Goal: Information Seeking & Learning: Learn about a topic

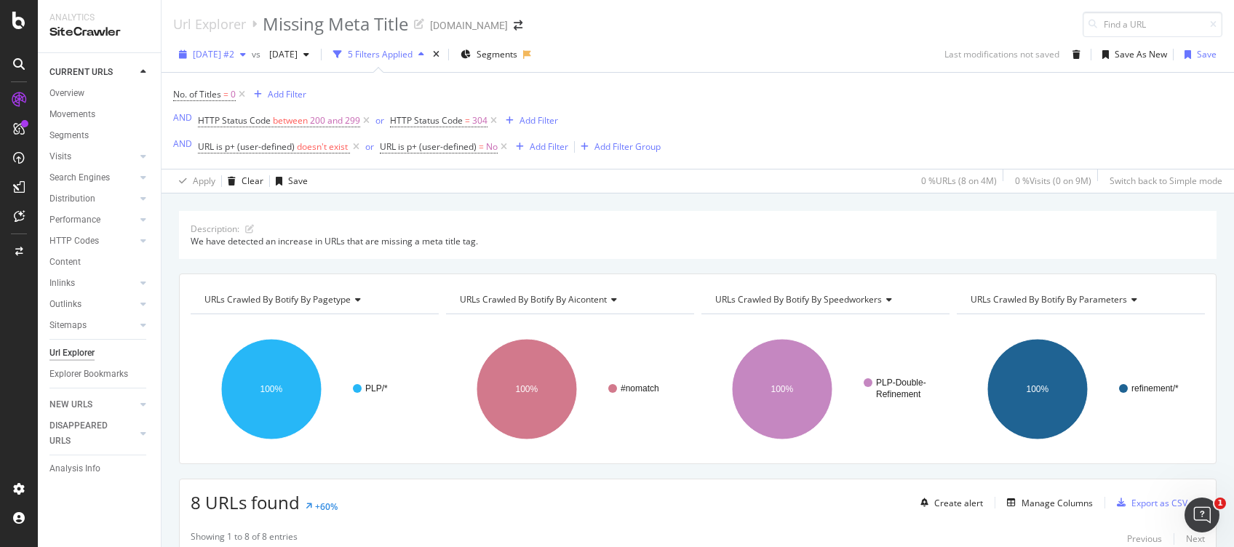
click at [242, 60] on div "2024 Apr. 20th #2" at bounding box center [212, 55] width 79 height 22
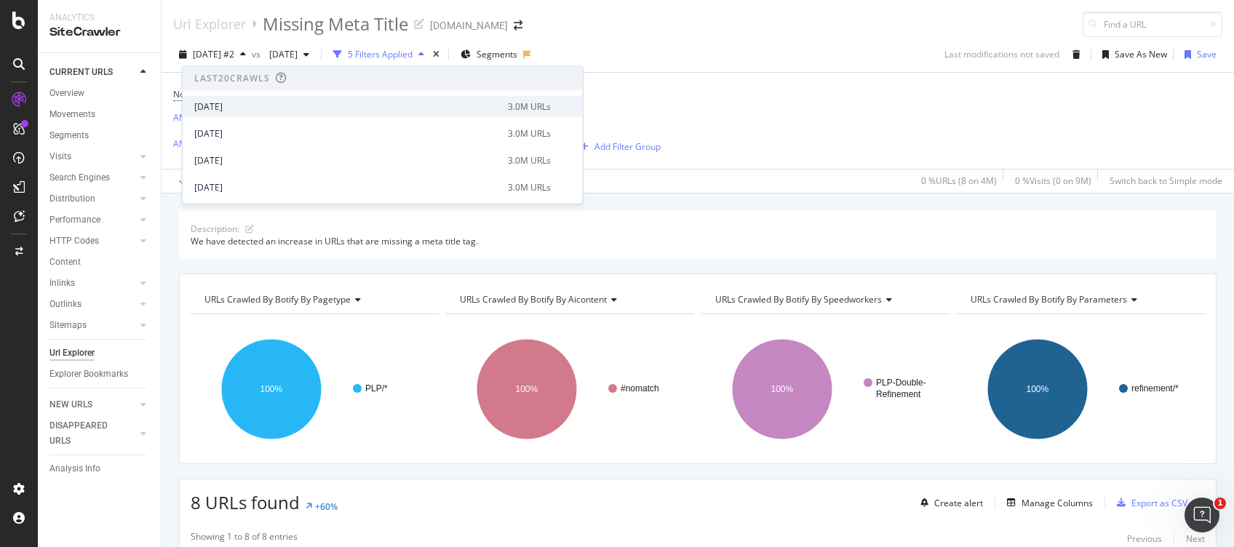
click at [275, 106] on div "[DATE]" at bounding box center [346, 106] width 305 height 13
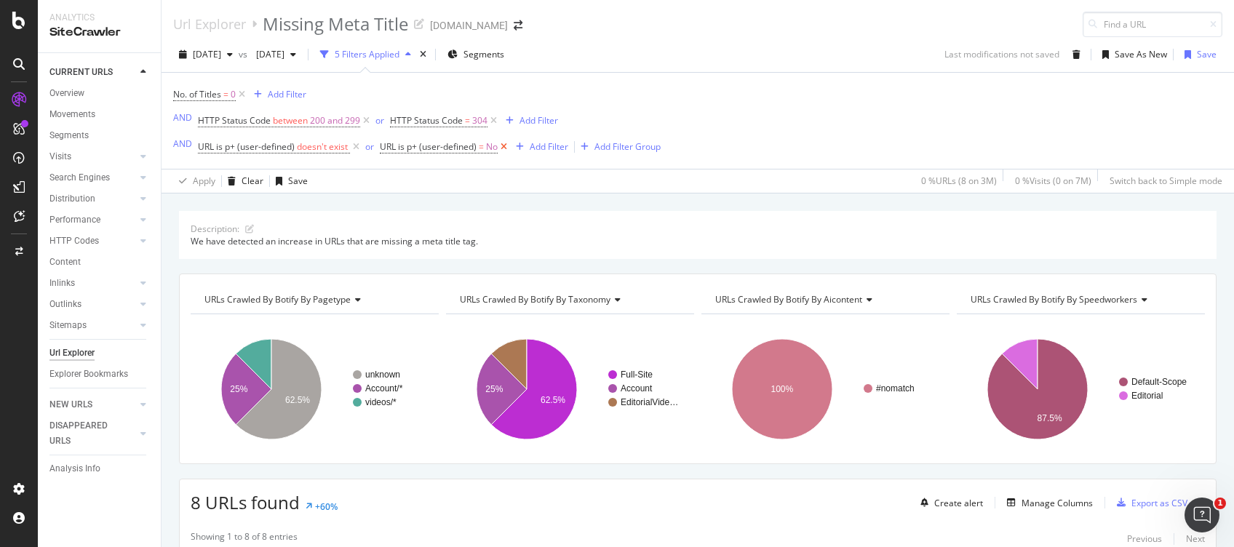
click at [505, 144] on icon at bounding box center [504, 147] width 12 height 15
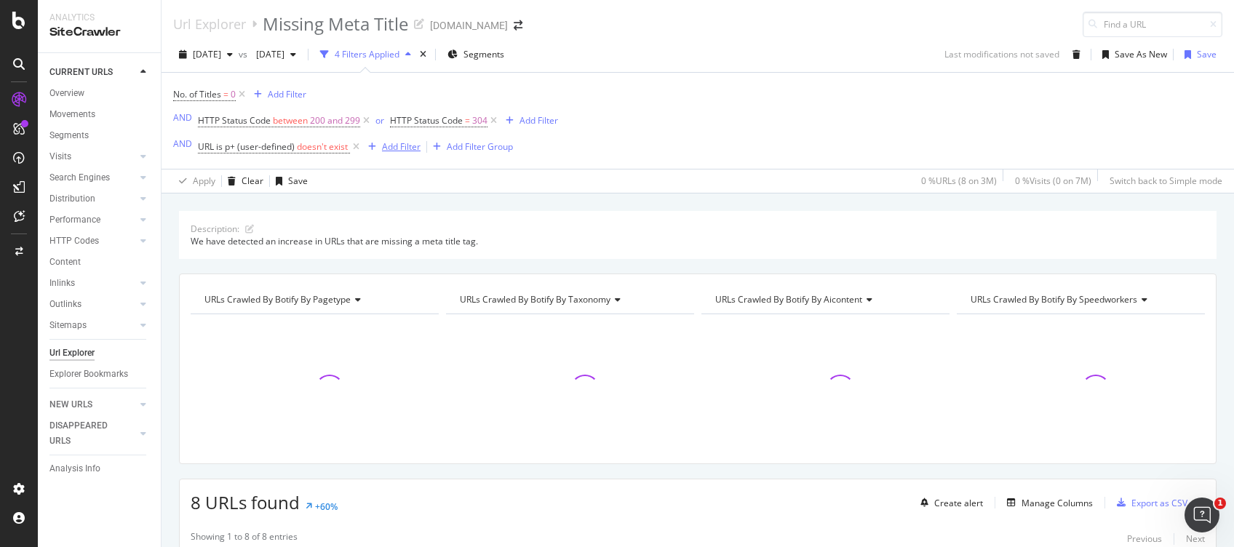
drag, startPoint x: 490, startPoint y: 124, endPoint x: 400, endPoint y: 143, distance: 91.3
click at [490, 124] on icon at bounding box center [494, 121] width 12 height 15
click at [365, 121] on icon at bounding box center [366, 121] width 12 height 15
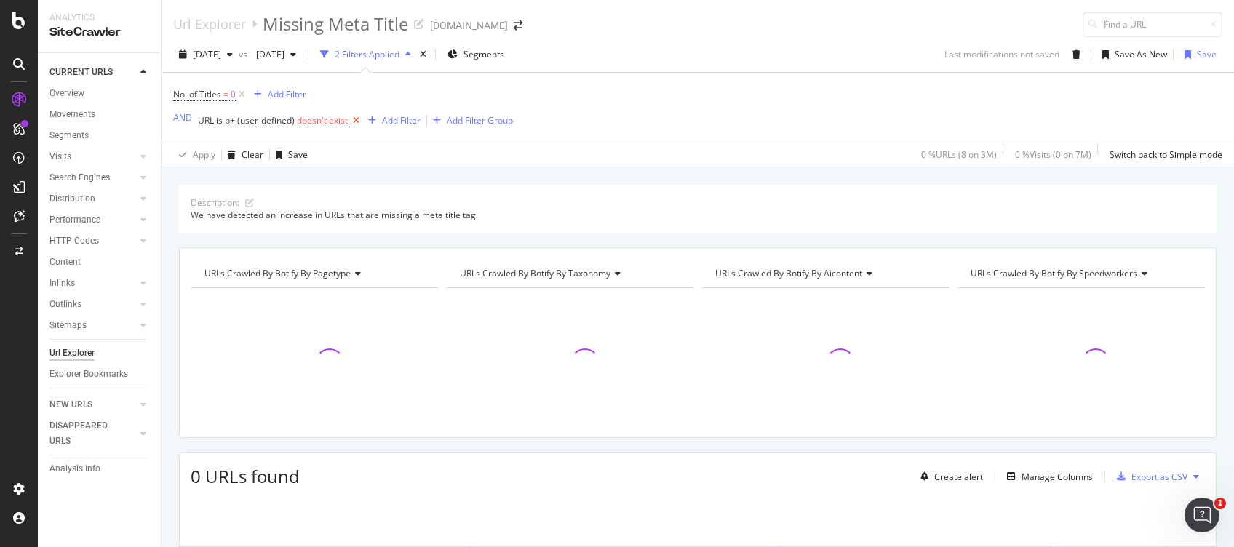
click at [355, 122] on icon at bounding box center [356, 121] width 12 height 15
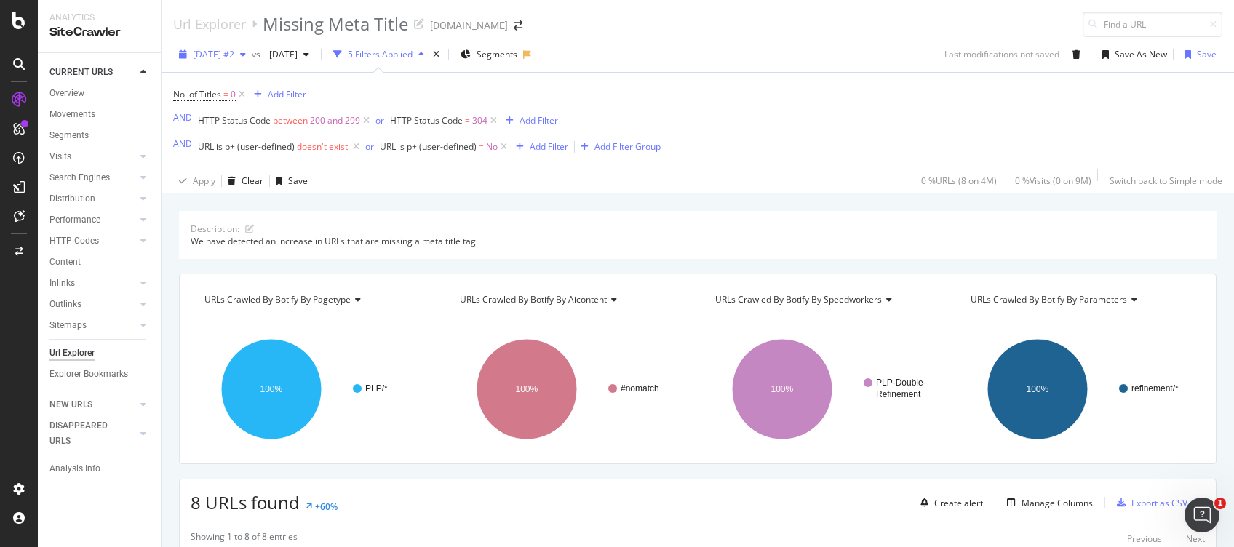
click at [234, 49] on span "2024 Apr. 20th #2" at bounding box center [213, 54] width 41 height 12
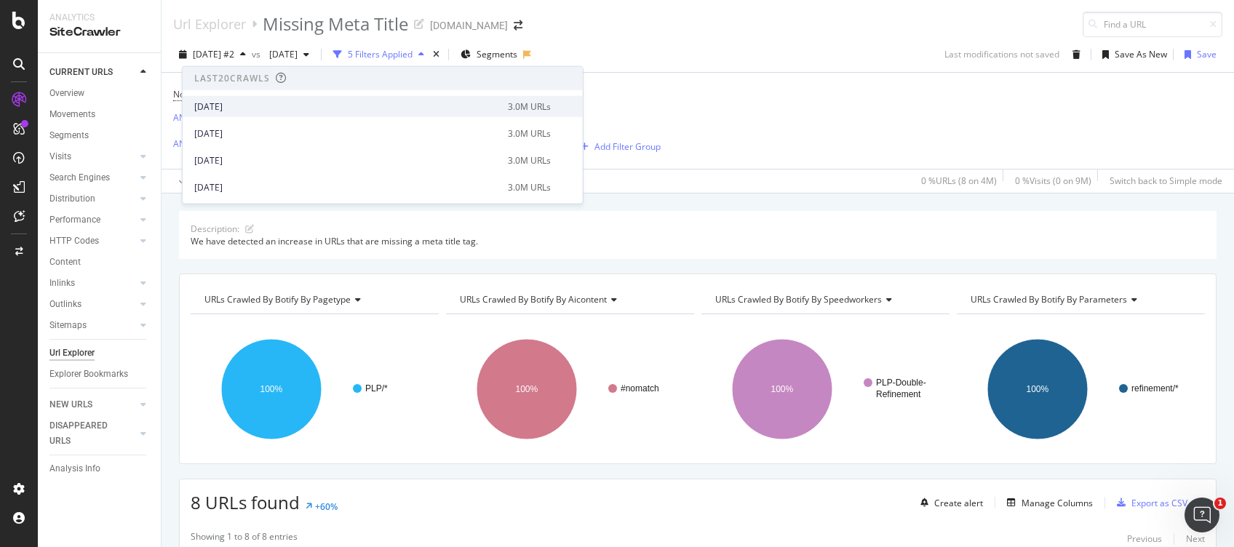
click at [239, 105] on div "[DATE]" at bounding box center [346, 106] width 305 height 13
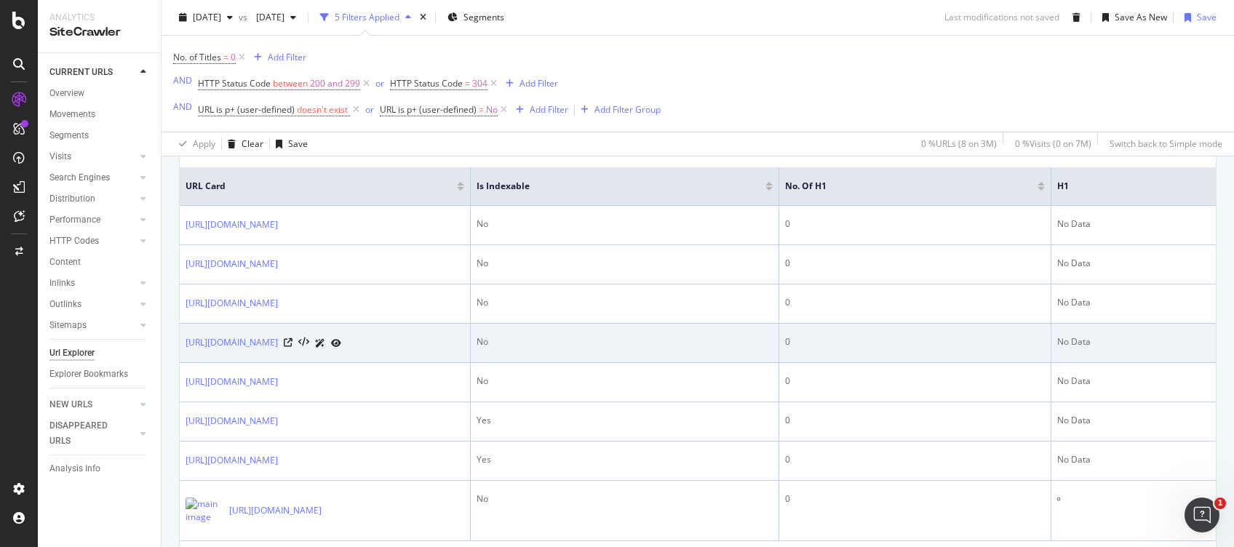
scroll to position [291, 0]
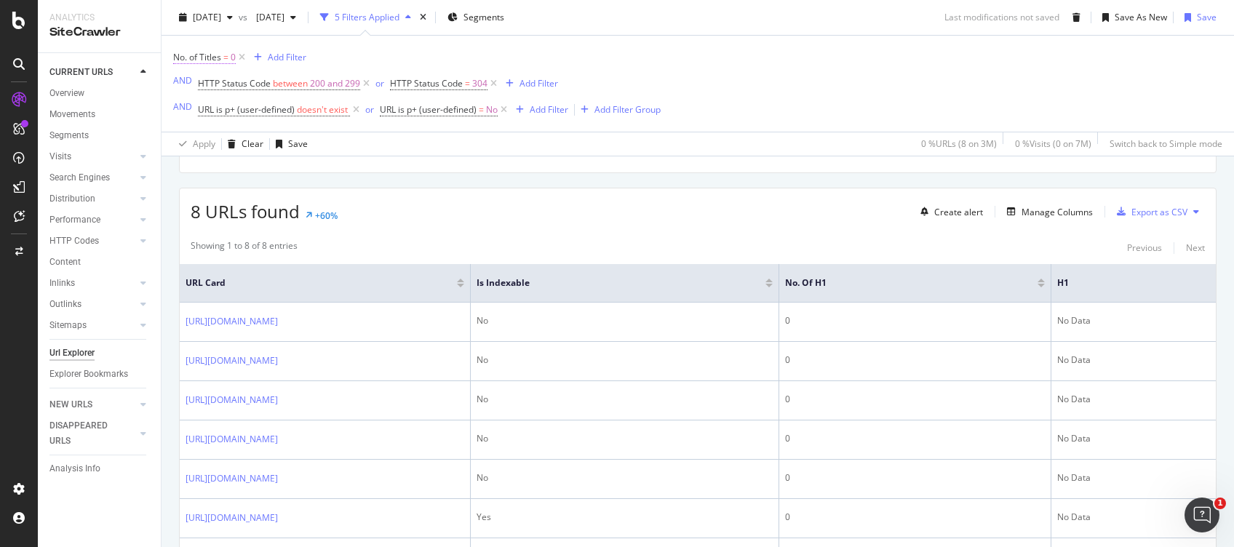
click at [220, 60] on span "No. of Titles" at bounding box center [197, 57] width 48 height 12
click at [180, 55] on icon at bounding box center [182, 54] width 4 height 9
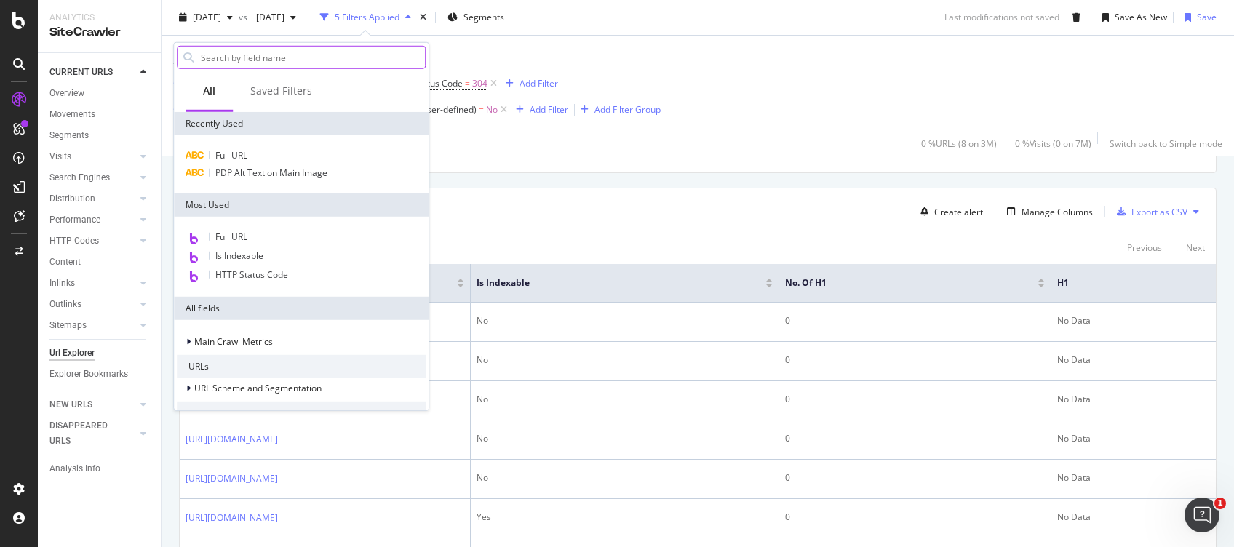
click at [243, 65] on input "text" at bounding box center [312, 58] width 226 height 22
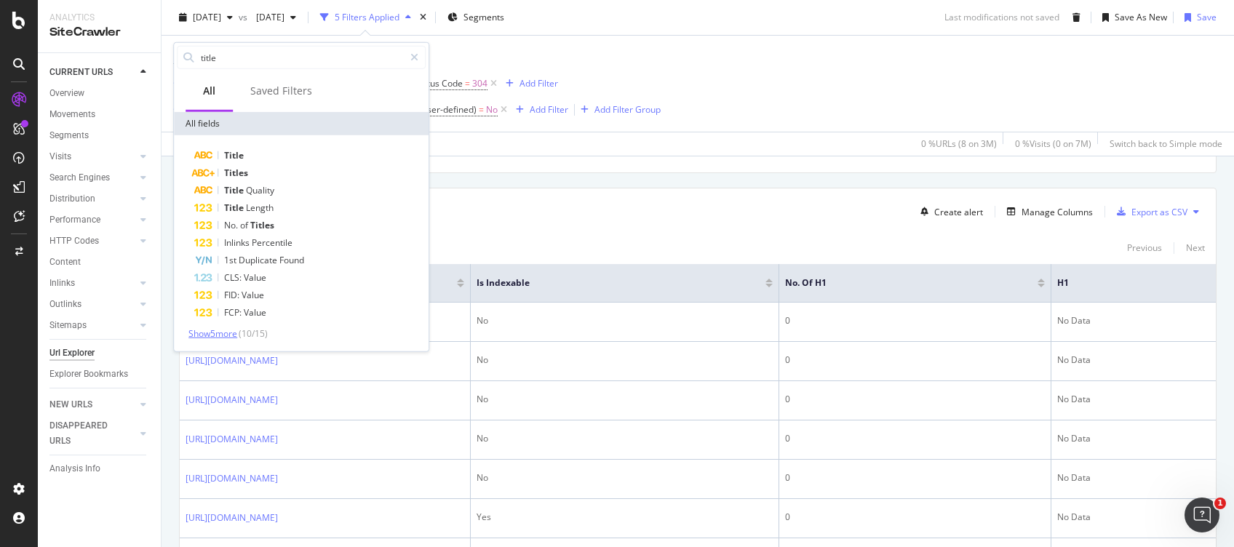
type input "title"
click at [228, 334] on span "Show 5 more" at bounding box center [212, 333] width 49 height 12
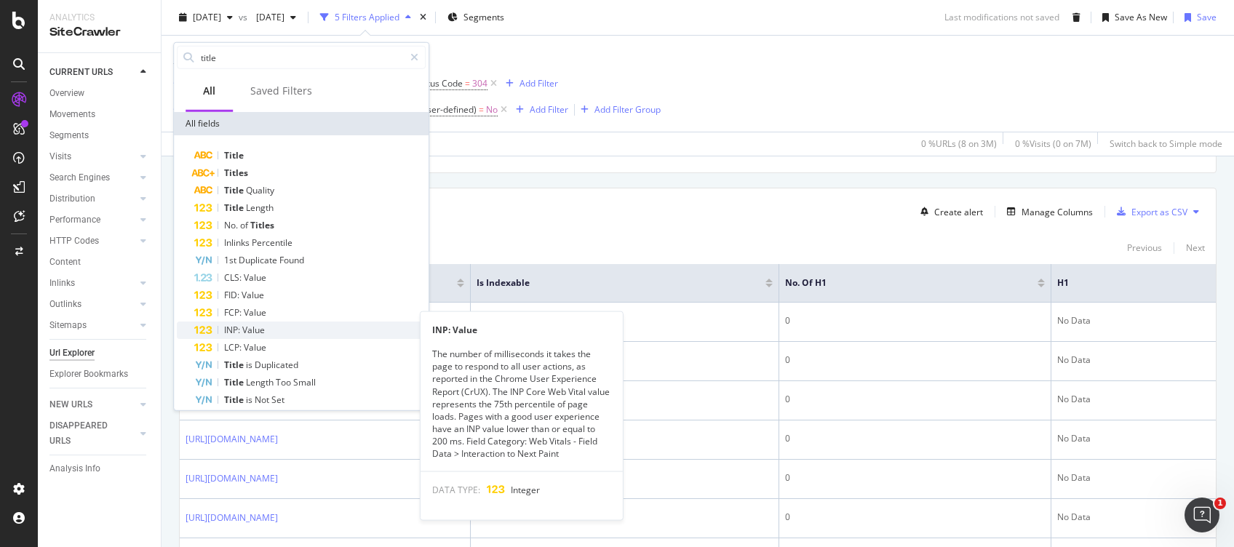
scroll to position [9, 0]
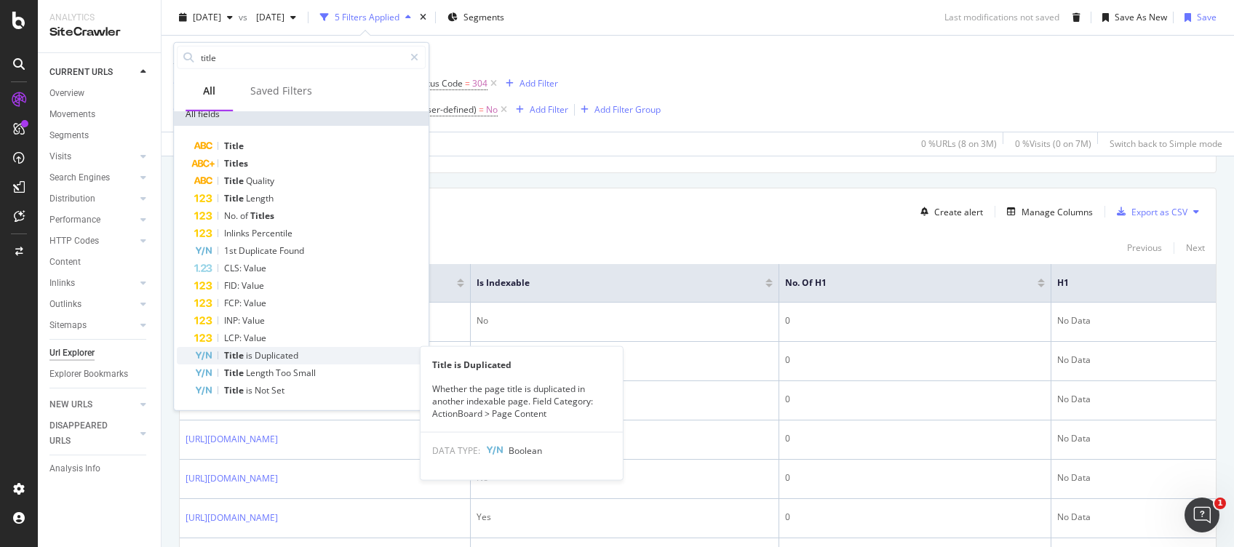
click at [285, 351] on span "Duplicated" at bounding box center [277, 355] width 44 height 12
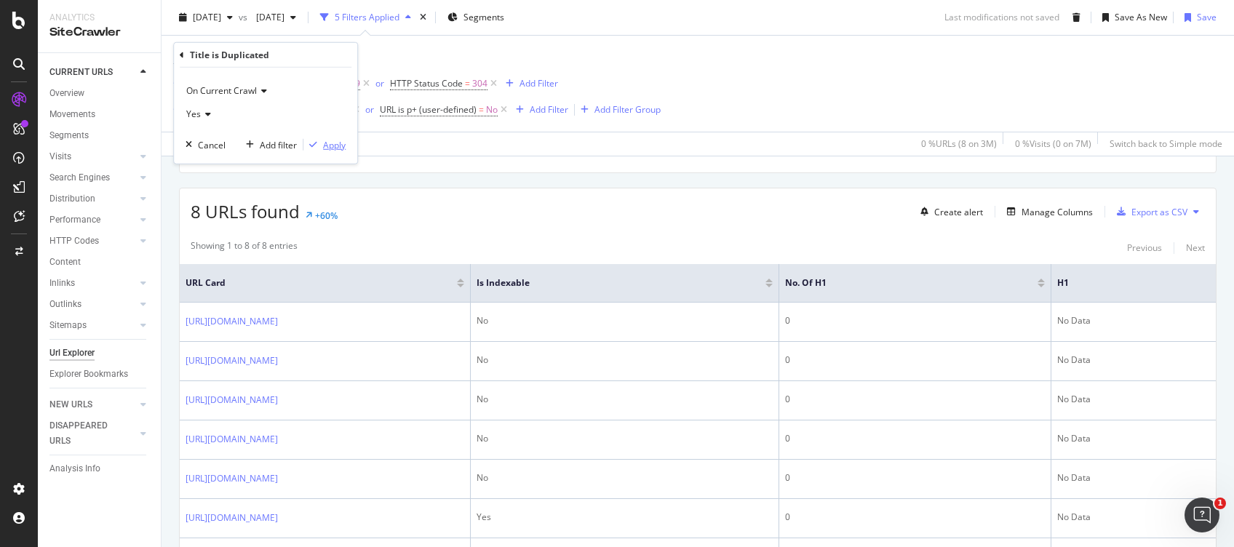
click at [336, 146] on div "Apply" at bounding box center [334, 144] width 23 height 12
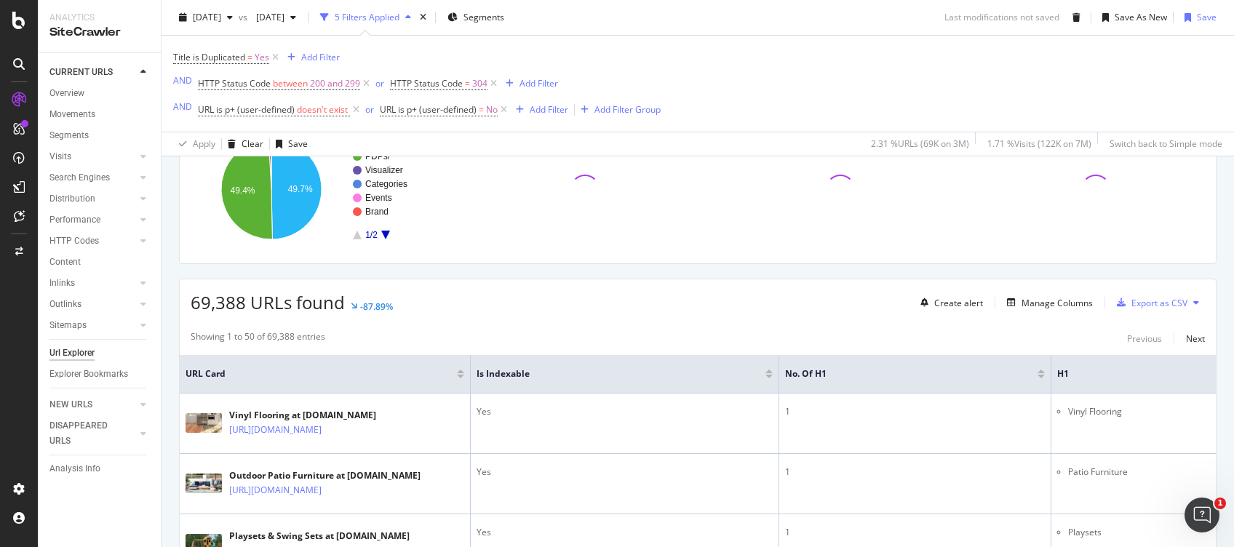
scroll to position [291, 0]
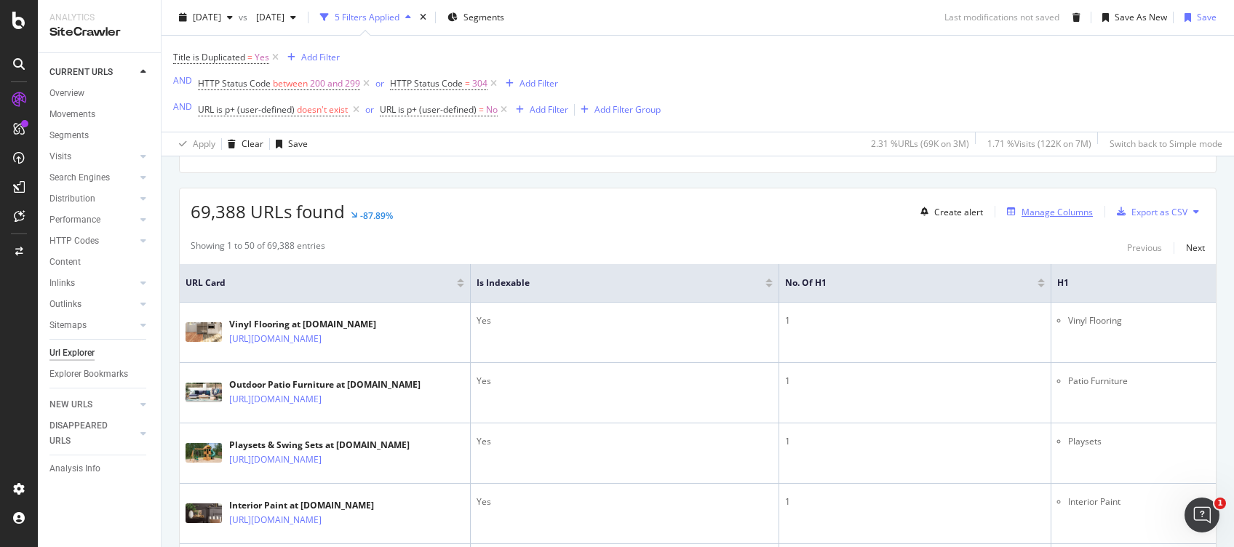
click at [1051, 207] on div "Manage Columns" at bounding box center [1057, 212] width 71 height 12
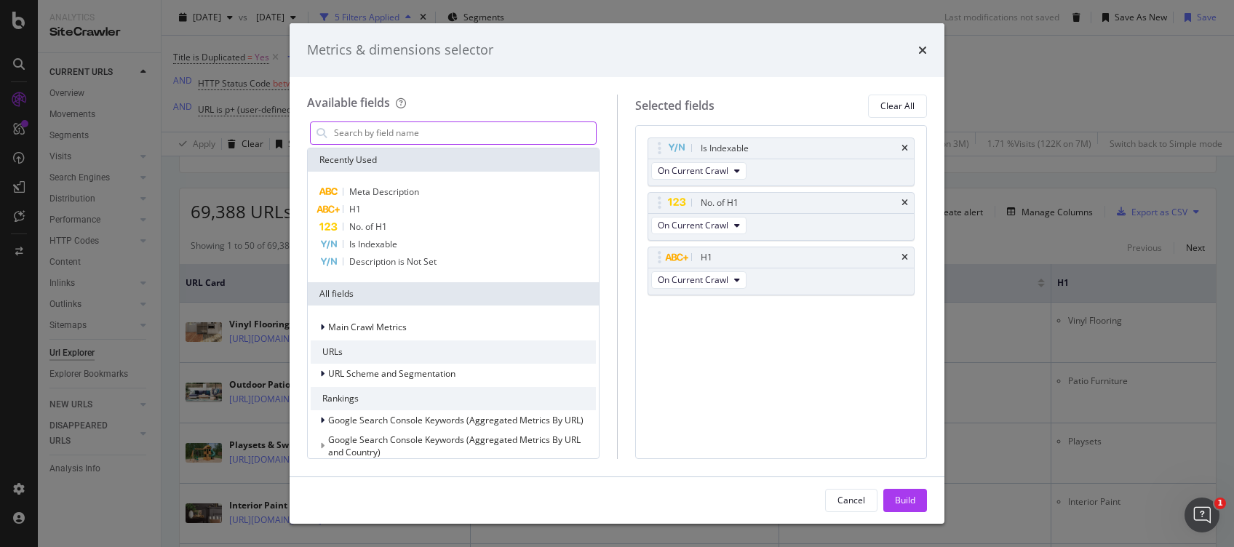
click at [429, 130] on input "modal" at bounding box center [464, 133] width 263 height 22
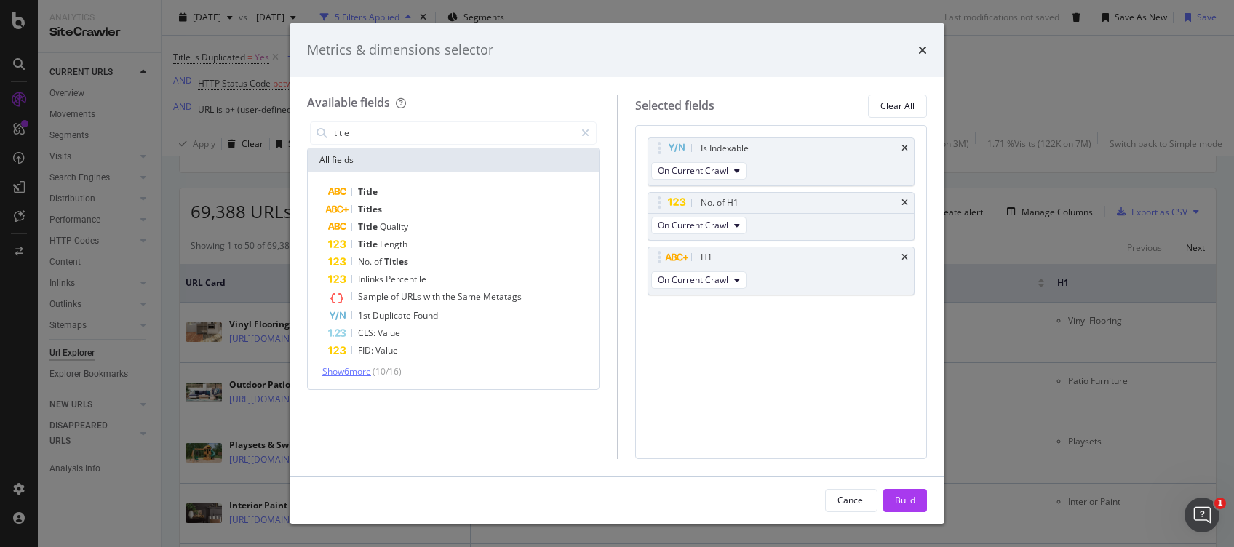
type input "title"
click at [367, 373] on span "Show 6 more" at bounding box center [346, 371] width 49 height 12
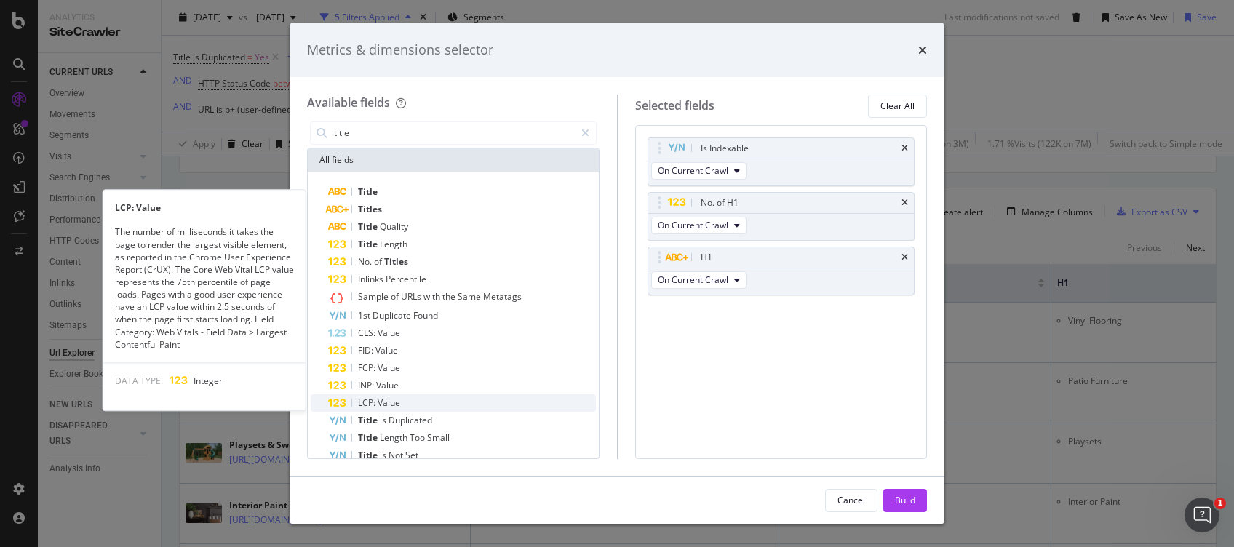
scroll to position [17, 0]
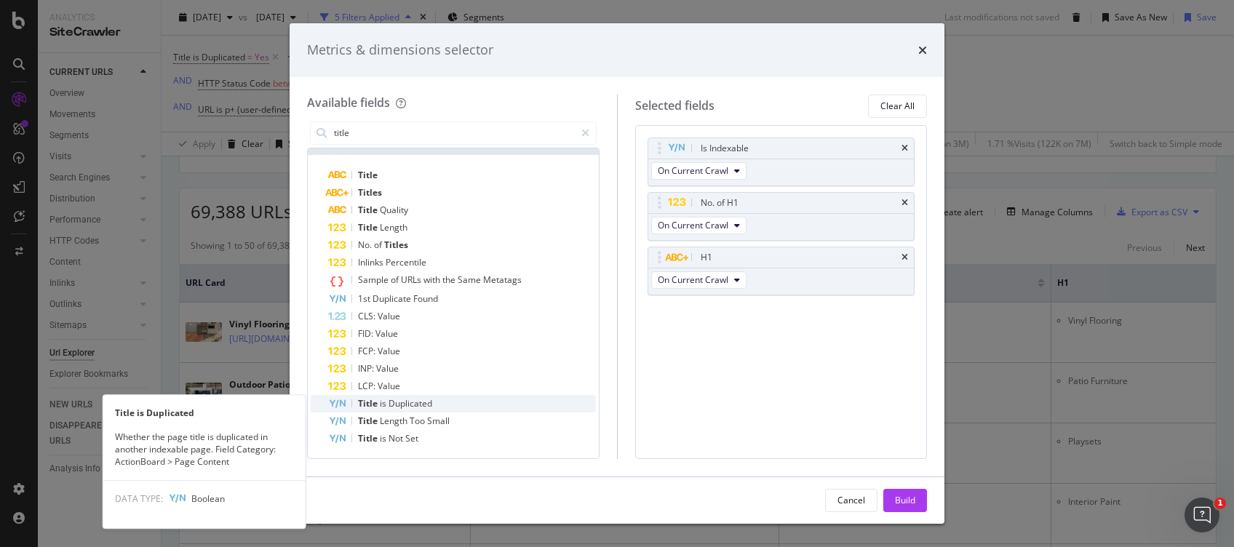
click at [424, 402] on span "Duplicated" at bounding box center [411, 403] width 44 height 12
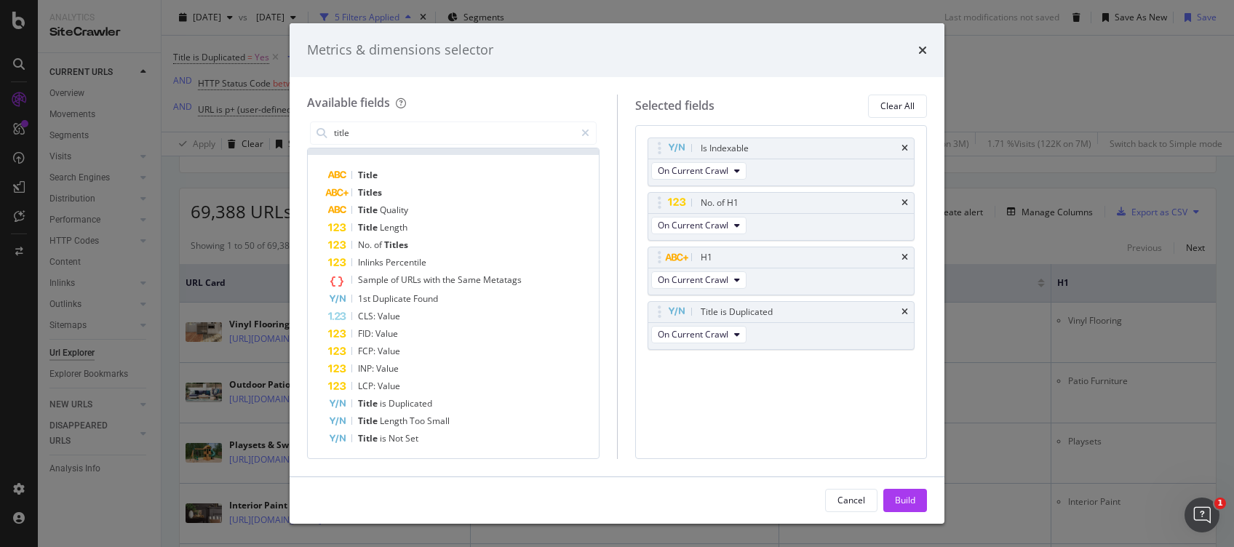
click at [907, 503] on div "Build" at bounding box center [905, 500] width 20 height 12
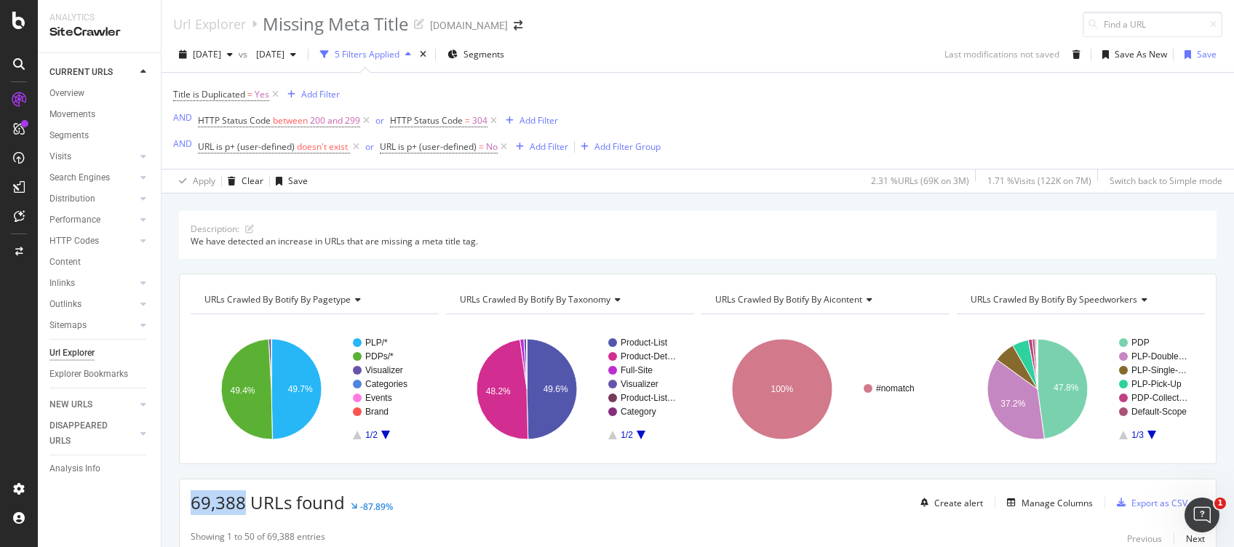
drag, startPoint x: 191, startPoint y: 498, endPoint x: 244, endPoint y: 501, distance: 53.2
click at [245, 501] on span "69,388 URLs found" at bounding box center [268, 502] width 154 height 24
copy span "69,388"
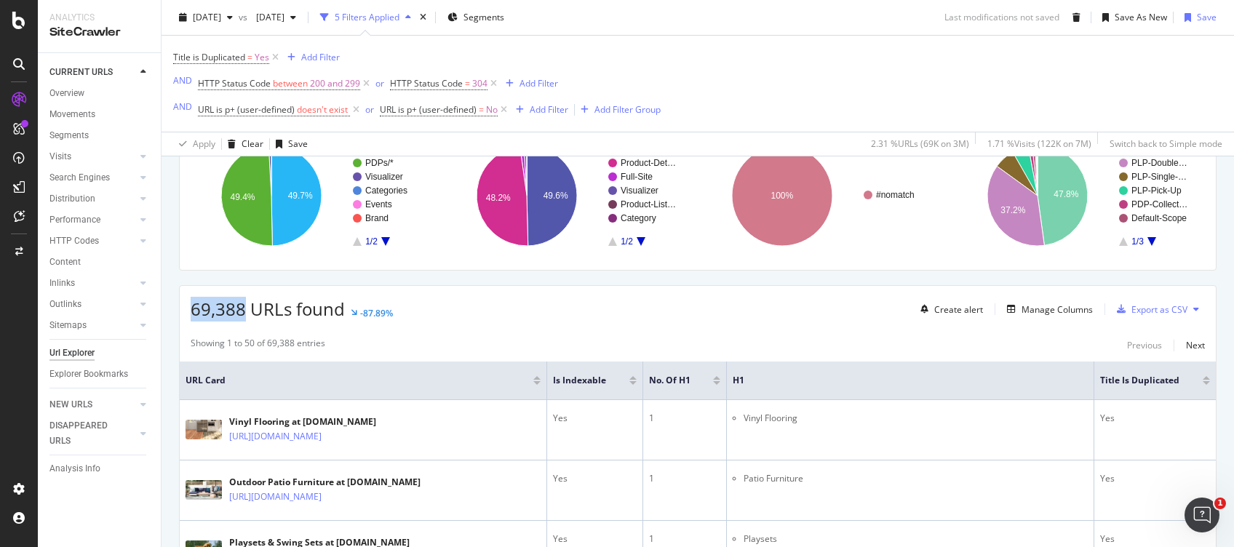
scroll to position [291, 0]
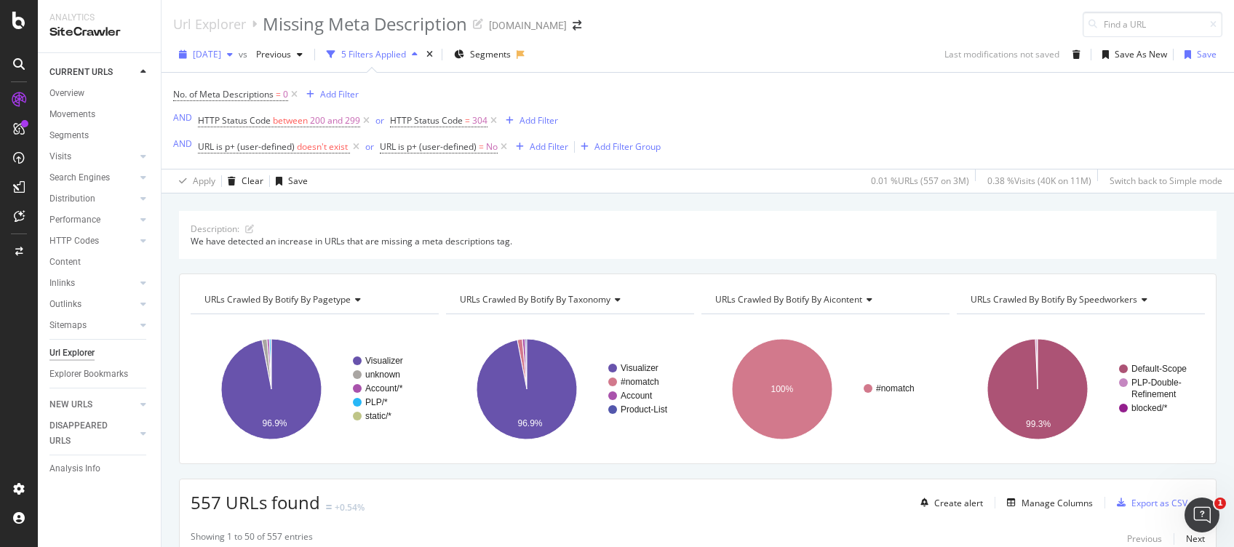
click at [212, 57] on span "[DATE]" at bounding box center [207, 54] width 28 height 12
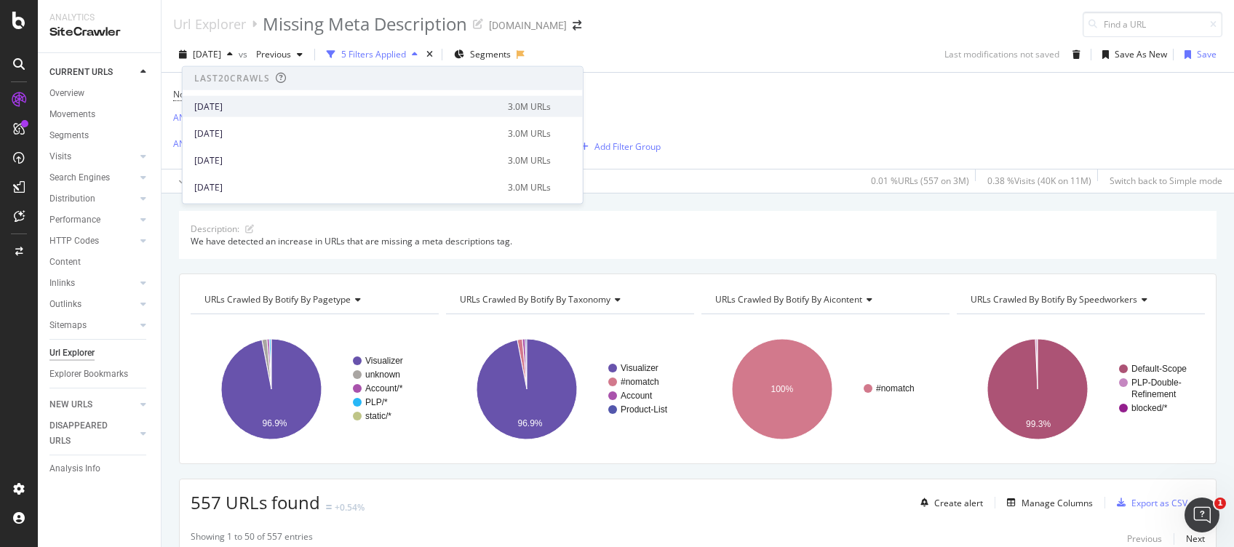
click at [236, 112] on div "[DATE]" at bounding box center [346, 106] width 305 height 13
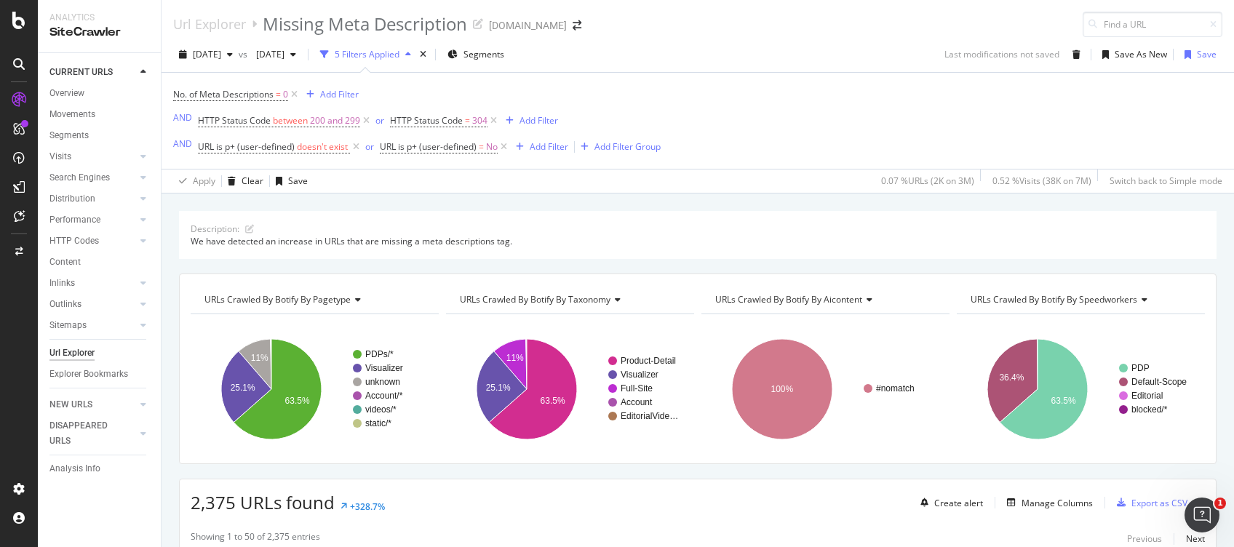
scroll to position [194, 0]
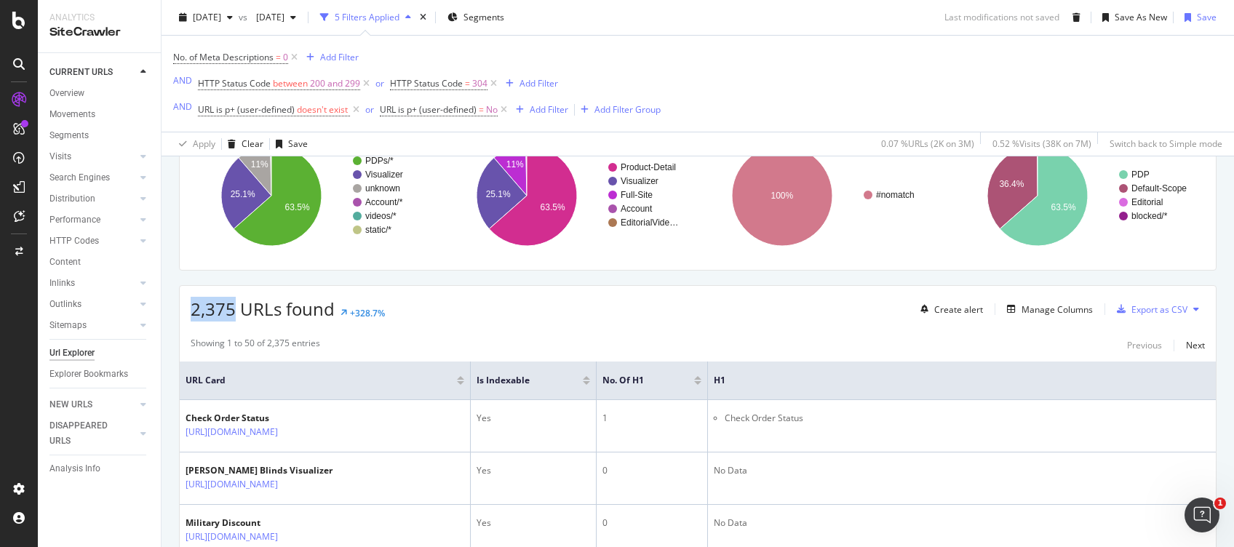
drag, startPoint x: 193, startPoint y: 309, endPoint x: 234, endPoint y: 312, distance: 41.6
click at [234, 312] on span "2,375 URLs found" at bounding box center [263, 309] width 144 height 24
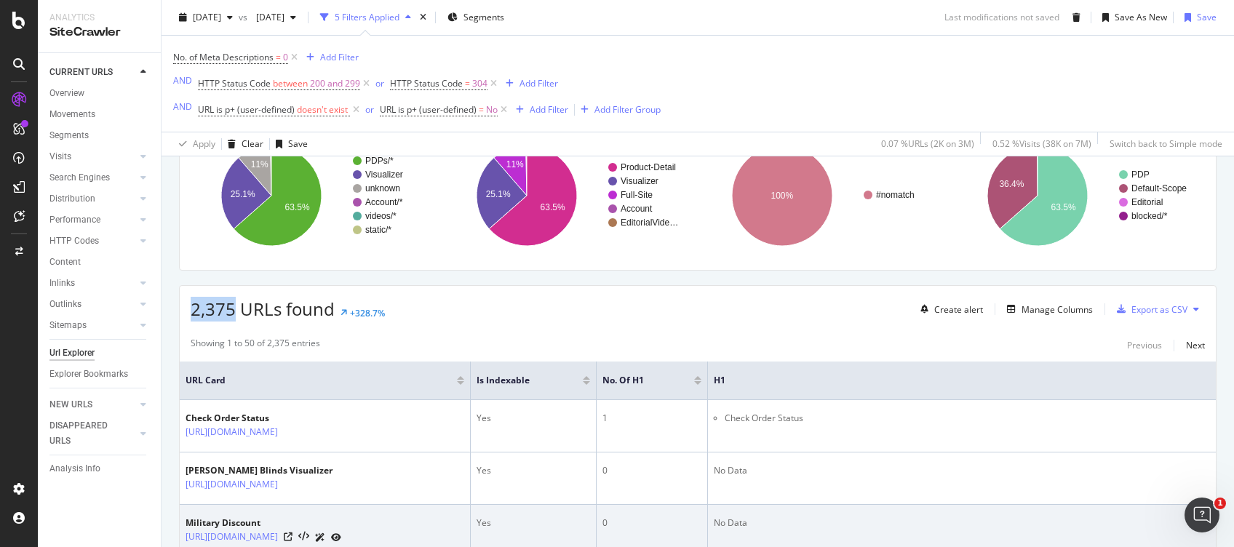
copy span "2,375"
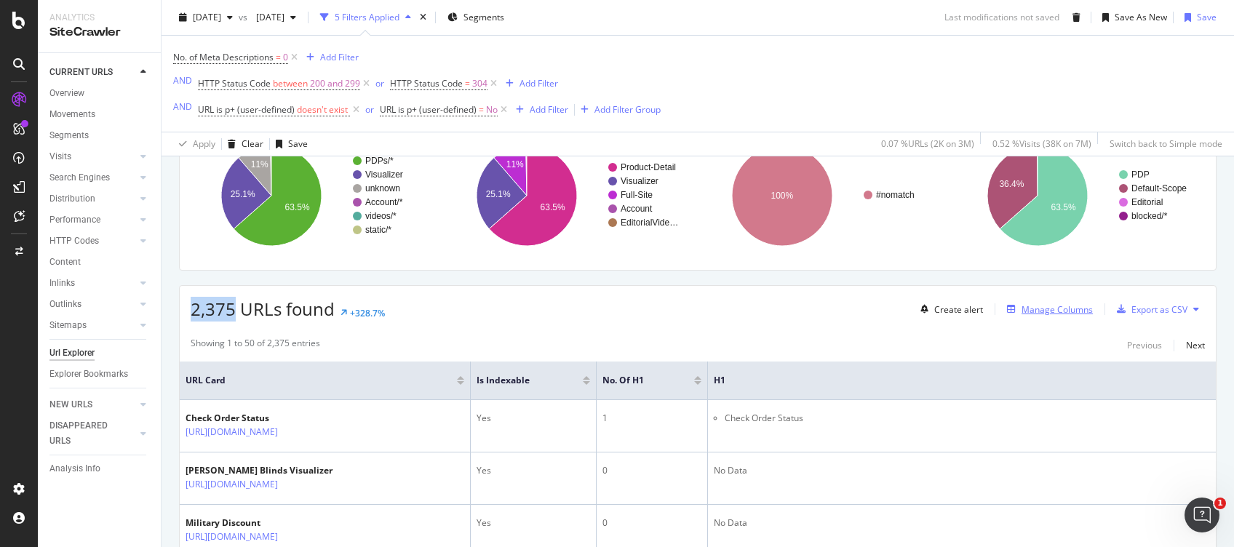
click at [925, 313] on div "Manage Columns" at bounding box center [1057, 309] width 71 height 12
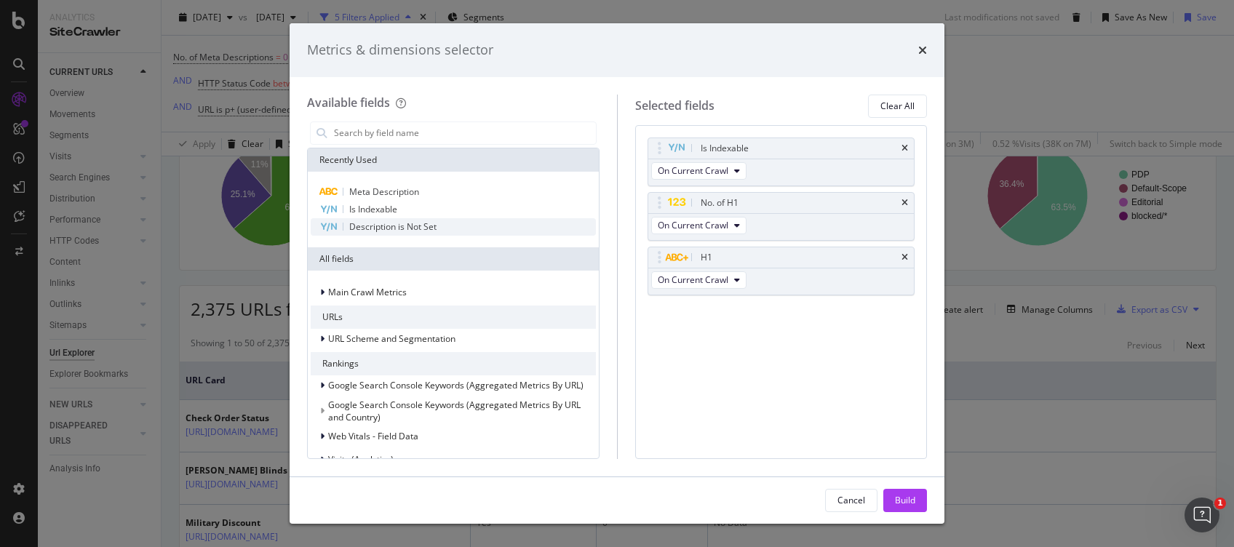
click at [424, 234] on div "Description is Not Set" at bounding box center [453, 226] width 285 height 17
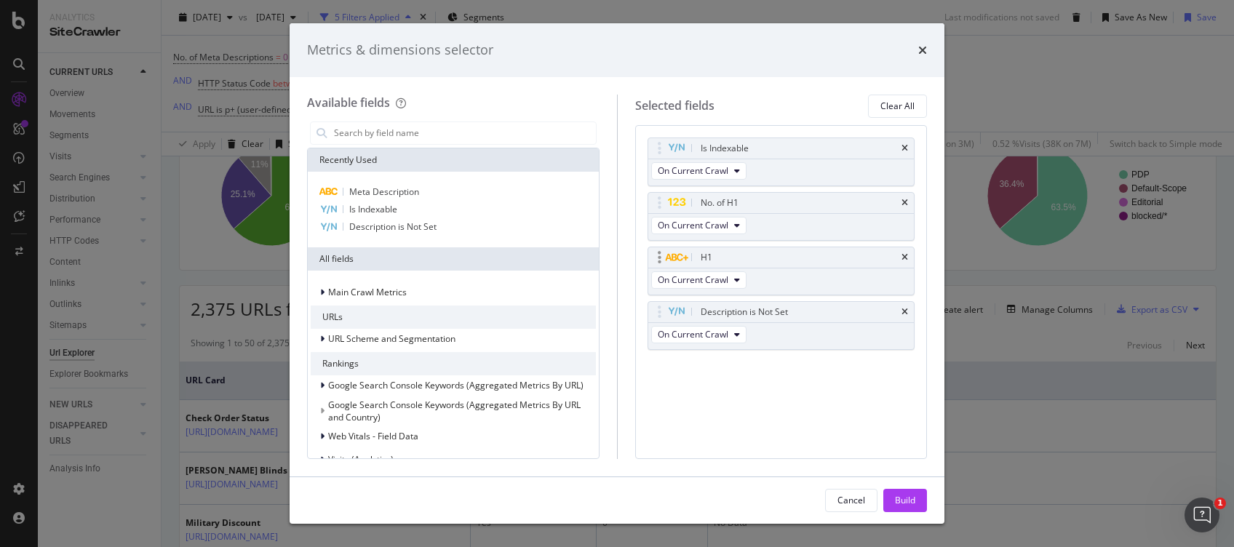
click at [910, 259] on div "H1" at bounding box center [781, 257] width 266 height 20
click at [906, 410] on div "Build" at bounding box center [905, 500] width 20 height 12
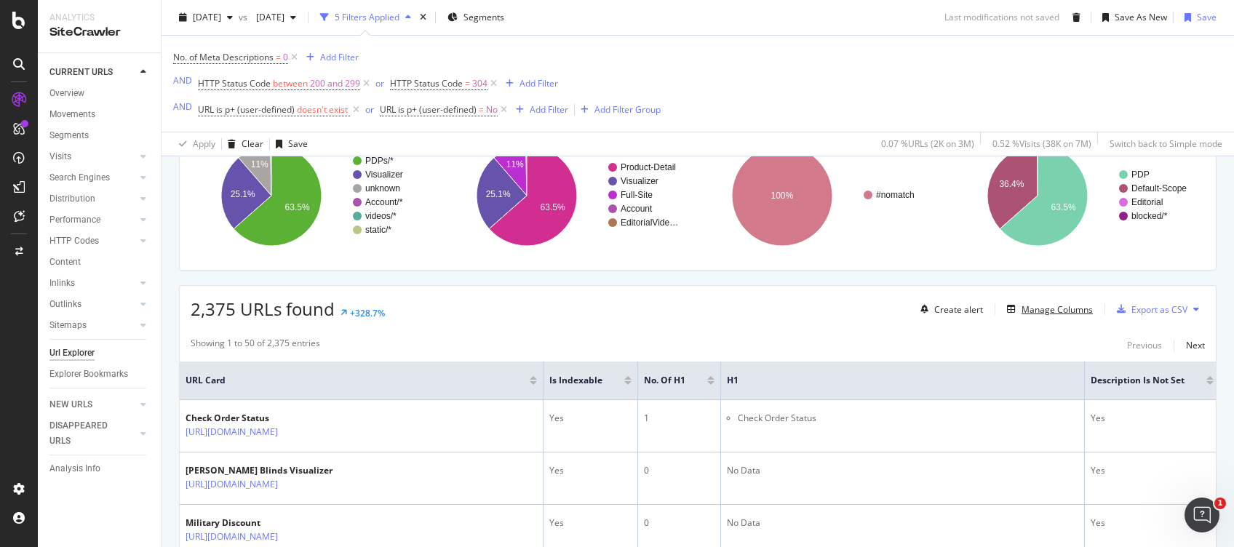
scroll to position [291, 0]
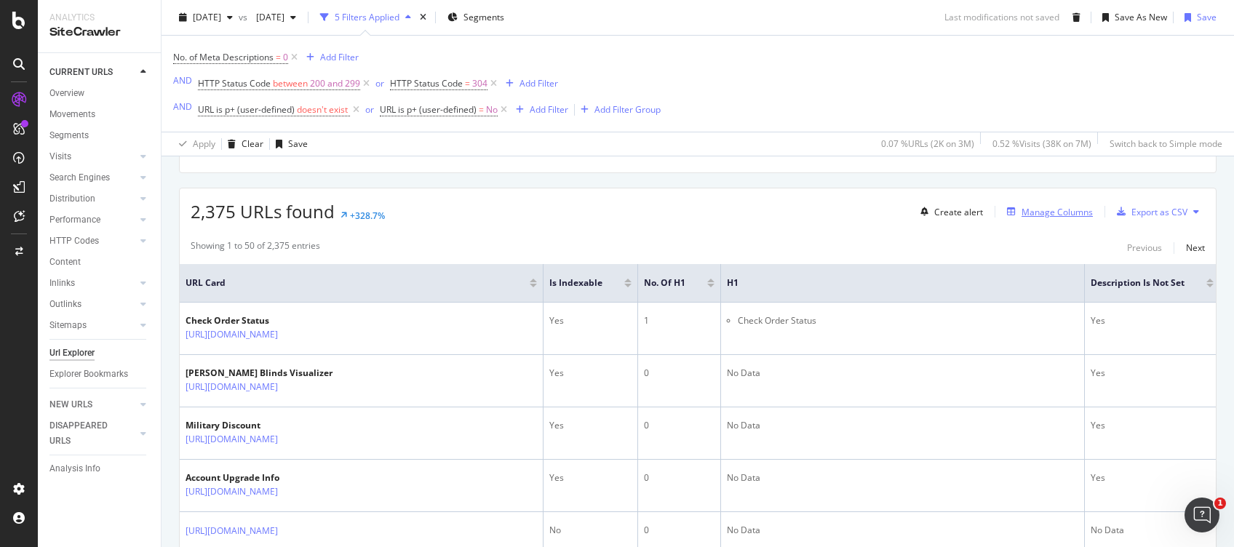
click at [925, 212] on div "Manage Columns" at bounding box center [1057, 212] width 71 height 12
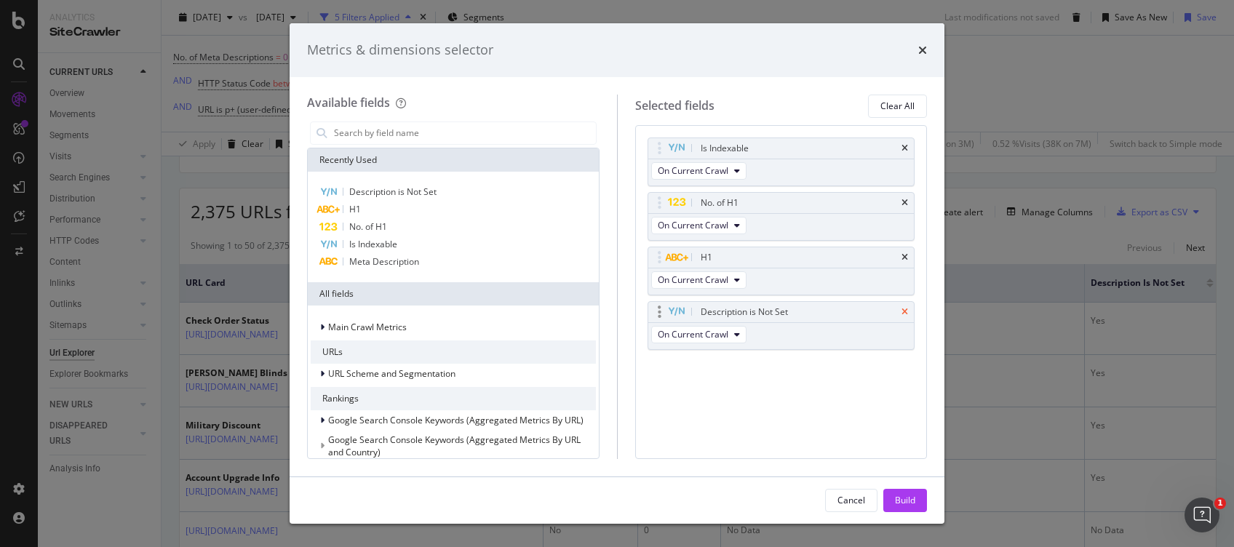
click at [902, 314] on icon "times" at bounding box center [905, 312] width 7 height 9
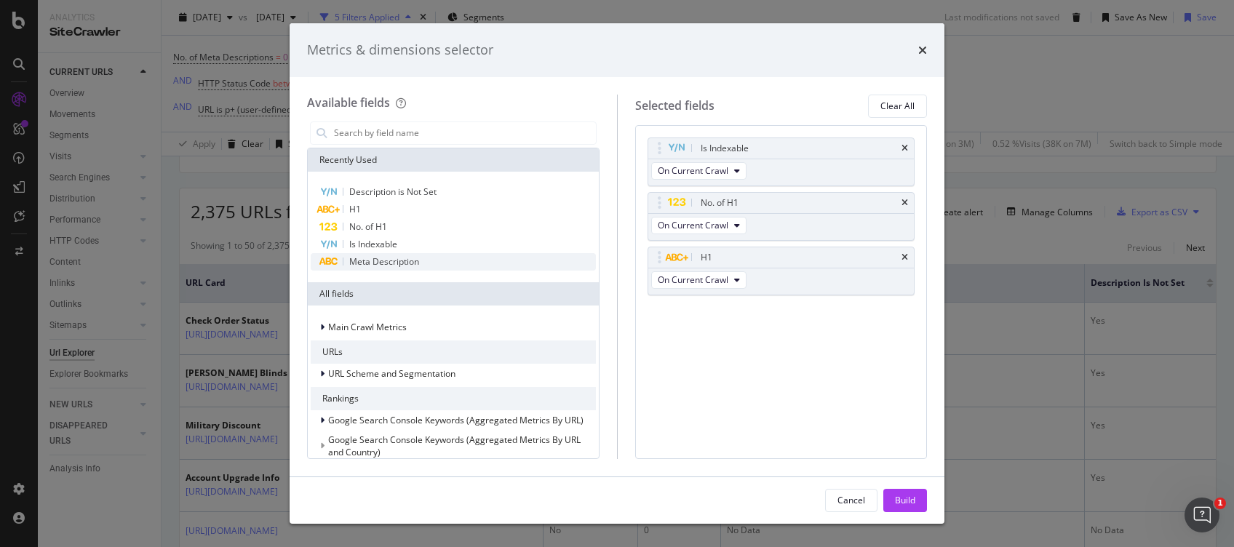
click at [389, 262] on span "Meta Description" at bounding box center [384, 261] width 70 height 12
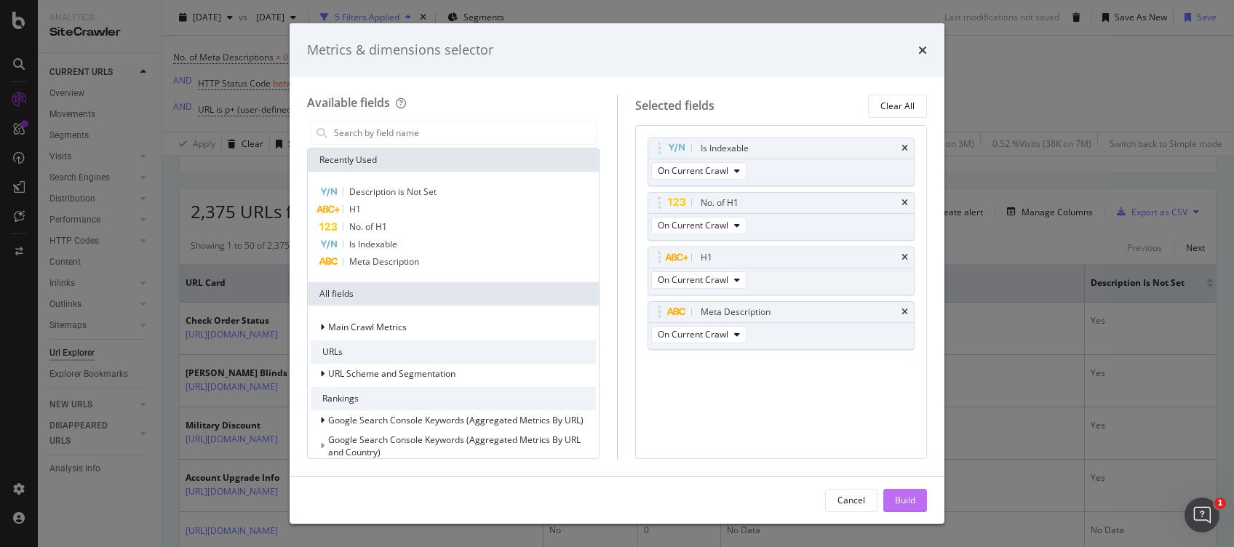
click at [899, 410] on div "Build" at bounding box center [905, 500] width 20 height 12
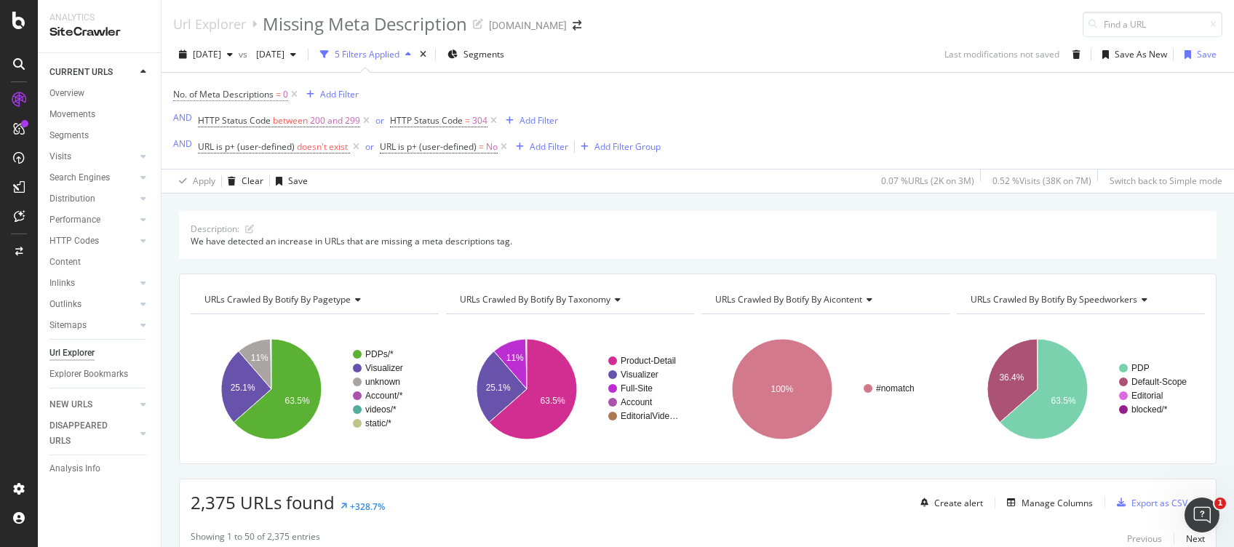
click at [234, 93] on span "No. of Meta Descriptions" at bounding box center [223, 94] width 100 height 12
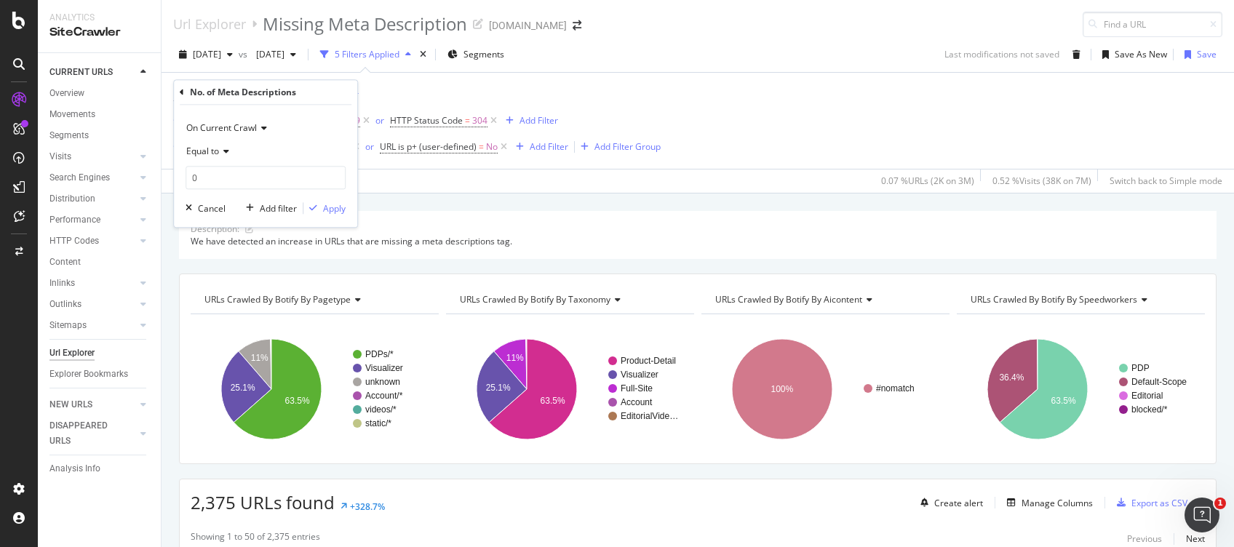
click at [181, 90] on icon at bounding box center [182, 92] width 4 height 9
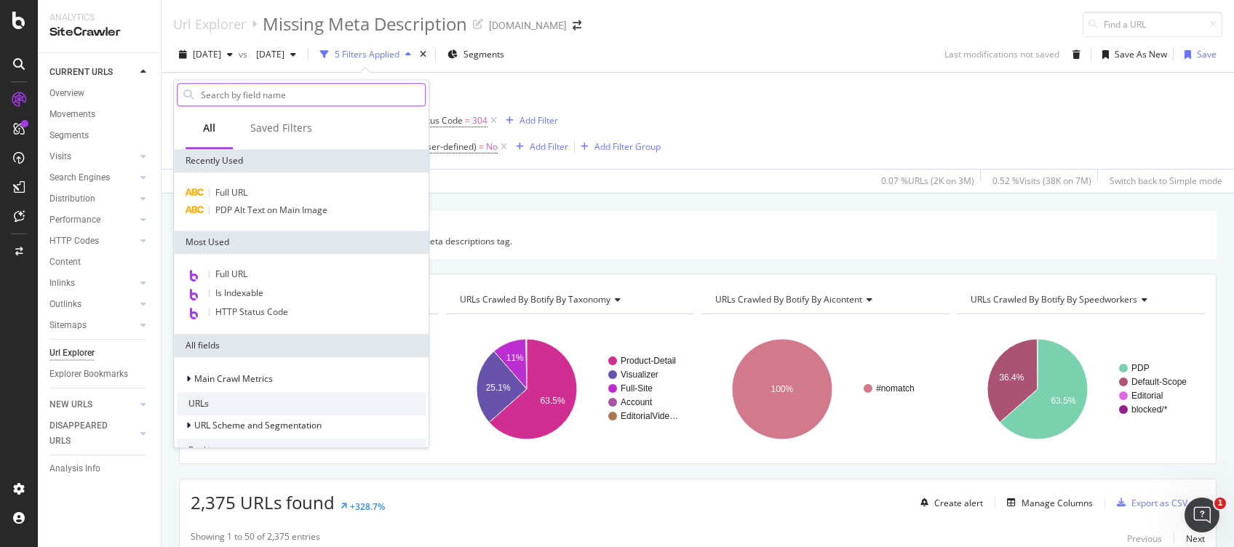
click at [269, 97] on input "text" at bounding box center [312, 95] width 226 height 22
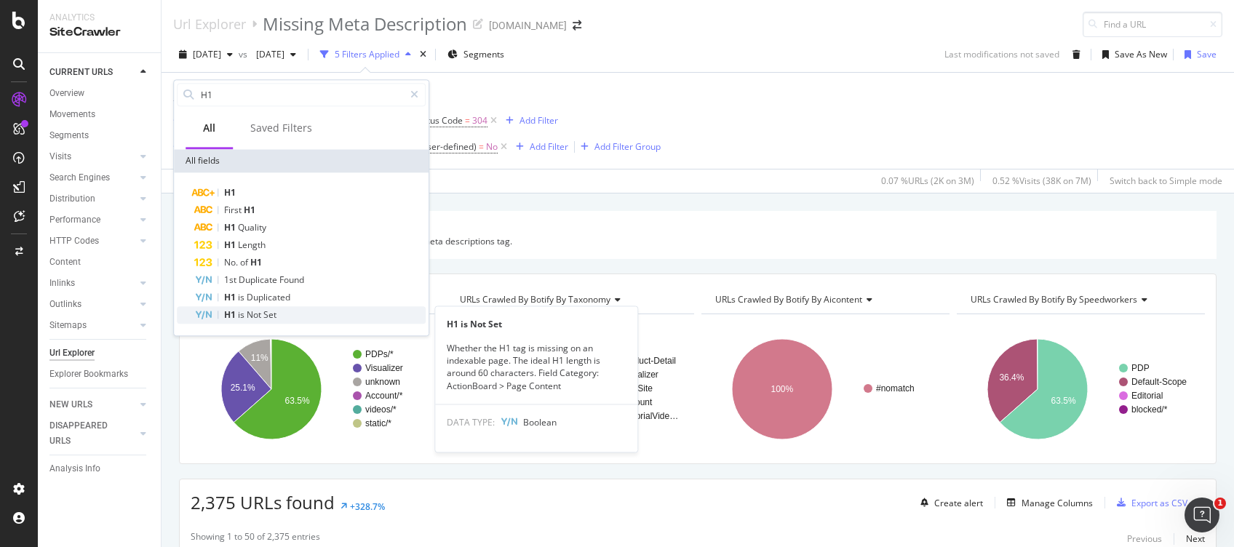
type input "H1"
click at [271, 317] on span "Set" at bounding box center [269, 315] width 13 height 12
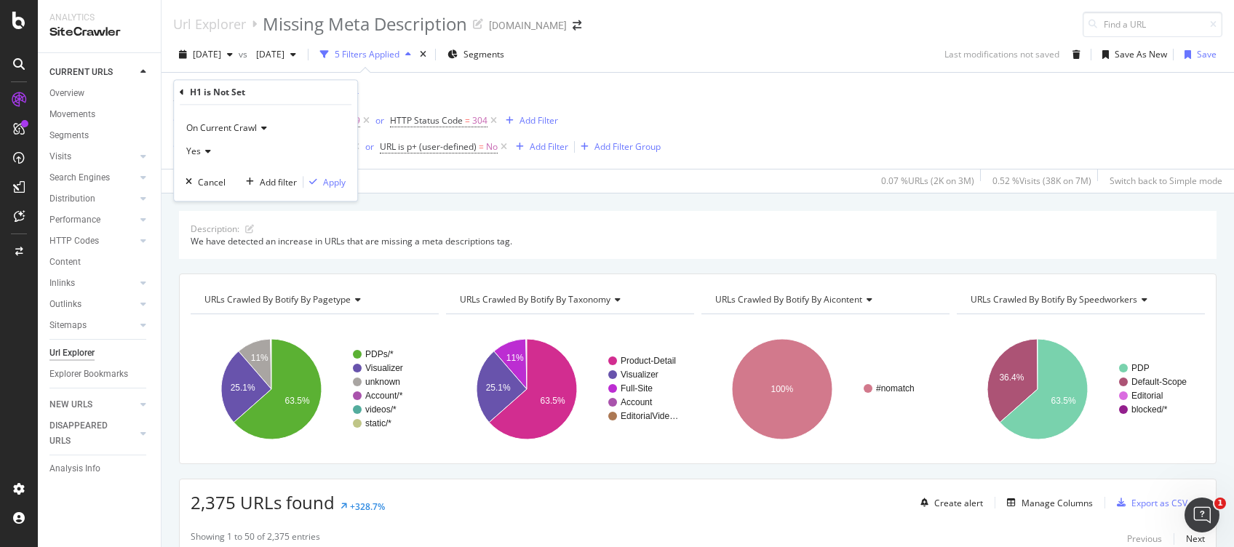
click at [210, 152] on div "Yes" at bounding box center [266, 151] width 160 height 23
click at [209, 151] on icon at bounding box center [206, 151] width 10 height 9
click at [333, 177] on div "Apply" at bounding box center [334, 182] width 23 height 12
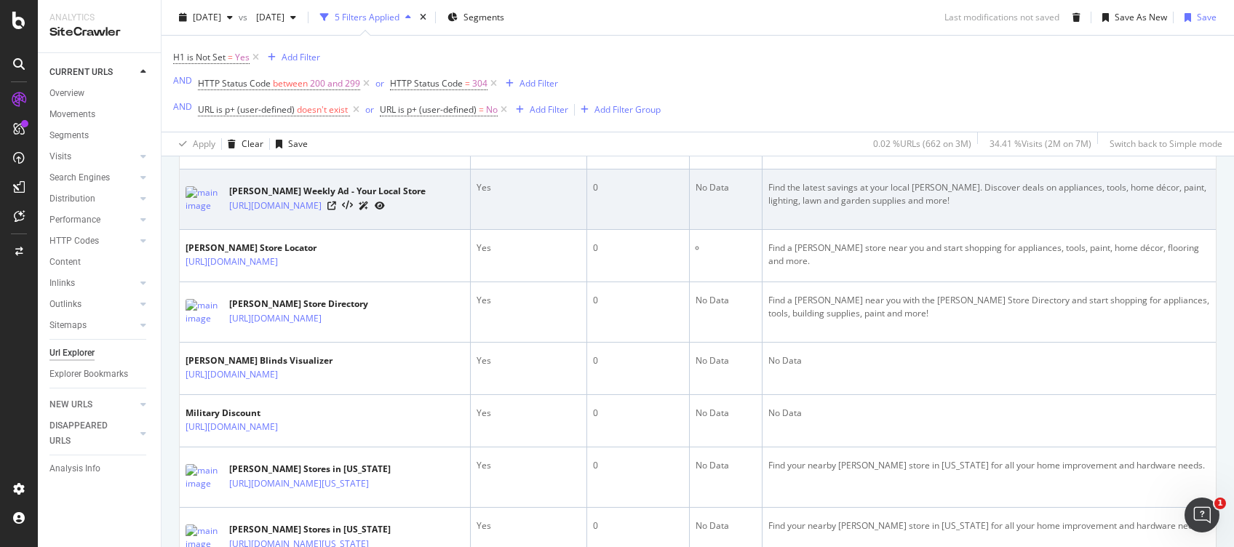
scroll to position [388, 0]
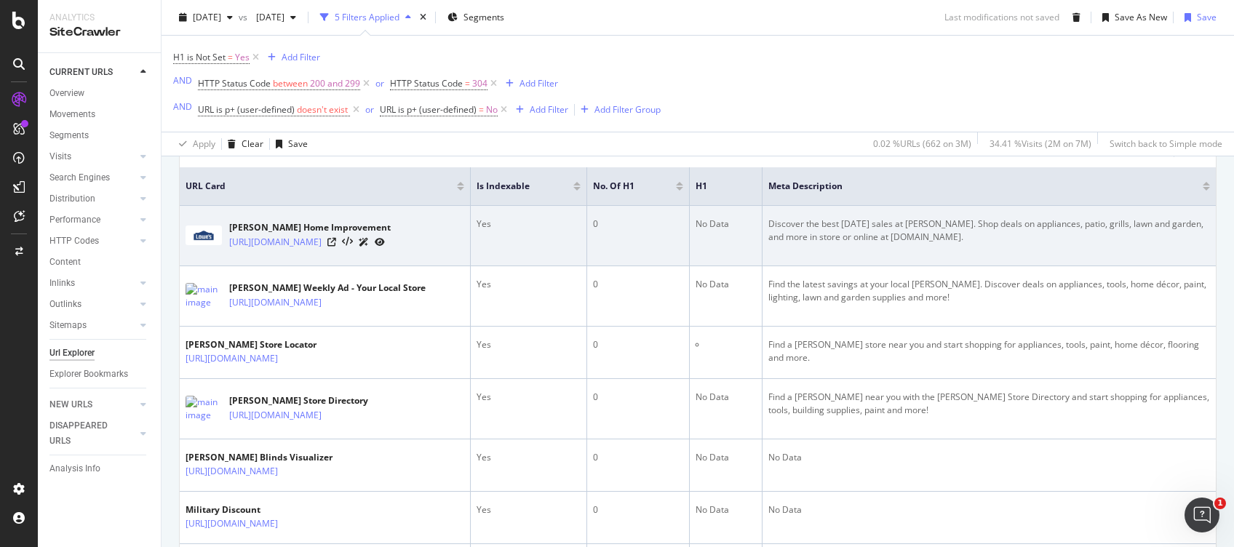
click at [343, 239] on div at bounding box center [355, 241] width 57 height 15
click at [336, 239] on icon at bounding box center [331, 242] width 9 height 9
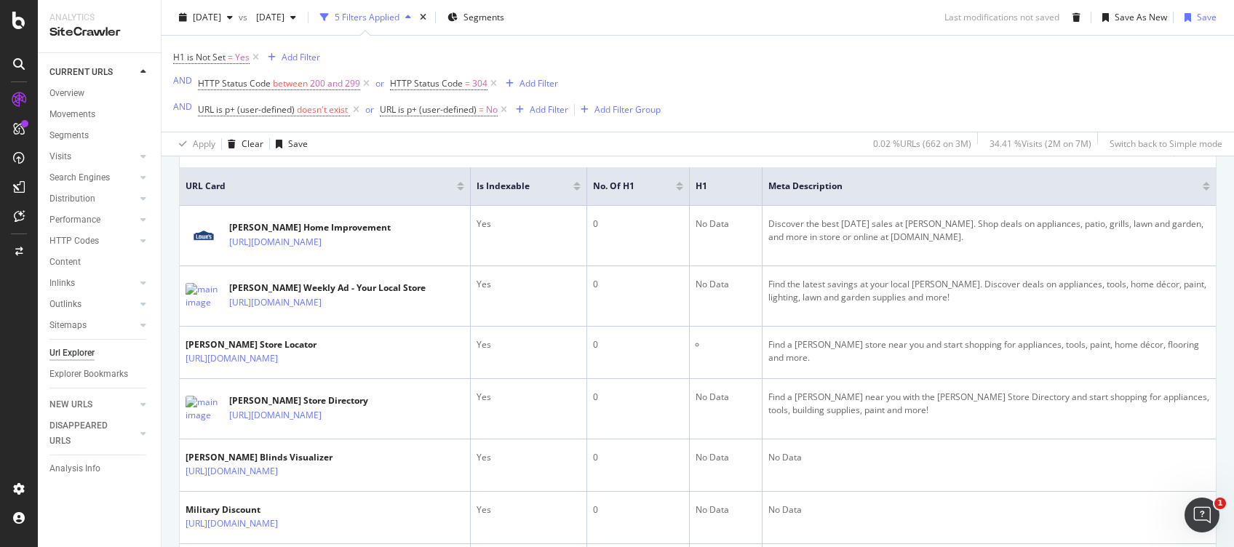
scroll to position [0, 0]
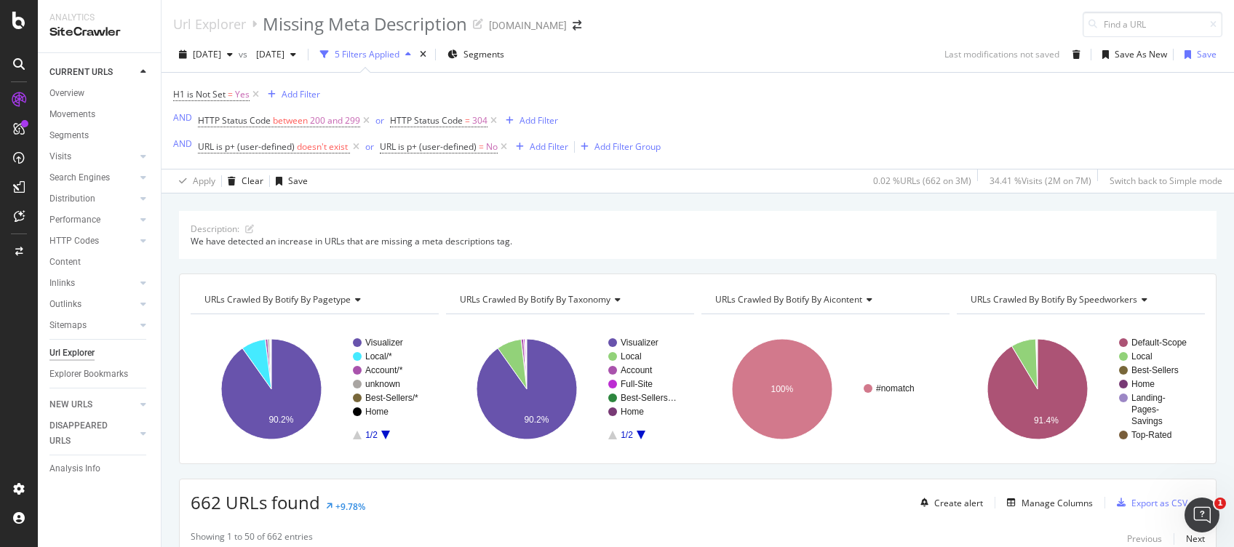
click at [210, 410] on span "662 URLs found" at bounding box center [256, 502] width 130 height 24
click at [209, 410] on span "662 URLs found" at bounding box center [256, 502] width 130 height 24
copy span "662"
click at [222, 97] on span "H1 is Not Set" at bounding box center [199, 94] width 52 height 12
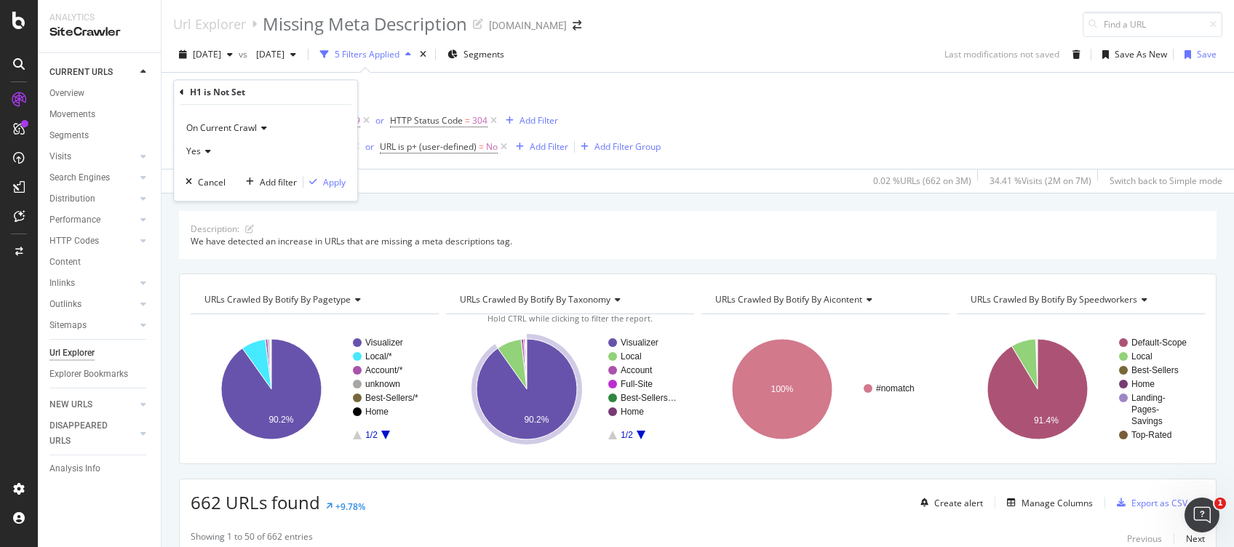
click at [180, 88] on icon at bounding box center [182, 92] width 4 height 9
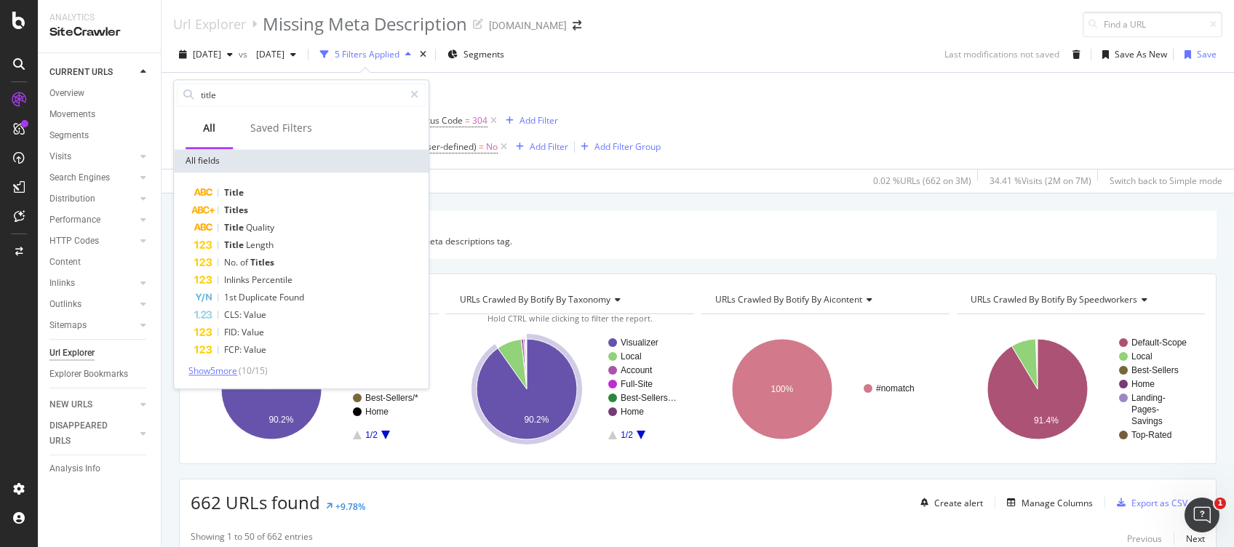
type input "title"
click at [228, 373] on span "Show 5 more" at bounding box center [212, 371] width 49 height 12
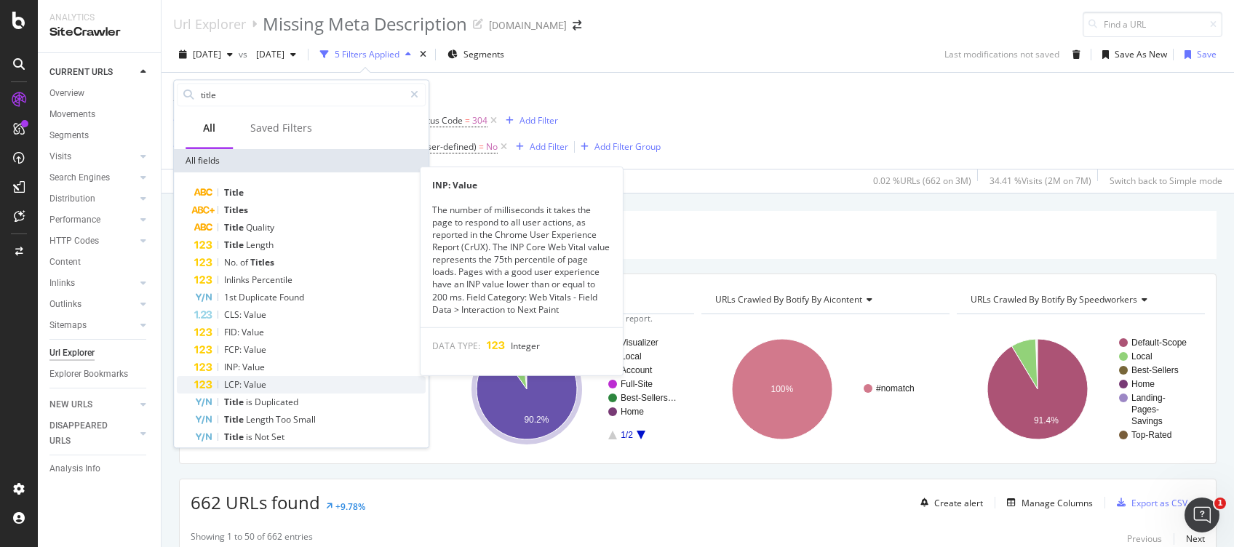
scroll to position [9, 0]
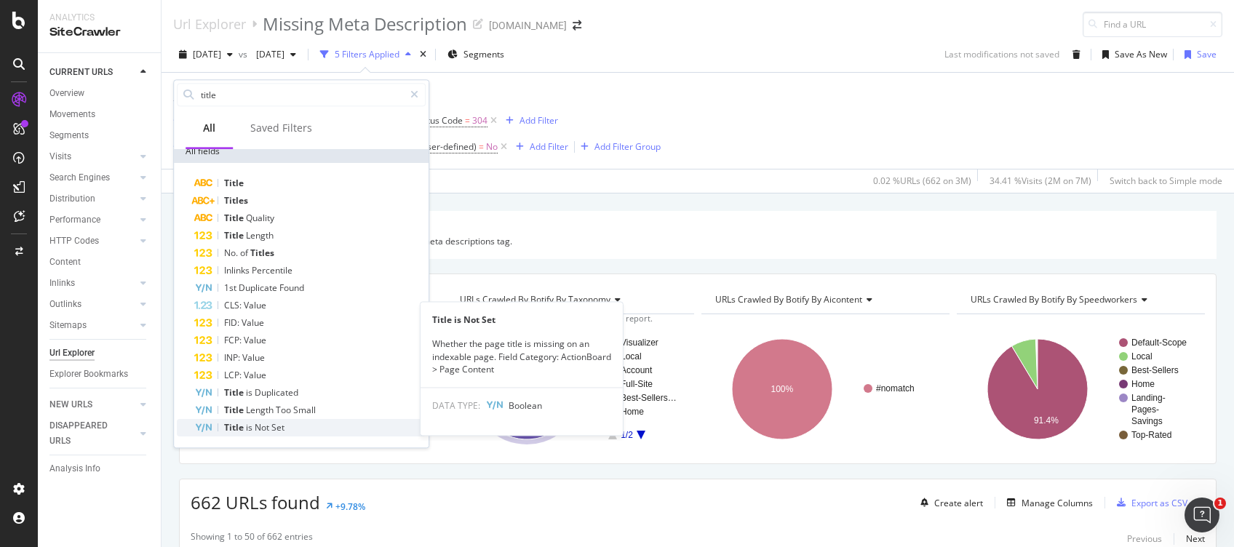
click at [269, 410] on span "Not" at bounding box center [263, 427] width 17 height 12
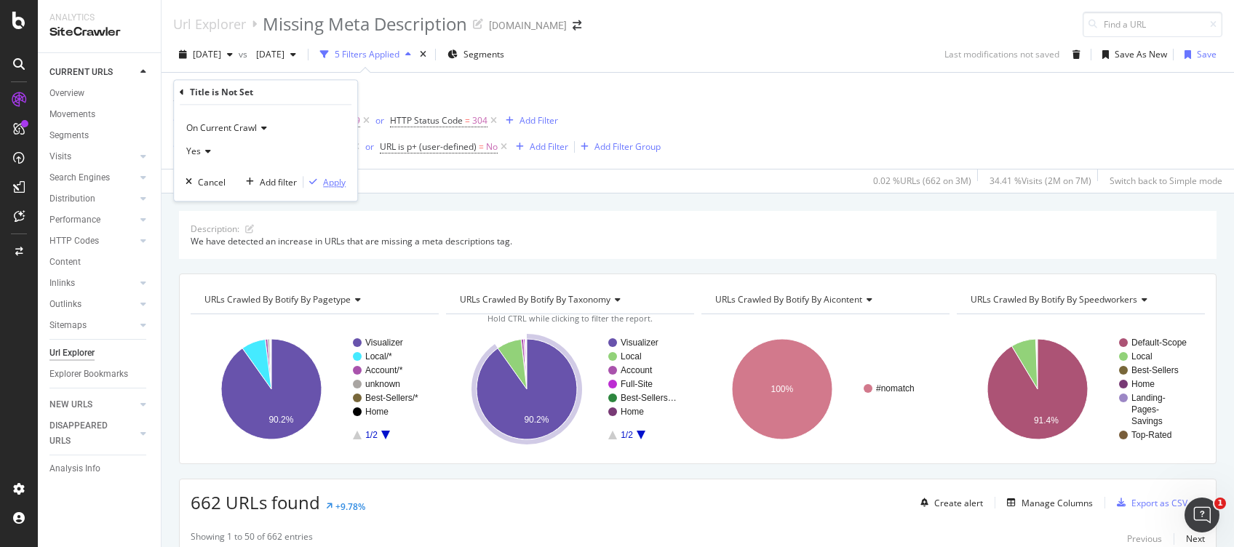
click at [341, 183] on div "Apply" at bounding box center [334, 182] width 23 height 12
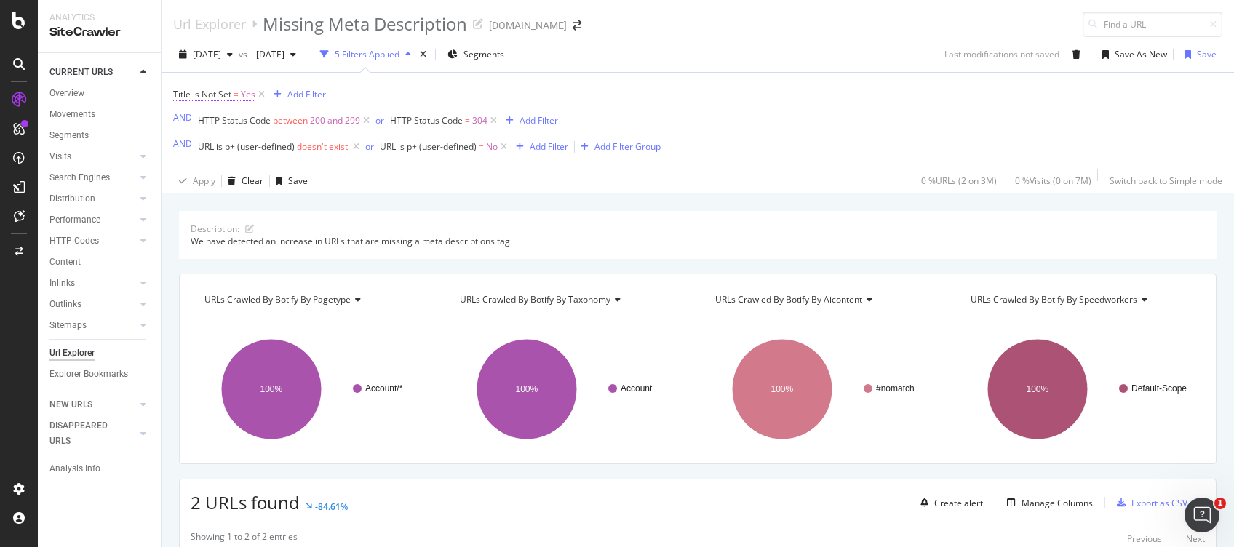
click at [212, 93] on span "Title is Not Set" at bounding box center [202, 94] width 58 height 12
click at [182, 91] on icon at bounding box center [182, 92] width 4 height 9
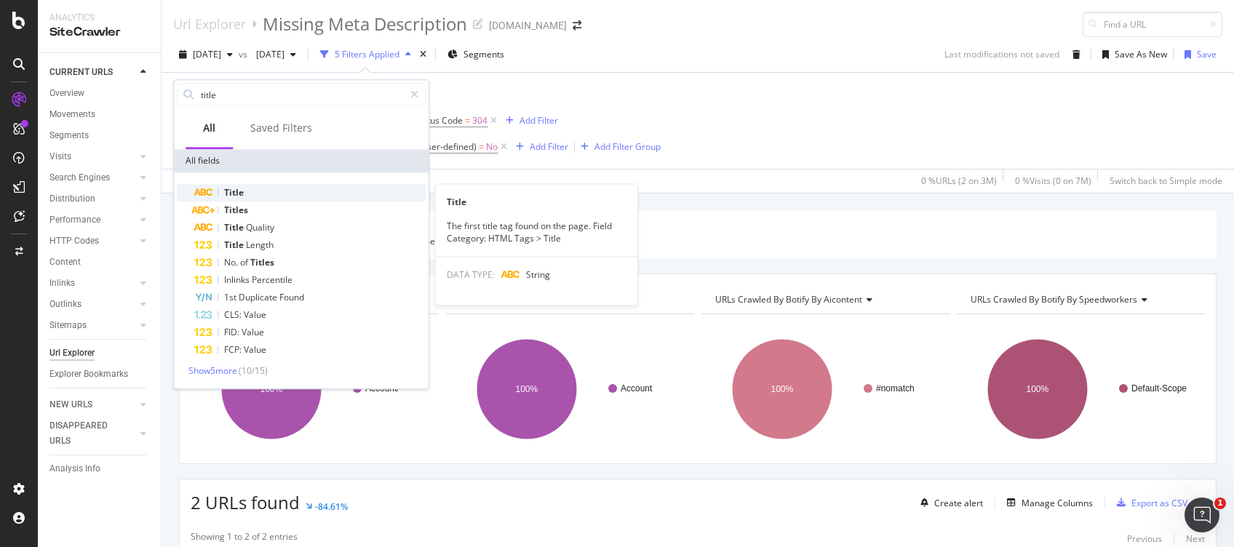
click at [249, 193] on div "Title" at bounding box center [309, 192] width 231 height 17
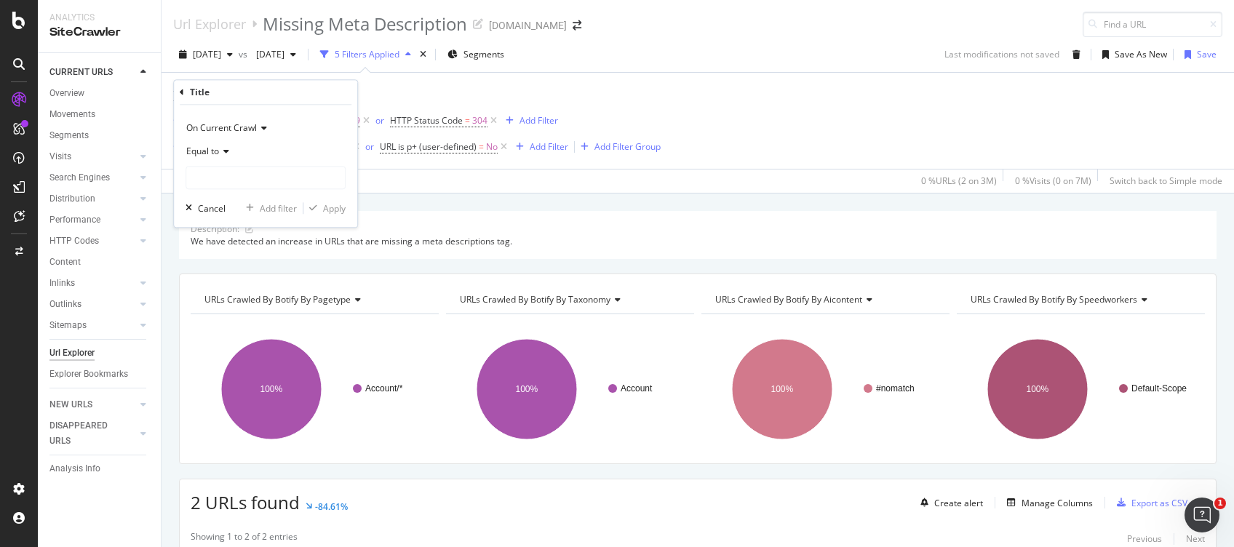
click at [186, 95] on div "Title" at bounding box center [266, 92] width 172 height 25
click at [180, 92] on icon at bounding box center [182, 92] width 4 height 9
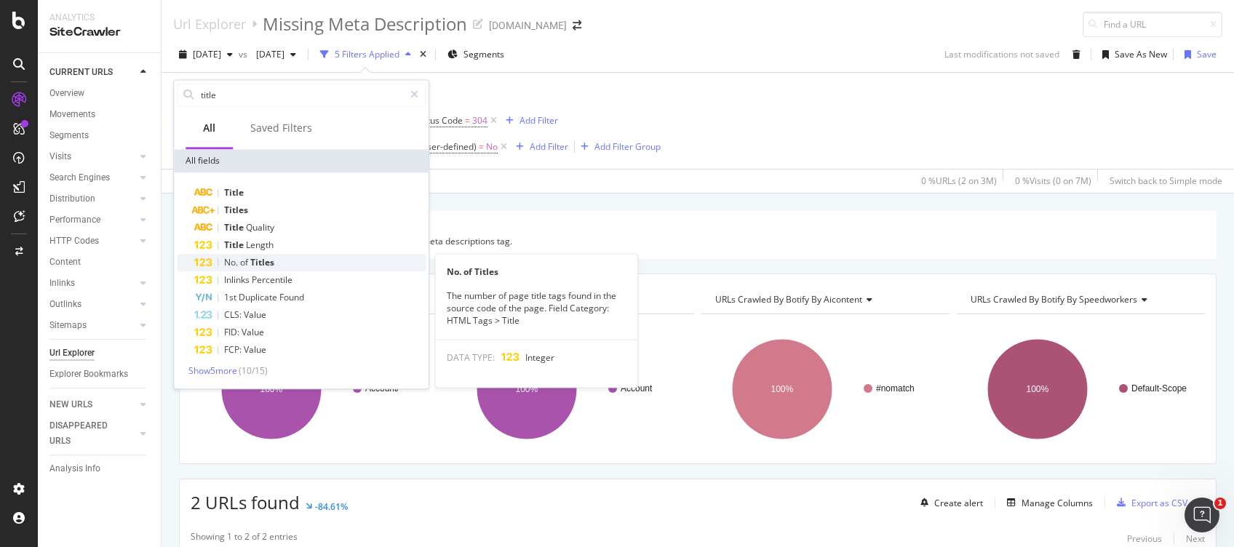
click at [270, 268] on div "No. of Titles" at bounding box center [309, 262] width 231 height 17
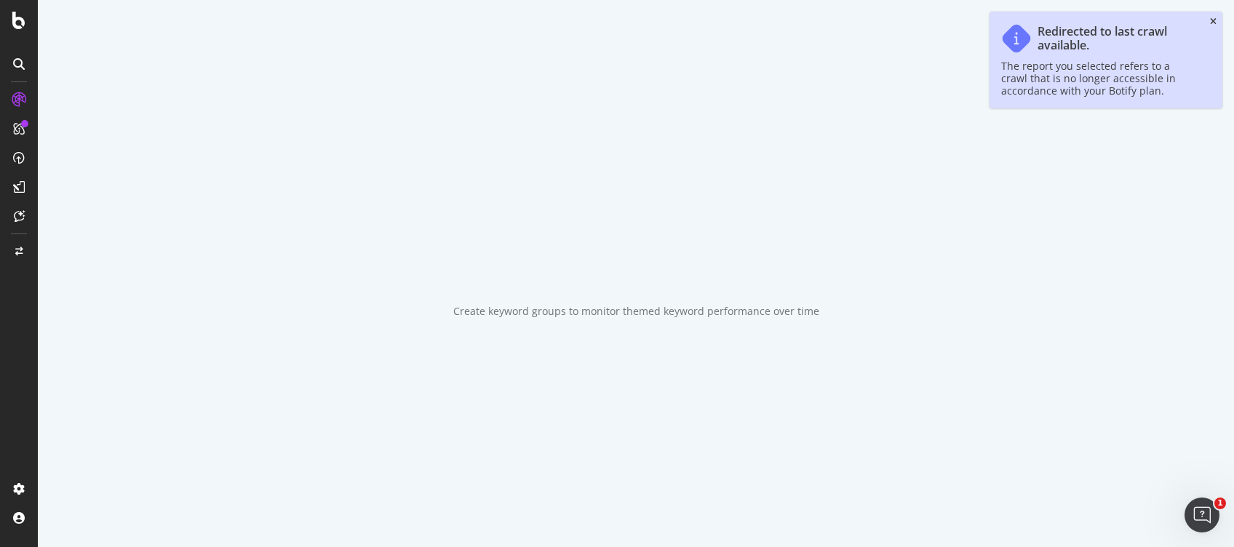
click at [1215, 23] on icon "close toast" at bounding box center [1213, 21] width 7 height 9
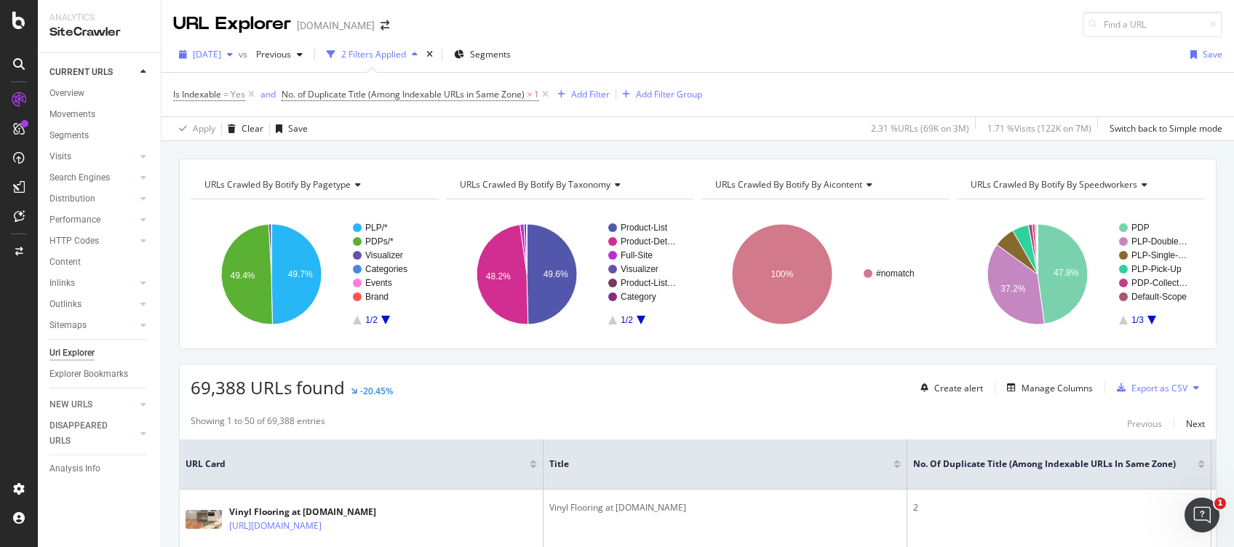
click at [221, 52] on span "[DATE]" at bounding box center [207, 54] width 28 height 12
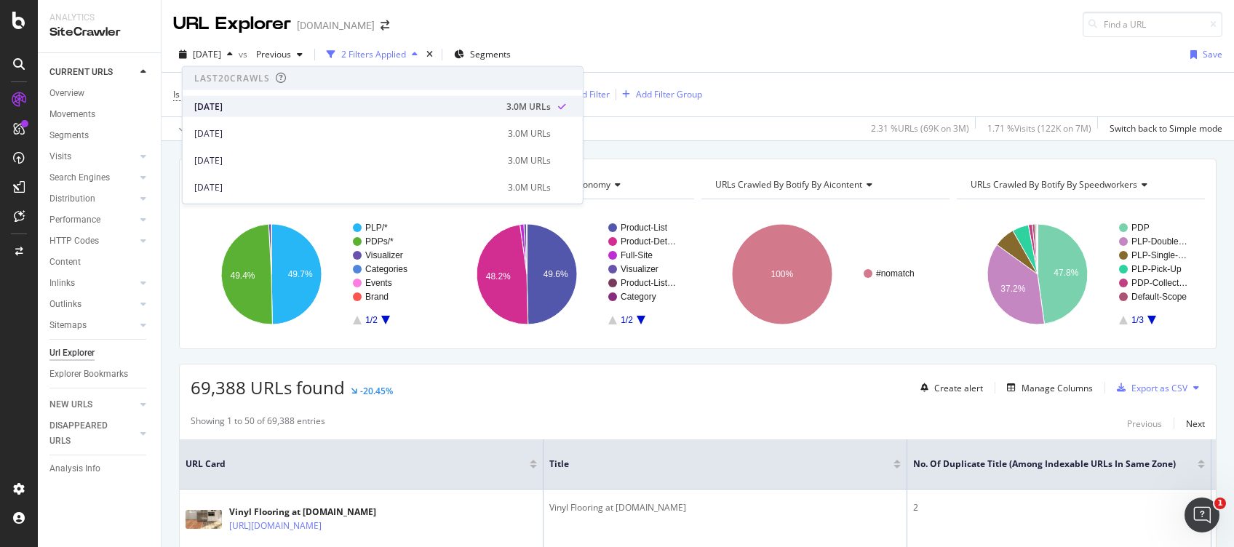
click at [238, 101] on div "[DATE]" at bounding box center [345, 106] width 303 height 13
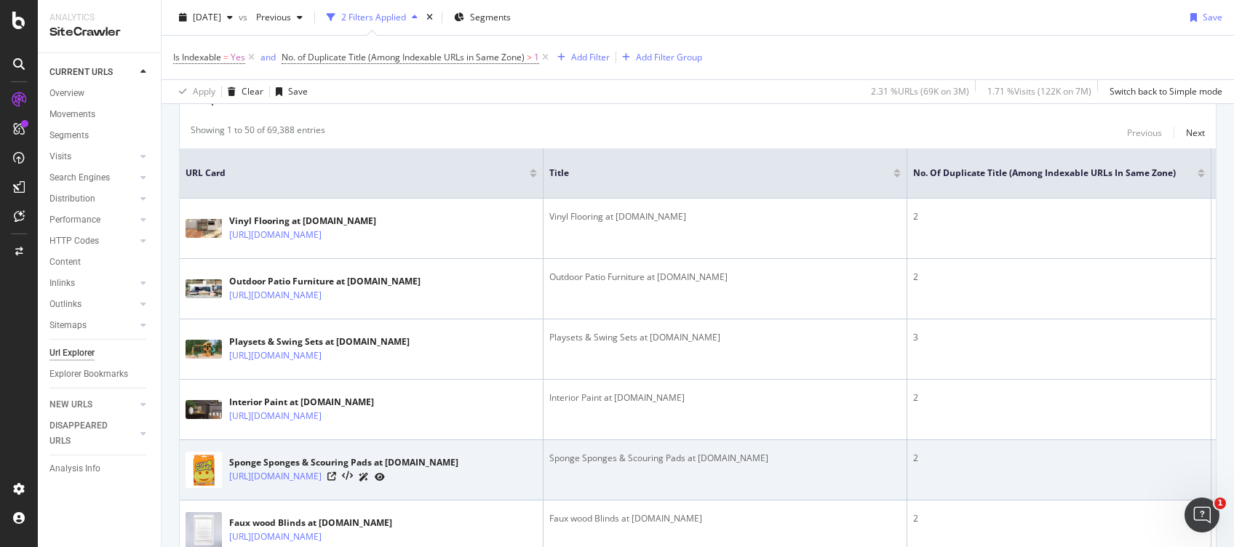
scroll to position [485, 0]
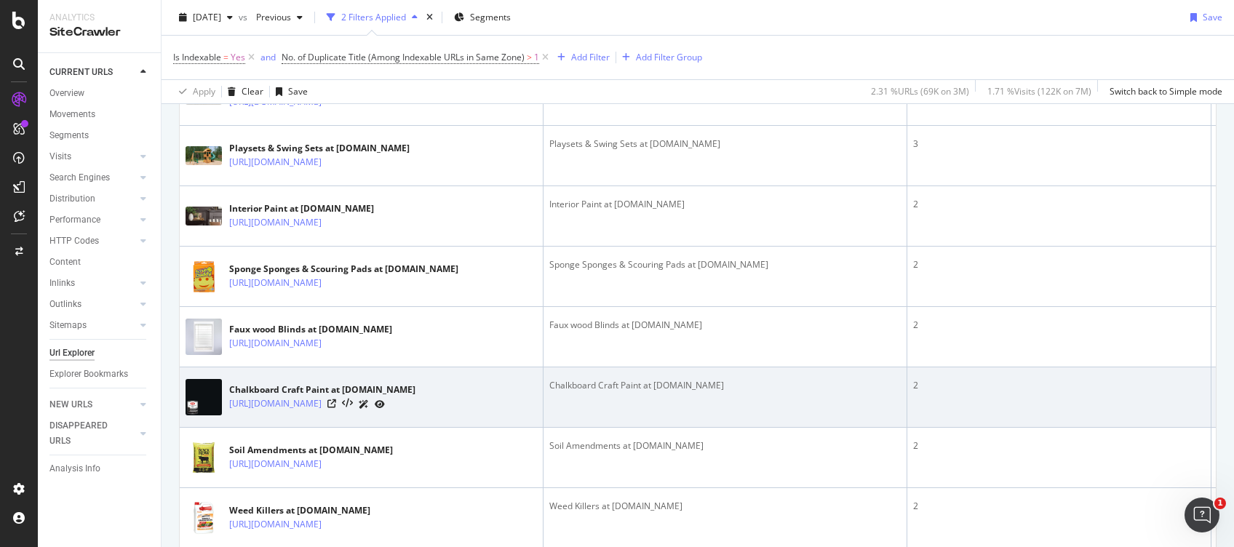
click at [915, 392] on div "2" at bounding box center [1059, 385] width 292 height 13
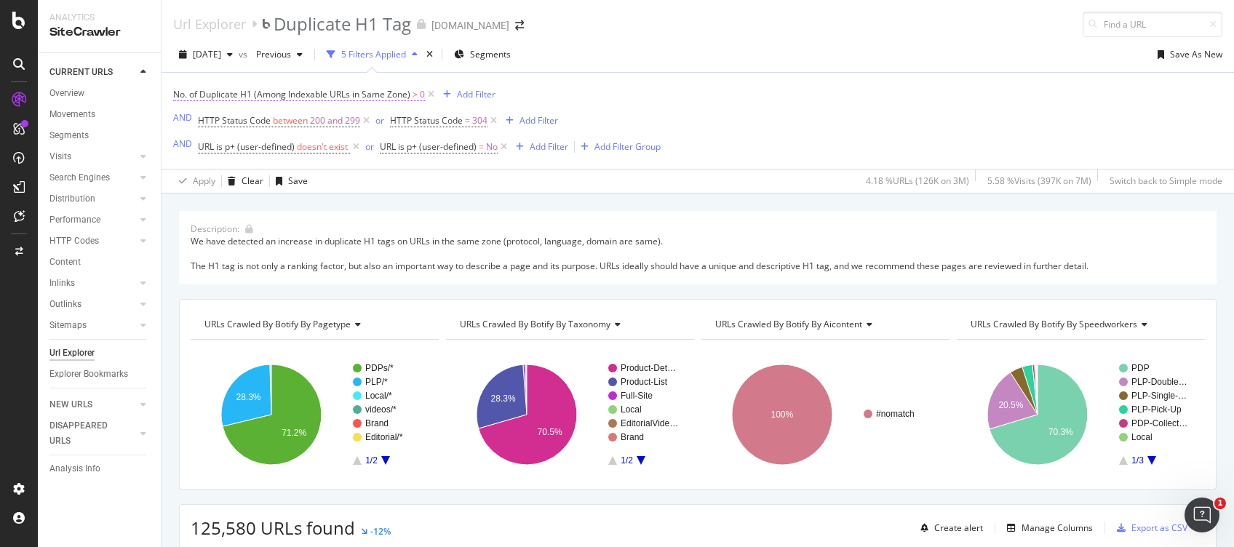
click at [386, 93] on span "No. of Duplicate H1 (Among Indexable URLs in Same Zone)" at bounding box center [291, 94] width 237 height 12
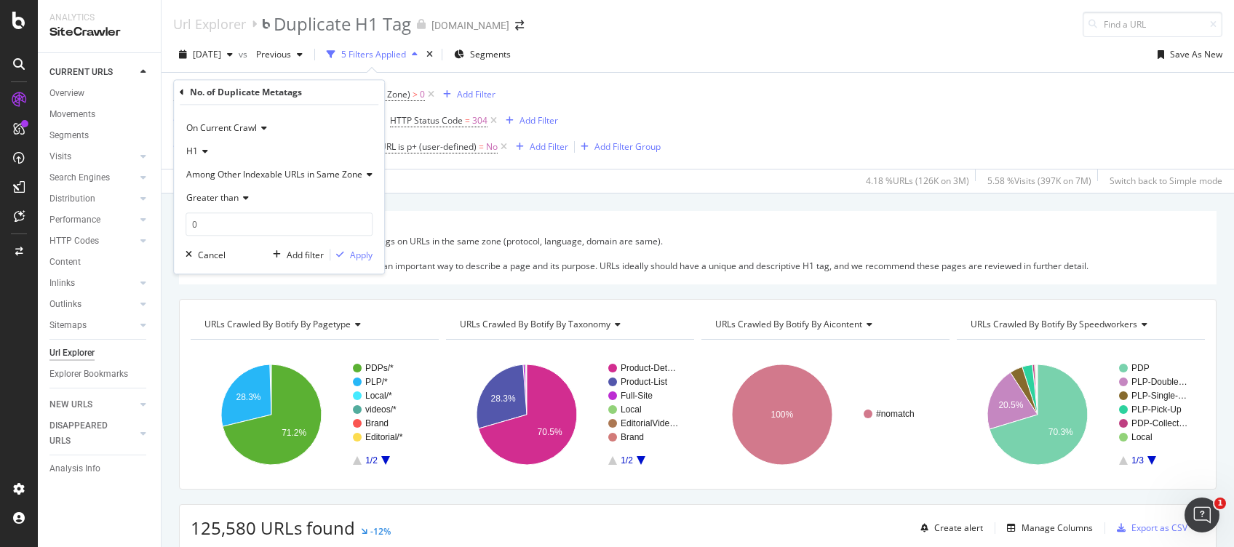
click at [183, 92] on icon at bounding box center [182, 92] width 4 height 9
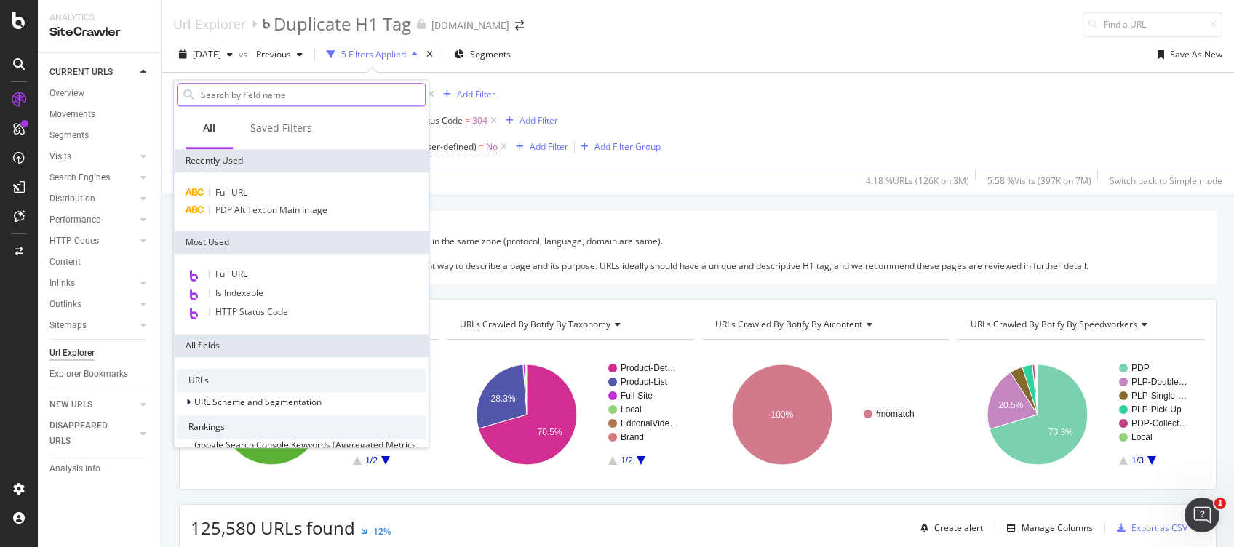
click at [244, 98] on input "text" at bounding box center [312, 95] width 226 height 22
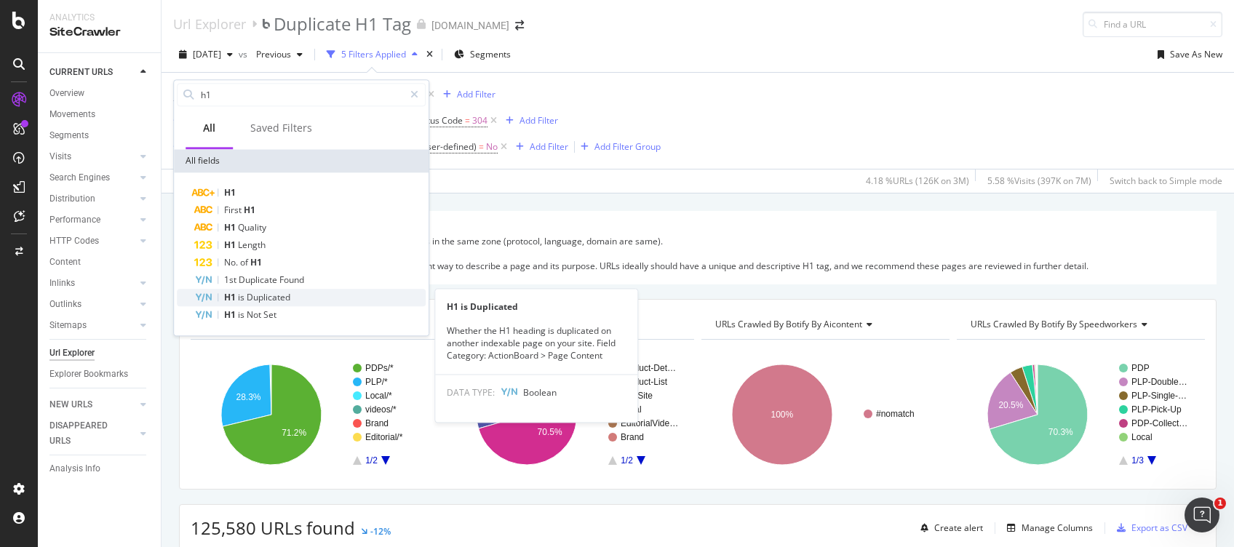
type input "h1"
click at [271, 298] on span "Duplicated" at bounding box center [269, 297] width 44 height 12
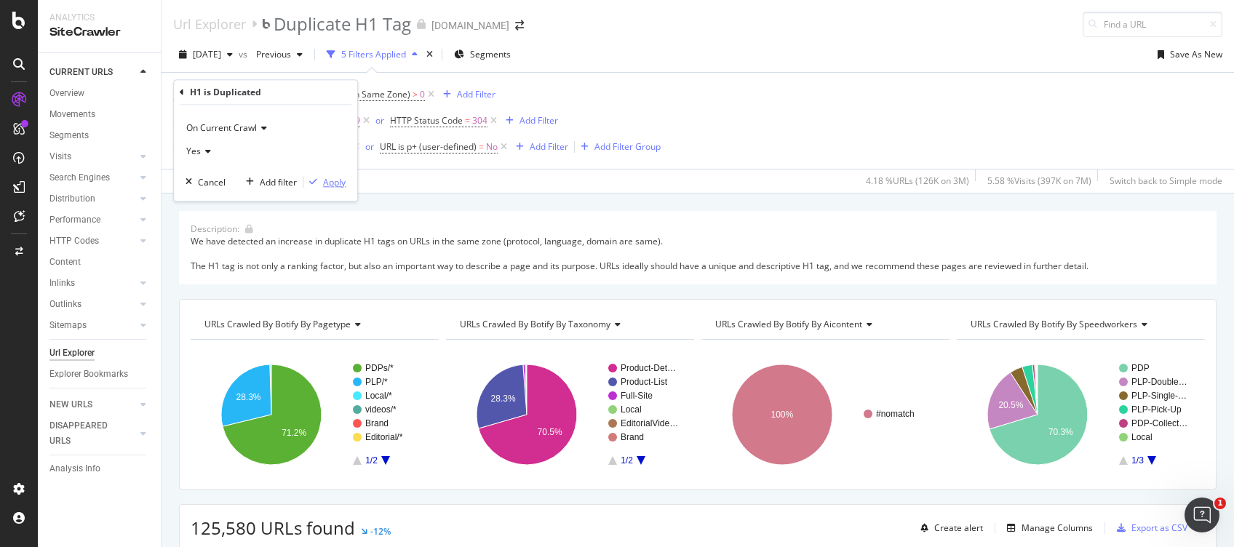
click at [341, 181] on div "Apply" at bounding box center [334, 182] width 23 height 12
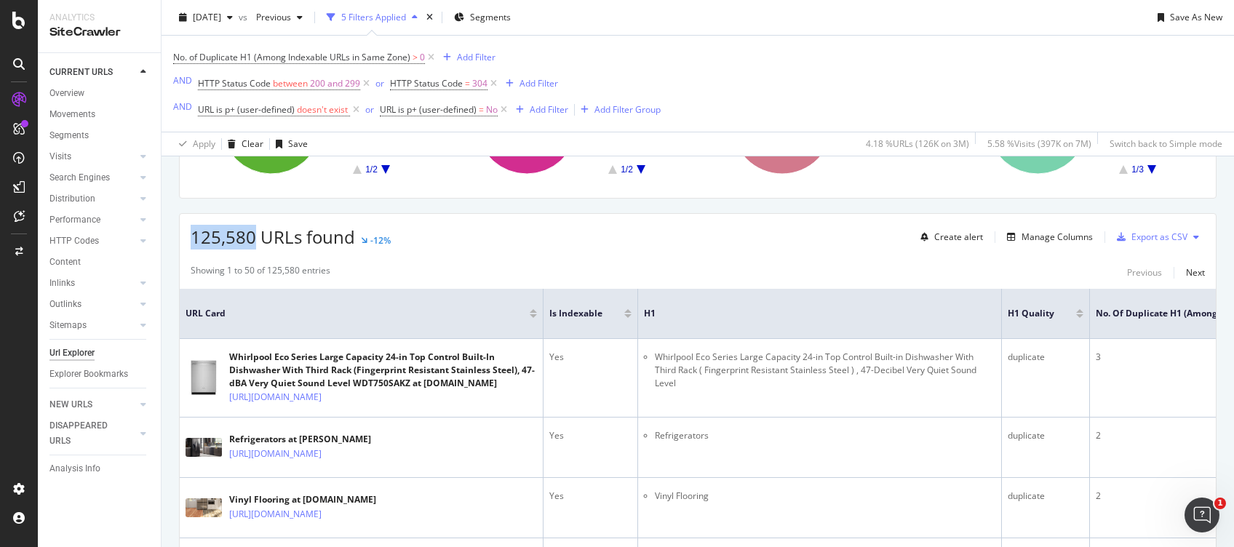
drag, startPoint x: 188, startPoint y: 228, endPoint x: 256, endPoint y: 236, distance: 68.8
click at [256, 236] on div "125,580 URLs found -12% Create alert Manage Columns Export as CSV" at bounding box center [698, 232] width 1036 height 36
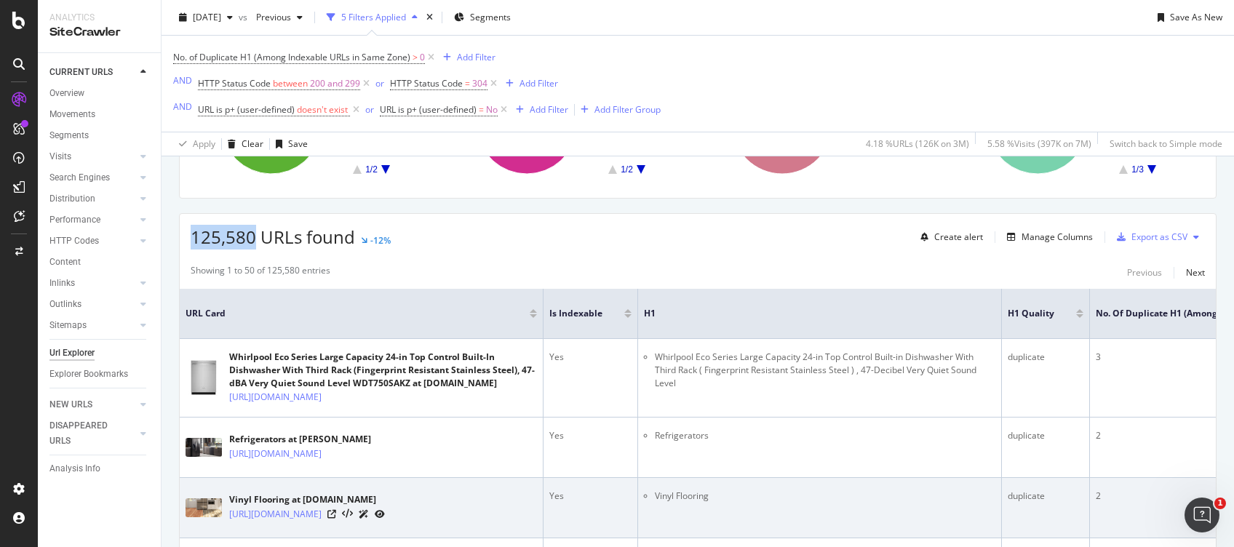
copy span "125,580"
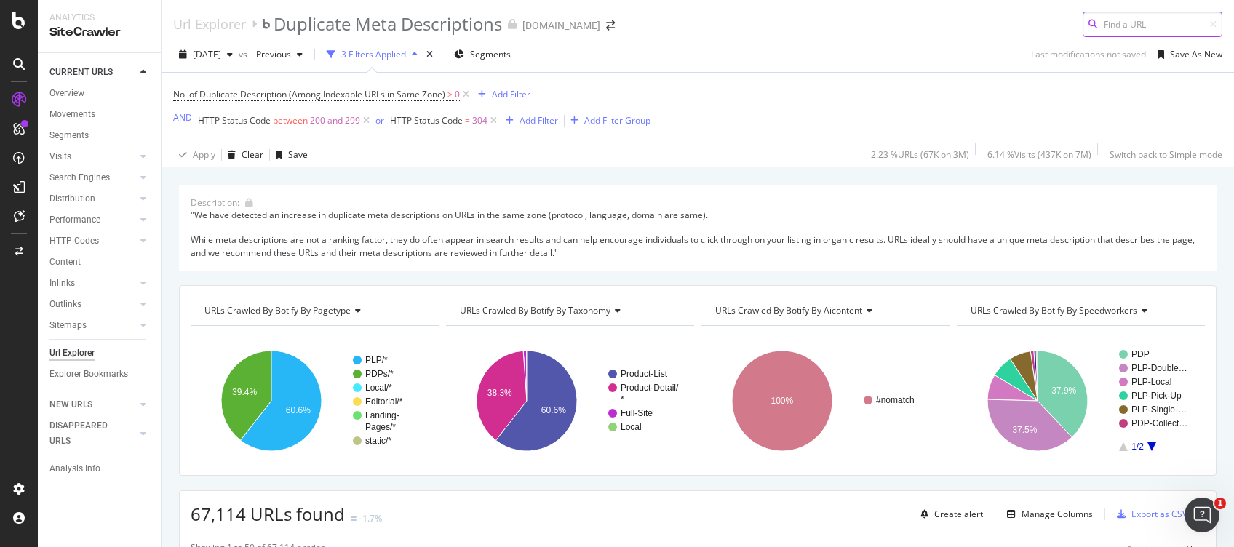
scroll to position [194, 0]
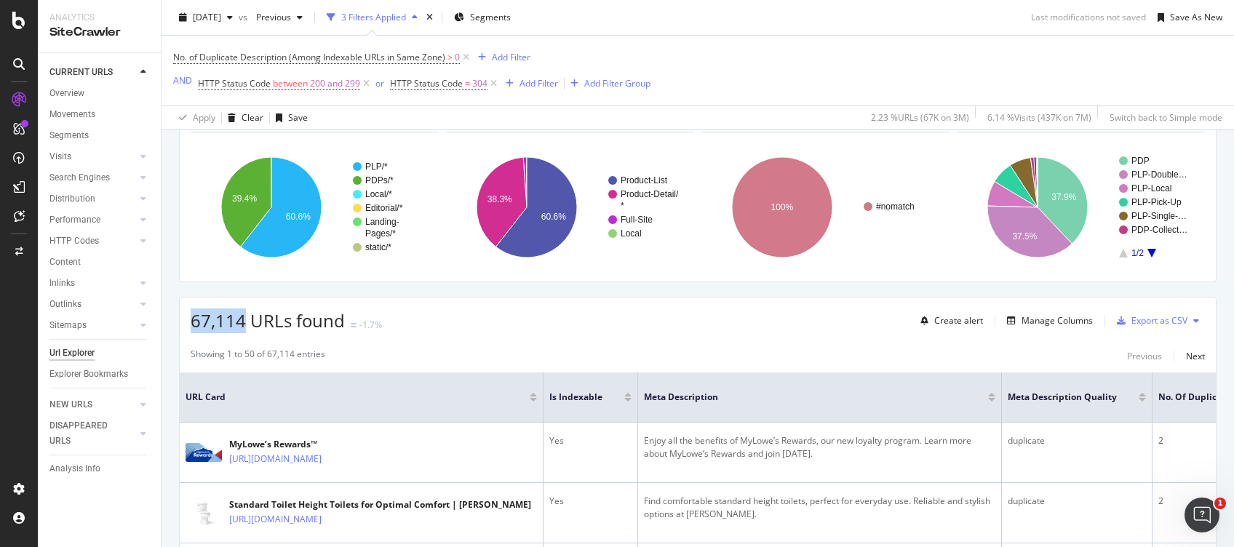
drag, startPoint x: 190, startPoint y: 320, endPoint x: 242, endPoint y: 326, distance: 52.0
click at [242, 326] on span "67,114 URLs found" at bounding box center [268, 321] width 154 height 24
copy span "67,114"
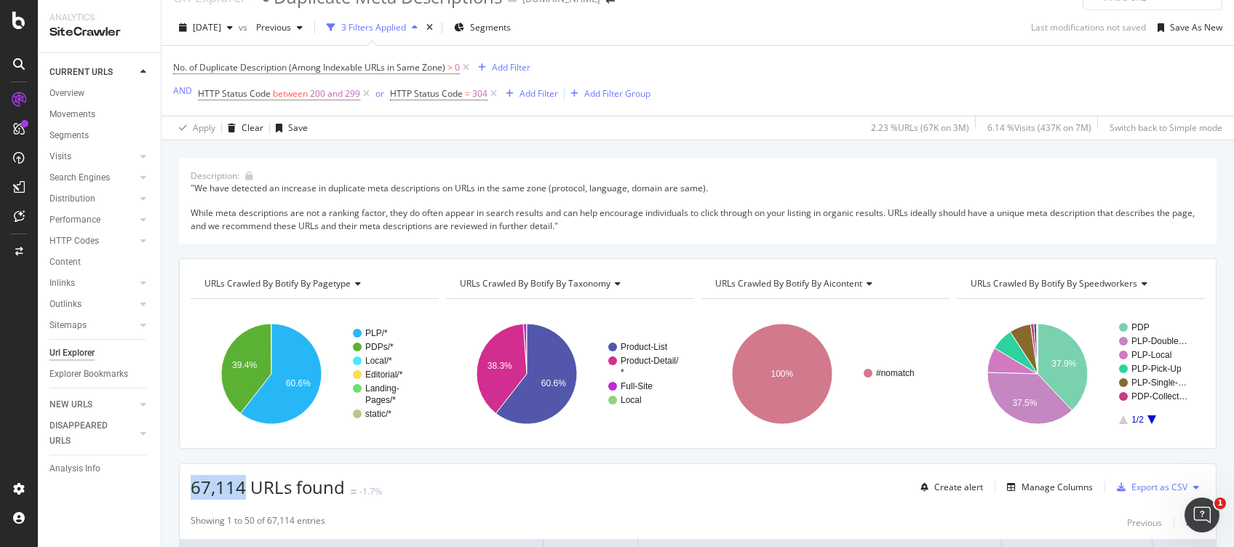
scroll to position [318, 0]
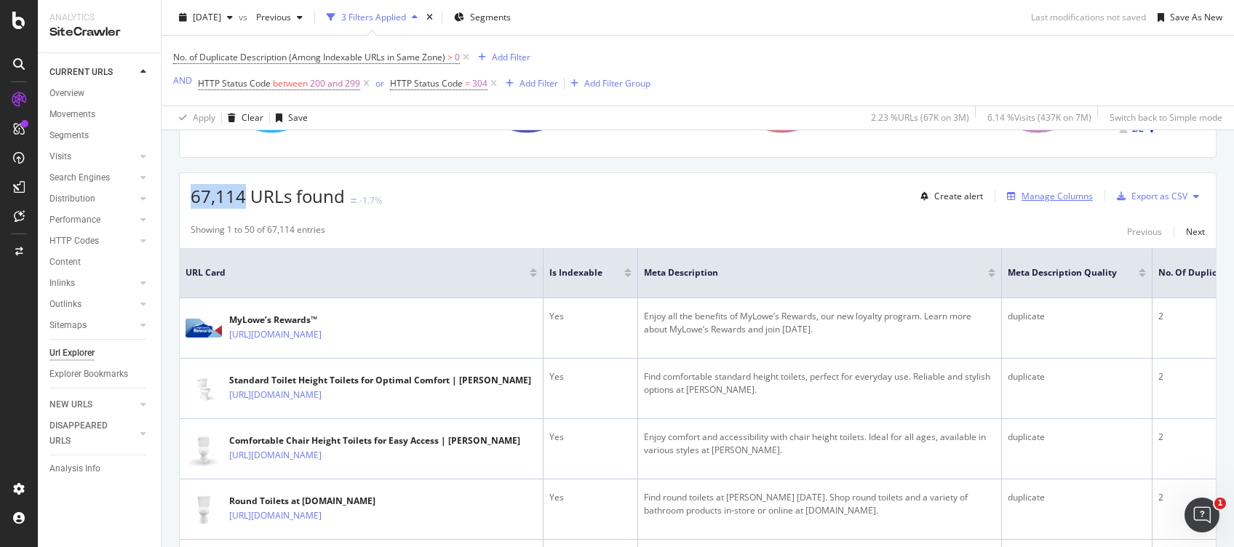
click at [1061, 199] on div "Manage Columns" at bounding box center [1057, 196] width 71 height 12
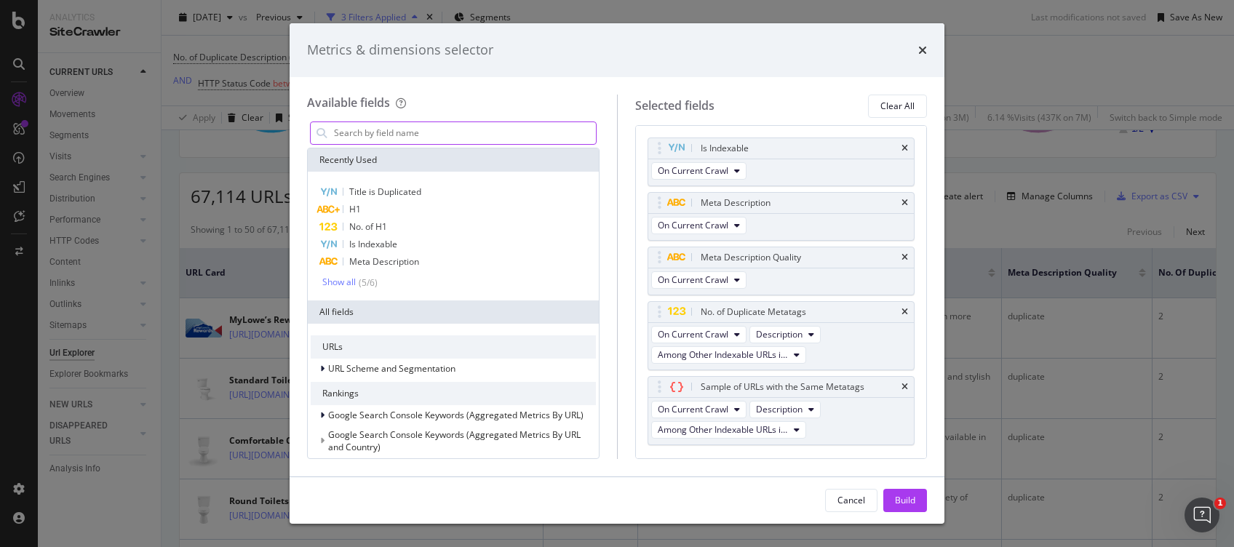
click at [419, 131] on input "modal" at bounding box center [464, 133] width 263 height 22
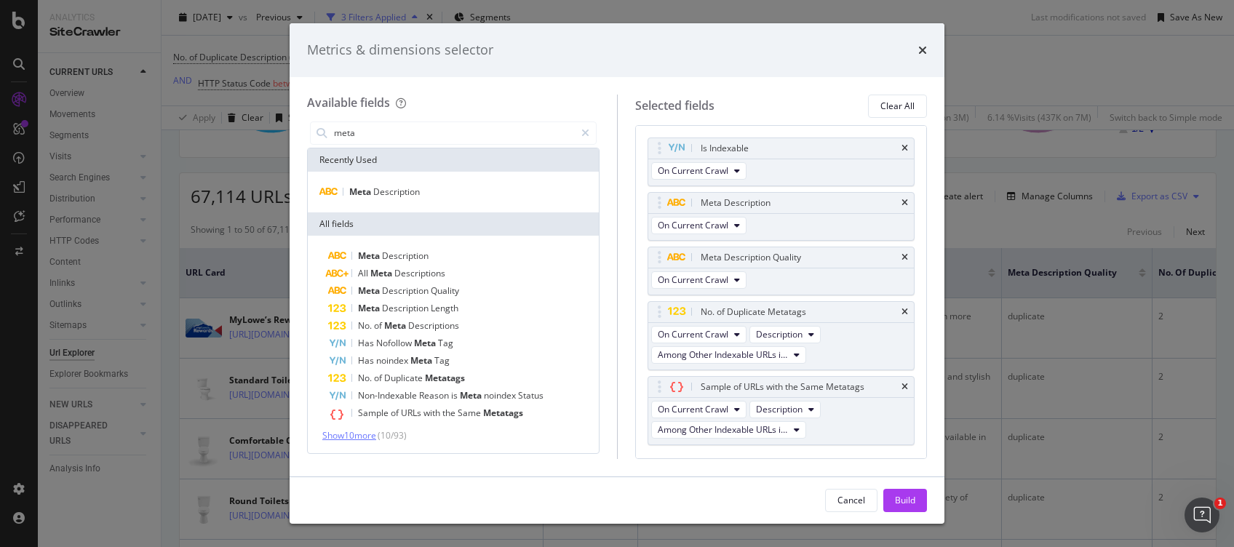
click at [371, 432] on span "Show 10 more" at bounding box center [349, 435] width 54 height 12
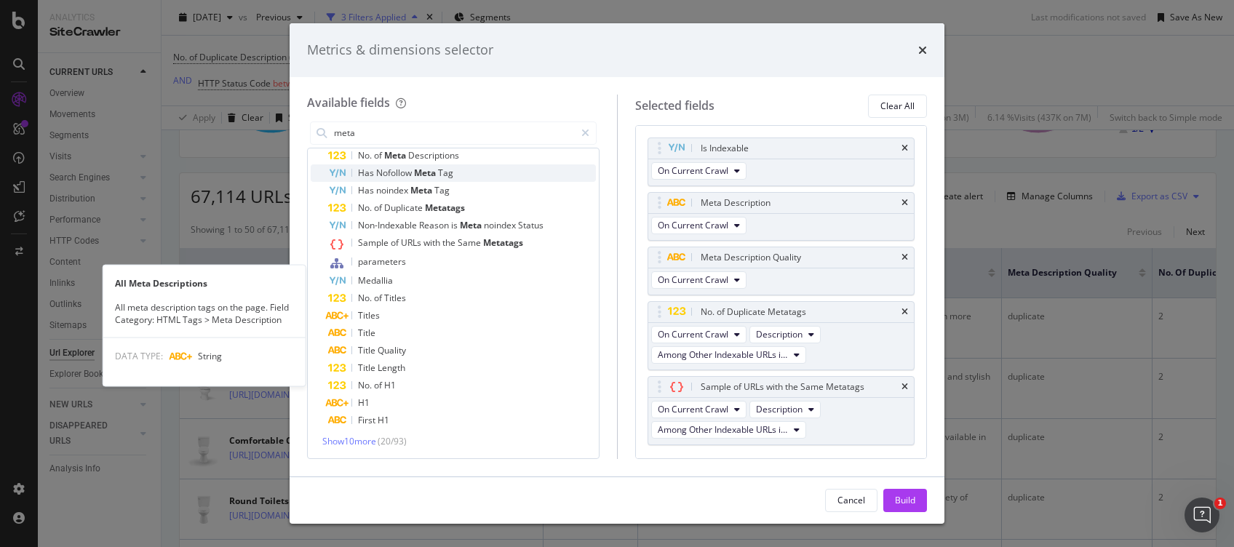
scroll to position [0, 0]
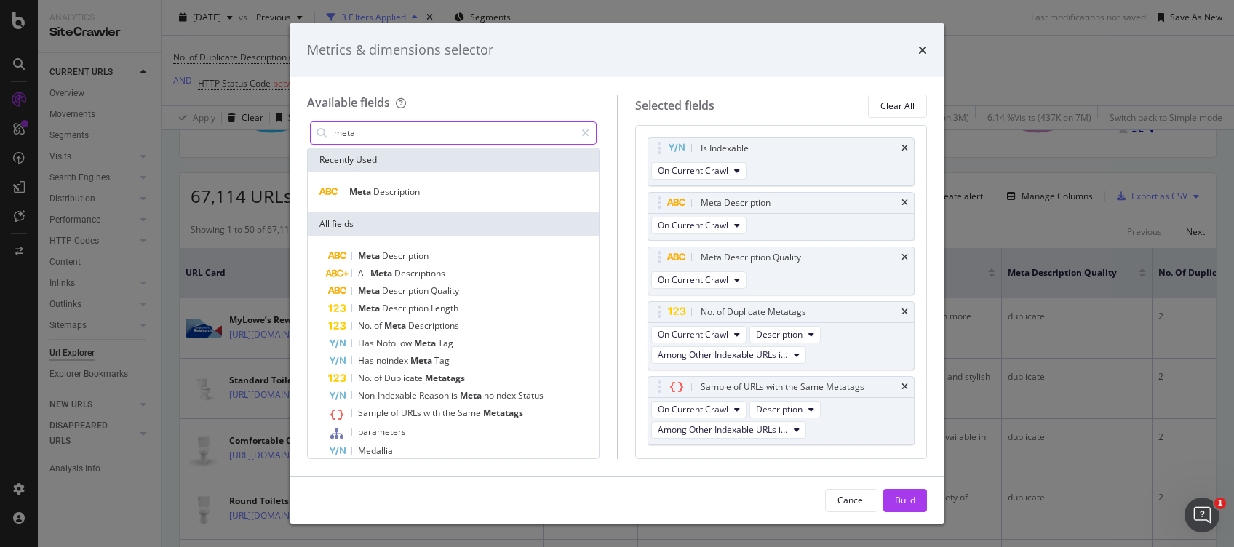
click at [385, 128] on input "meta" at bounding box center [454, 133] width 242 height 22
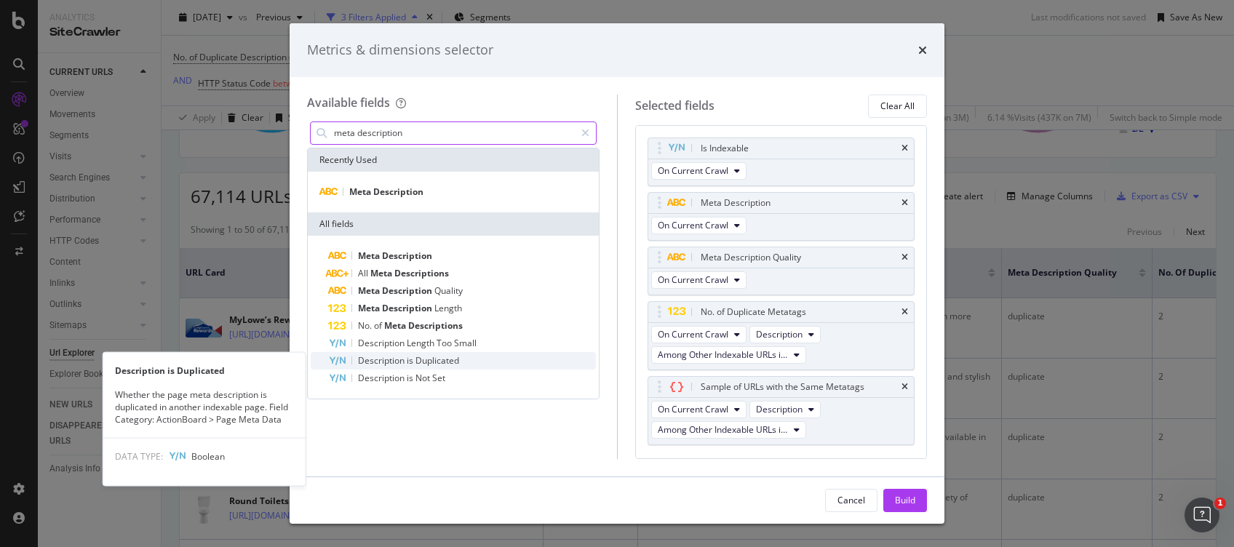
type input "meta description"
click at [432, 363] on span "Duplicated" at bounding box center [437, 360] width 44 height 12
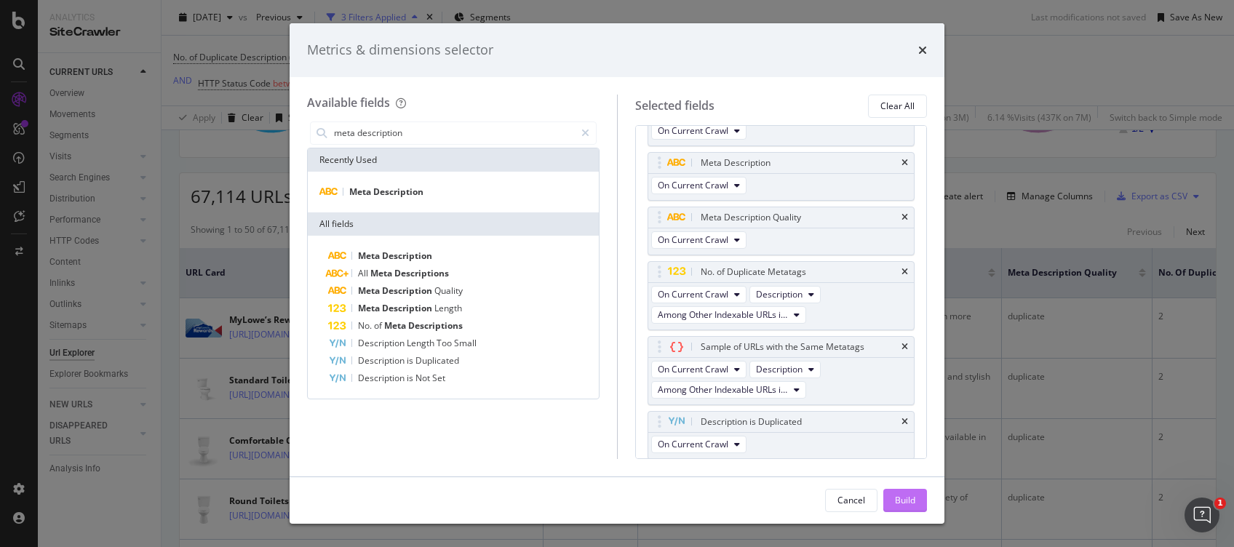
click at [899, 494] on div "Build" at bounding box center [905, 500] width 20 height 12
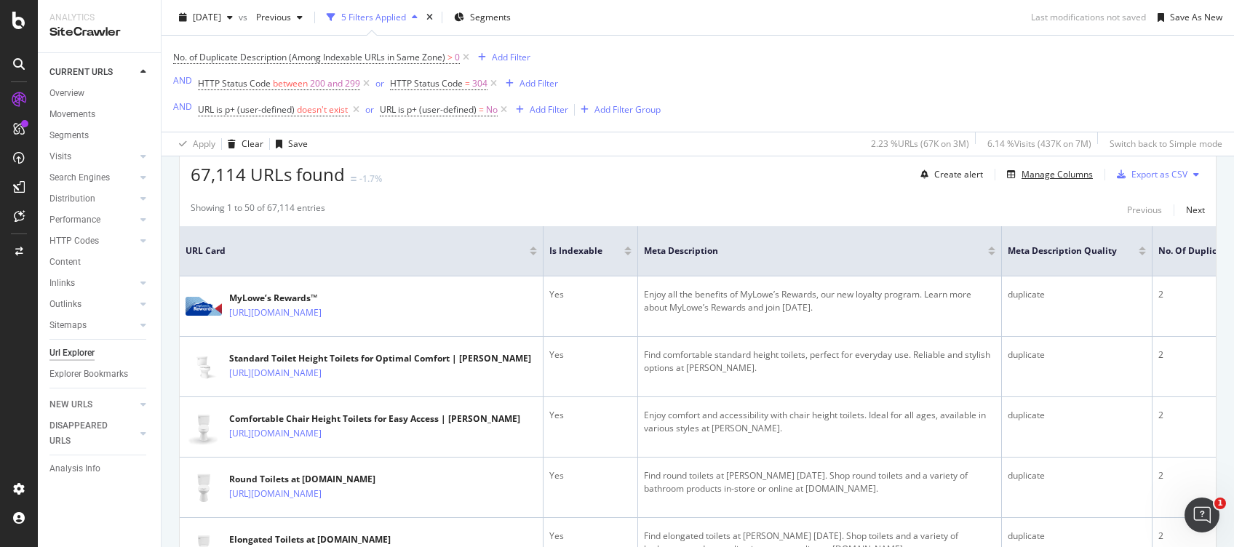
scroll to position [172, 0]
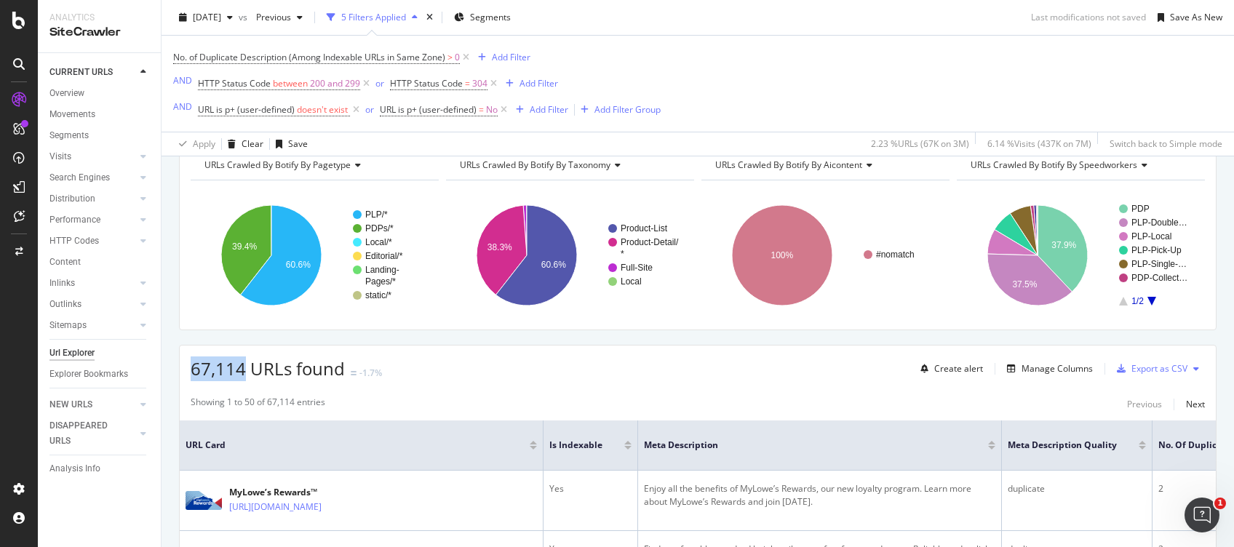
drag, startPoint x: 193, startPoint y: 367, endPoint x: 244, endPoint y: 373, distance: 51.9
click at [244, 373] on span "67,114 URLs found" at bounding box center [268, 369] width 154 height 24
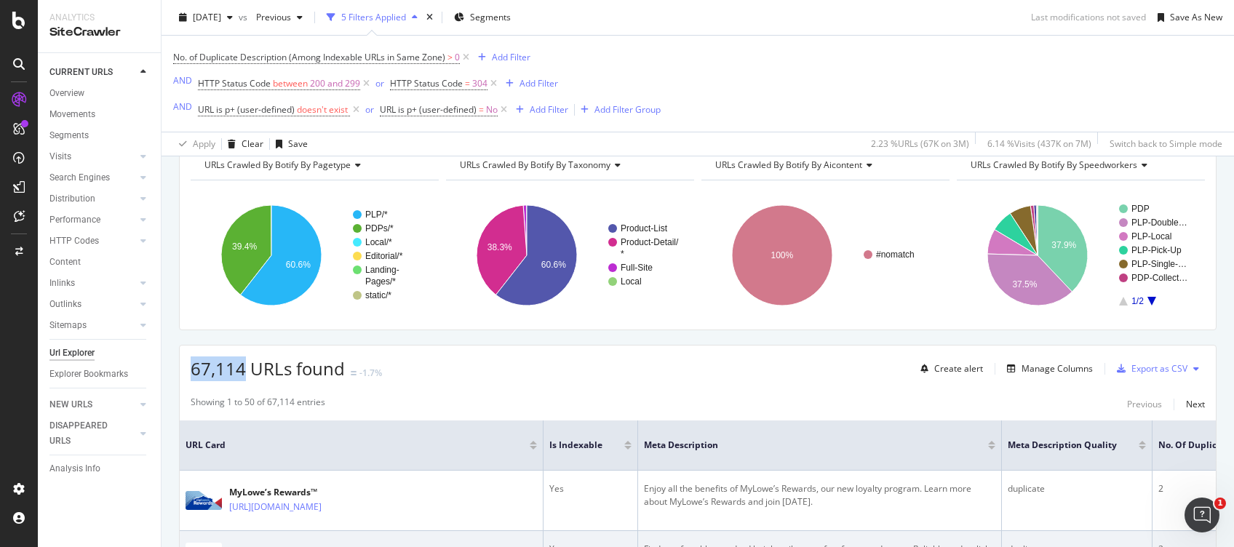
copy span "67,114"
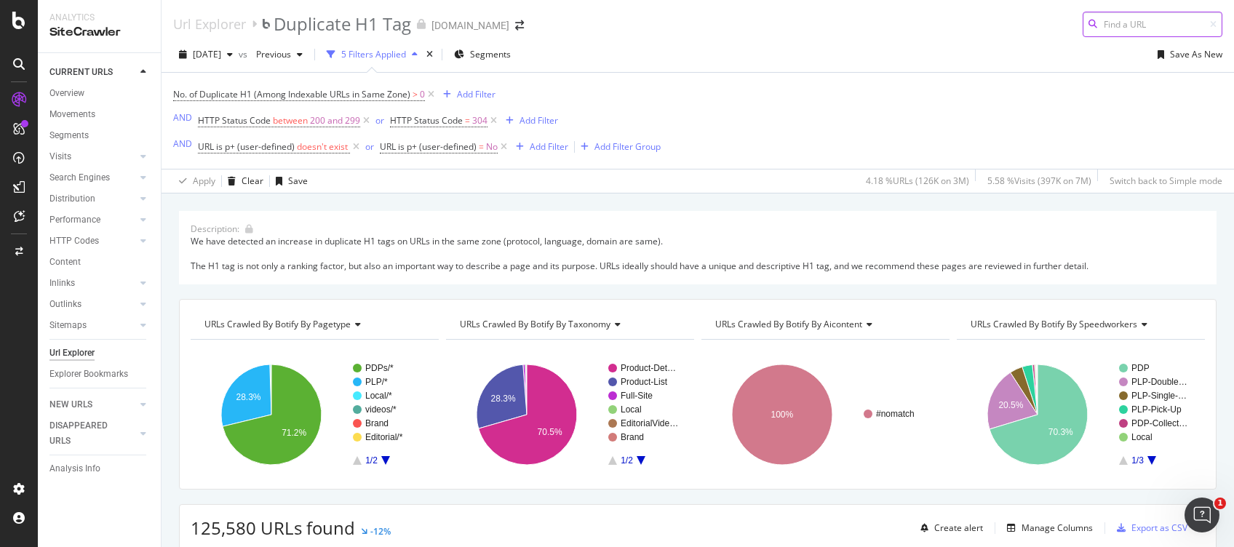
scroll to position [226, 0]
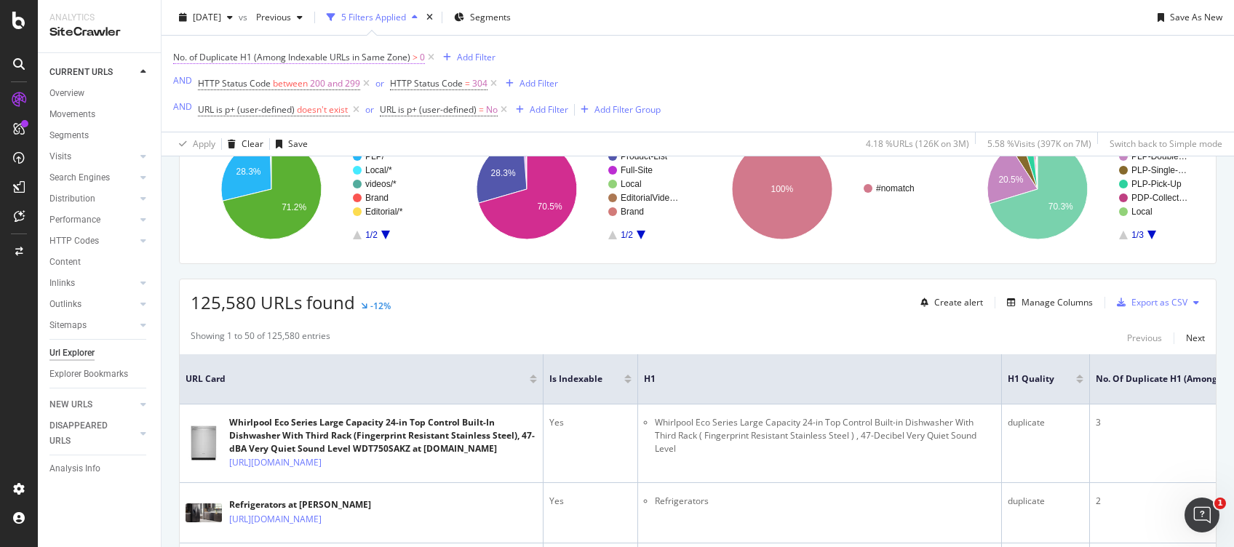
click at [415, 59] on span ">" at bounding box center [415, 57] width 5 height 12
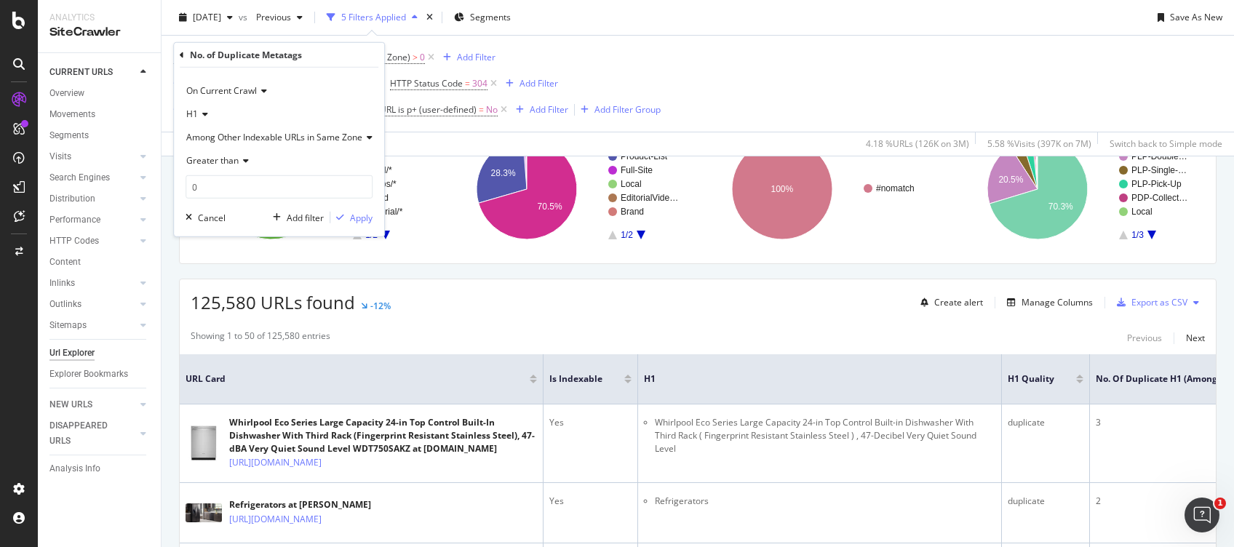
click at [180, 52] on icon at bounding box center [182, 54] width 4 height 9
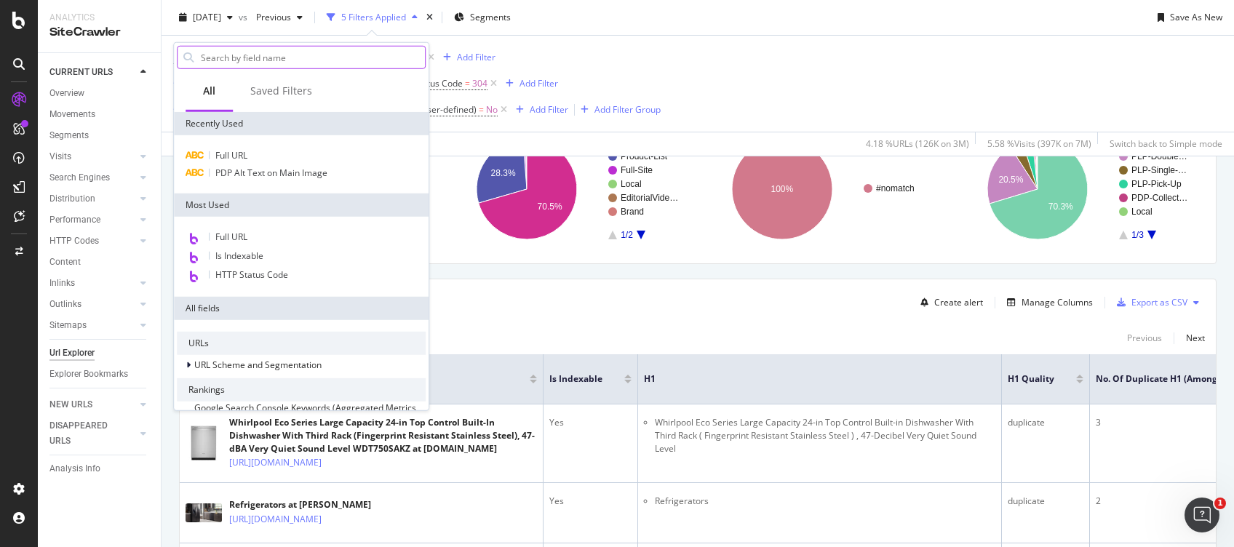
click at [308, 60] on input "text" at bounding box center [312, 58] width 226 height 22
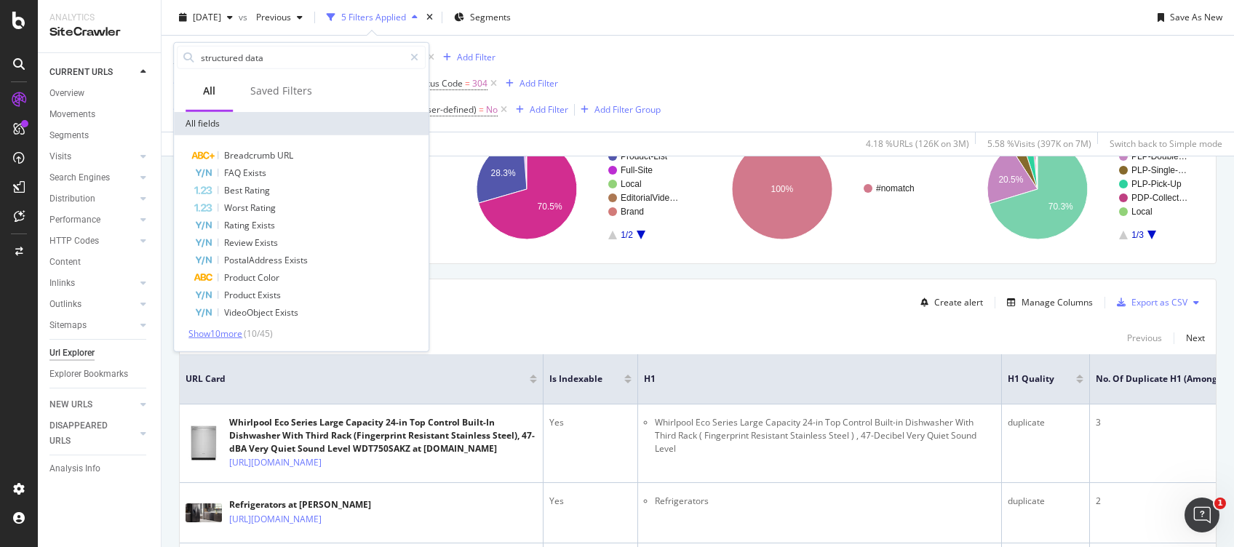
click at [206, 332] on span "Show 10 more" at bounding box center [215, 333] width 54 height 12
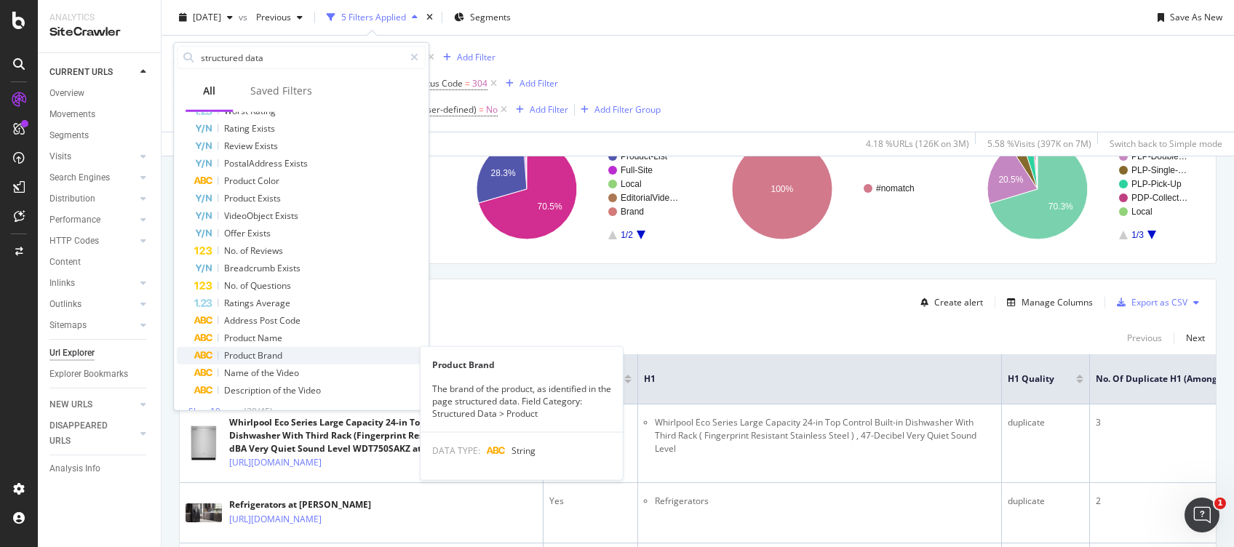
scroll to position [115, 0]
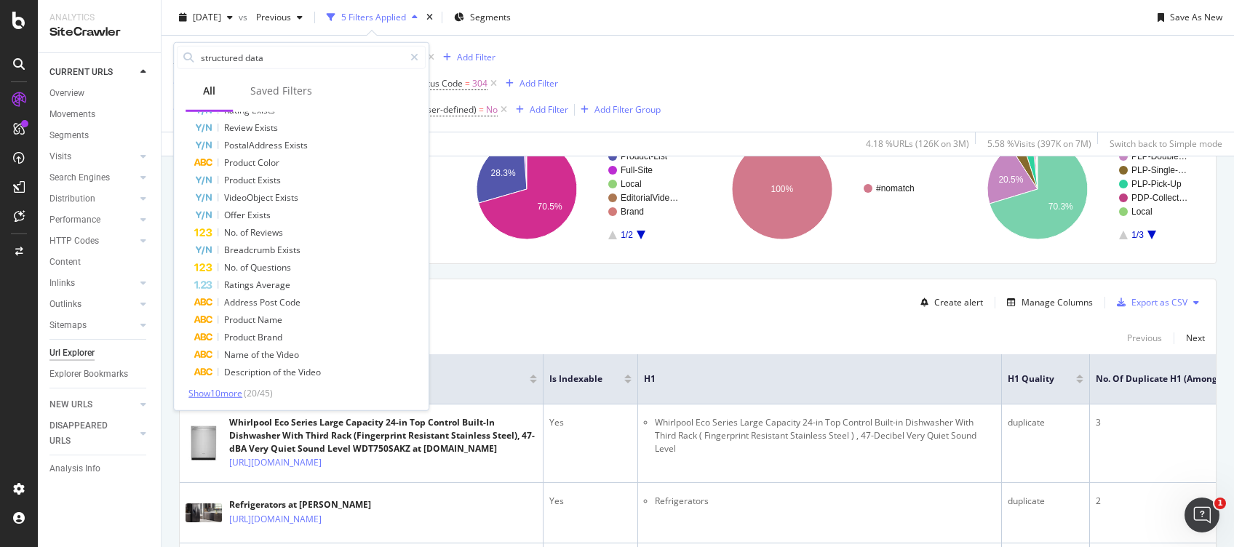
click at [223, 397] on span "Show 10 more" at bounding box center [215, 393] width 54 height 12
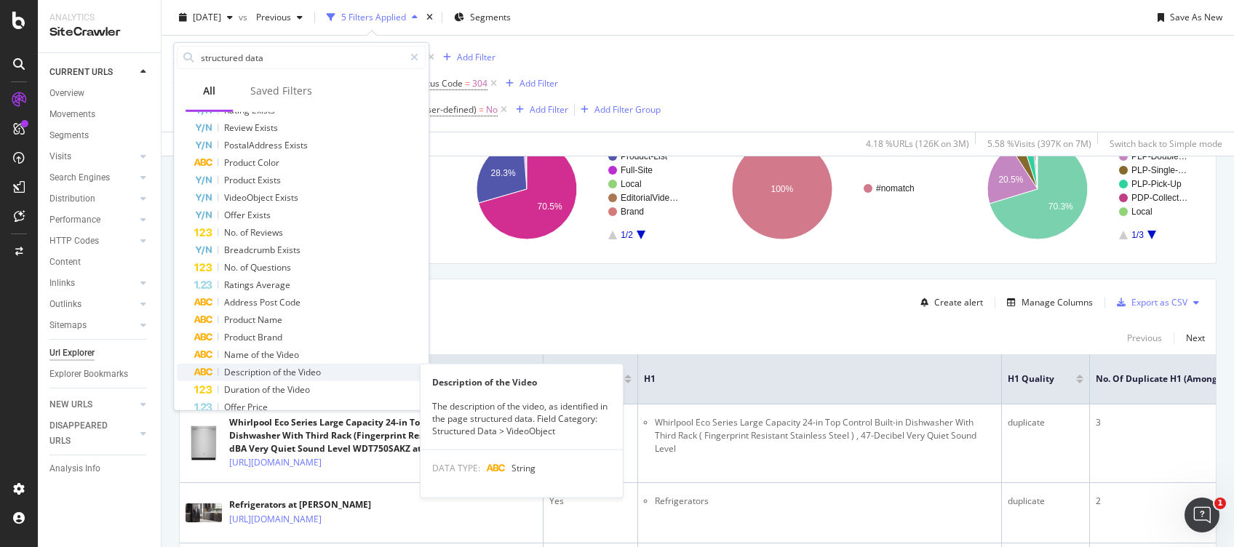
scroll to position [290, 0]
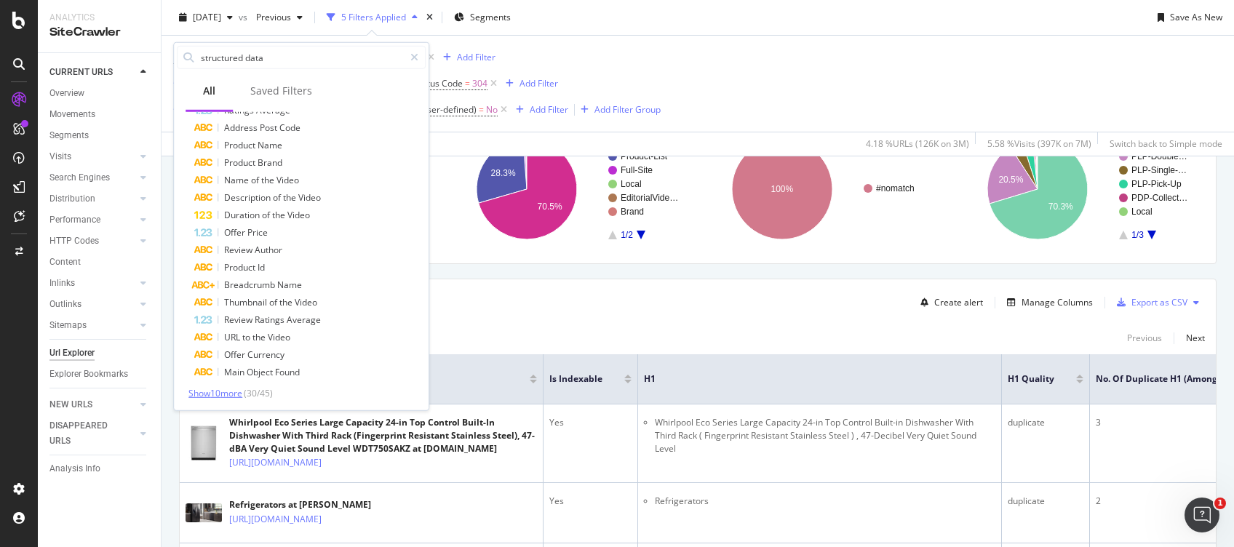
click at [223, 389] on span "Show 10 more" at bounding box center [215, 393] width 54 height 12
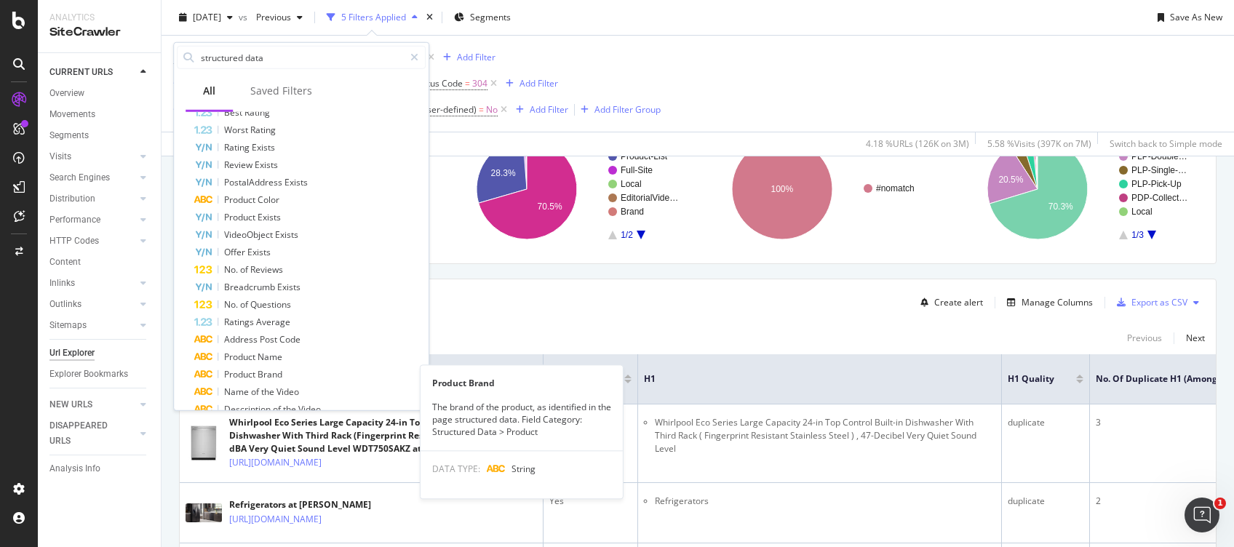
scroll to position [0, 0]
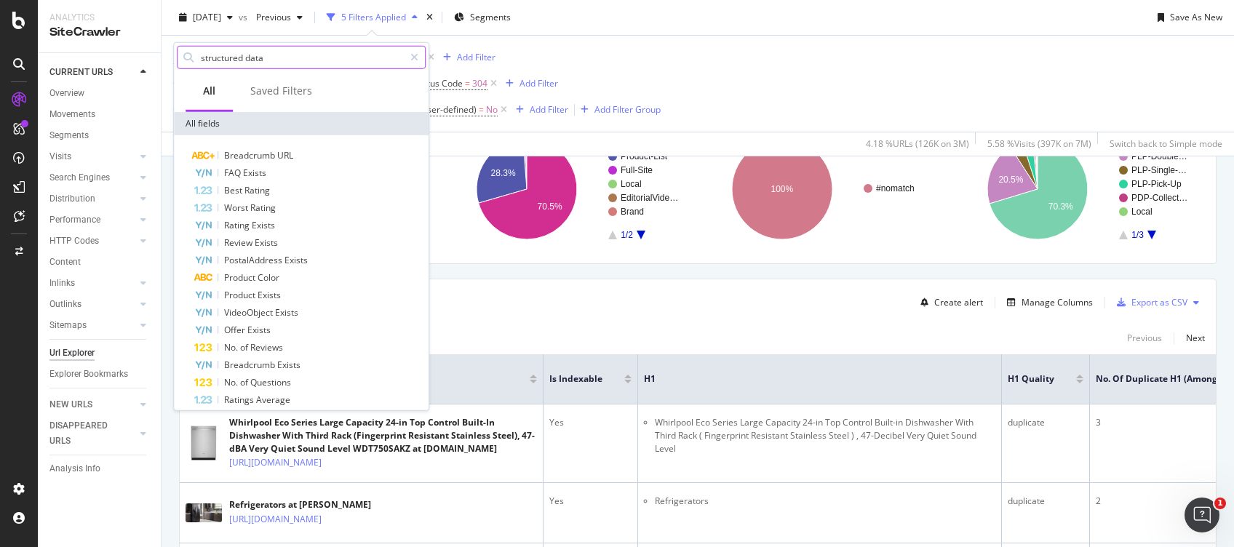
click at [314, 56] on input "structured data" at bounding box center [301, 58] width 204 height 22
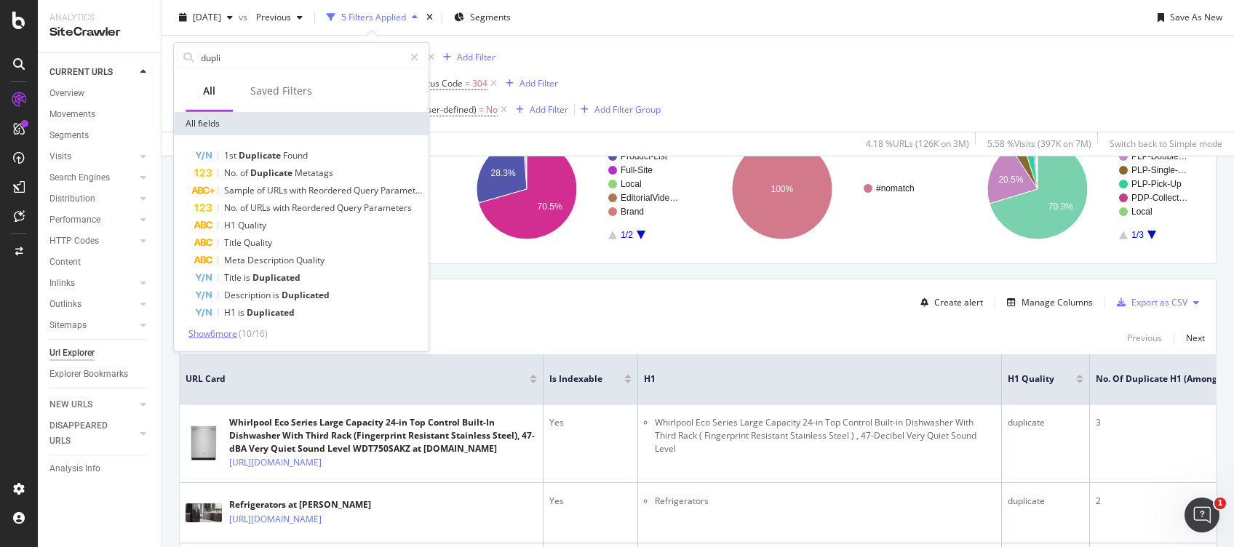
click at [232, 332] on span "Show 6 more" at bounding box center [212, 333] width 49 height 12
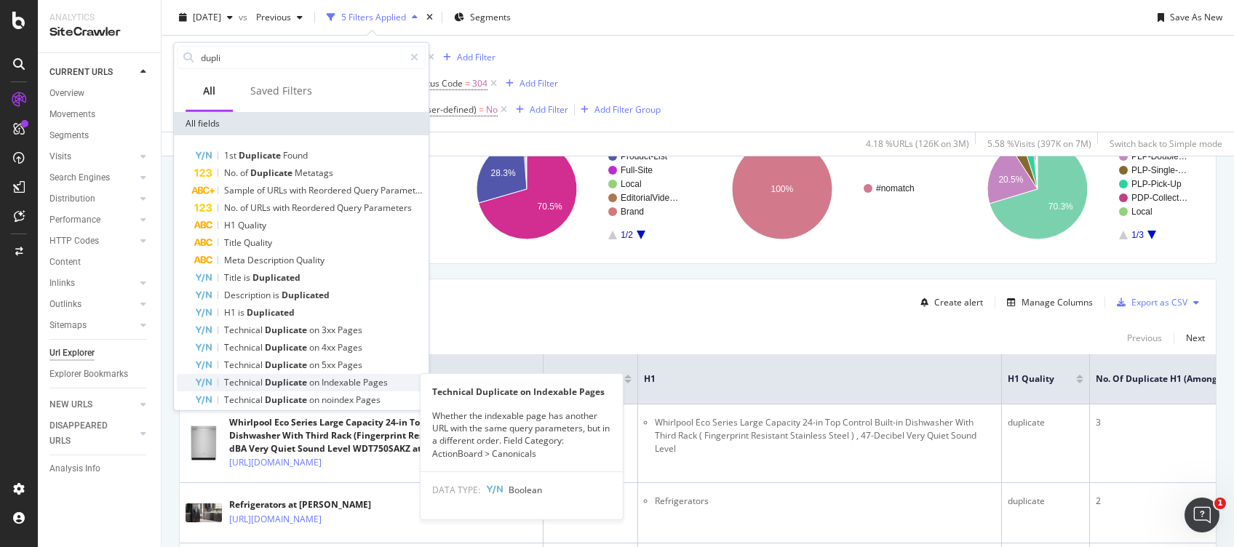
scroll to position [27, 0]
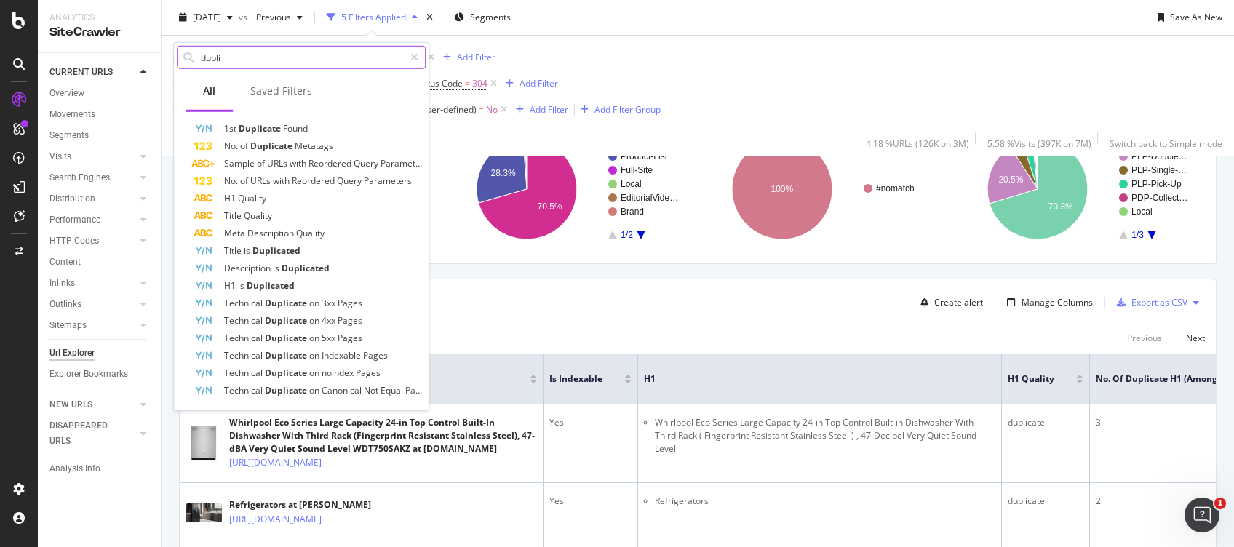
click at [252, 52] on input "dupli" at bounding box center [301, 58] width 204 height 22
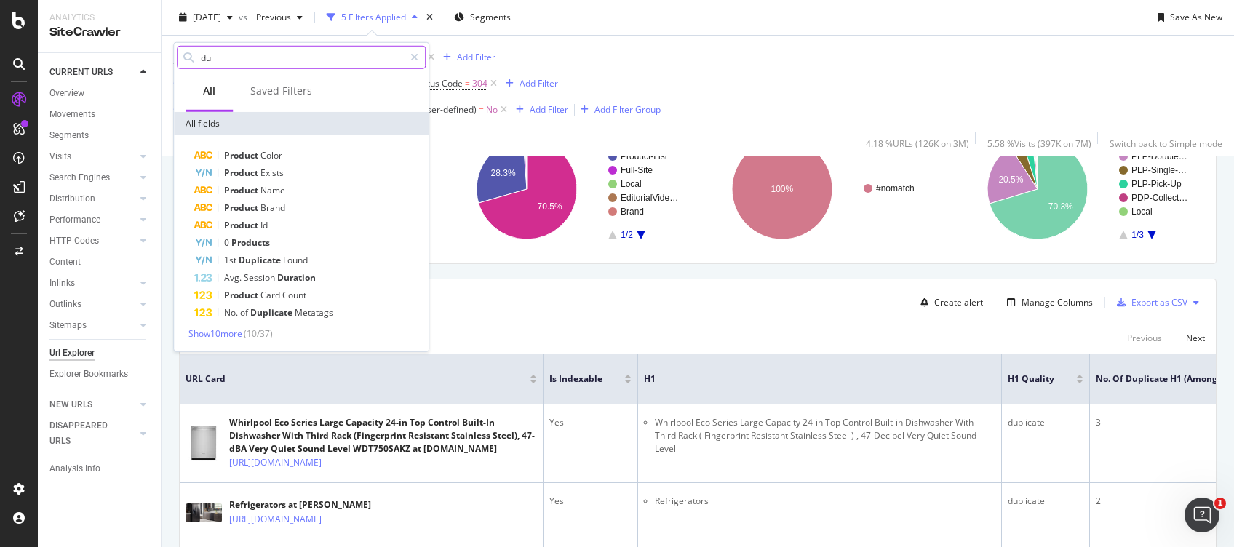
scroll to position [0, 0]
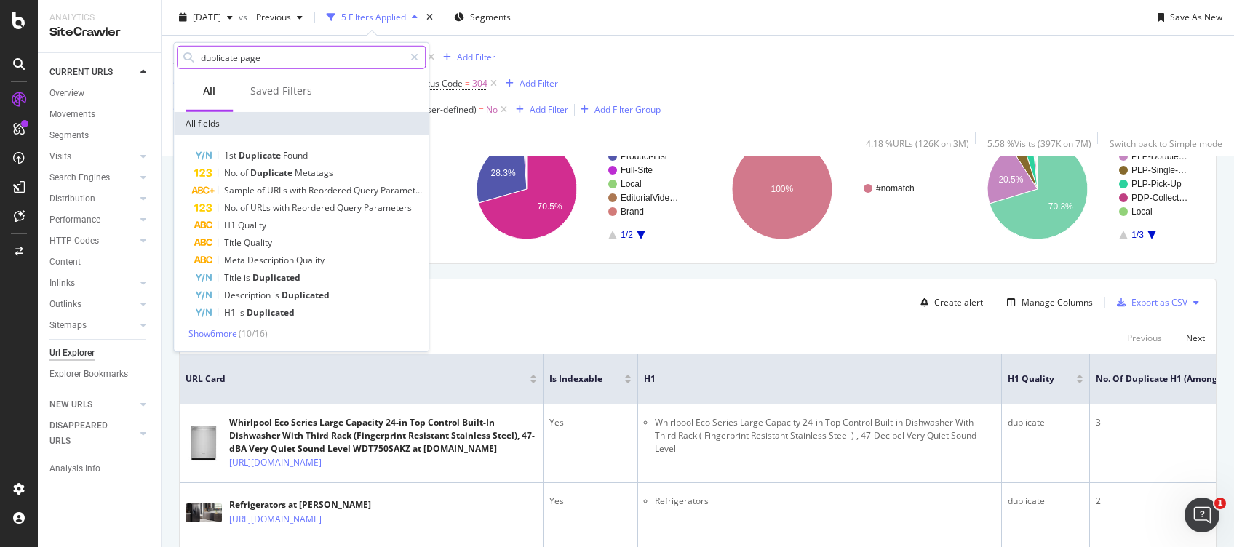
type input "duplicate pages"
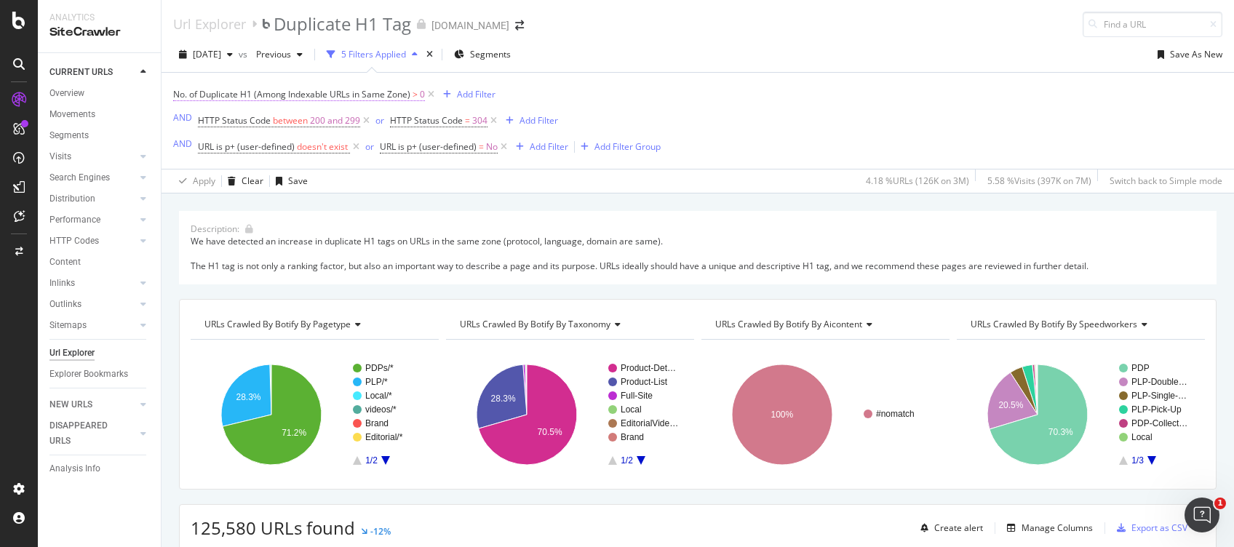
click at [257, 92] on span "No. of Duplicate H1 (Among Indexable URLs in Same Zone)" at bounding box center [291, 94] width 237 height 12
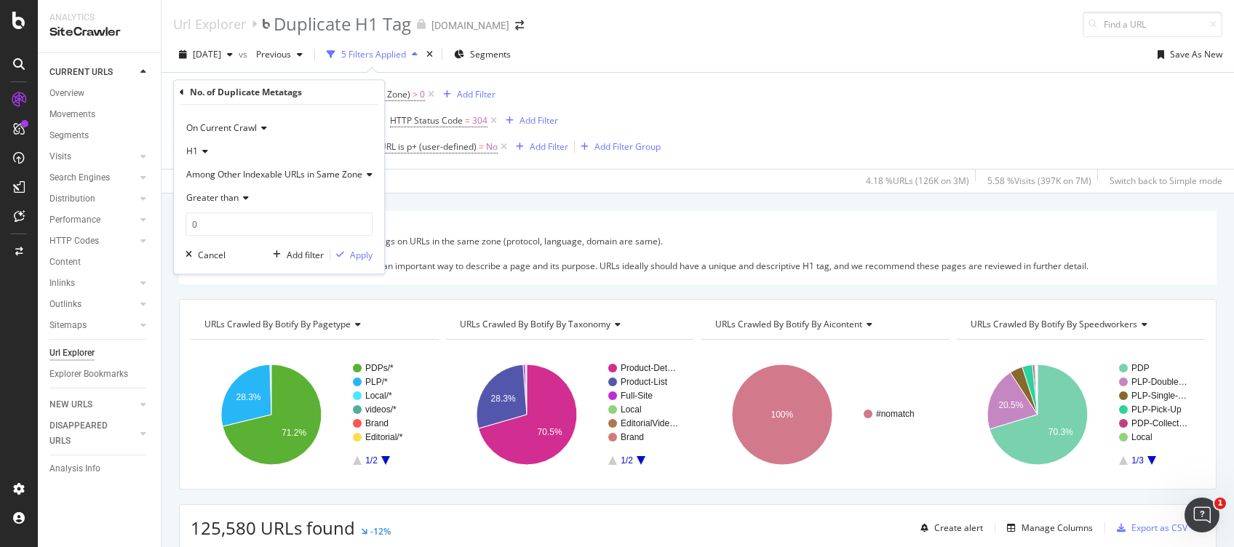
click at [183, 92] on icon at bounding box center [182, 92] width 4 height 9
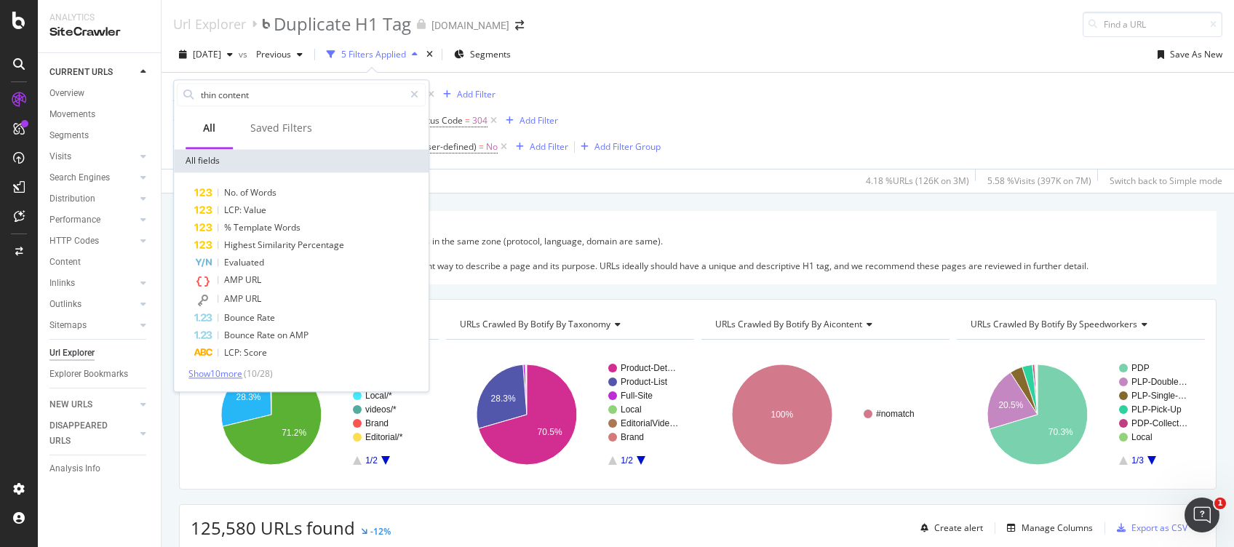
click at [226, 373] on span "Show 10 more" at bounding box center [215, 373] width 54 height 12
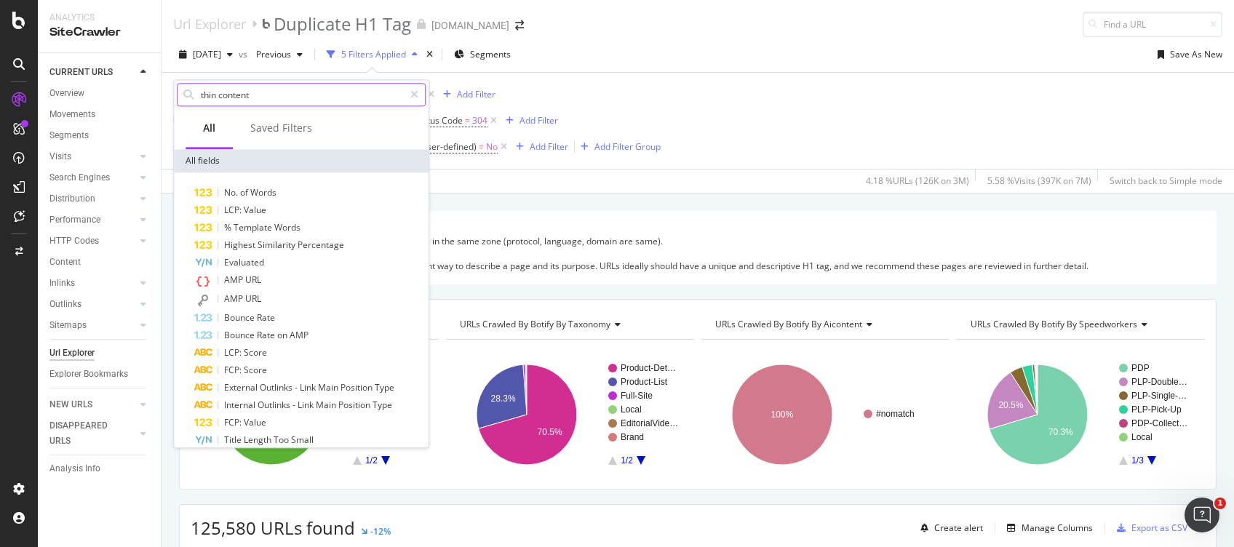
click at [290, 97] on input "thin content" at bounding box center [301, 95] width 204 height 22
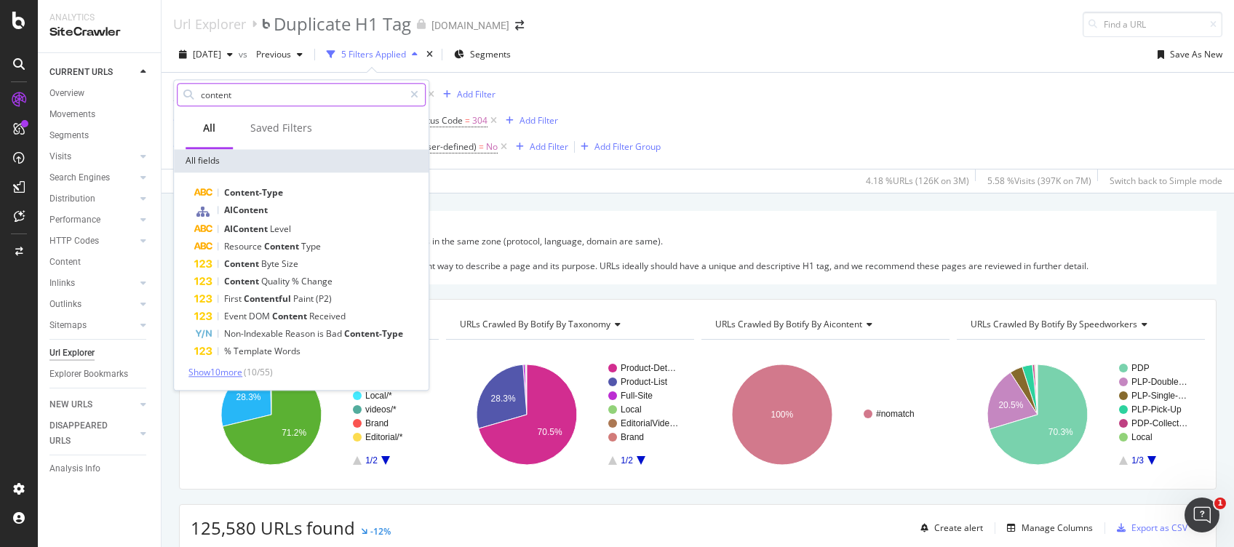
type input "content"
click at [210, 369] on span "Show 10 more" at bounding box center [215, 372] width 54 height 12
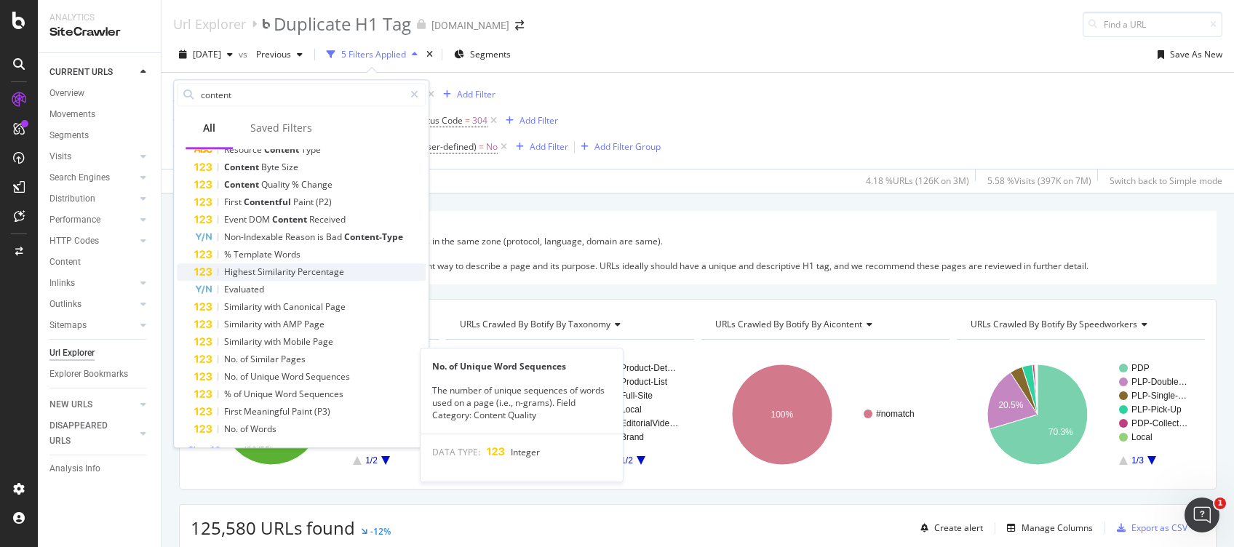
scroll to position [116, 0]
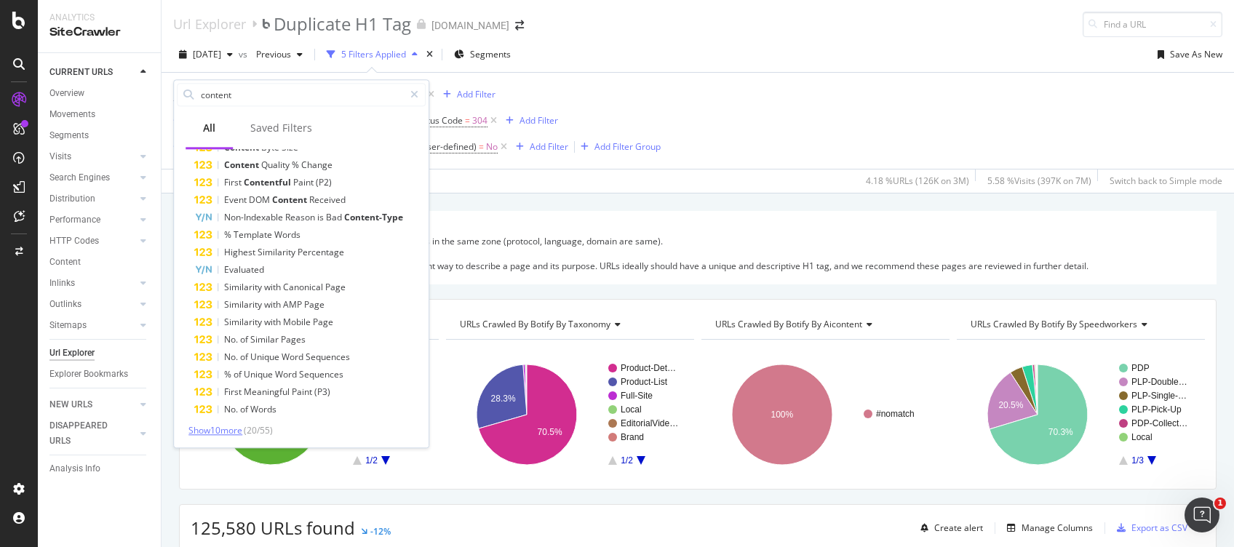
click at [221, 431] on span "Show 10 more" at bounding box center [215, 430] width 54 height 12
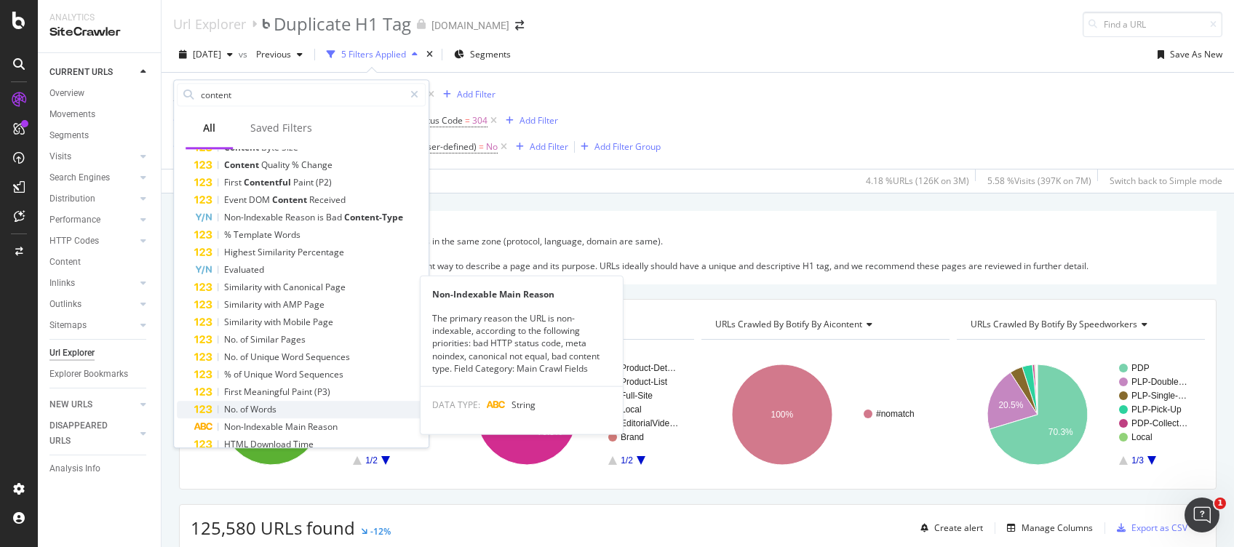
scroll to position [294, 0]
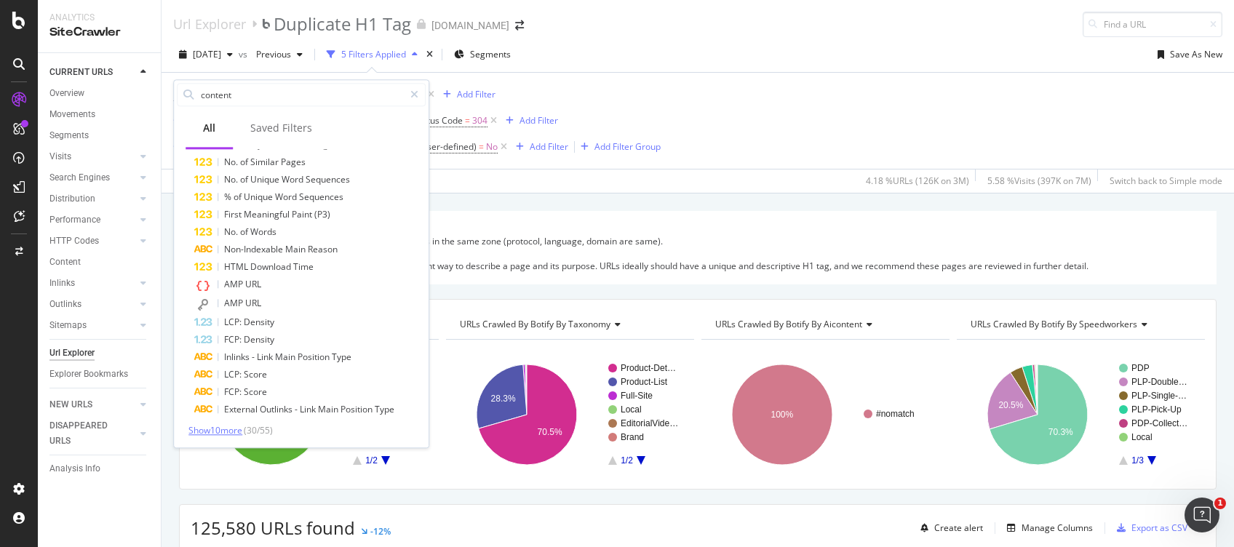
click at [210, 431] on span "Show 10 more" at bounding box center [215, 430] width 54 height 12
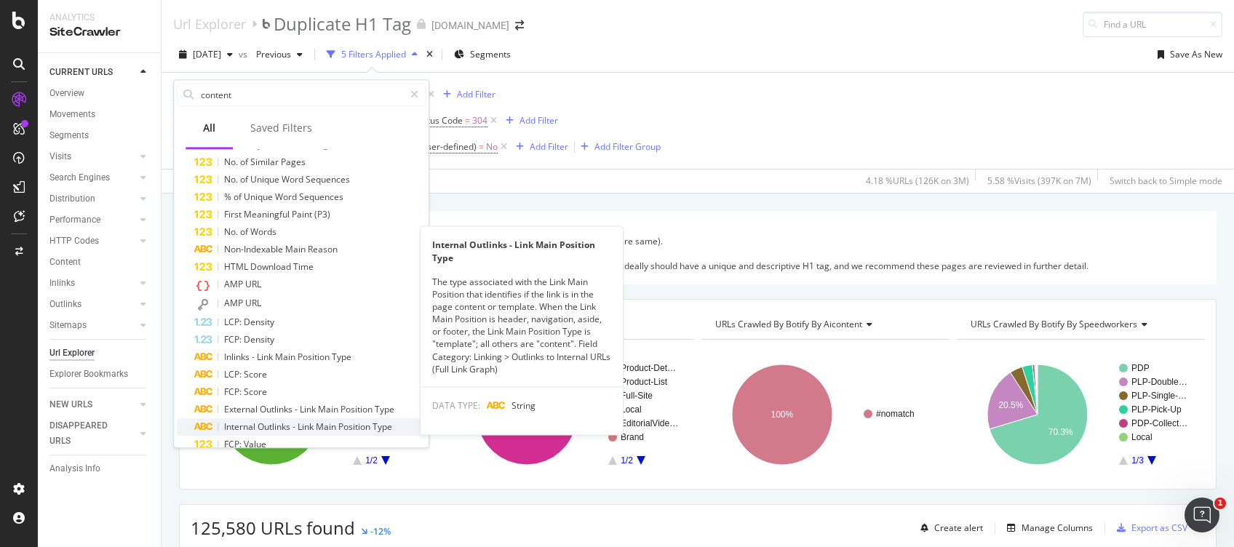
scroll to position [469, 0]
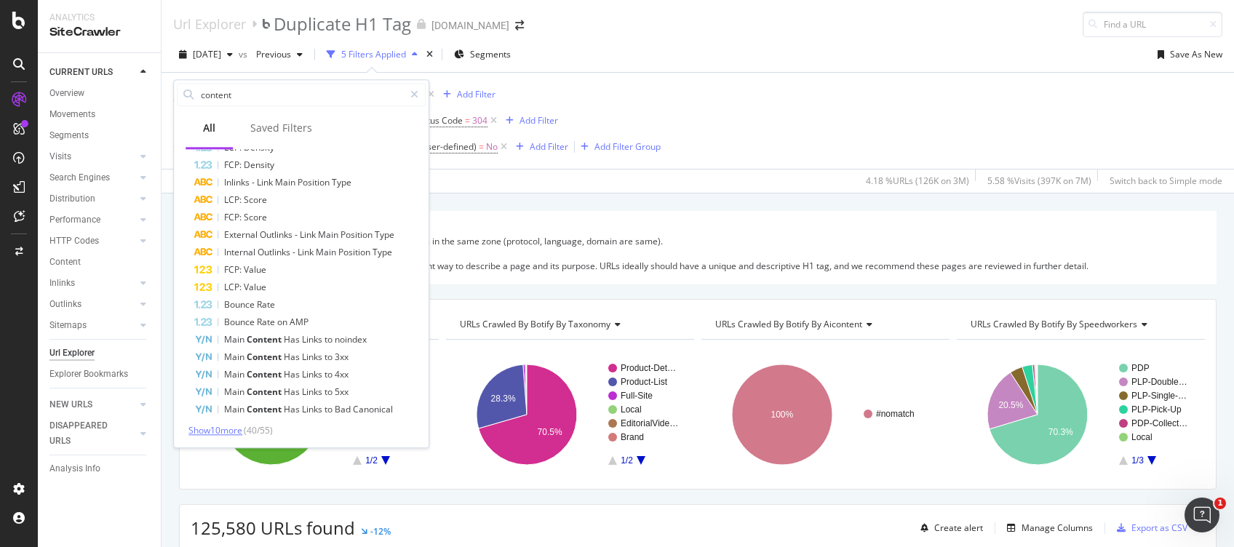
click at [238, 430] on span "Show 10 more" at bounding box center [215, 430] width 54 height 12
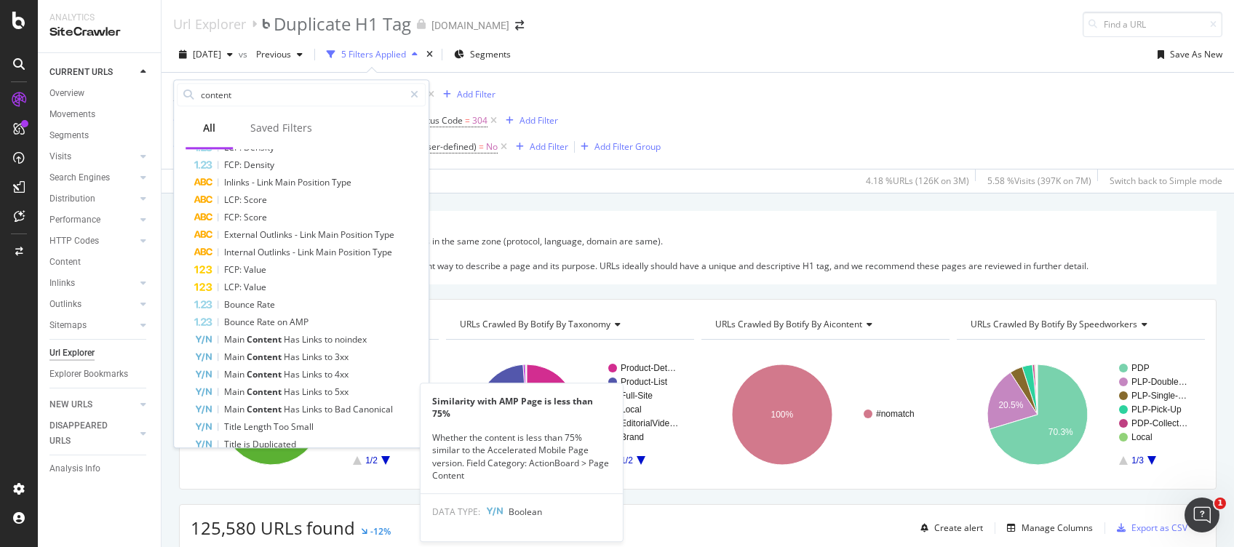
scroll to position [643, 0]
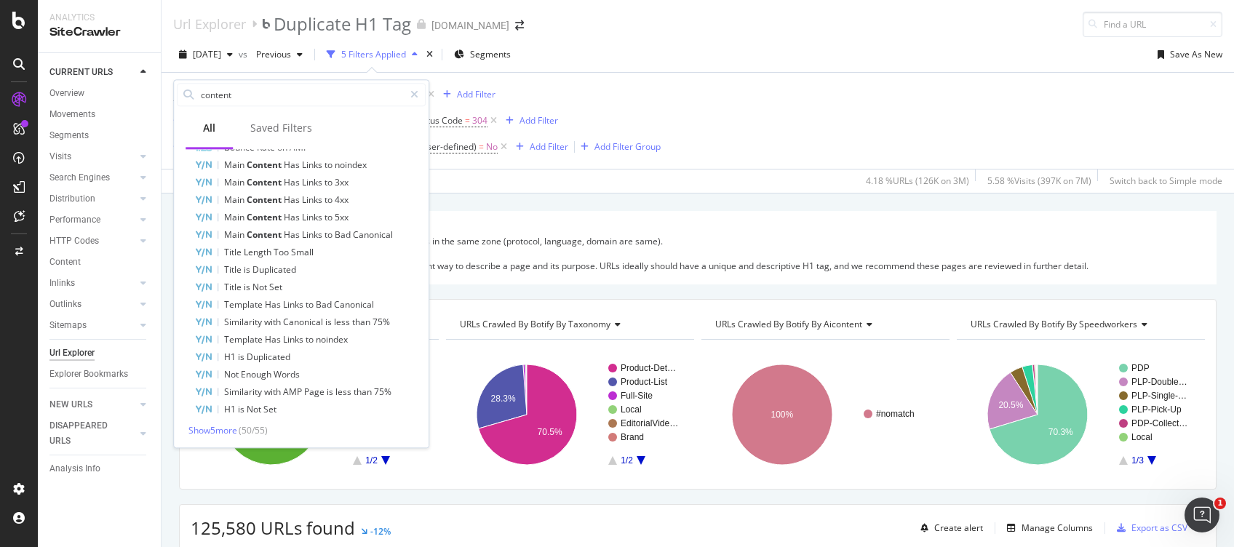
click at [738, 64] on div "2025 Sep. 13th vs Previous 5 Filters Applied Segments Save As New" at bounding box center [698, 57] width 1073 height 29
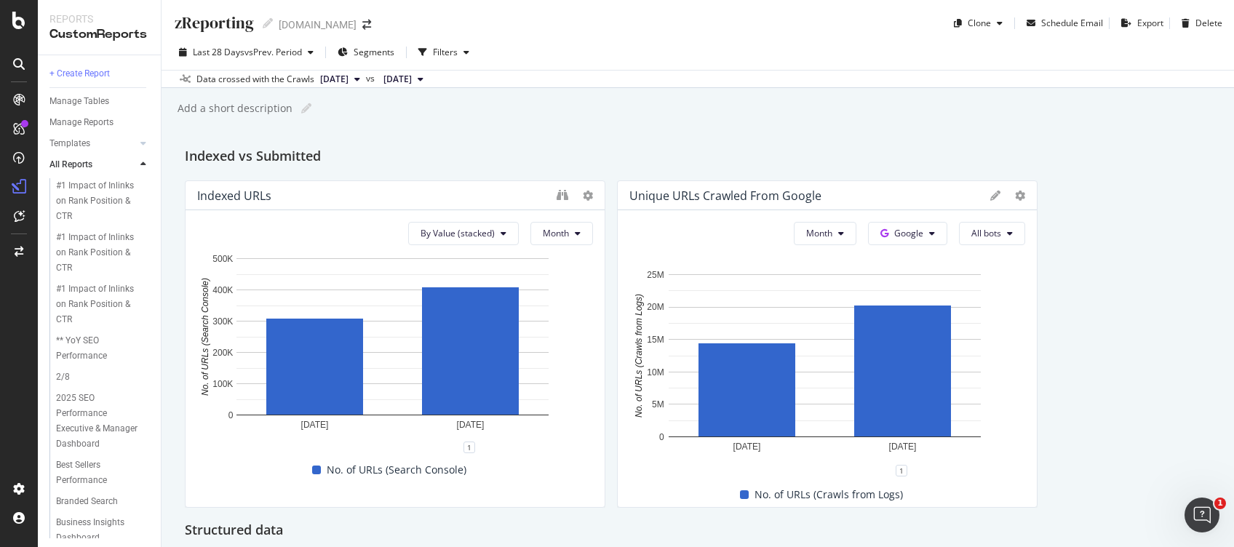
click at [366, 80] on button "[DATE]" at bounding box center [340, 79] width 52 height 17
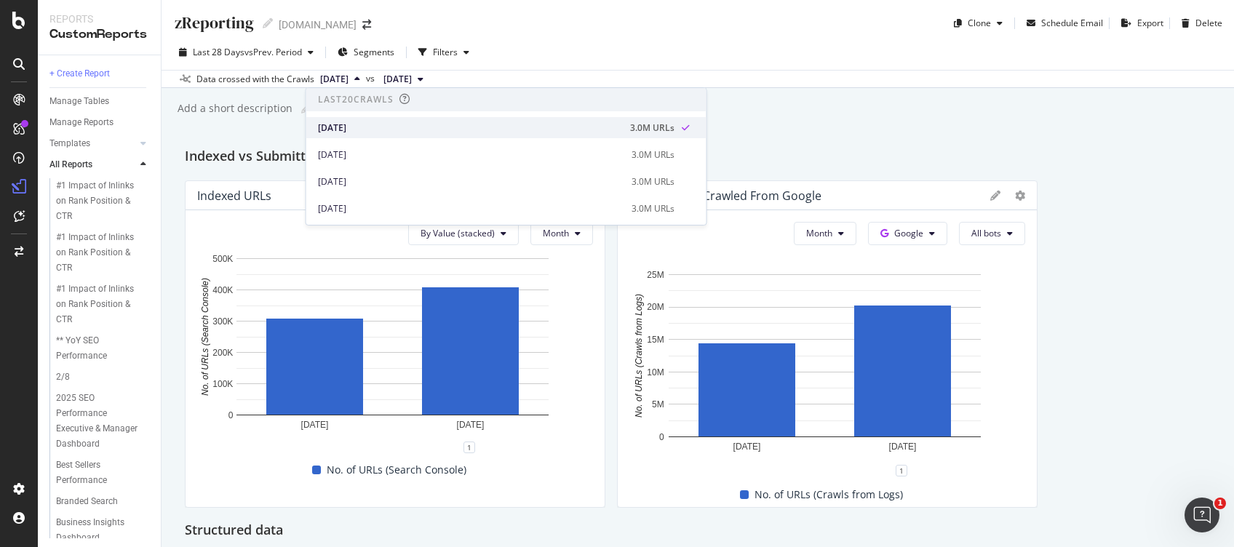
click at [370, 131] on div "[DATE]" at bounding box center [469, 128] width 303 height 13
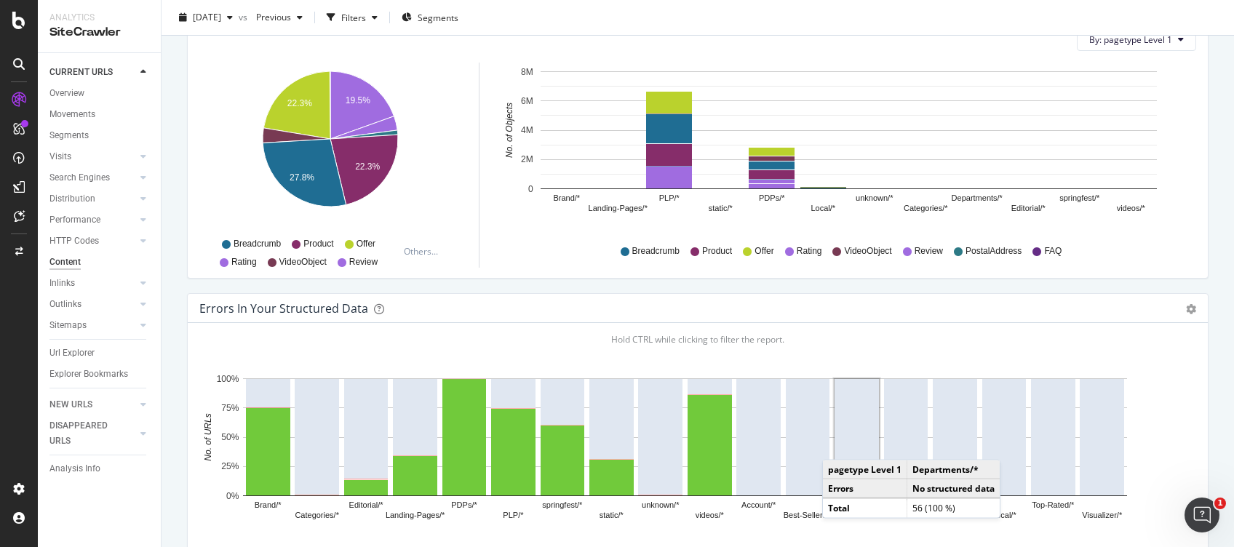
scroll to position [388, 0]
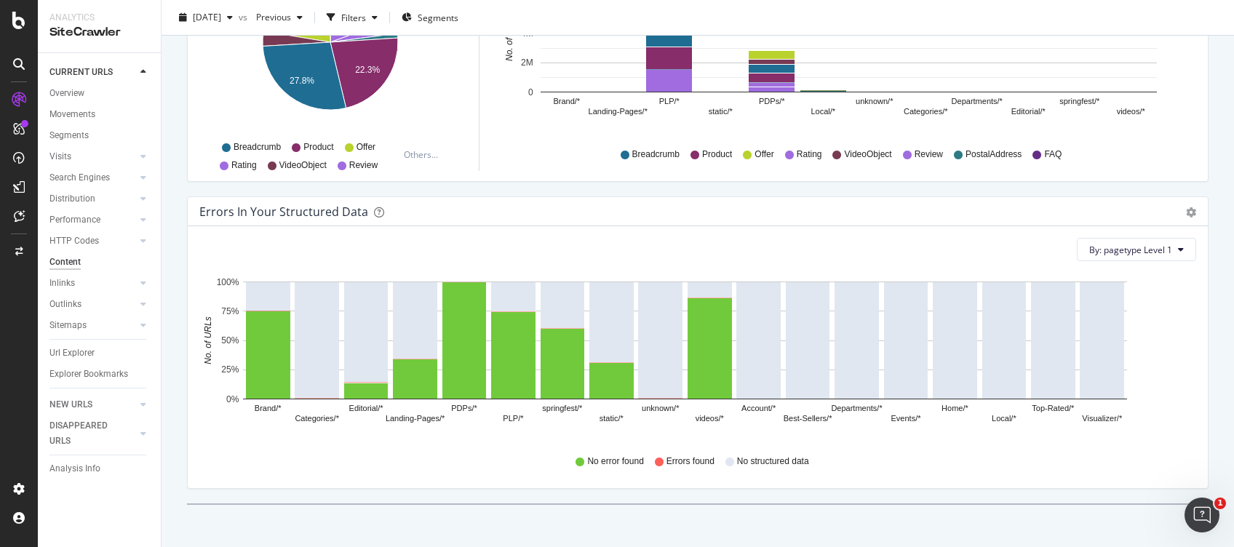
click at [690, 459] on span "Errors found" at bounding box center [691, 462] width 48 height 12
click at [737, 462] on span "No structured data" at bounding box center [773, 462] width 72 height 12
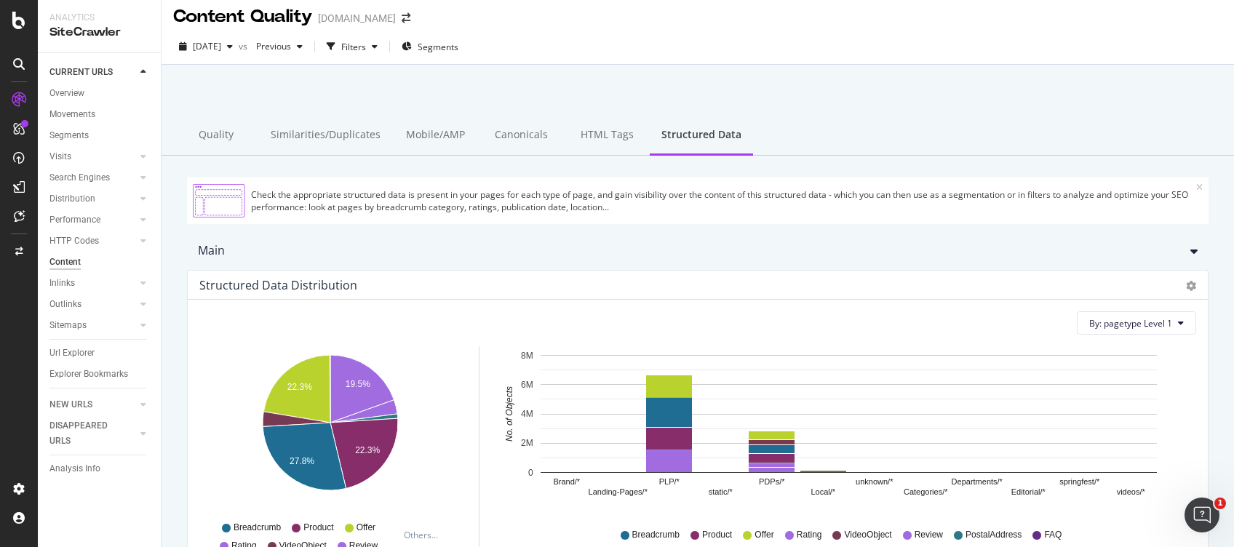
scroll to position [105, 0]
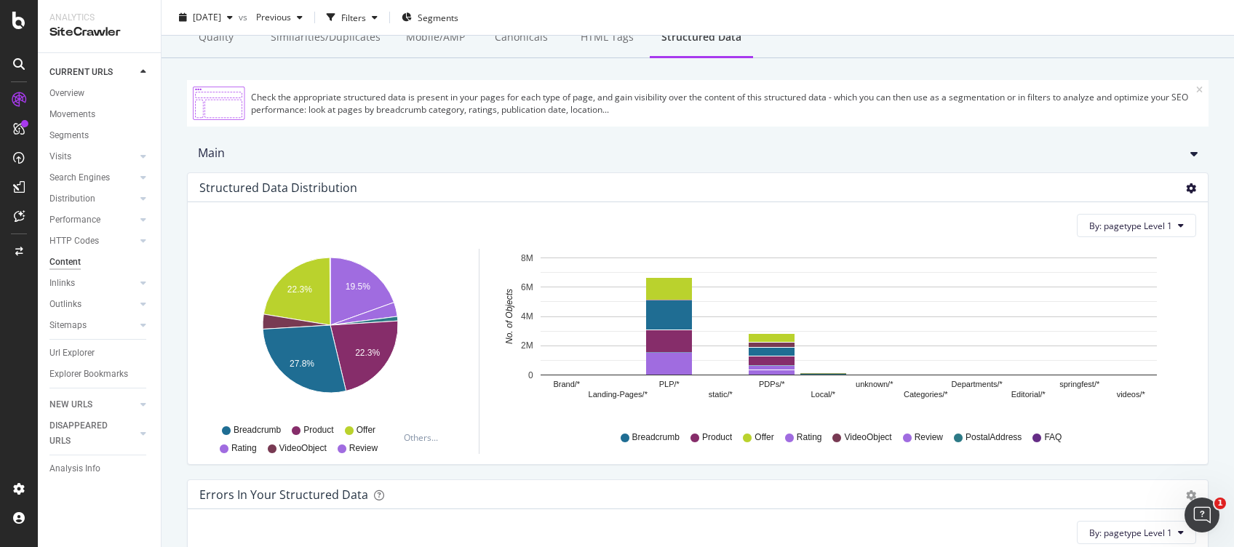
click at [1186, 192] on icon "gear" at bounding box center [1191, 188] width 10 height 10
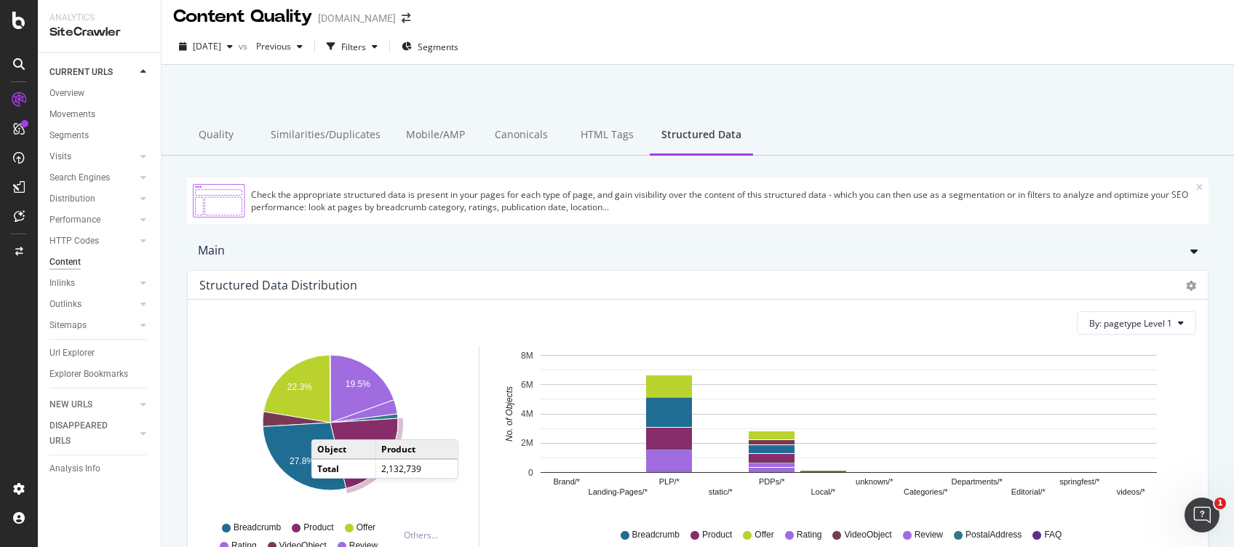
scroll to position [0, 0]
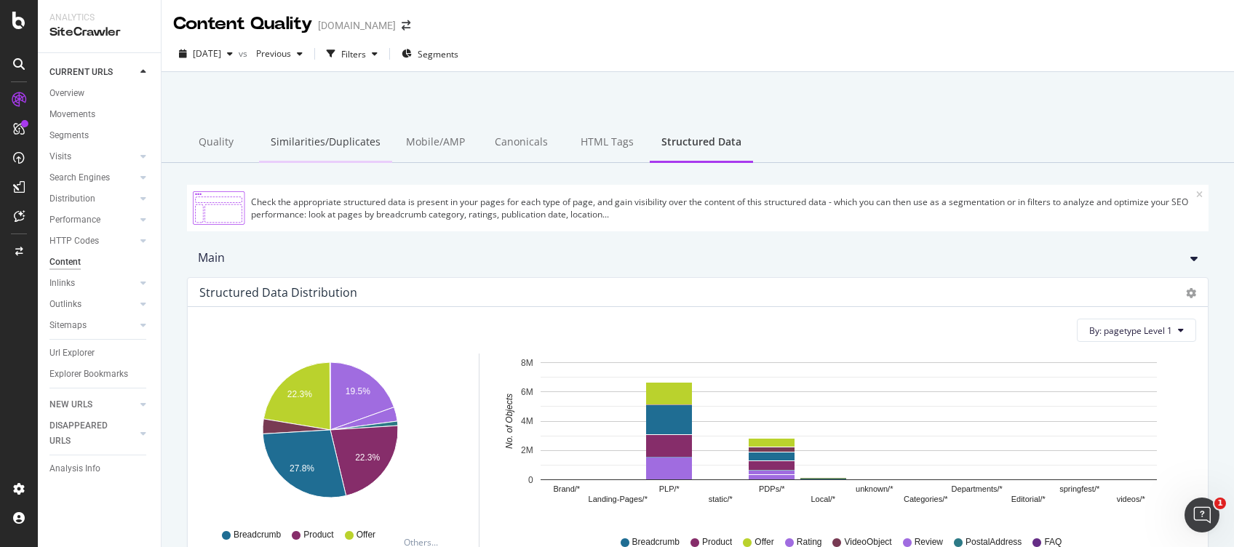
click at [324, 145] on div "Similarities/Duplicates" at bounding box center [325, 143] width 133 height 40
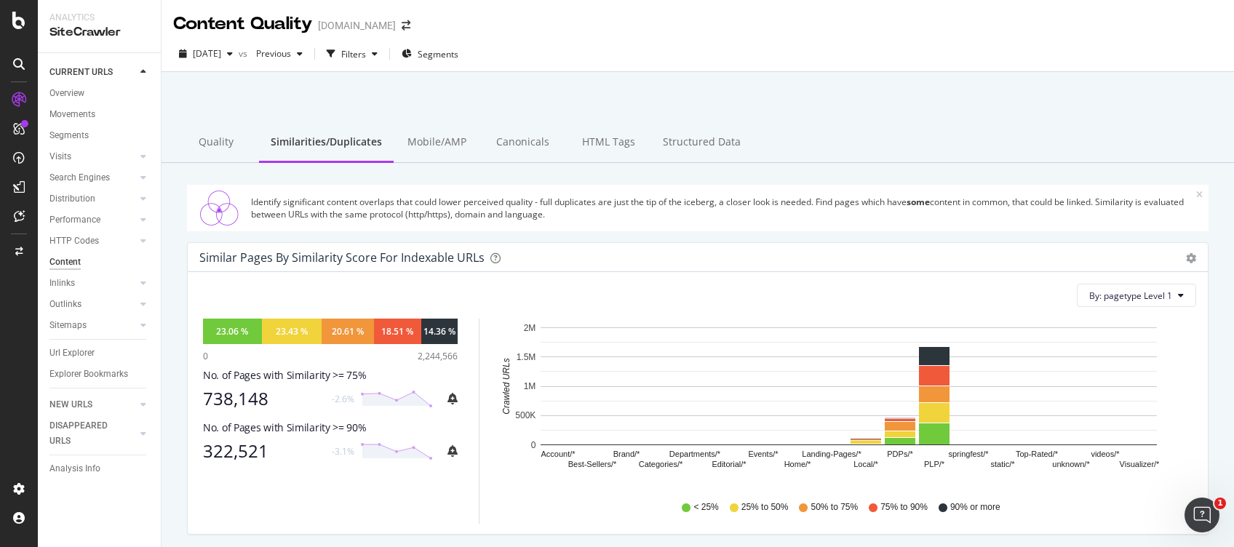
drag, startPoint x: 717, startPoint y: 144, endPoint x: 718, endPoint y: 274, distance: 129.5
click at [717, 143] on div "Structured Data" at bounding box center [701, 143] width 101 height 40
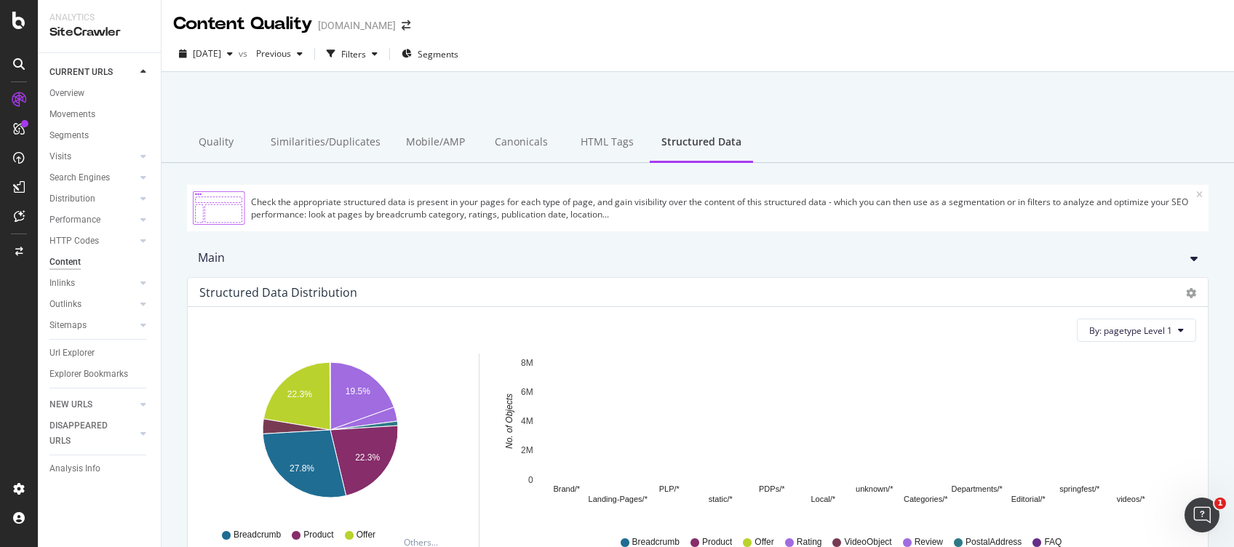
scroll to position [194, 0]
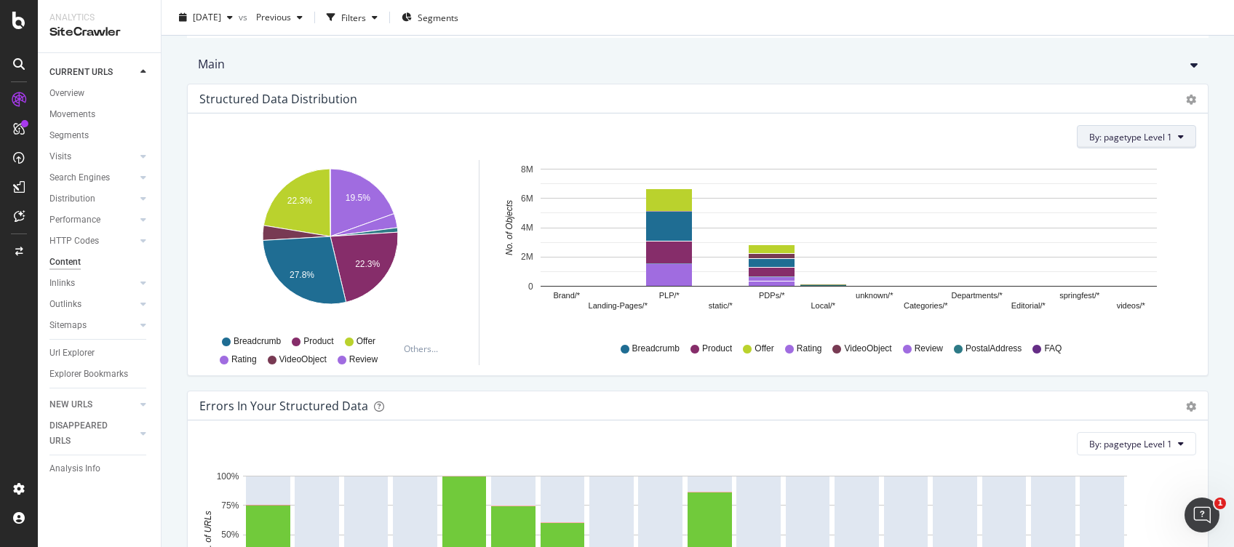
click at [1145, 136] on span "By: pagetype Level 1" at bounding box center [1130, 137] width 83 height 12
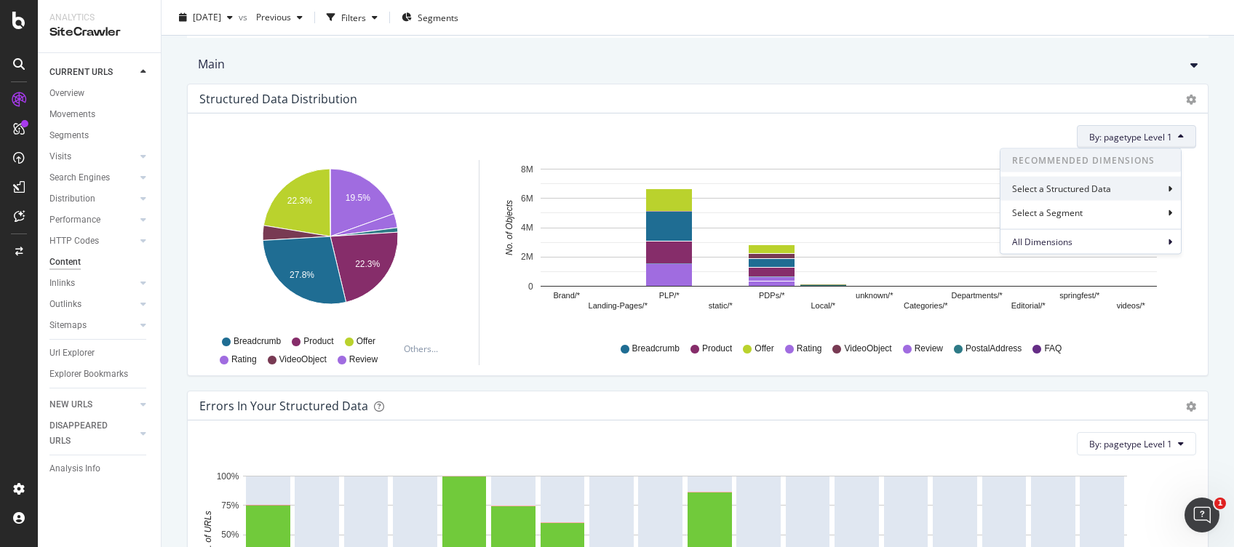
click at [1108, 186] on div "Select a Structured Data" at bounding box center [1063, 189] width 102 height 12
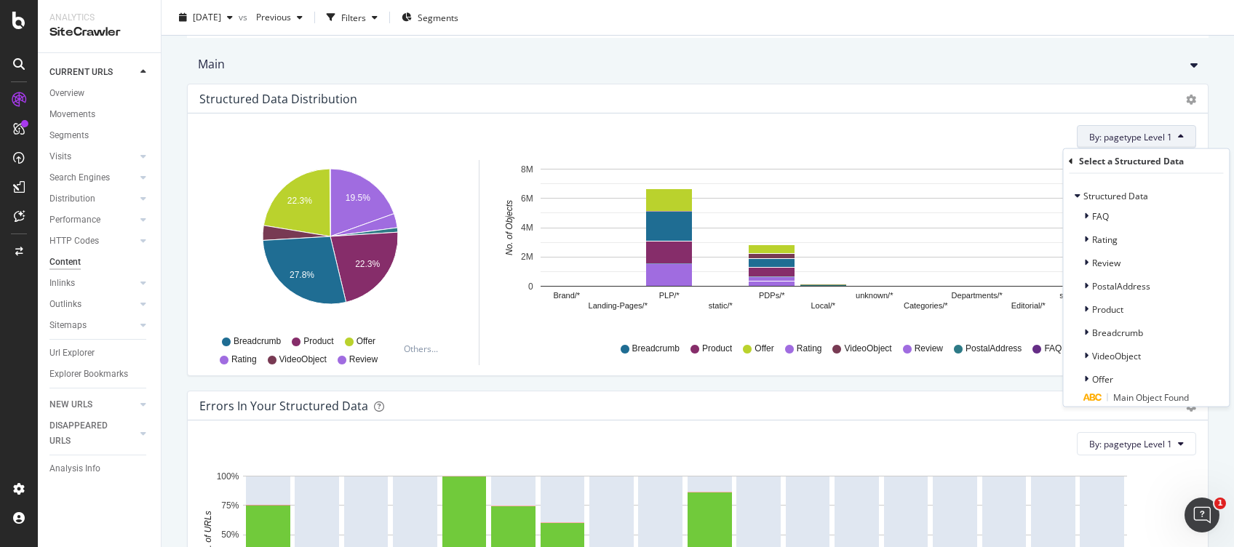
click at [1075, 156] on div "Select a Structured Data" at bounding box center [1146, 161] width 154 height 25
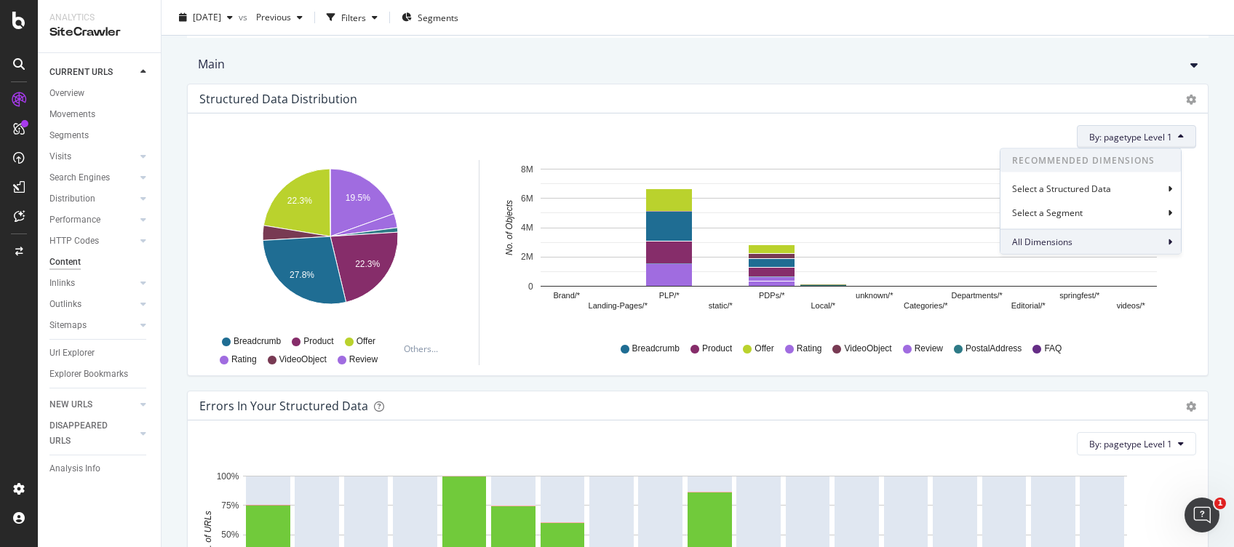
click at [1072, 236] on div "All Dimensions" at bounding box center [1091, 241] width 180 height 25
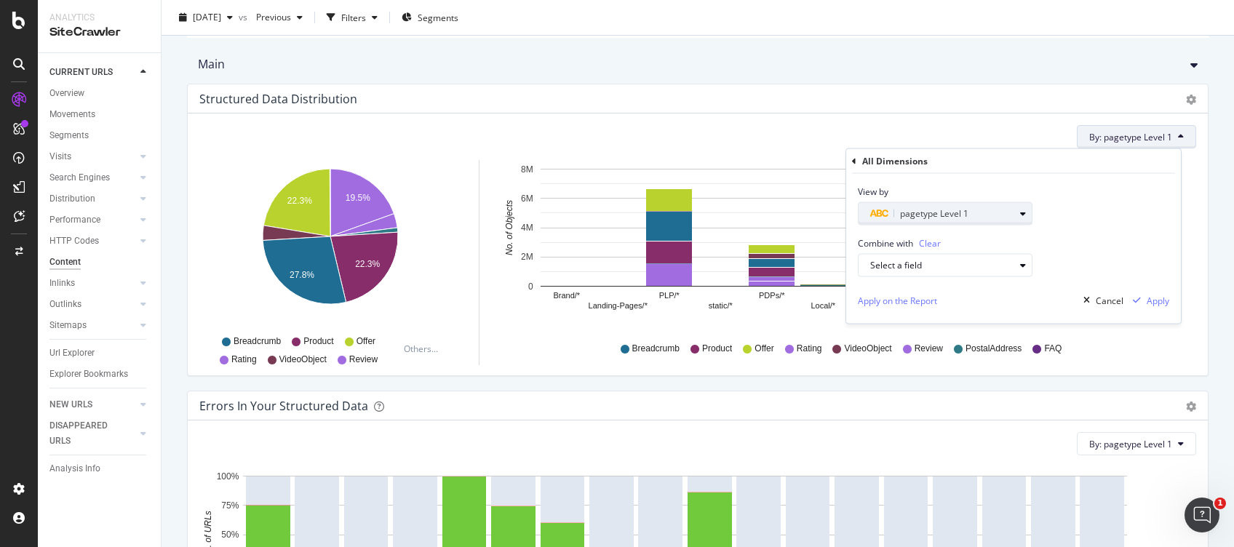
click at [997, 210] on div "pagetype Level 1" at bounding box center [942, 213] width 144 height 17
click at [1097, 243] on div "Combine with Clear Select a field" at bounding box center [1013, 252] width 335 height 52
click at [948, 266] on div "Select a field" at bounding box center [942, 265] width 144 height 9
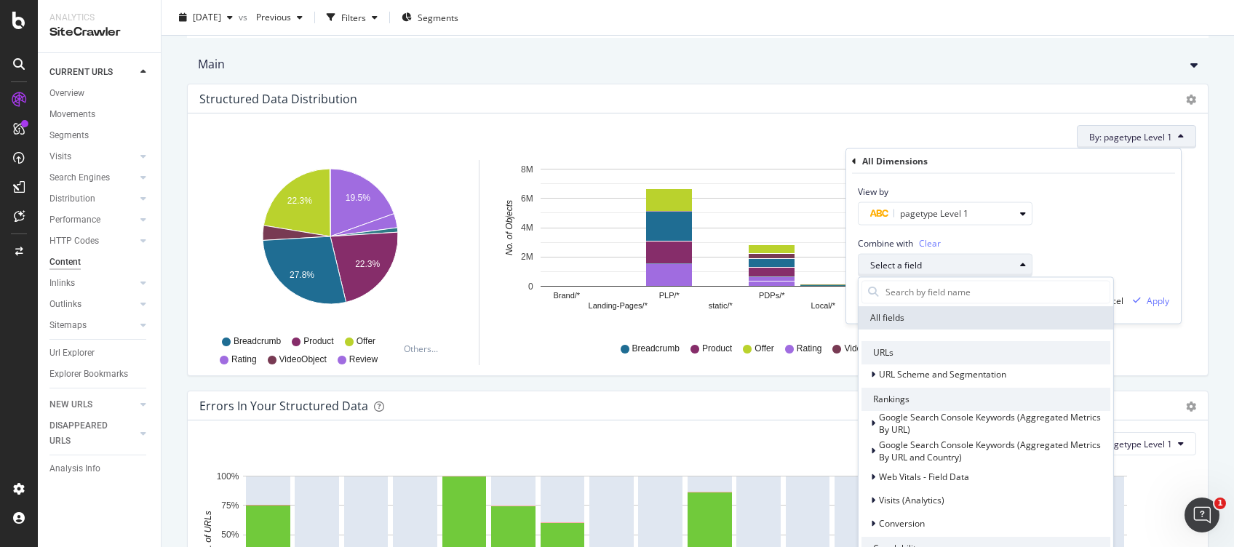
click at [948, 266] on div "Select a field" at bounding box center [942, 265] width 144 height 9
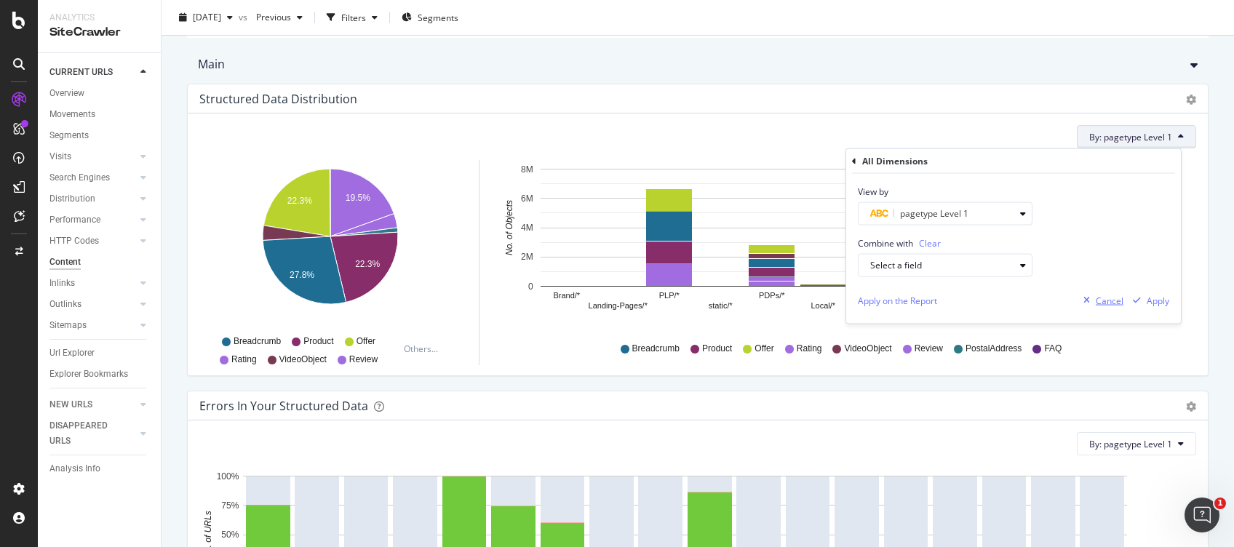
click at [1098, 294] on div "Cancel" at bounding box center [1110, 300] width 28 height 12
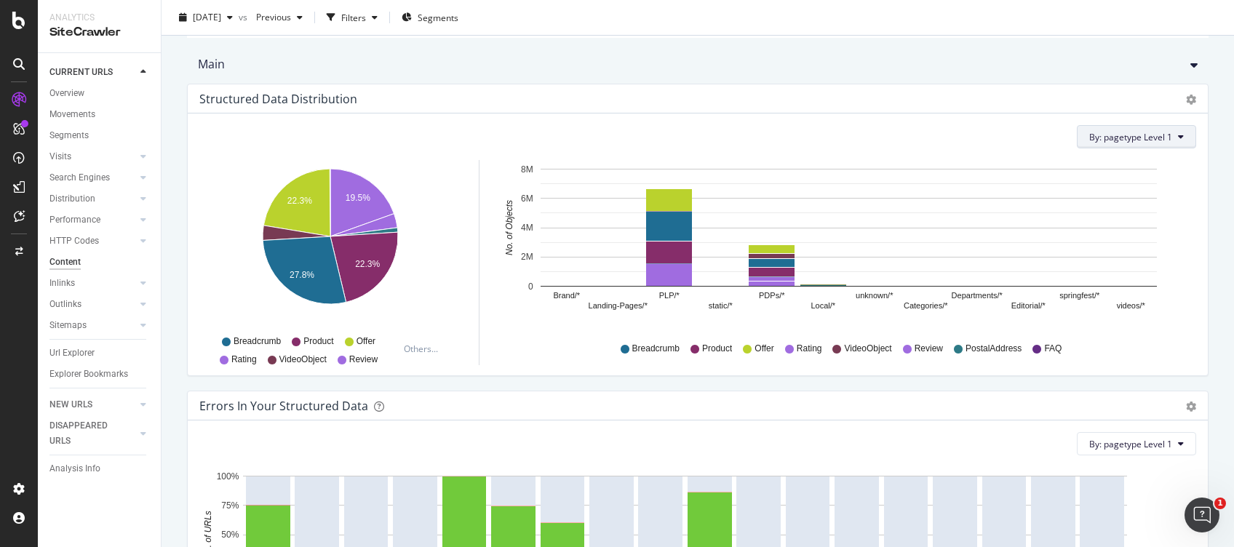
click at [1122, 131] on span "By: pagetype Level 1" at bounding box center [1130, 137] width 83 height 12
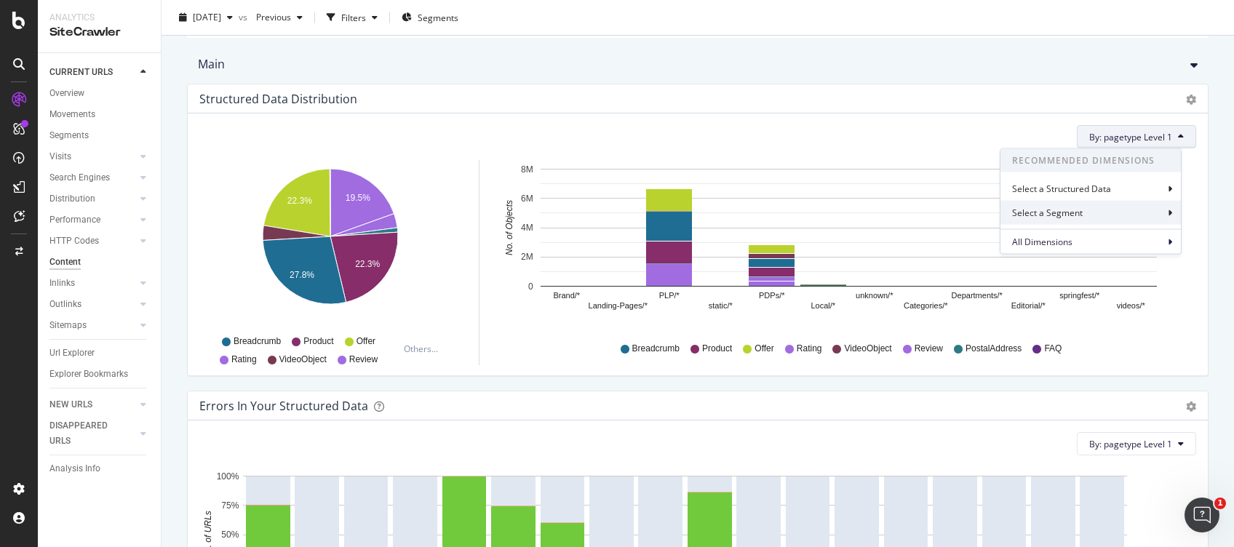
click at [1055, 215] on div "Select a Segment" at bounding box center [1048, 213] width 73 height 12
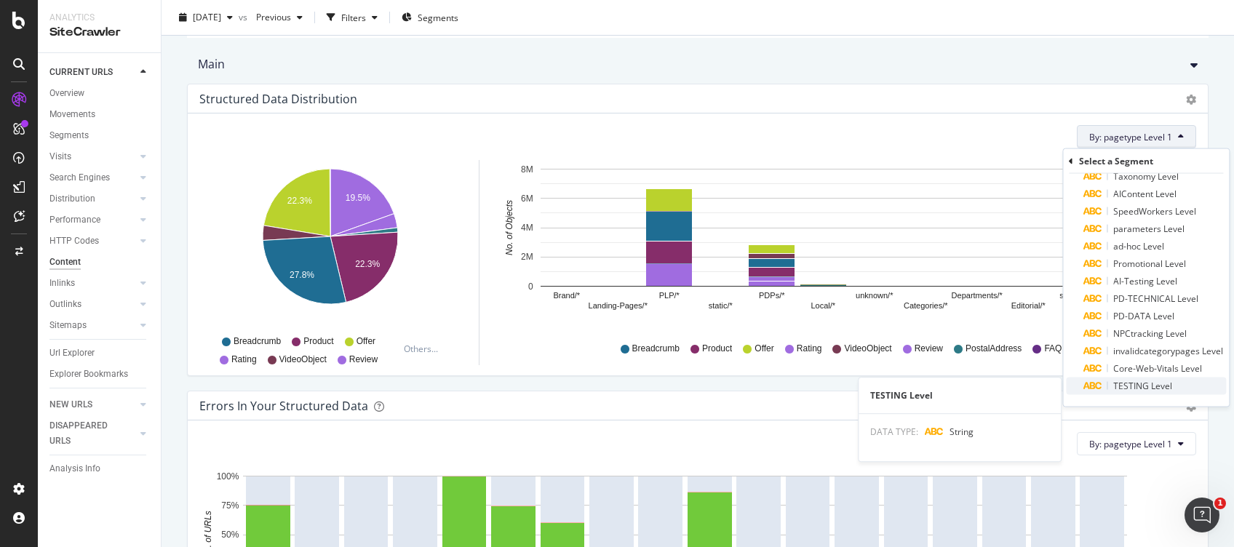
scroll to position [0, 0]
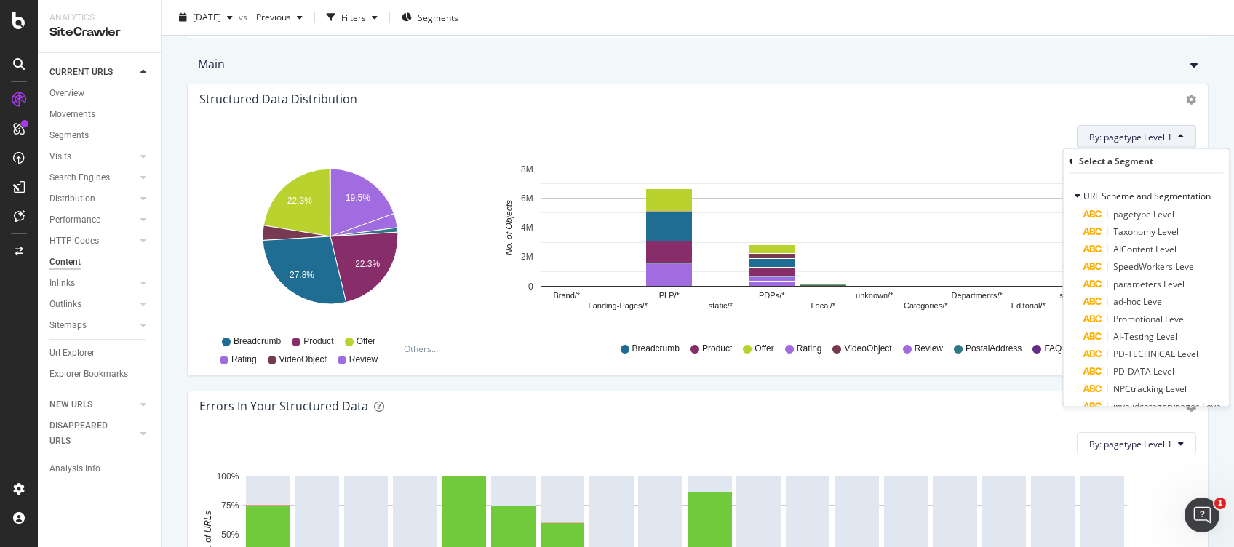
click at [1141, 125] on button "By: pagetype Level 1" at bounding box center [1136, 136] width 119 height 23
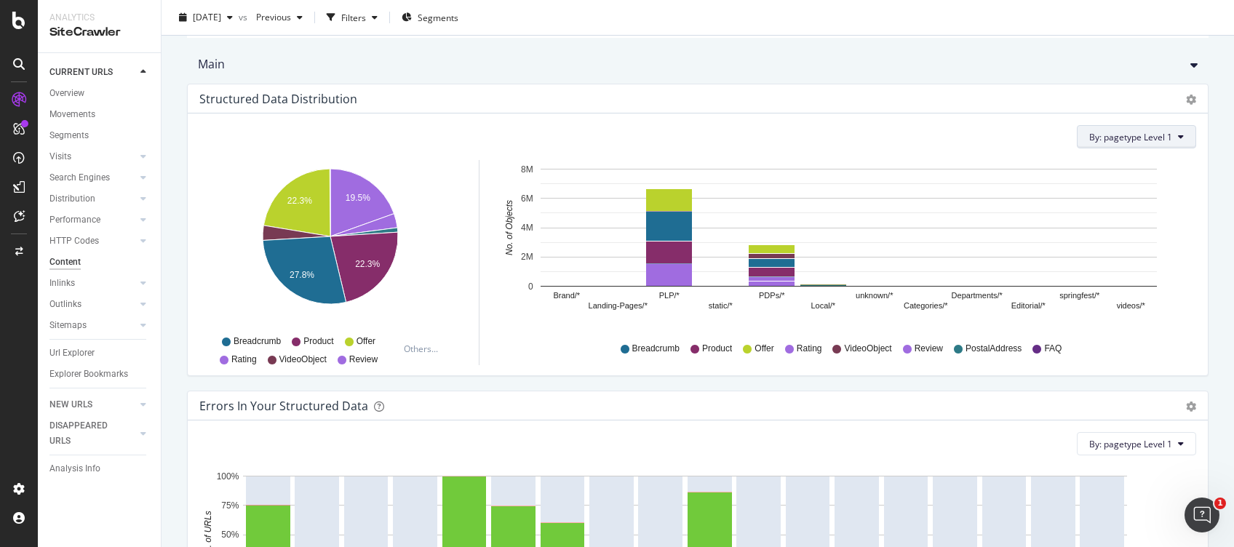
click at [1141, 135] on span "By: pagetype Level 1" at bounding box center [1130, 137] width 83 height 12
click at [1055, 242] on span "All Dimensions" at bounding box center [1042, 242] width 60 height 12
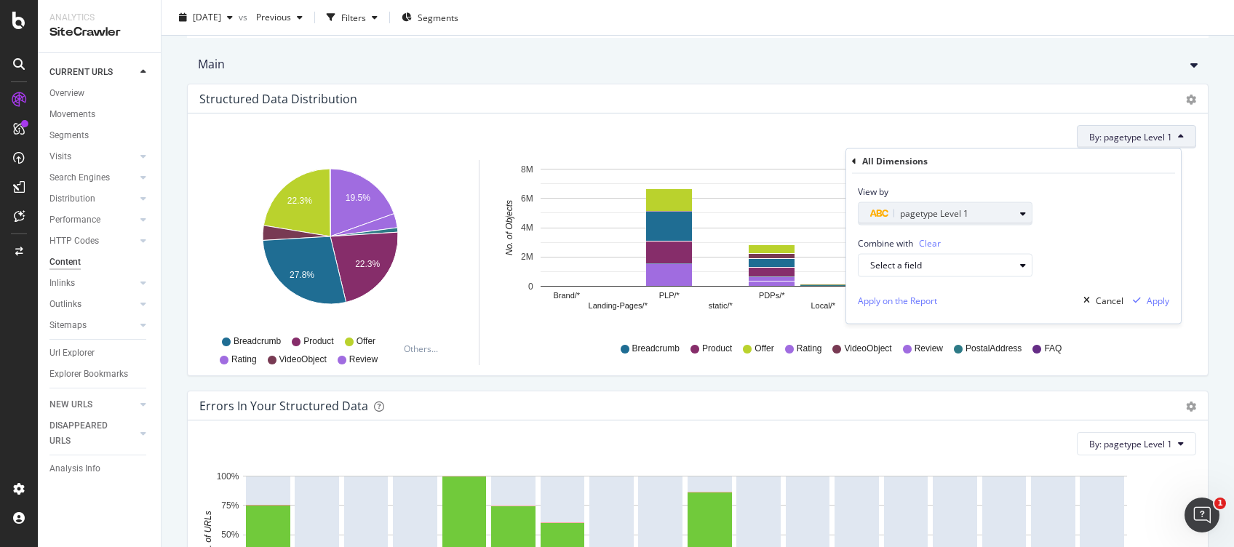
click at [976, 217] on div "pagetype Level 1" at bounding box center [942, 213] width 144 height 17
click at [950, 273] on div "Select a field" at bounding box center [951, 265] width 162 height 20
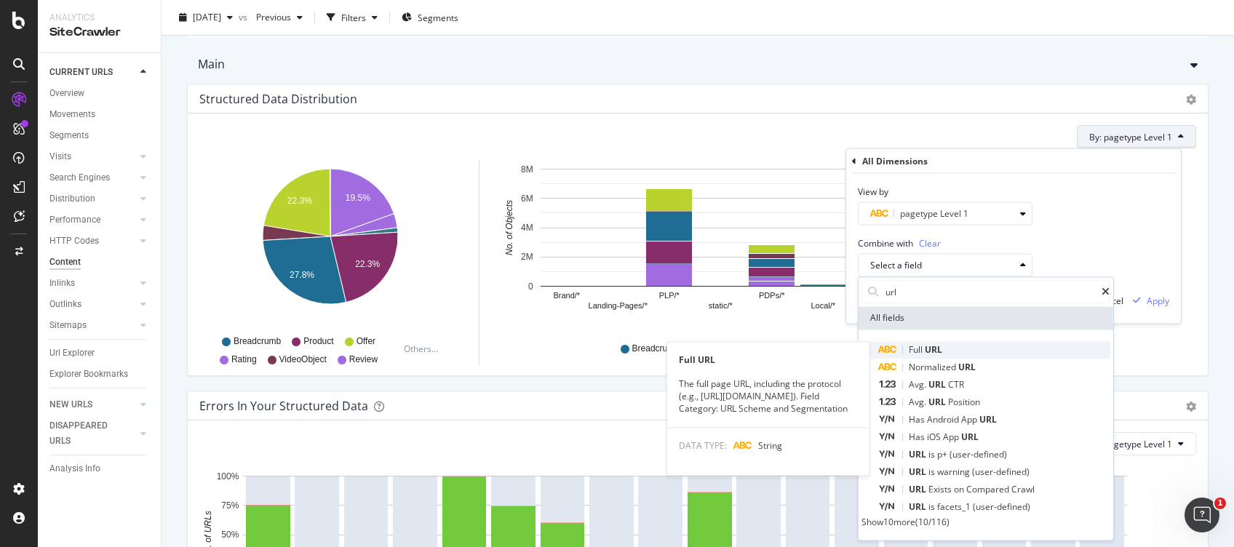
type input "url"
click at [931, 343] on div "Full URL" at bounding box center [994, 349] width 231 height 17
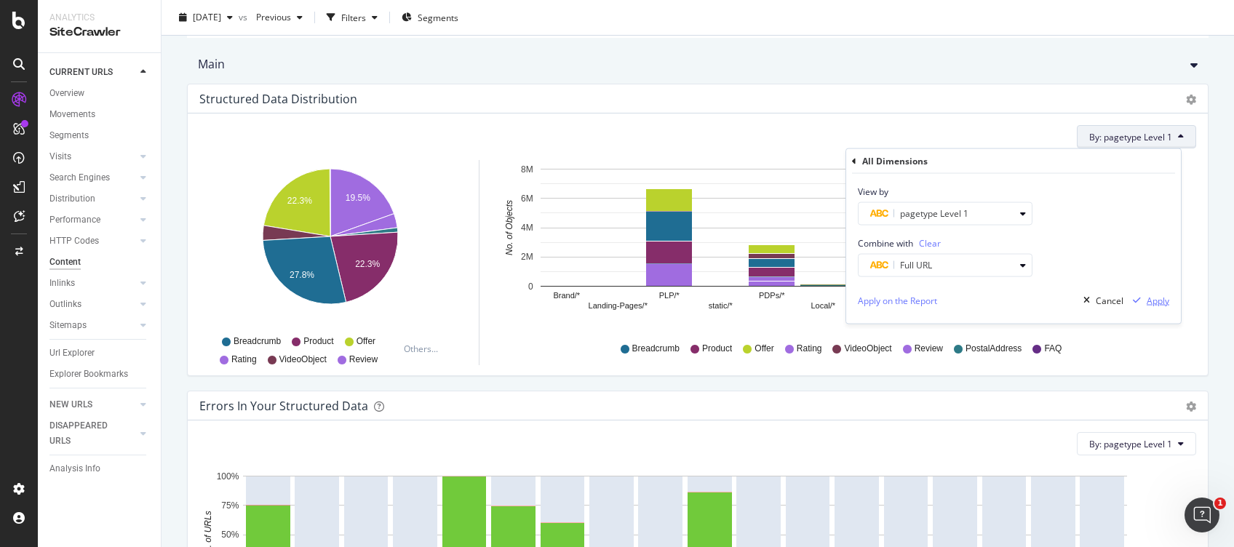
click at [1154, 303] on div "Apply" at bounding box center [1158, 300] width 23 height 12
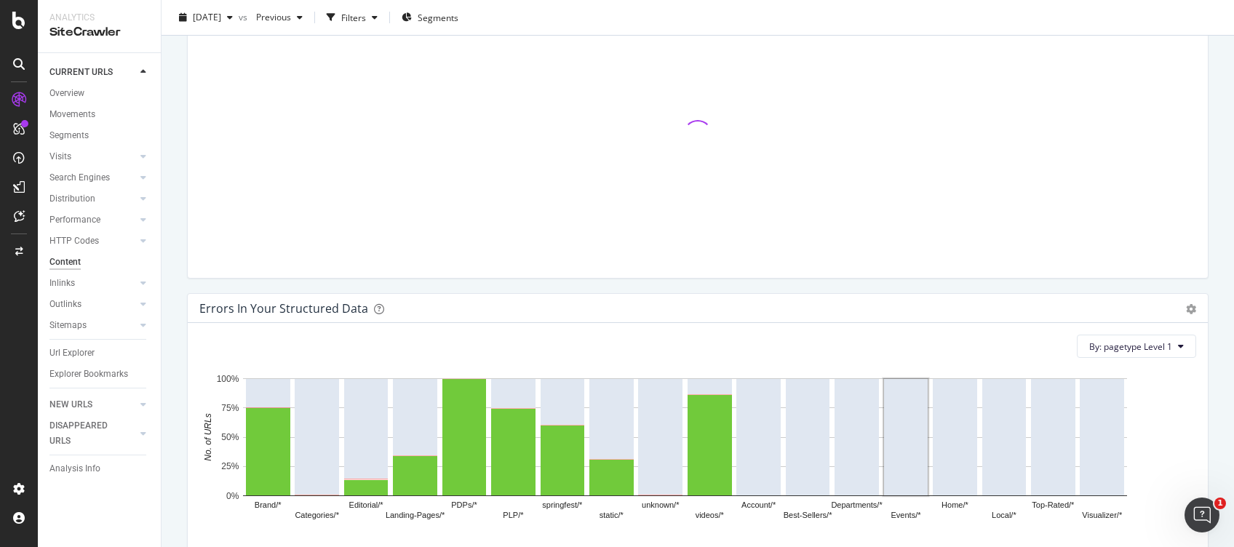
scroll to position [388, 0]
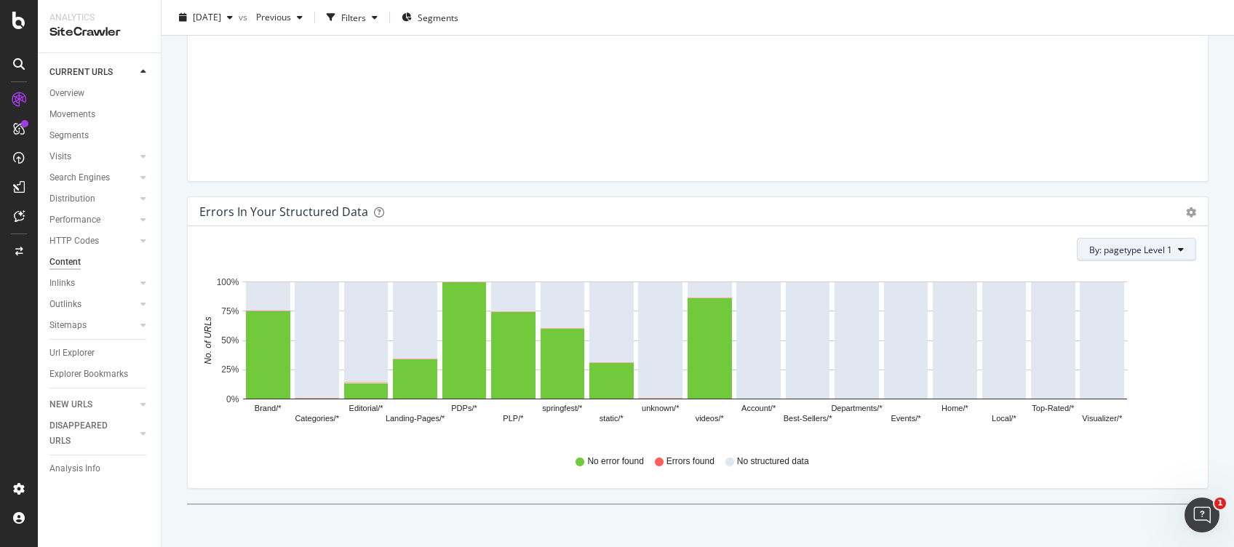
click at [1107, 244] on span "By: pagetype Level 1" at bounding box center [1130, 250] width 83 height 12
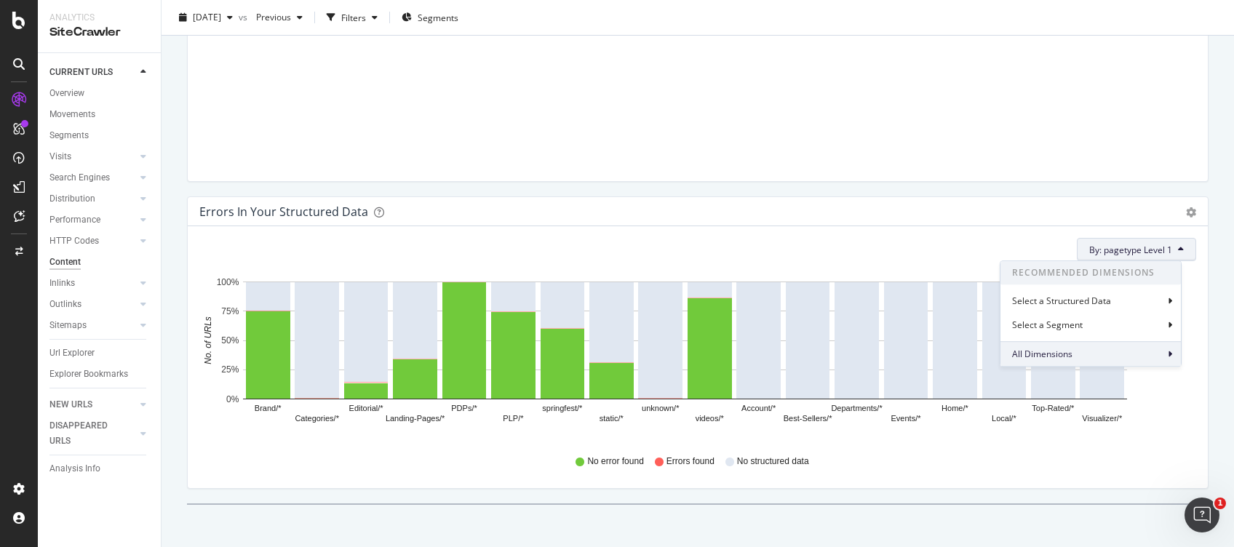
click at [1038, 357] on span "All Dimensions" at bounding box center [1042, 355] width 60 height 12
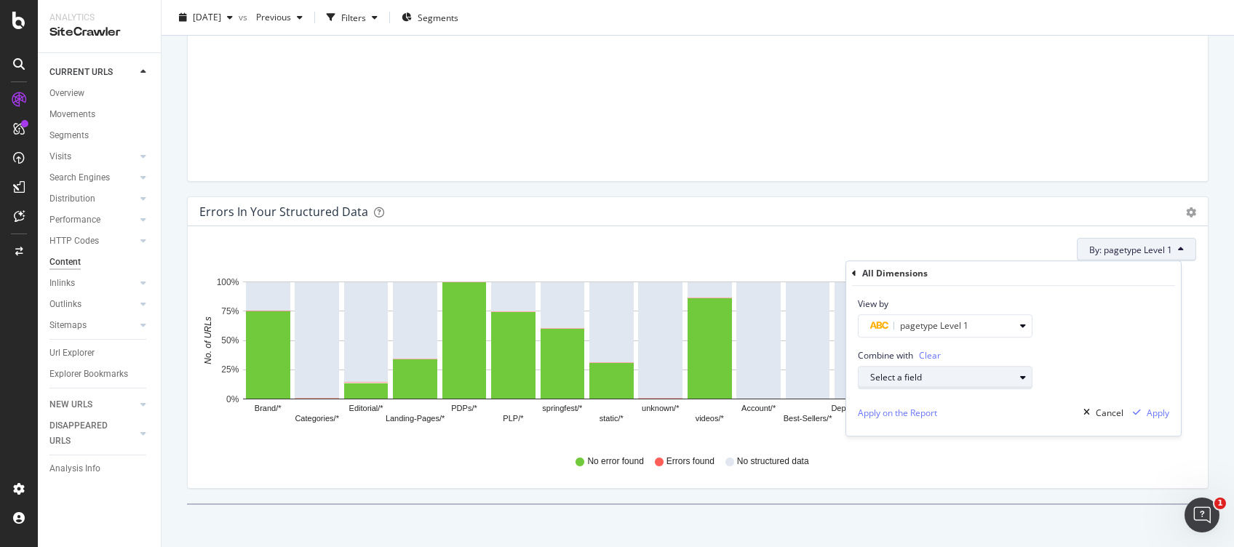
click at [905, 381] on div "Select a field" at bounding box center [942, 378] width 144 height 9
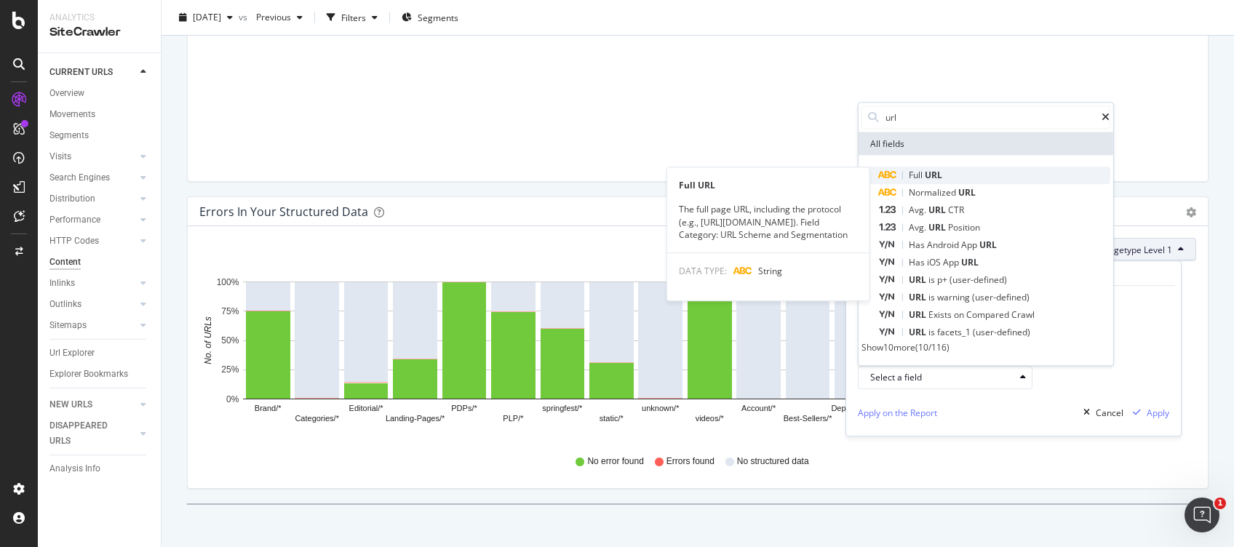
type input "url"
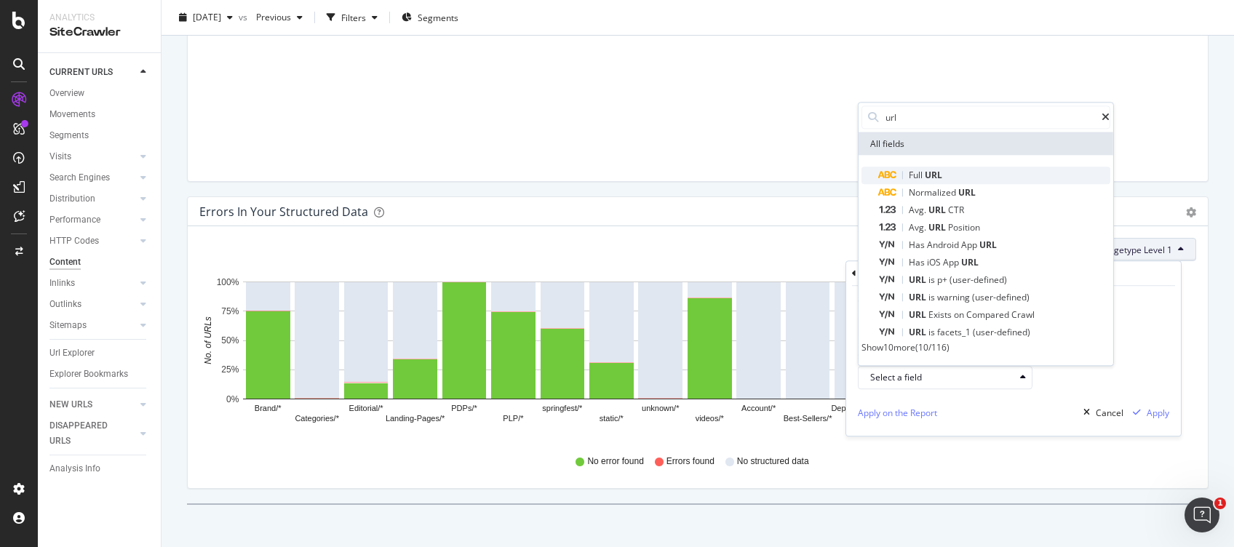
click at [956, 167] on div "Full URL" at bounding box center [994, 175] width 231 height 17
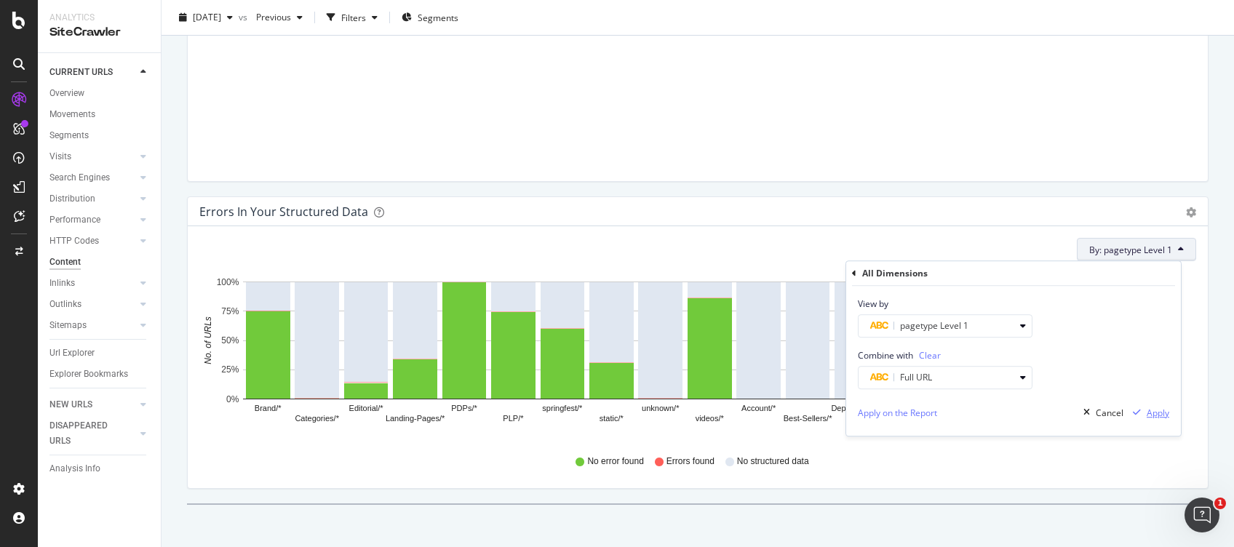
click at [1149, 412] on div "Apply" at bounding box center [1158, 413] width 23 height 12
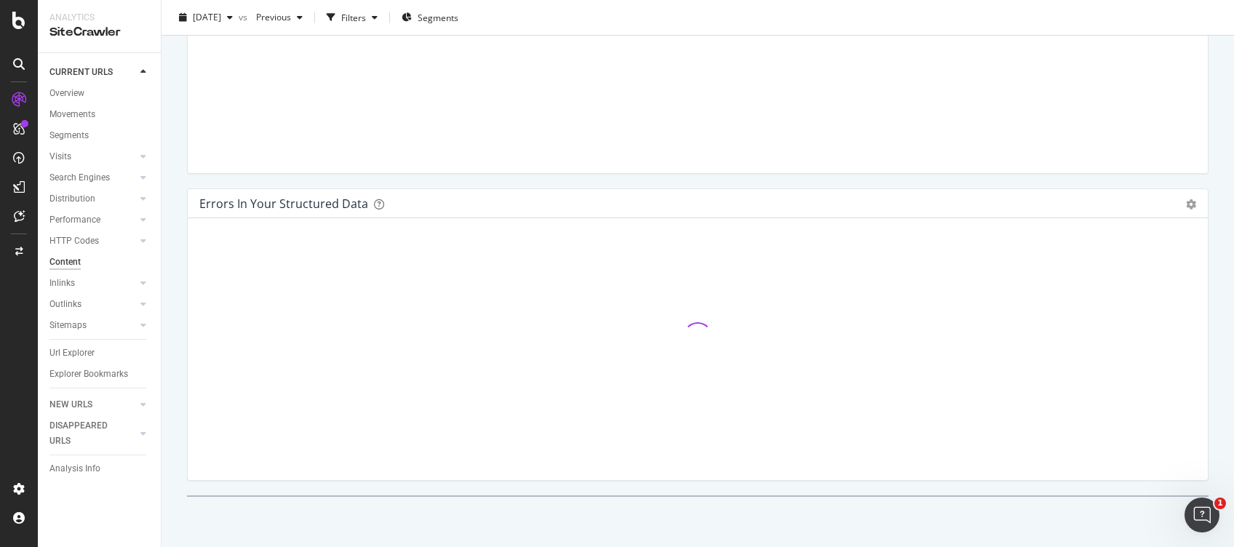
scroll to position [0, 0]
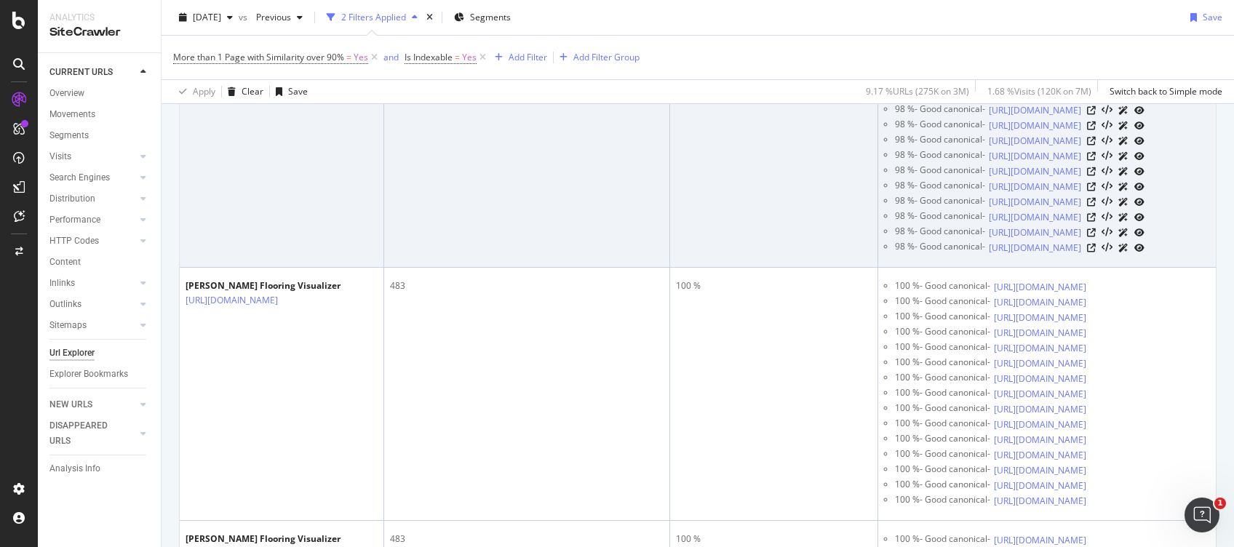
scroll to position [194, 0]
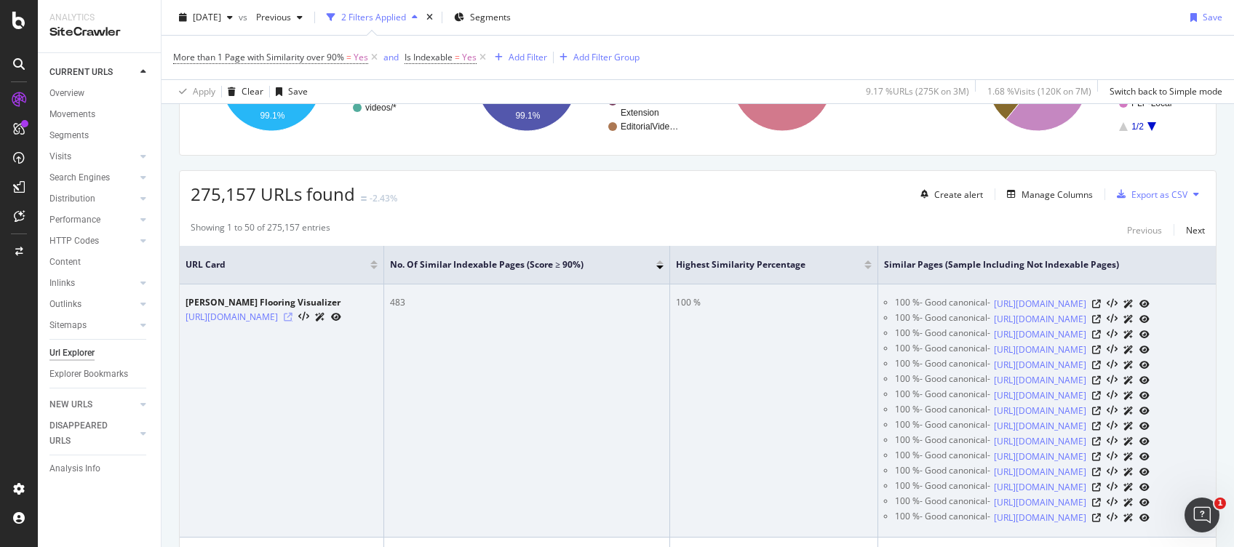
click at [293, 316] on icon at bounding box center [288, 317] width 9 height 9
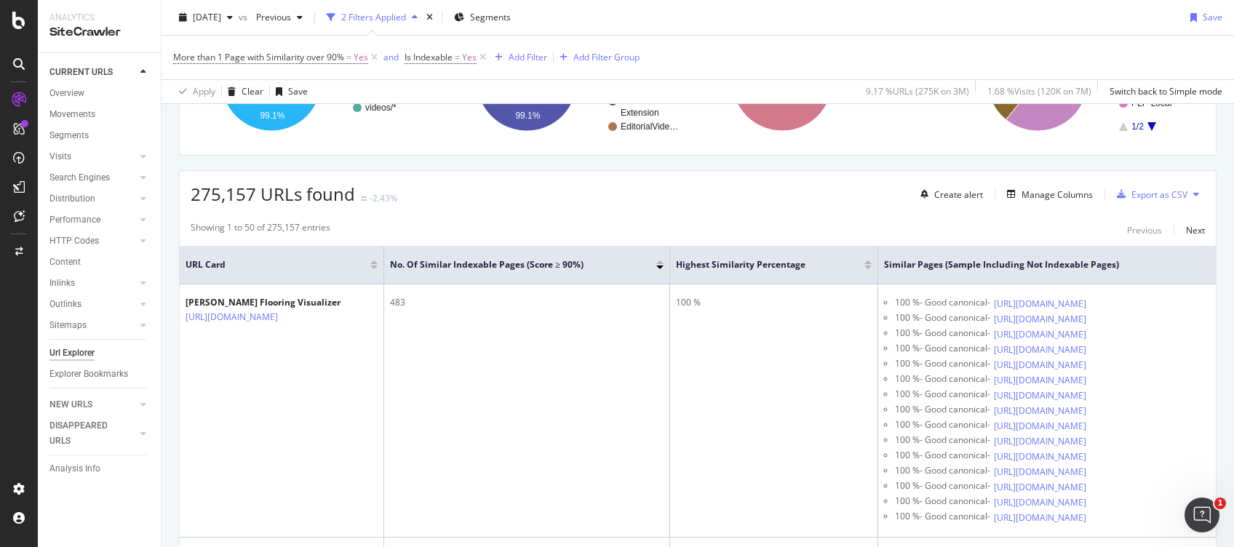
scroll to position [0, 0]
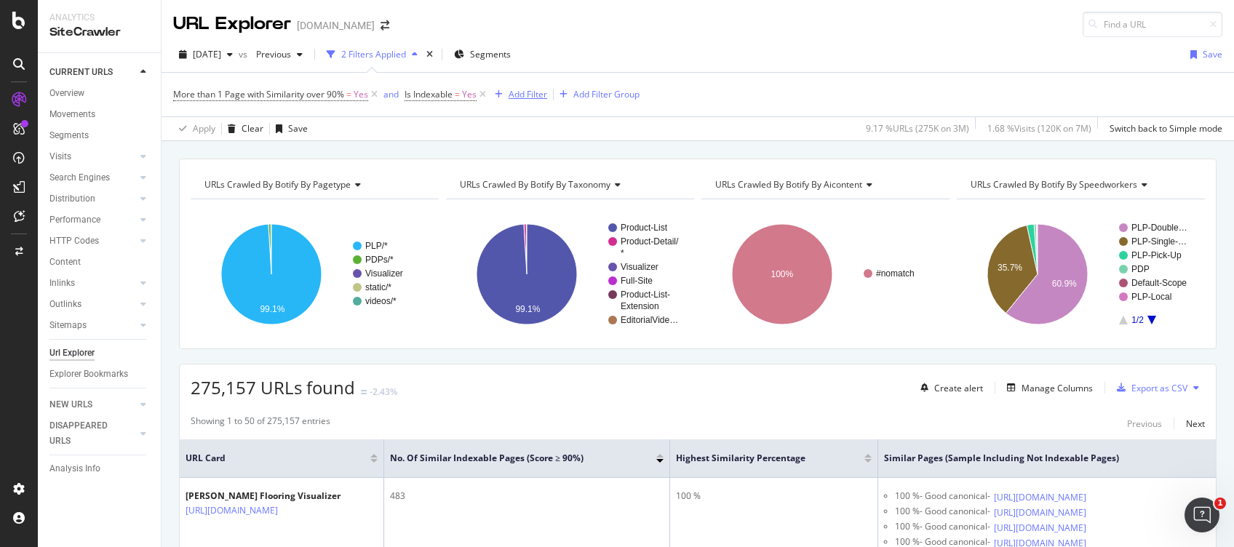
click at [533, 95] on div "Add Filter" at bounding box center [528, 94] width 39 height 12
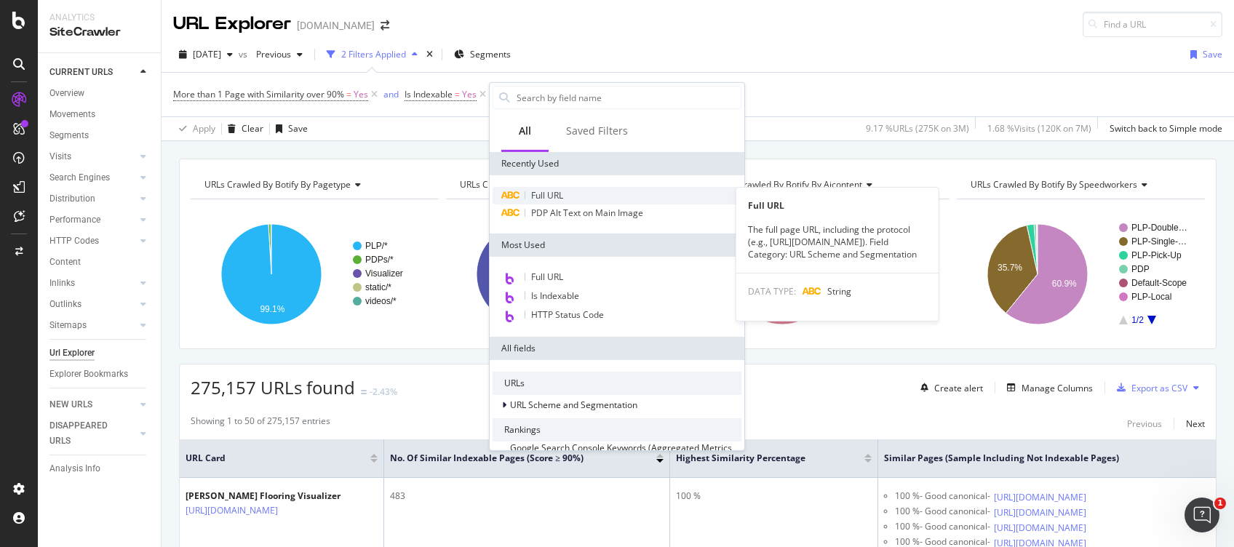
click at [554, 192] on span "Full URL" at bounding box center [547, 195] width 32 height 12
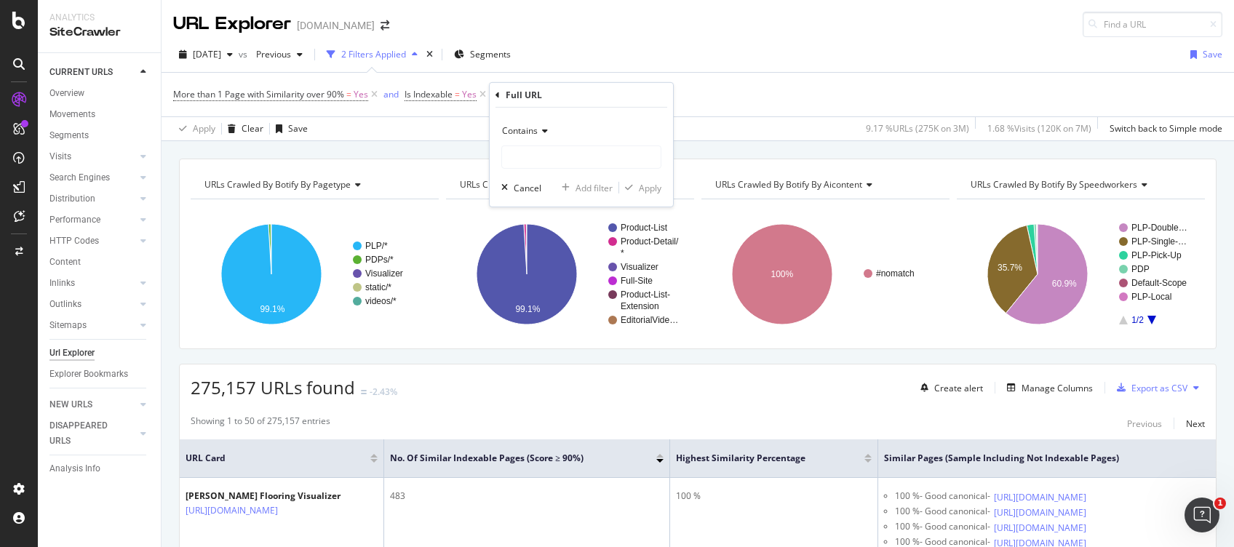
click at [541, 136] on div "Contains" at bounding box center [581, 130] width 160 height 23
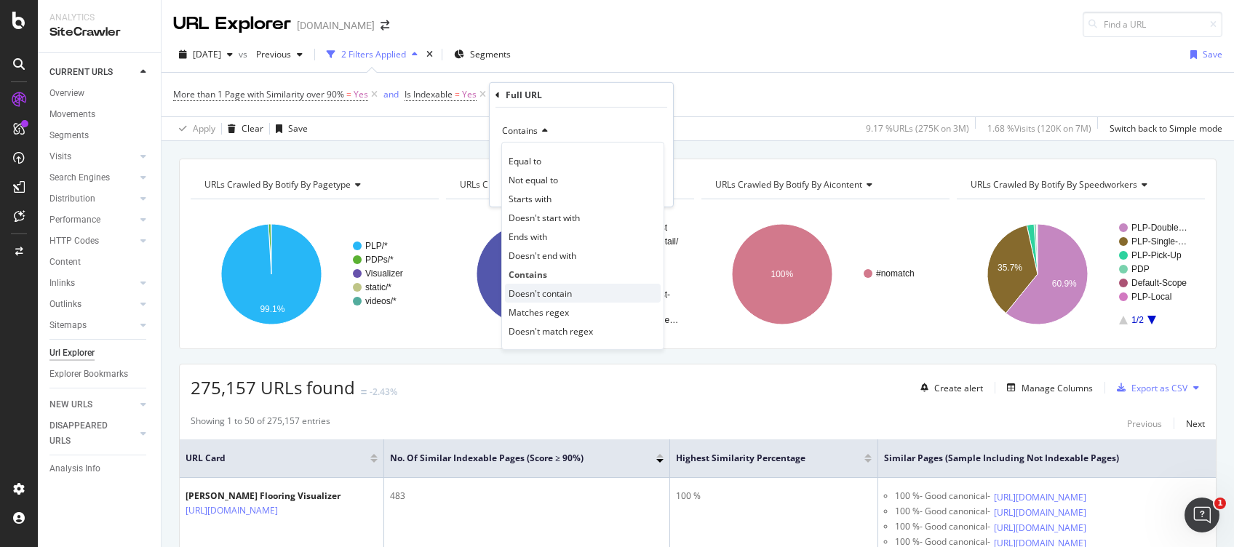
click at [539, 292] on span "Doesn't contain" at bounding box center [540, 293] width 63 height 12
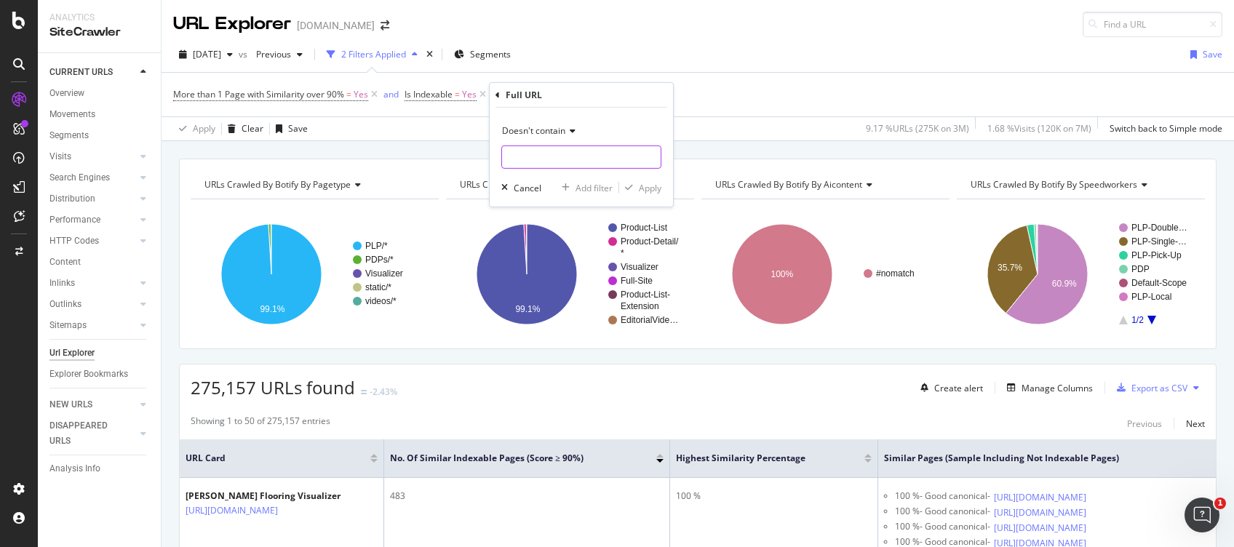
click at [548, 159] on input "text" at bounding box center [581, 157] width 159 height 23
paste input "omniItemId="
type input "omniItemId="
click at [656, 190] on div "Apply" at bounding box center [650, 187] width 23 height 12
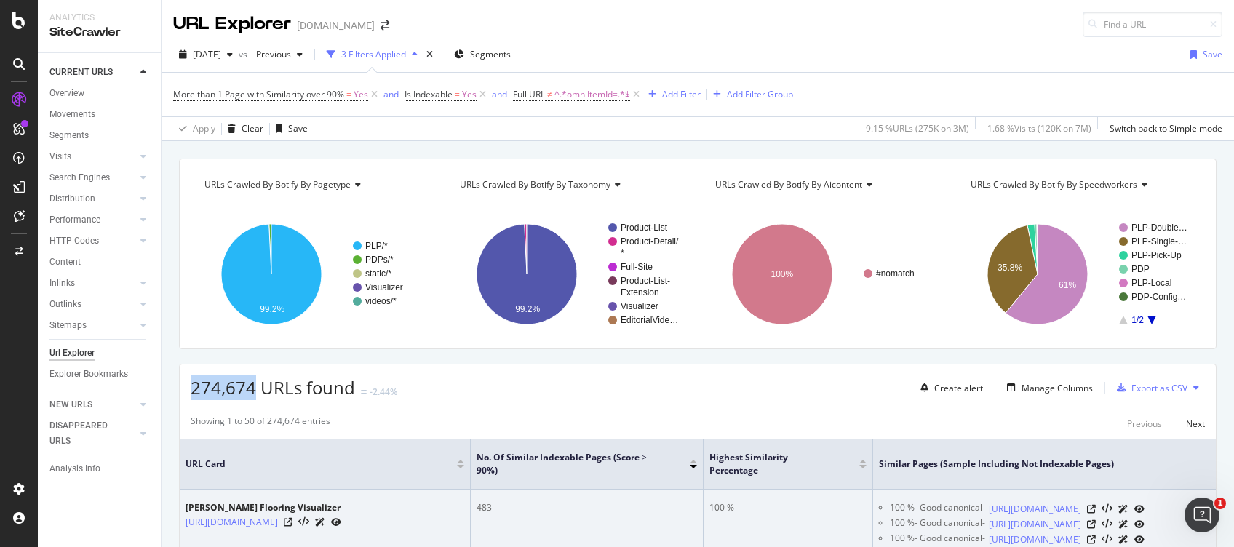
drag, startPoint x: 190, startPoint y: 384, endPoint x: 659, endPoint y: 539, distance: 494.3
click at [255, 391] on div "274,674 URLs found -2.44% Create alert Manage Columns Export as CSV" at bounding box center [698, 383] width 1036 height 36
copy span "274,674"
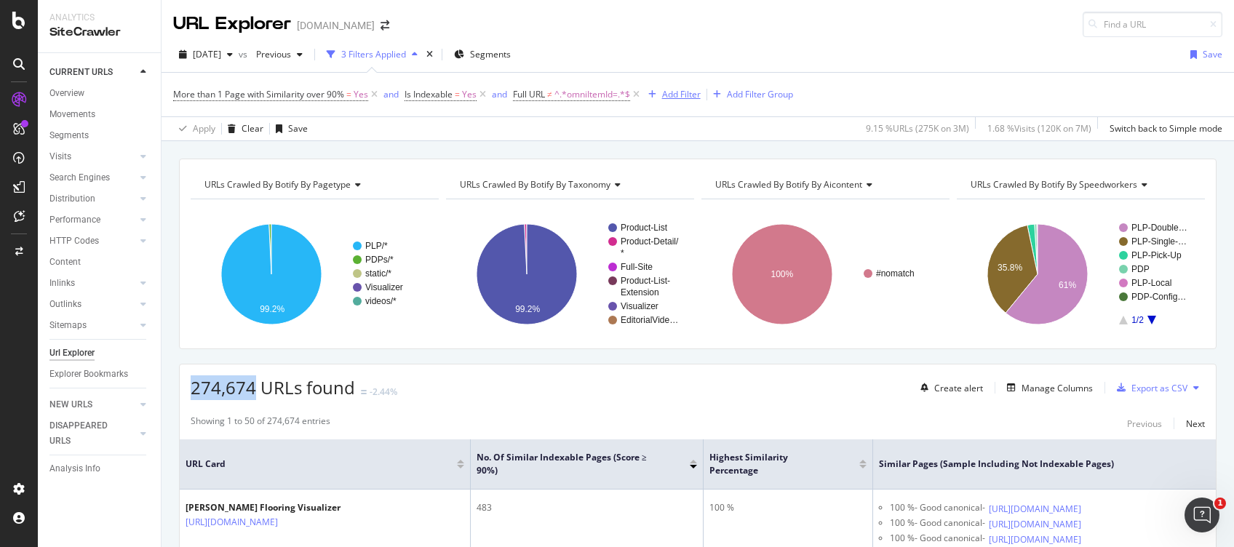
click at [677, 90] on div "Add Filter" at bounding box center [681, 94] width 39 height 12
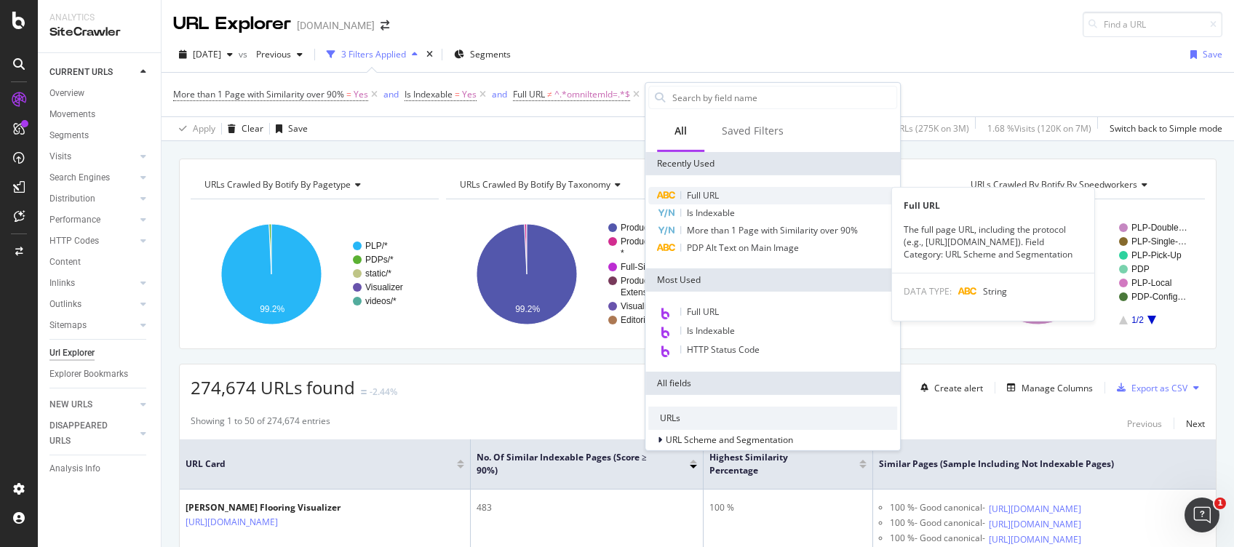
click at [712, 201] on div "Full URL" at bounding box center [772, 195] width 249 height 17
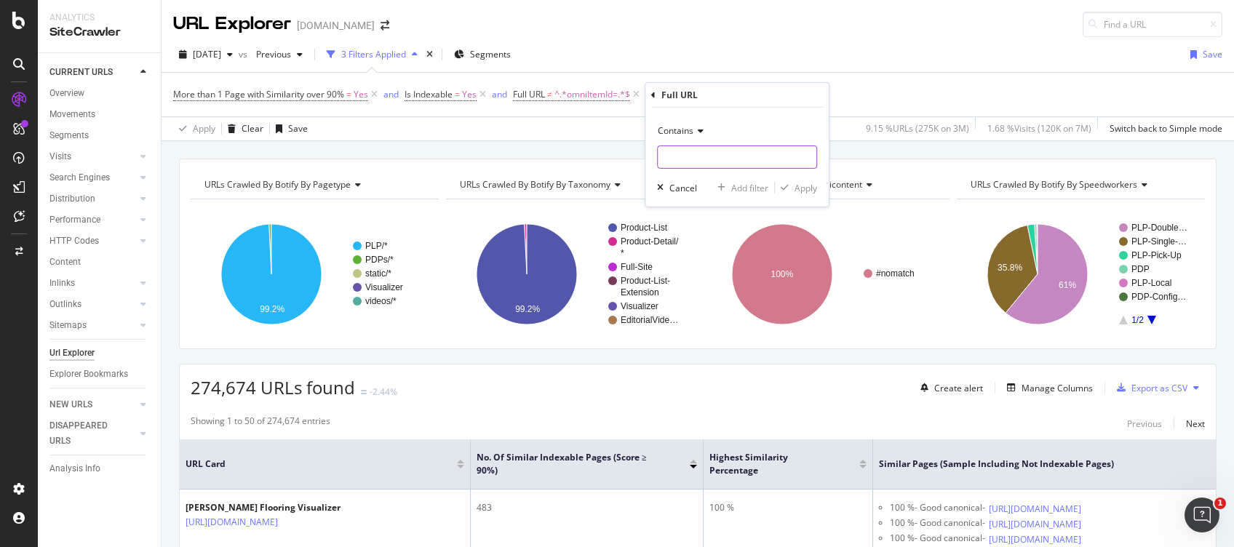
click at [711, 157] on input "text" at bounding box center [737, 157] width 159 height 23
type input "/n/"
click at [808, 186] on div "Apply" at bounding box center [806, 187] width 23 height 12
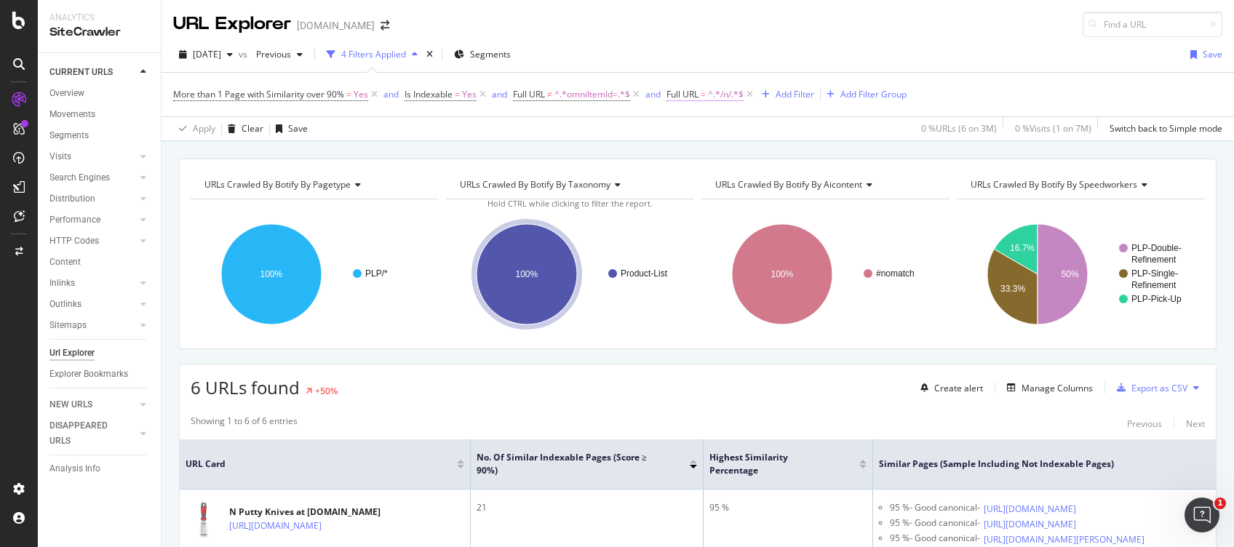
click at [718, 93] on span "^.*/n/.*$" at bounding box center [726, 94] width 36 height 20
click at [722, 162] on input "/n/" at bounding box center [751, 154] width 138 height 23
click at [713, 155] on input "/n/" at bounding box center [751, 154] width 138 height 23
type input "/"
click at [705, 186] on div "Cancel" at bounding box center [707, 185] width 28 height 12
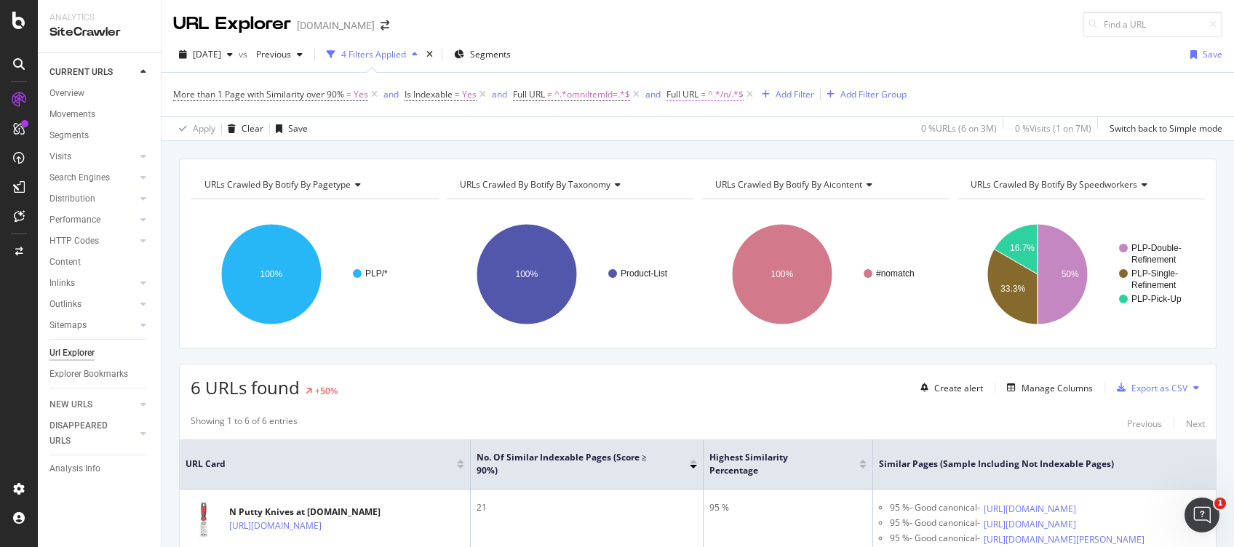
click at [736, 89] on span "^.*/n/.*$" at bounding box center [726, 94] width 36 height 20
click at [833, 154] on icon at bounding box center [830, 154] width 8 height 10
click at [709, 185] on div "Cancel" at bounding box center [707, 185] width 28 height 12
click at [755, 95] on icon at bounding box center [750, 94] width 12 height 15
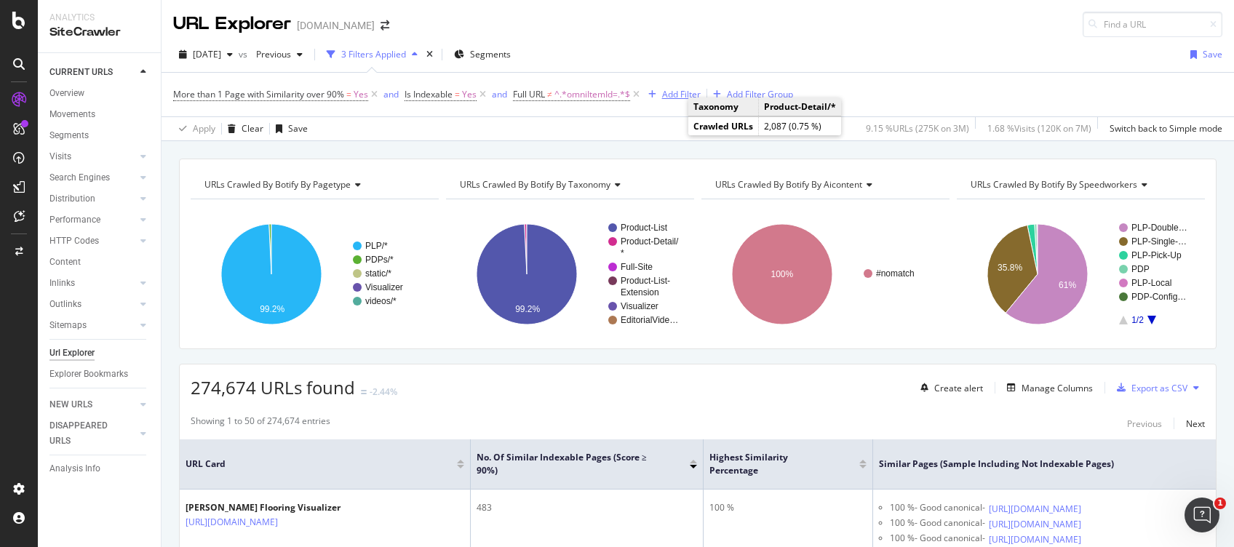
click at [665, 90] on div "Add Filter" at bounding box center [681, 94] width 39 height 12
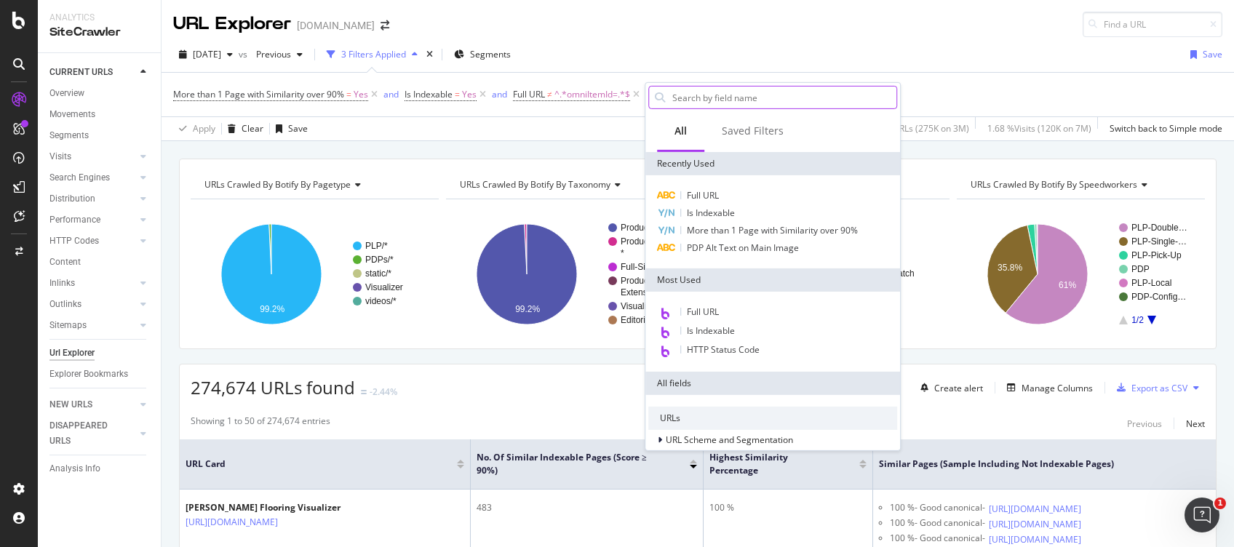
click at [713, 96] on input "text" at bounding box center [784, 98] width 226 height 22
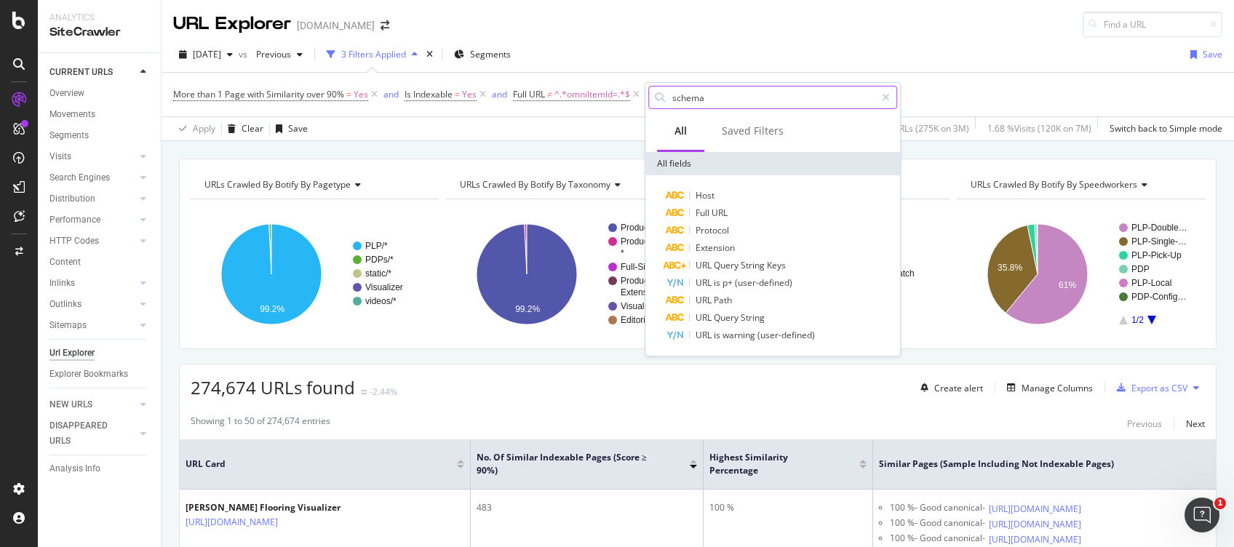
click at [728, 87] on input "schema" at bounding box center [773, 98] width 204 height 22
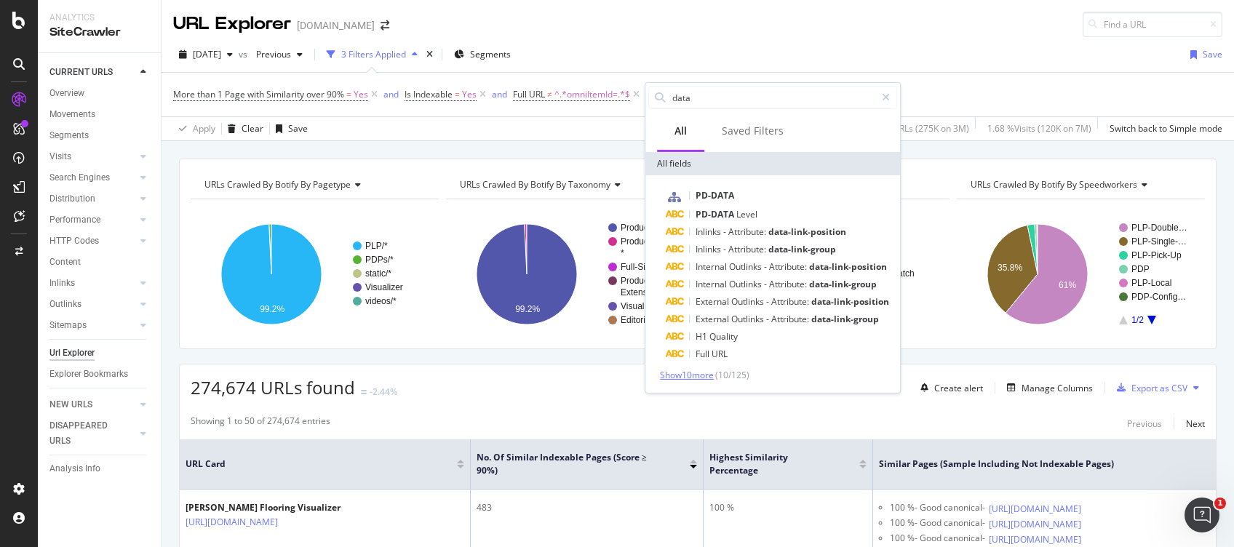
type input "data"
click at [705, 372] on span "Show 10 more" at bounding box center [687, 375] width 54 height 12
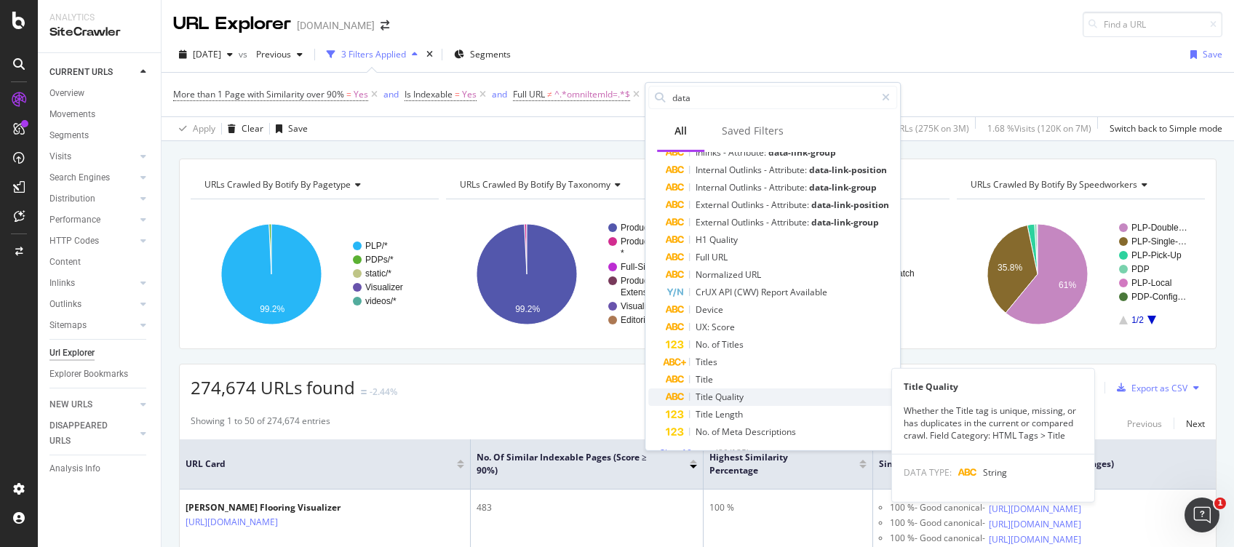
scroll to position [116, 0]
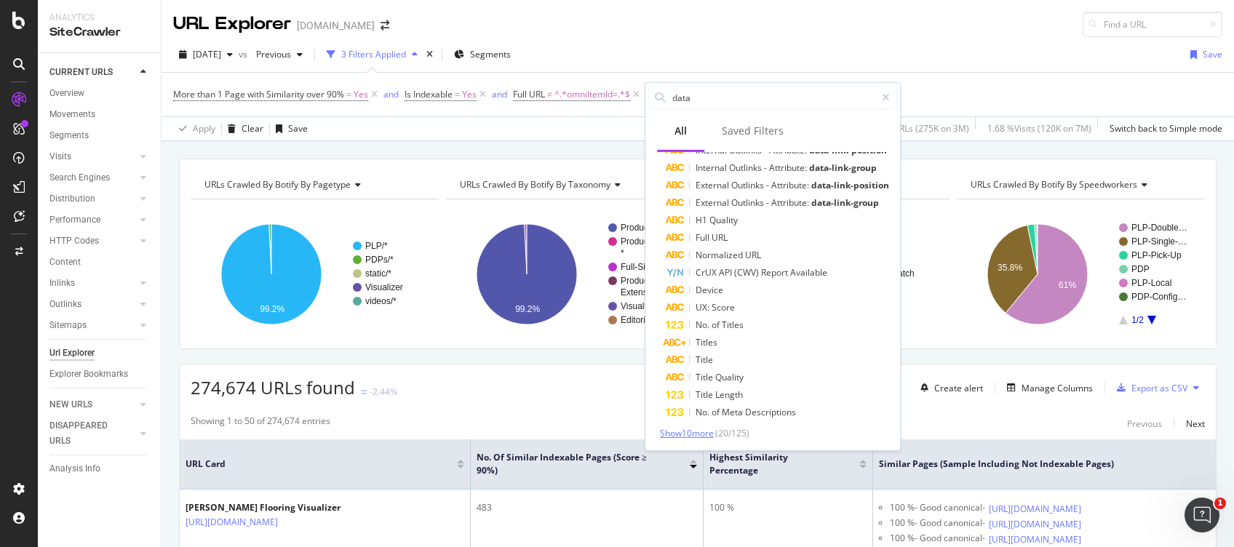
click at [680, 410] on span "Show 10 more" at bounding box center [687, 433] width 54 height 12
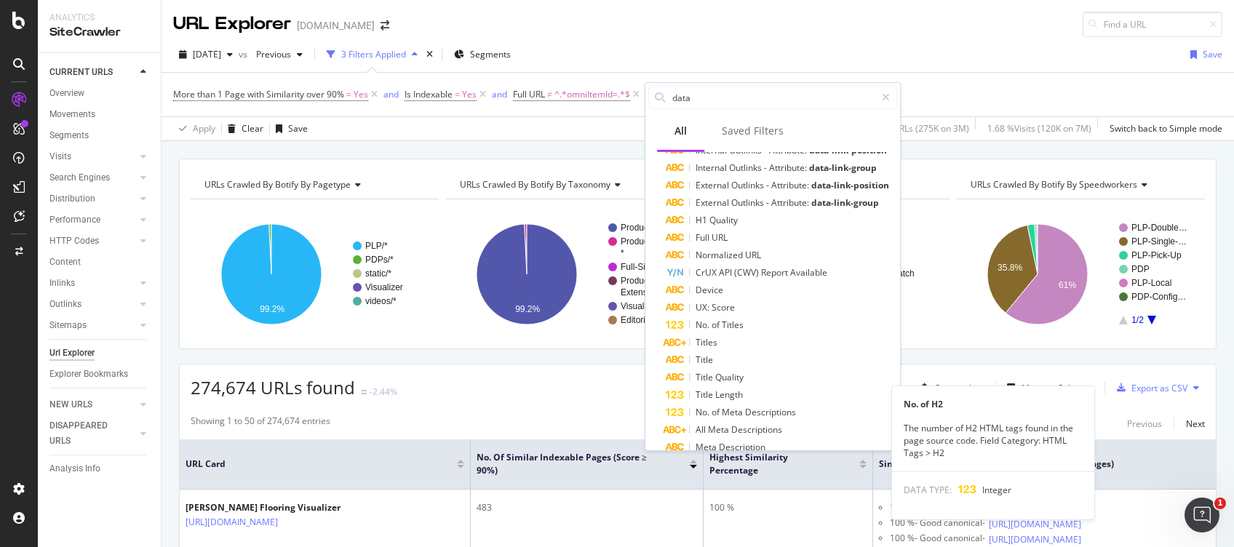
scroll to position [291, 0]
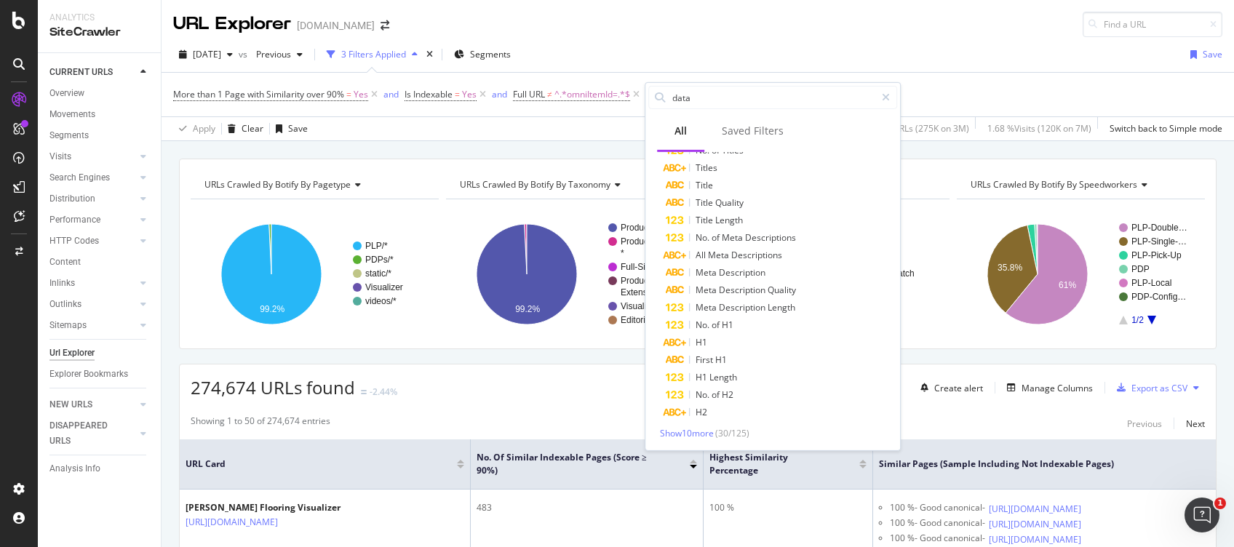
click at [704, 410] on div "Show 10 more ( 30 / 125 )" at bounding box center [772, 433] width 249 height 12
click at [700, 410] on span "Show 10 more" at bounding box center [687, 433] width 54 height 12
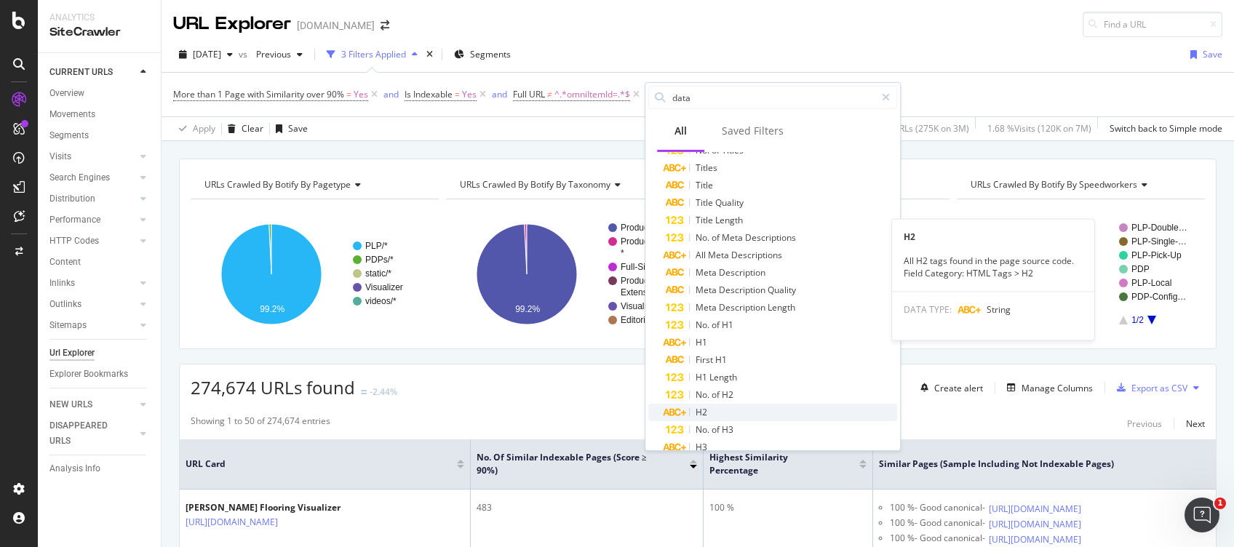
scroll to position [476, 0]
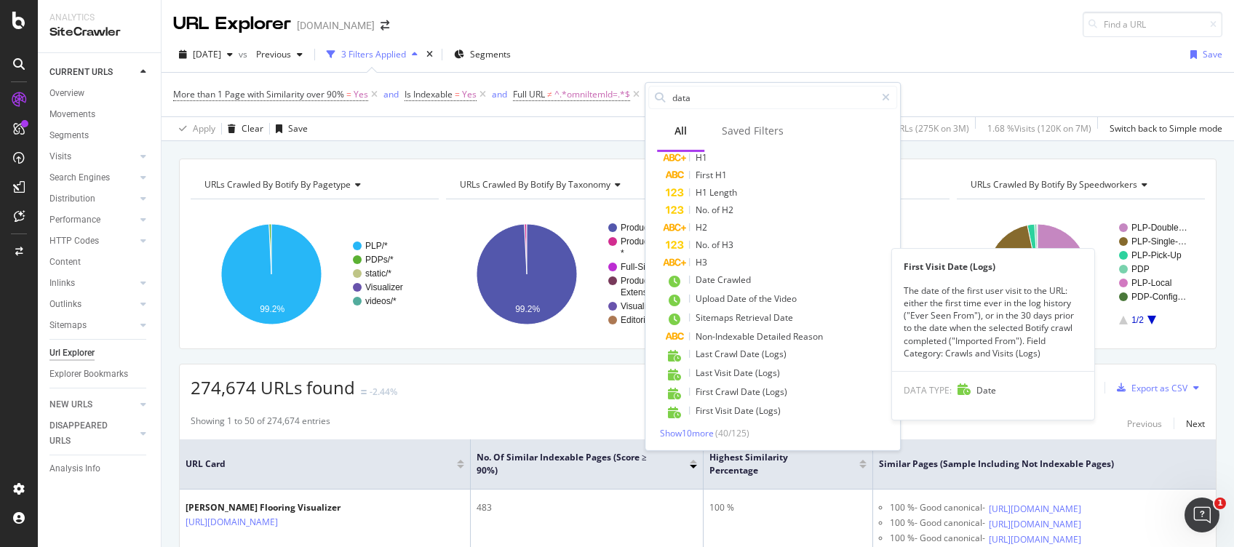
click at [677, 410] on div "PD-DATA PD-DATA Level Inlinks - Attribute: data-link-position Inlinks - Attribu…" at bounding box center [772, 75] width 249 height 728
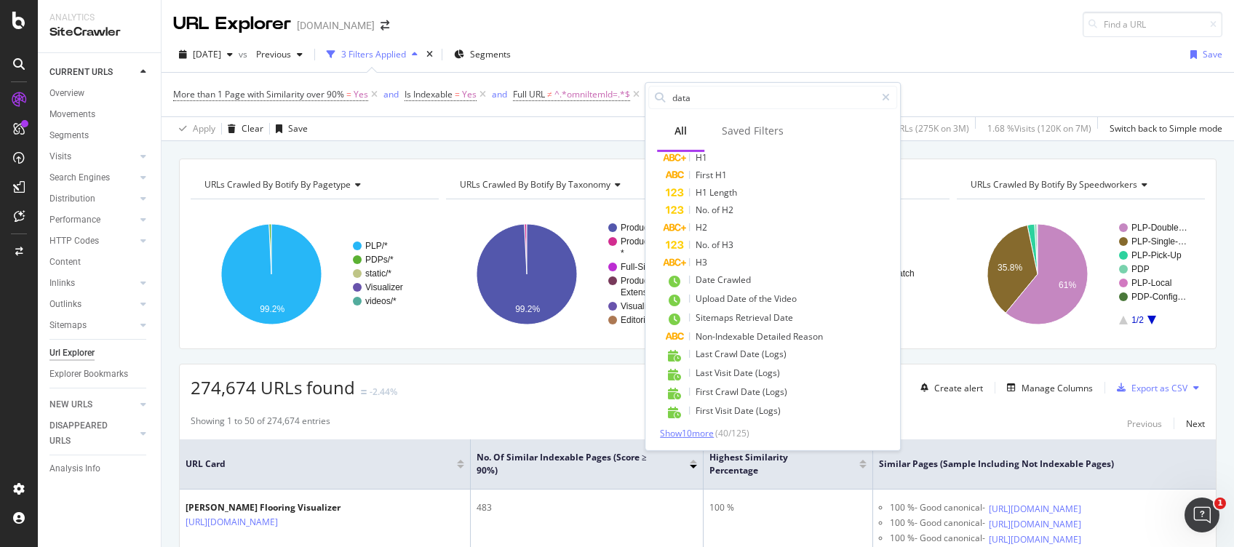
click at [677, 410] on span "Show 10 more" at bounding box center [687, 433] width 54 height 12
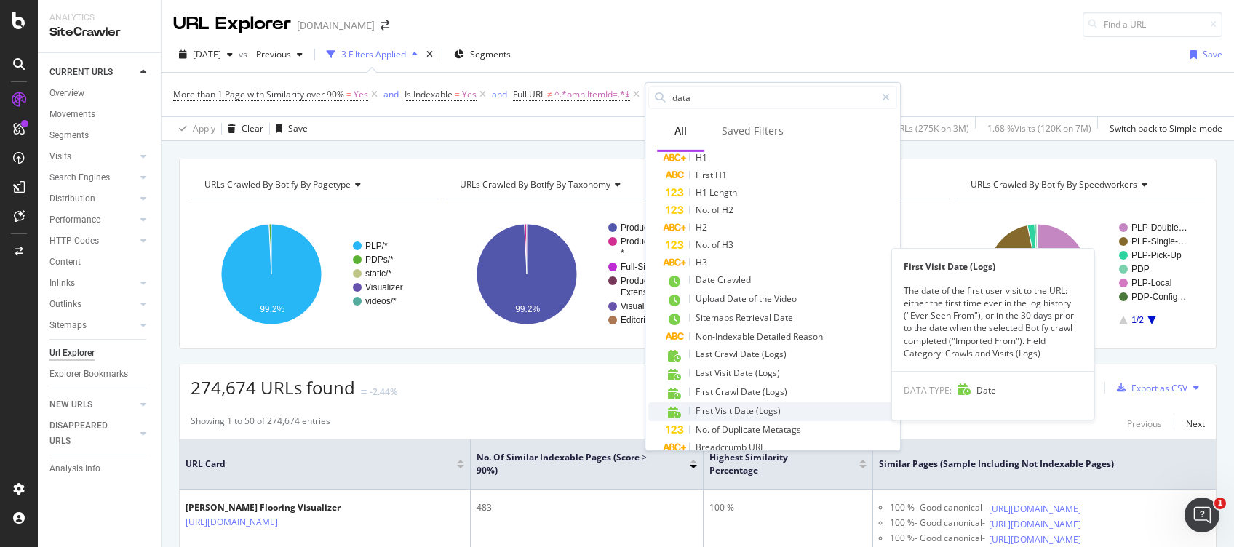
scroll to position [651, 0]
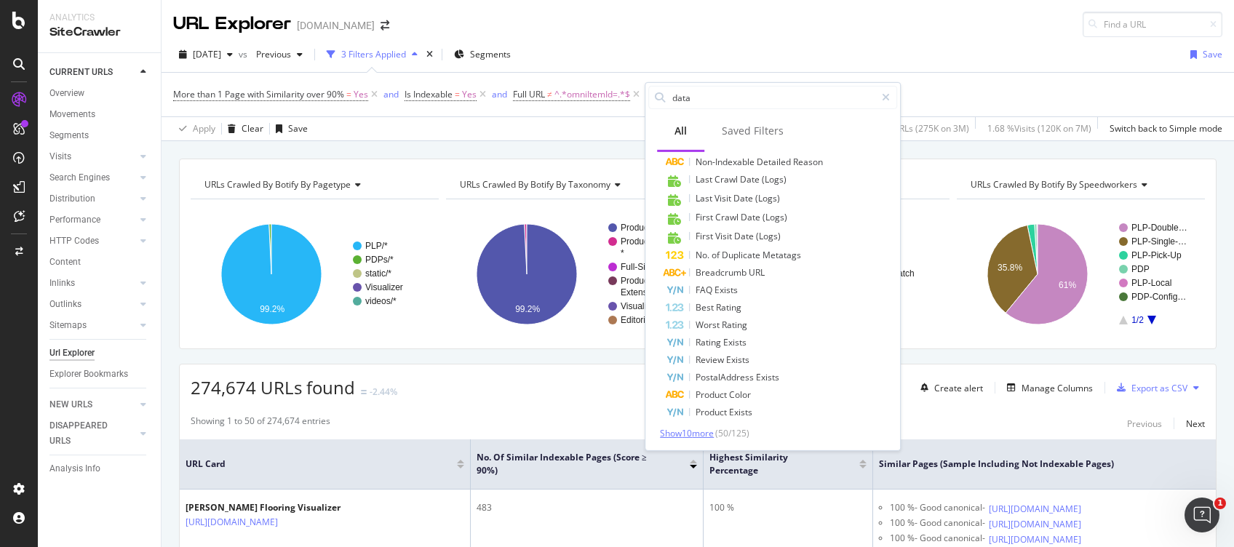
click at [680, 410] on span "Show 10 more" at bounding box center [687, 433] width 54 height 12
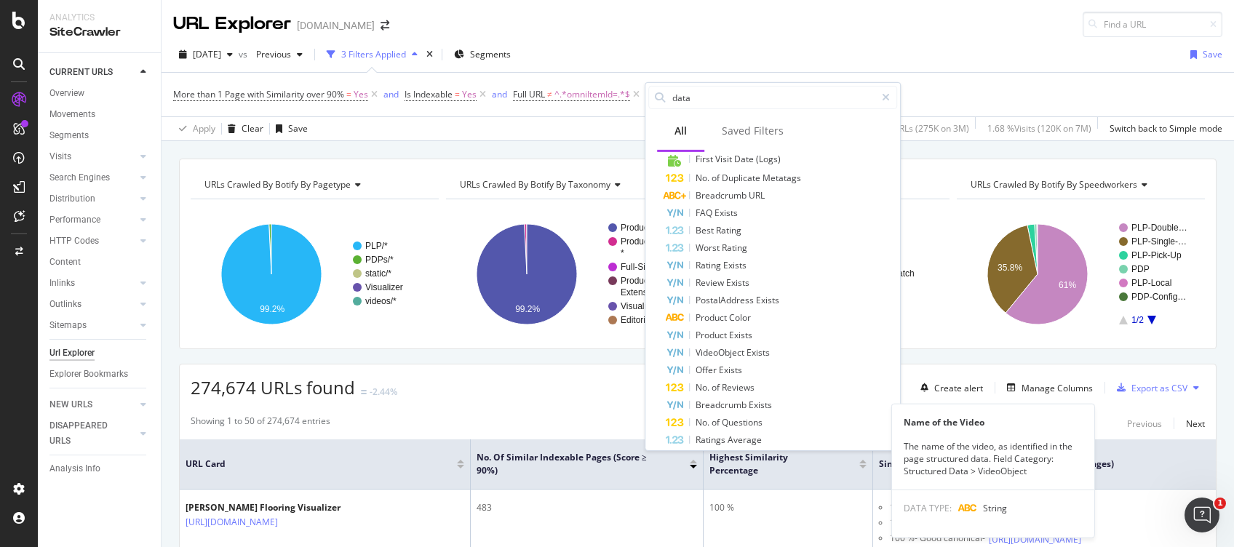
scroll to position [825, 0]
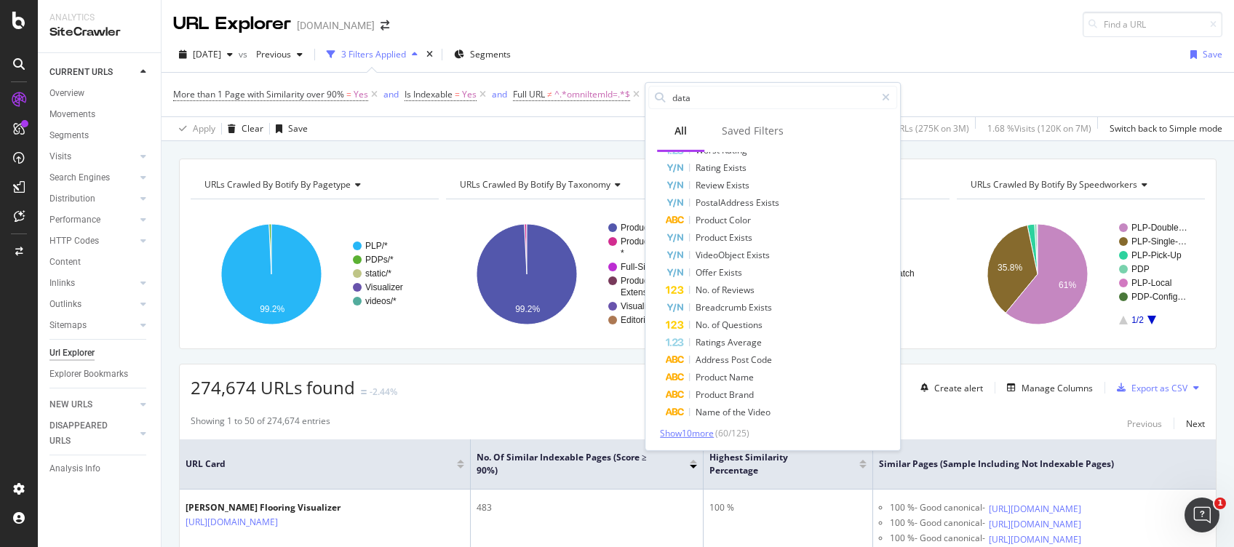
click at [675, 410] on span "Show 10 more" at bounding box center [687, 433] width 54 height 12
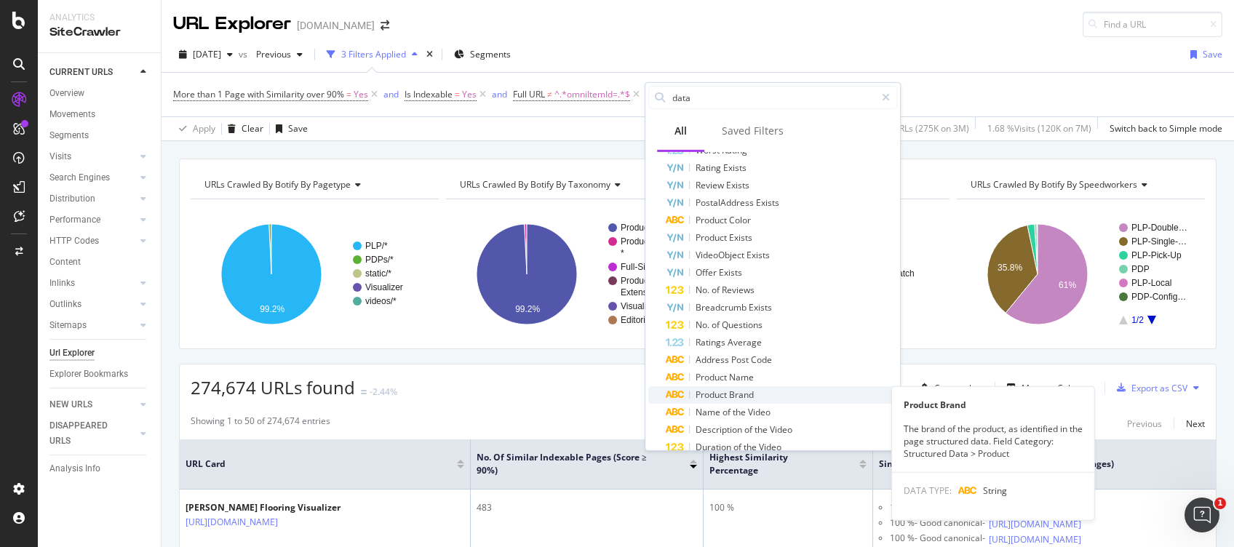
scroll to position [1000, 0]
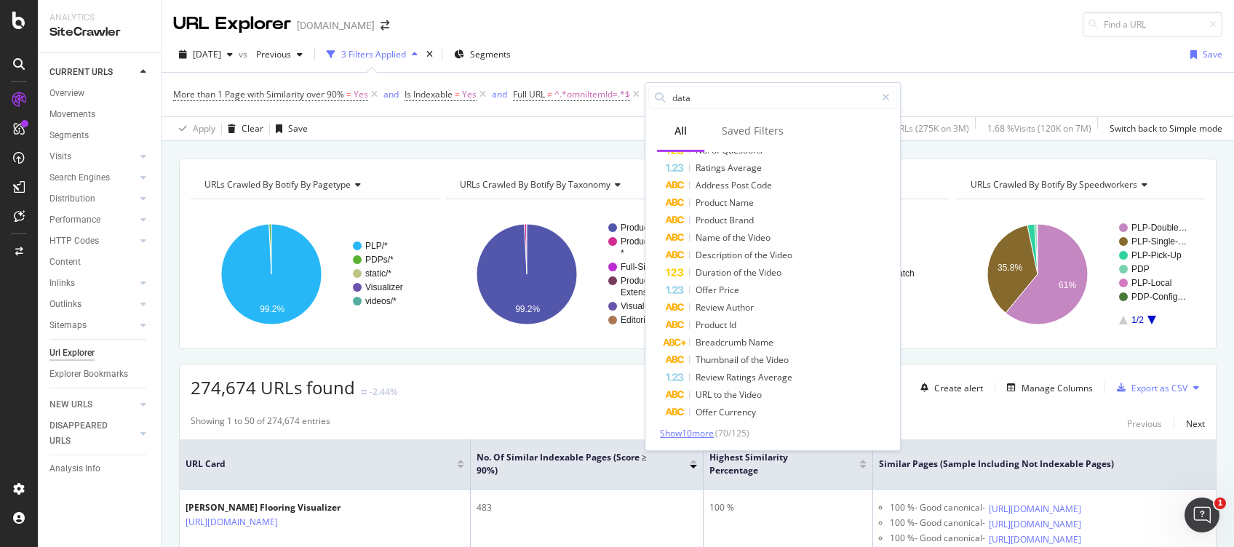
click at [691, 410] on span "Show 10 more" at bounding box center [687, 433] width 54 height 12
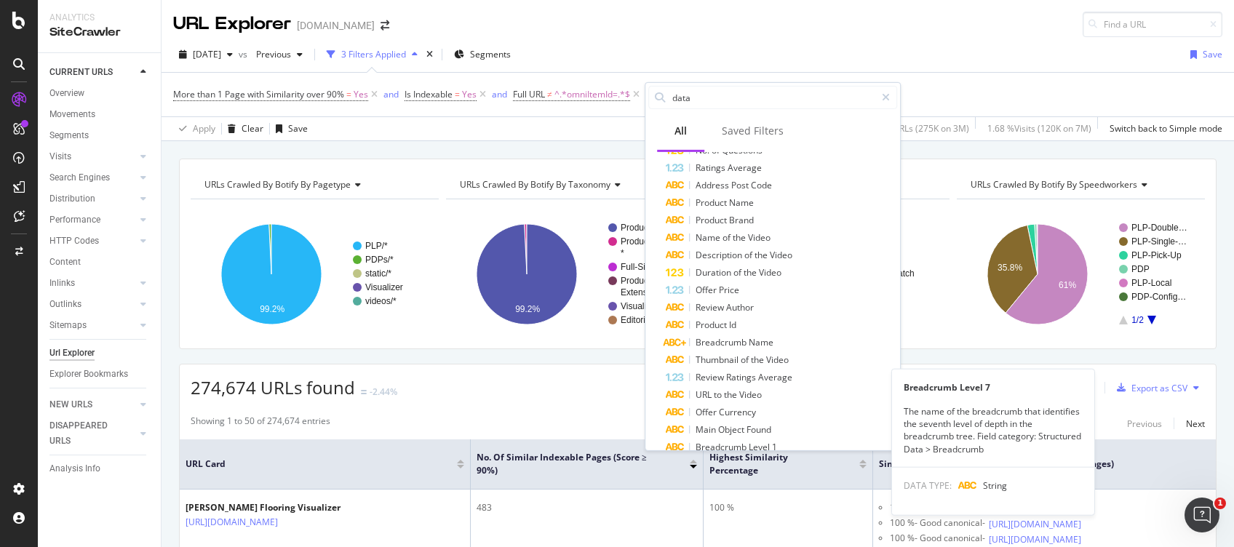
scroll to position [1174, 0]
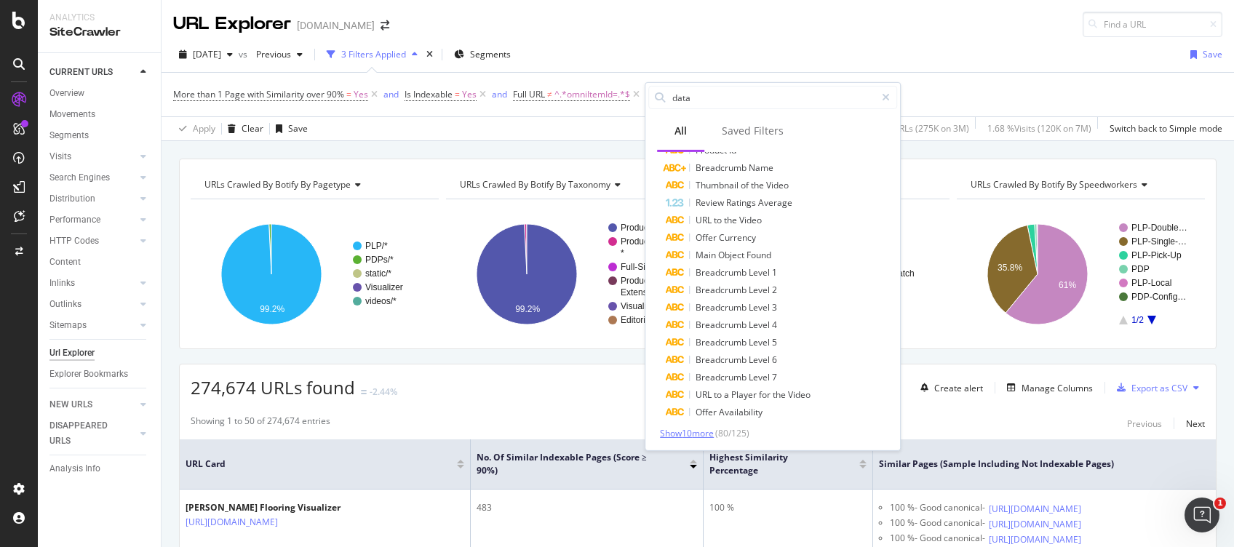
click at [681, 410] on span "Show 10 more" at bounding box center [687, 433] width 54 height 12
click at [461, 100] on span "Is Indexable = Yes" at bounding box center [447, 94] width 84 height 20
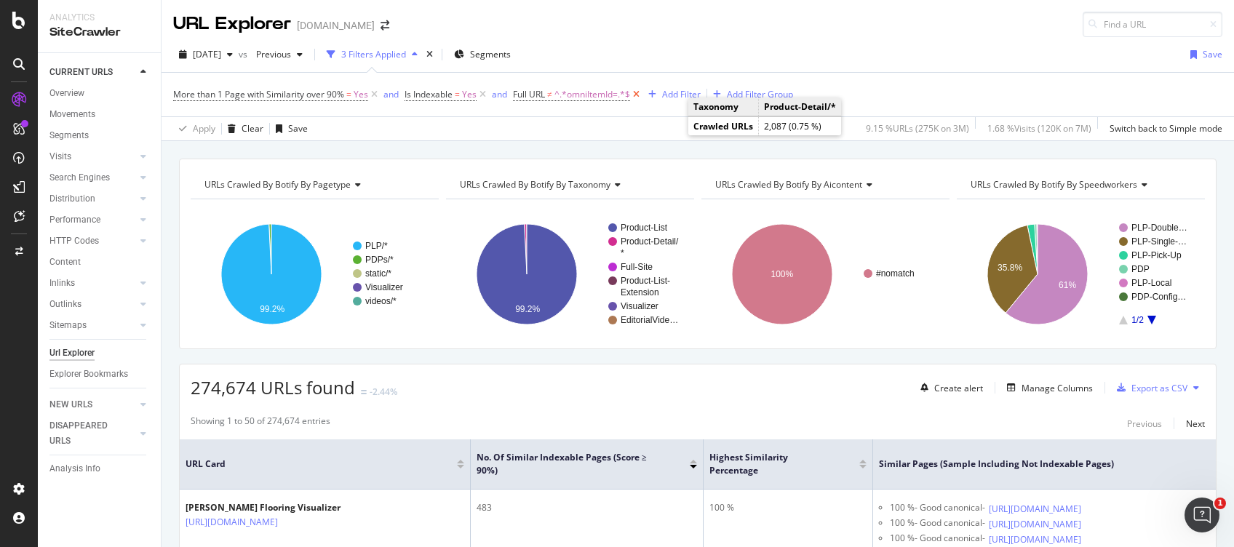
click at [640, 93] on icon at bounding box center [636, 94] width 12 height 15
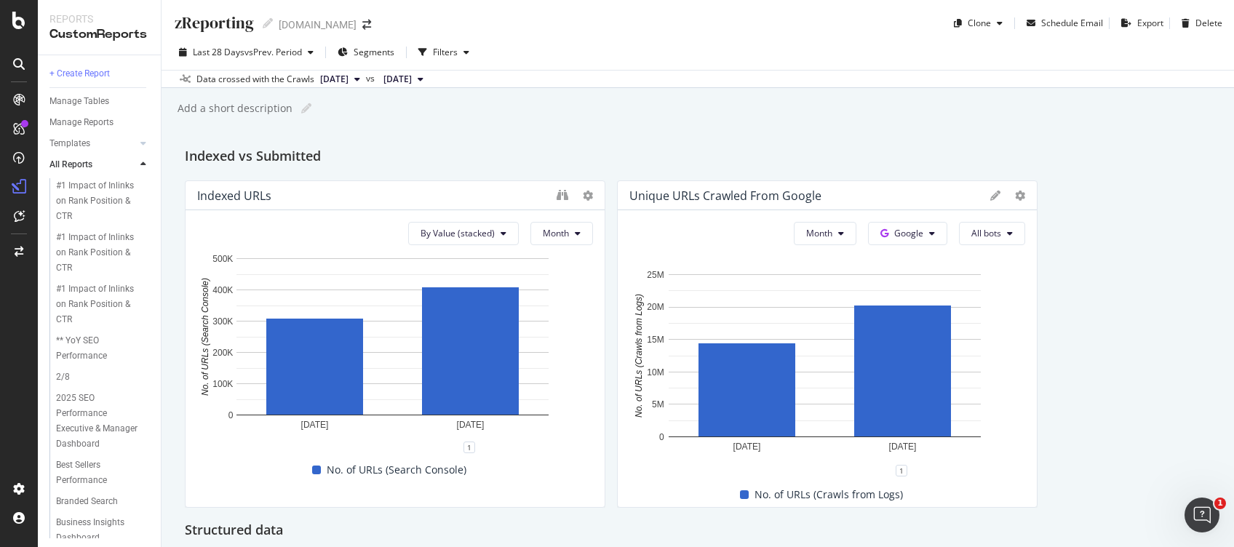
scroll to position [291, 0]
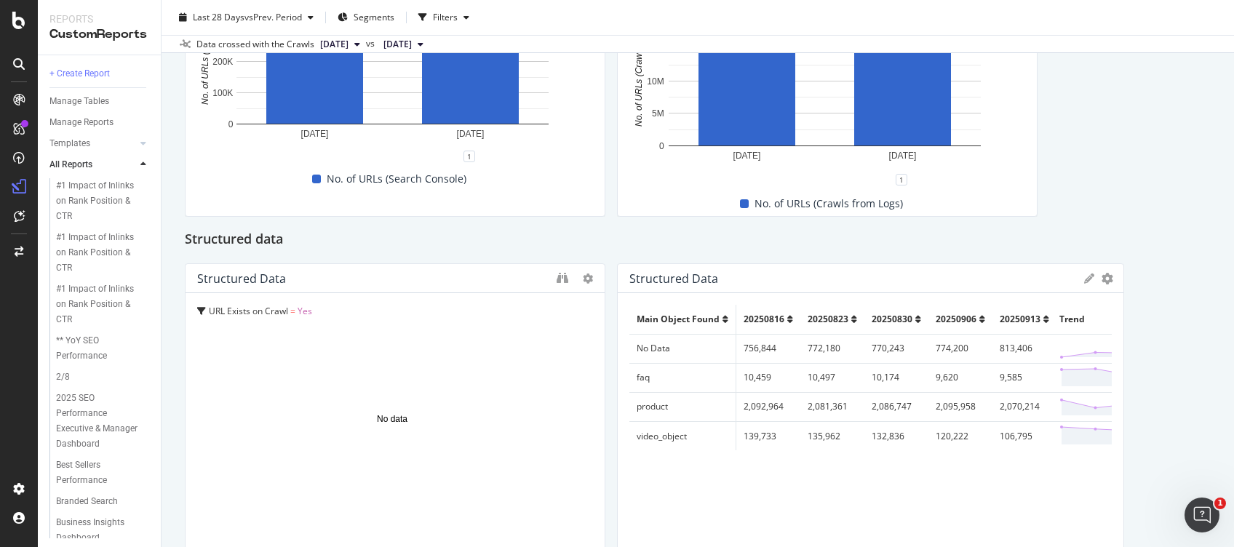
click at [287, 316] on span "URL Exists on Crawl" at bounding box center [248, 311] width 79 height 12
click at [198, 309] on icon at bounding box center [201, 311] width 9 height 9
click at [234, 331] on div "URL Exists on Crawl = Yes" at bounding box center [258, 339] width 121 height 30
click at [305, 338] on span "Yes" at bounding box center [302, 339] width 15 height 12
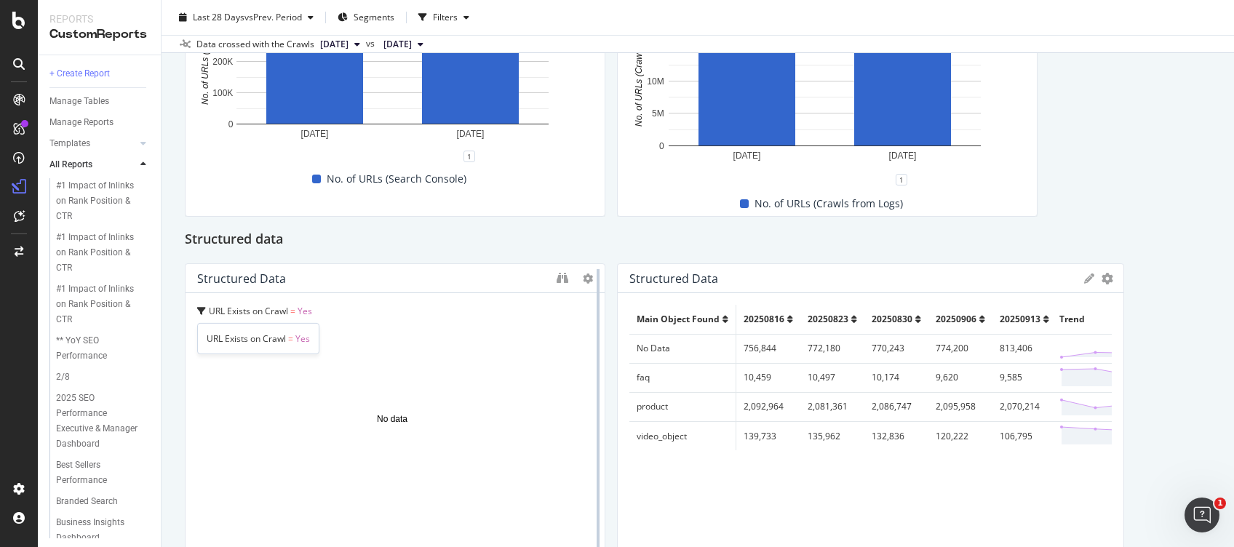
click at [591, 282] on div at bounding box center [598, 426] width 15 height 327
click at [583, 277] on icon at bounding box center [588, 279] width 10 height 10
click at [373, 331] on rect "A chart." at bounding box center [392, 421] width 390 height 196
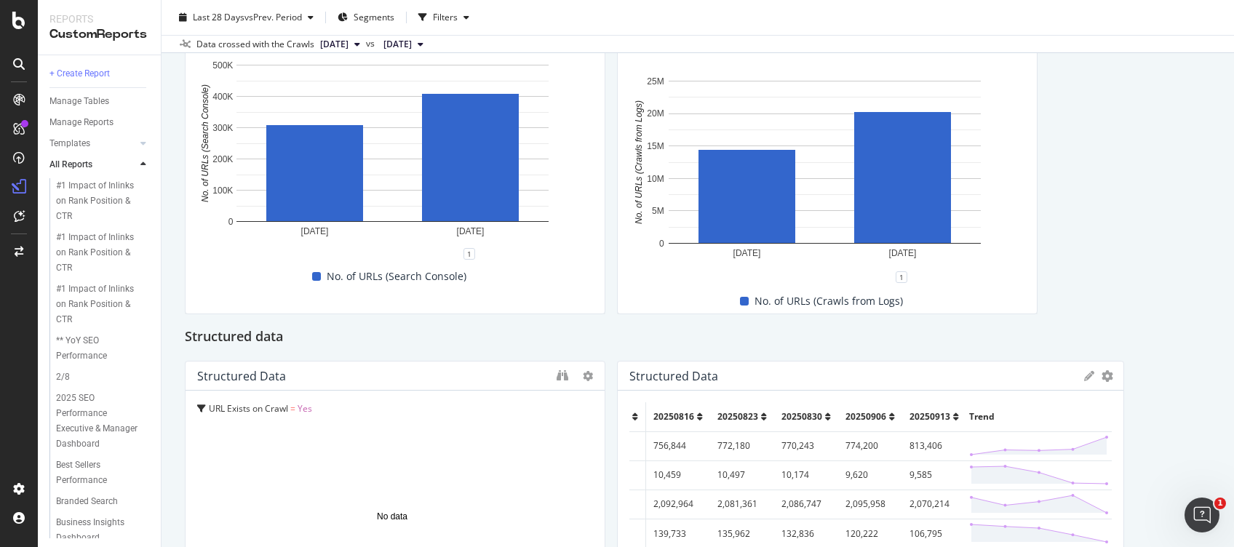
scroll to position [0, 0]
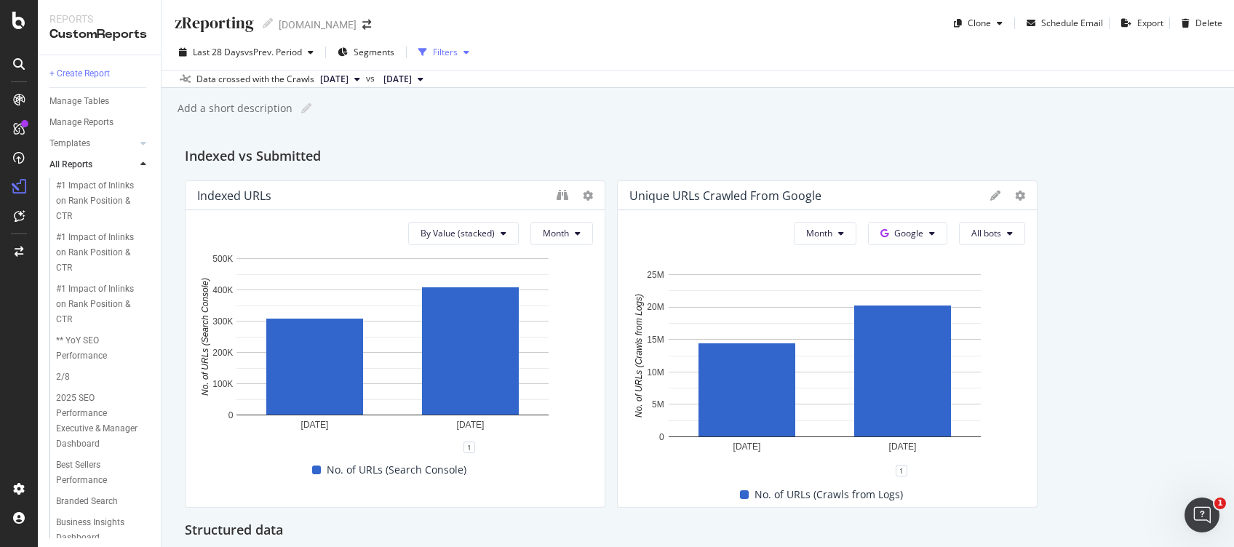
click at [453, 53] on div "Filters" at bounding box center [445, 52] width 25 height 12
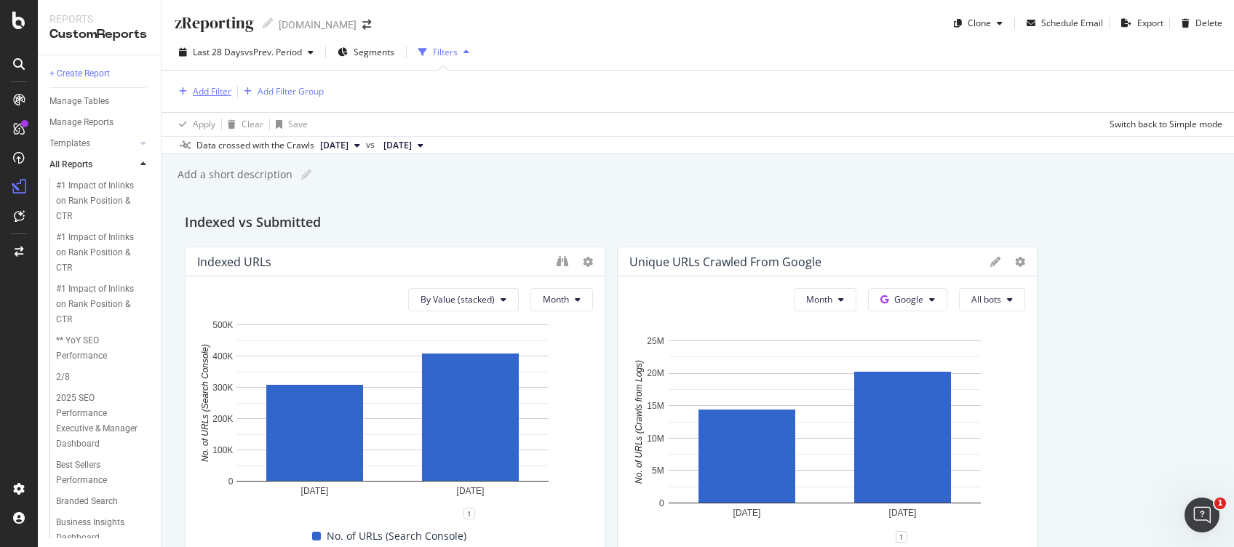
click at [227, 85] on div "Add Filter" at bounding box center [212, 91] width 39 height 12
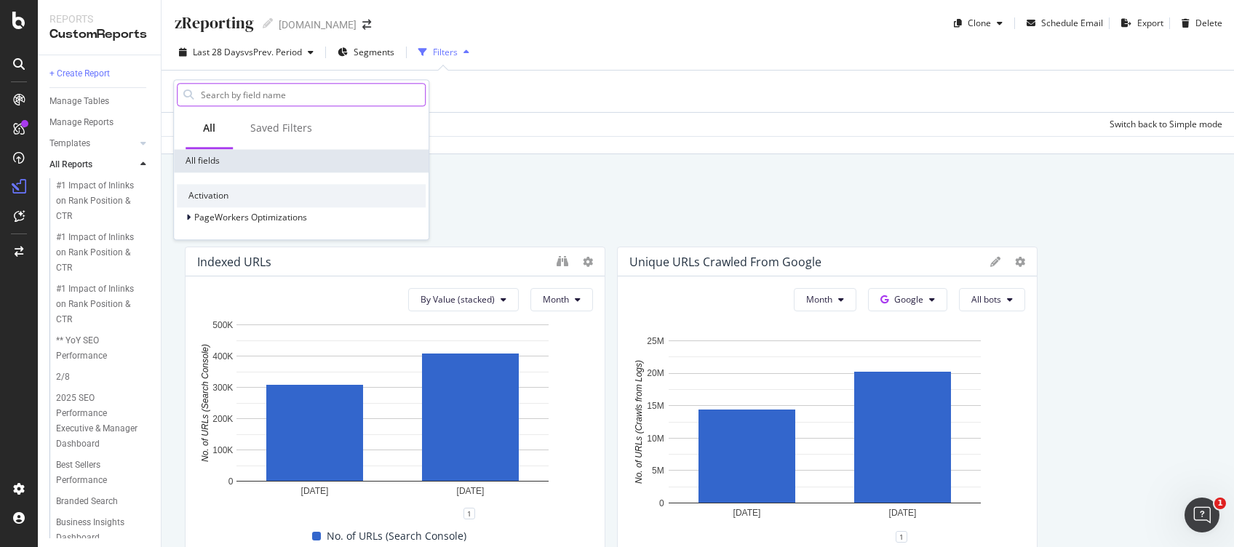
click at [292, 97] on input "text" at bounding box center [312, 95] width 226 height 22
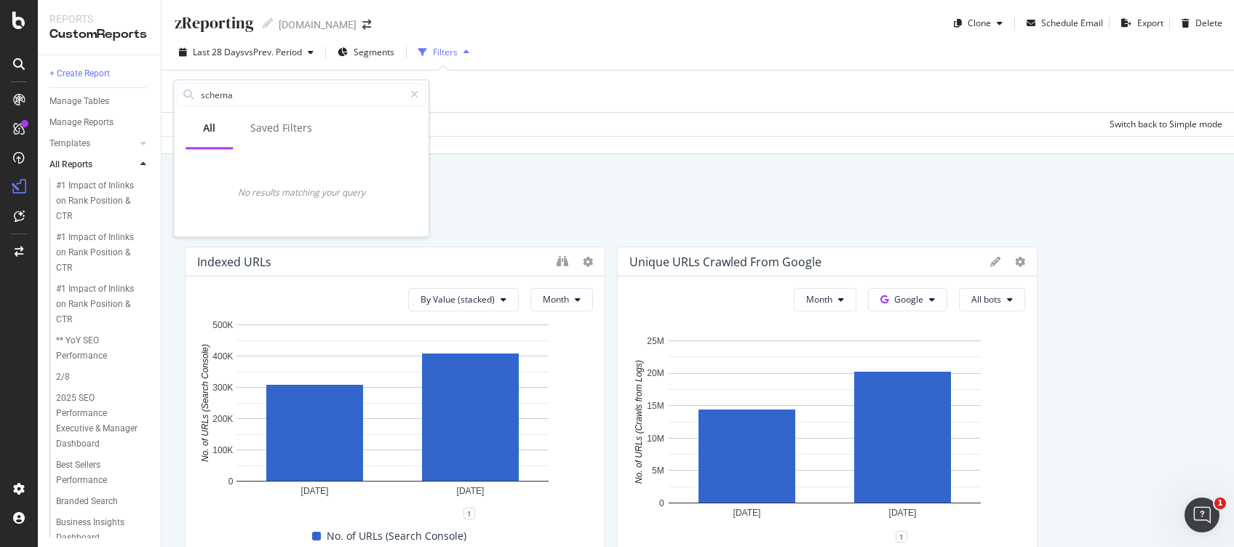
type input "schema"
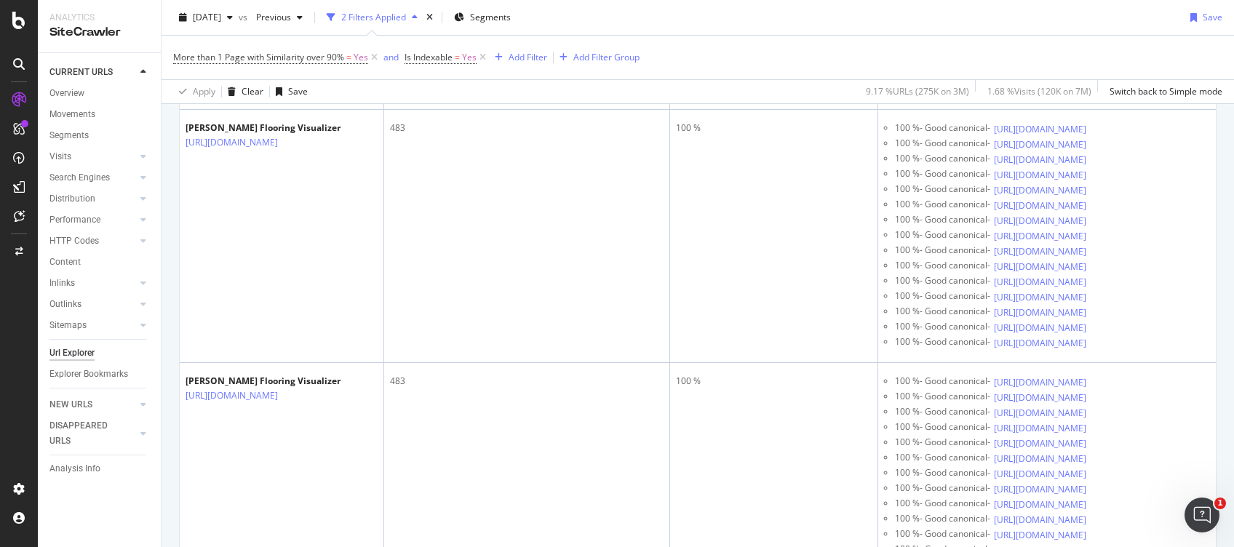
scroll to position [6060, 0]
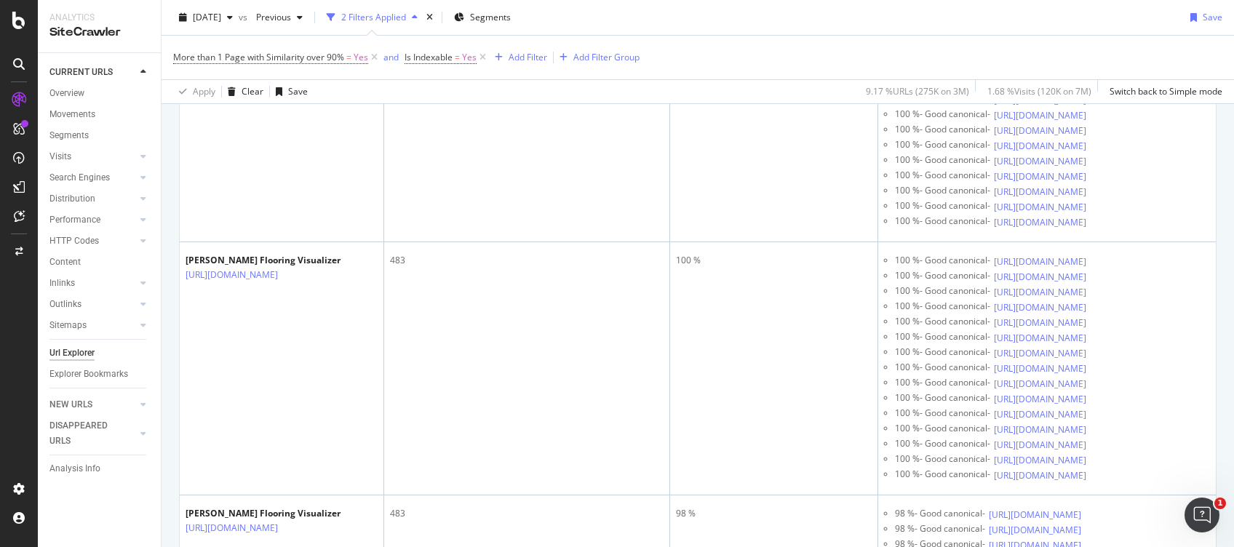
drag, startPoint x: 1227, startPoint y: 29, endPoint x: 1214, endPoint y: 156, distance: 128.0
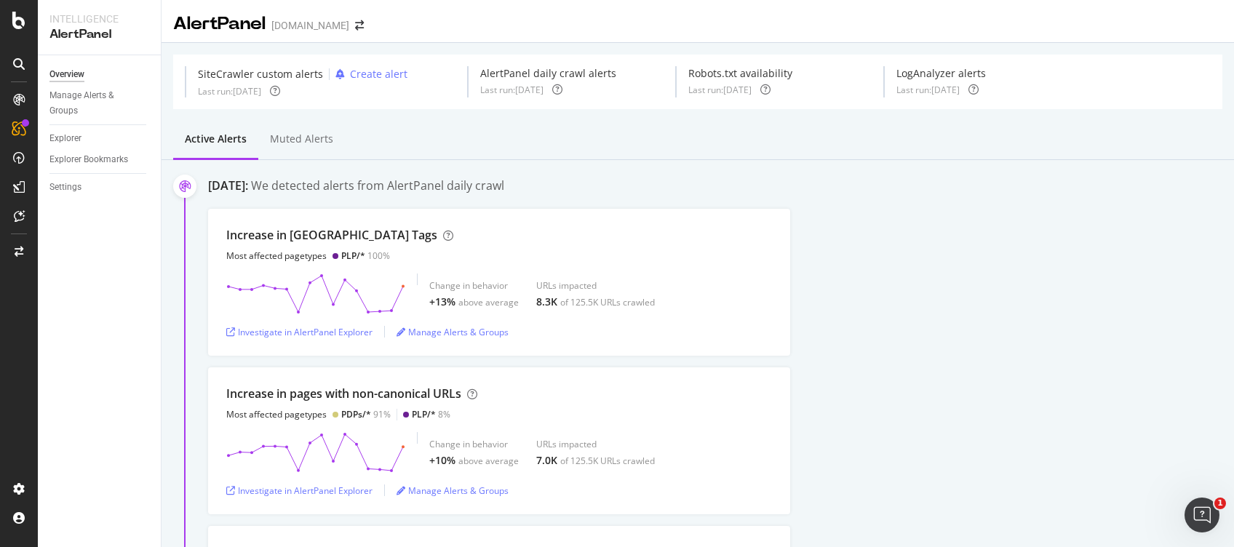
click at [552, 66] on div "AlertPanel daily crawl alerts" at bounding box center [548, 73] width 136 height 15
click at [73, 73] on div "Overview" at bounding box center [66, 74] width 35 height 15
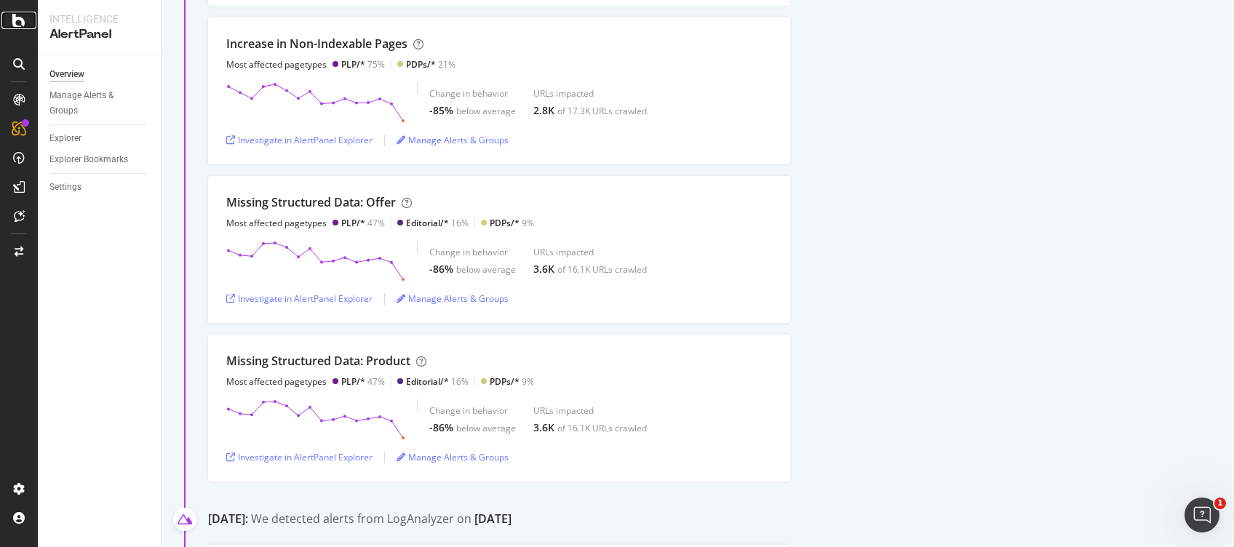
scroll to position [3007, 0]
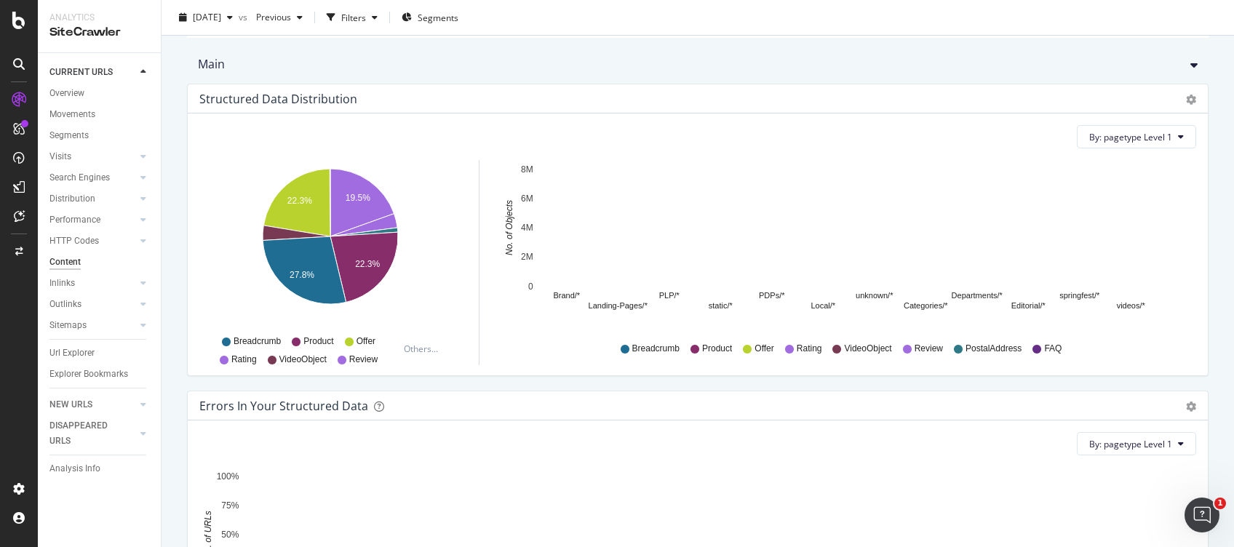
scroll to position [97, 0]
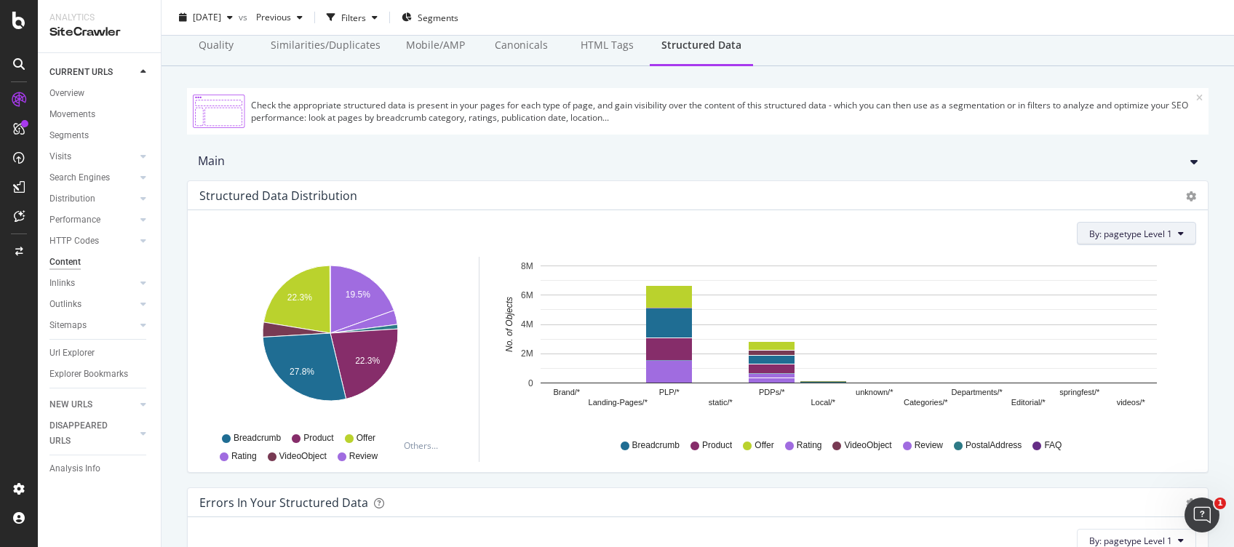
click at [925, 226] on button "By: pagetype Level 1" at bounding box center [1136, 233] width 119 height 23
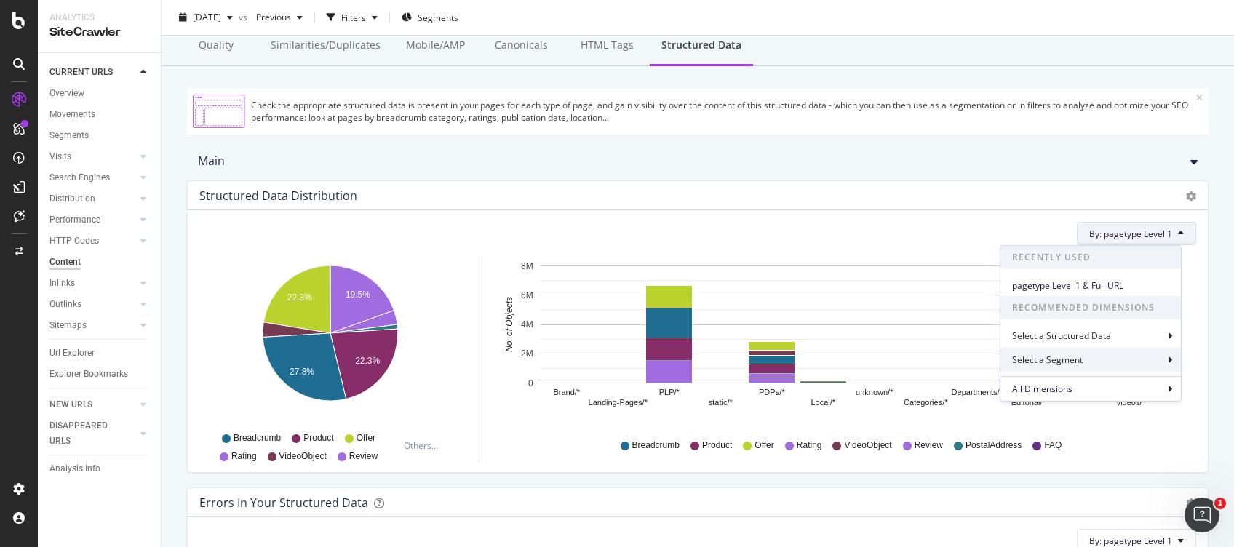
click at [925, 364] on div "Select a Segment" at bounding box center [1048, 360] width 73 height 12
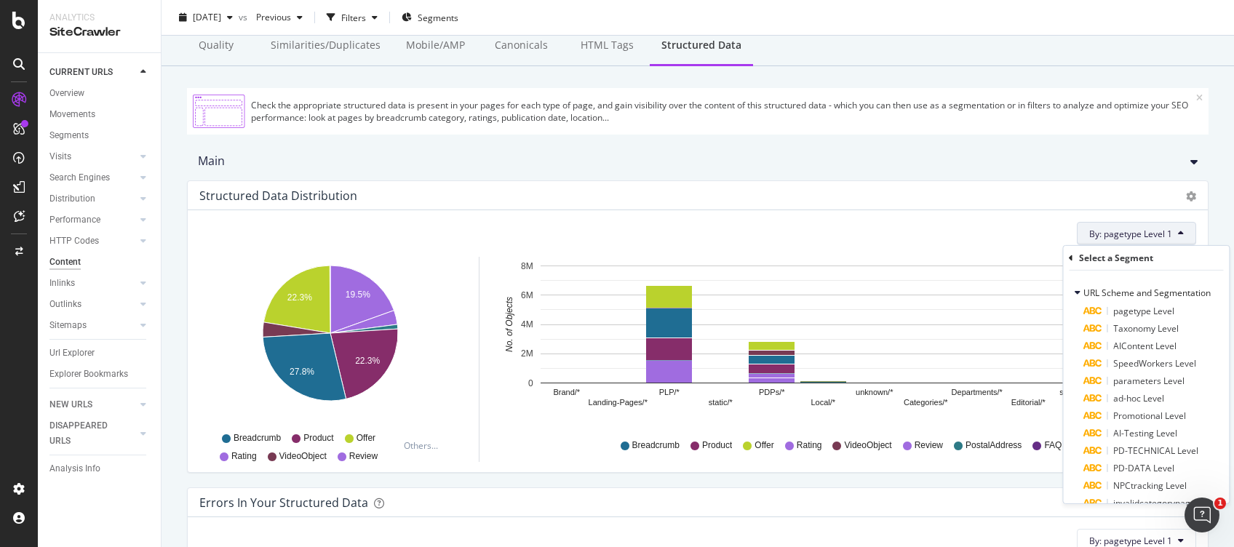
click at [925, 335] on rect "A chart." at bounding box center [849, 325] width 616 height 118
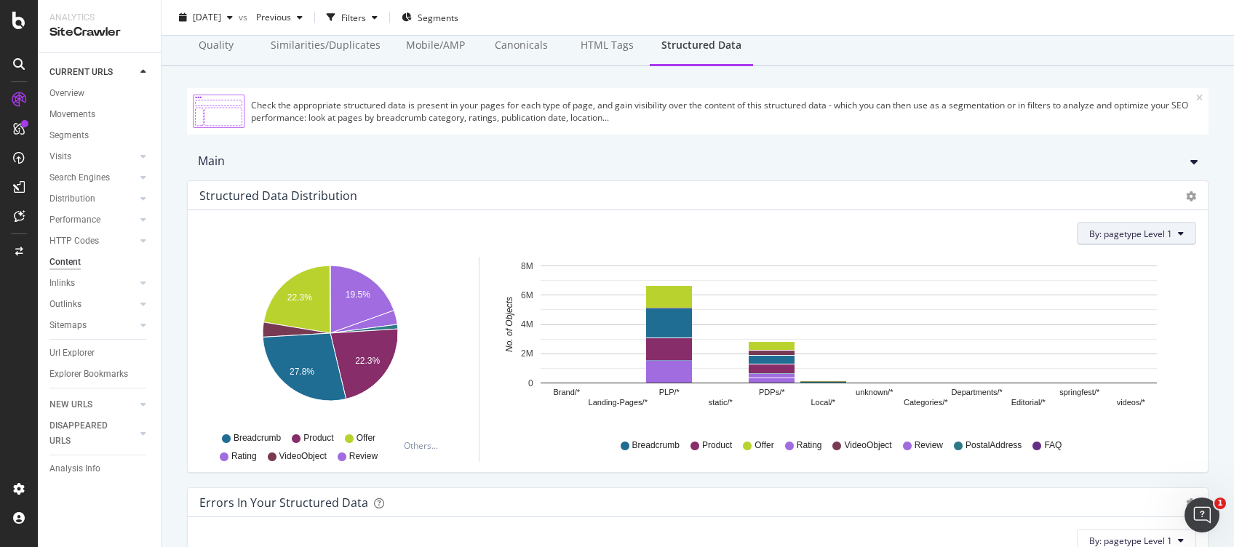
click at [925, 236] on span "By: pagetype Level 1" at bounding box center [1130, 234] width 83 height 12
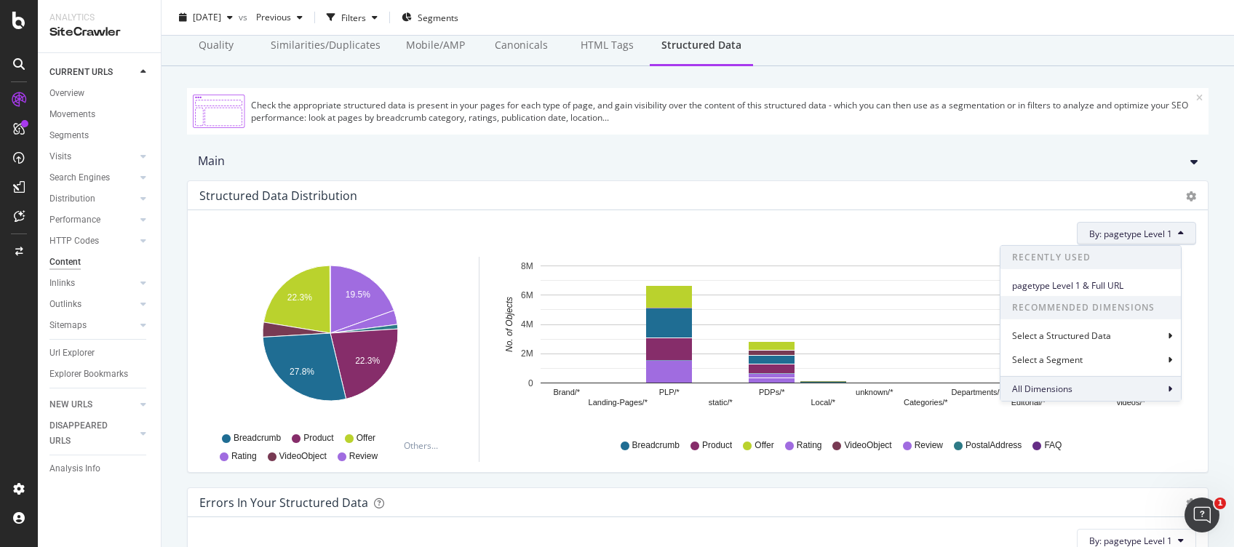
click at [925, 389] on span "All Dimensions" at bounding box center [1042, 389] width 60 height 12
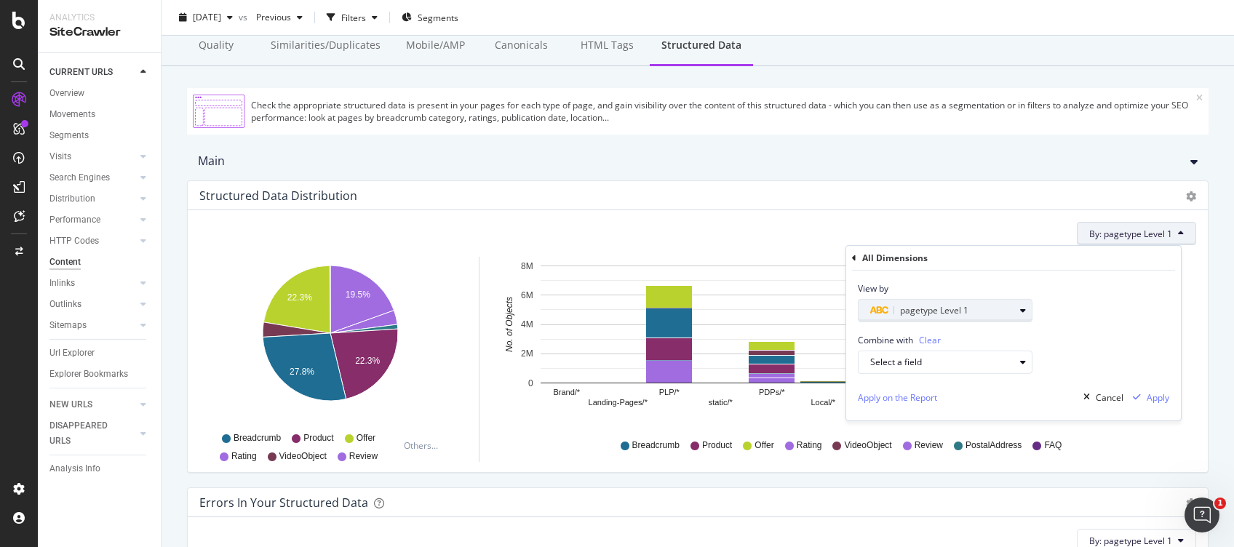
click at [925, 304] on span "pagetype Level 1" at bounding box center [934, 310] width 68 height 12
click at [925, 346] on div "Combine with Clear Select a field" at bounding box center [1013, 348] width 335 height 52
click at [925, 338] on span "Clear" at bounding box center [930, 340] width 22 height 12
click at [925, 327] on div "Combine with Clear Select a field" at bounding box center [1013, 348] width 335 height 52
click at [922, 337] on span "Clear" at bounding box center [930, 340] width 22 height 12
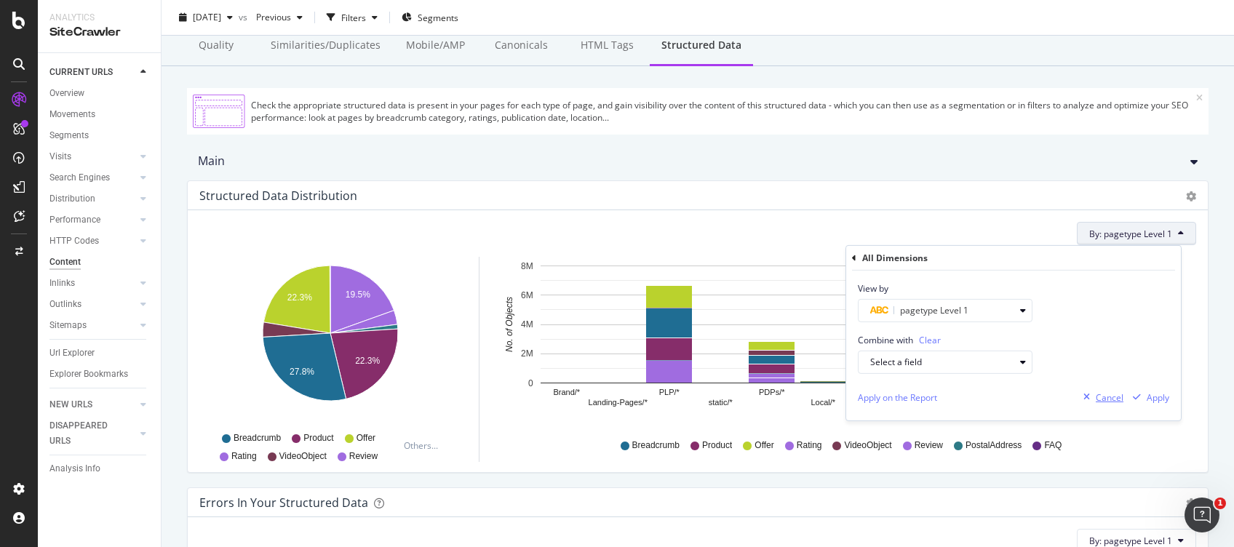
click at [925, 405] on div "Cancel" at bounding box center [1101, 397] width 46 height 22
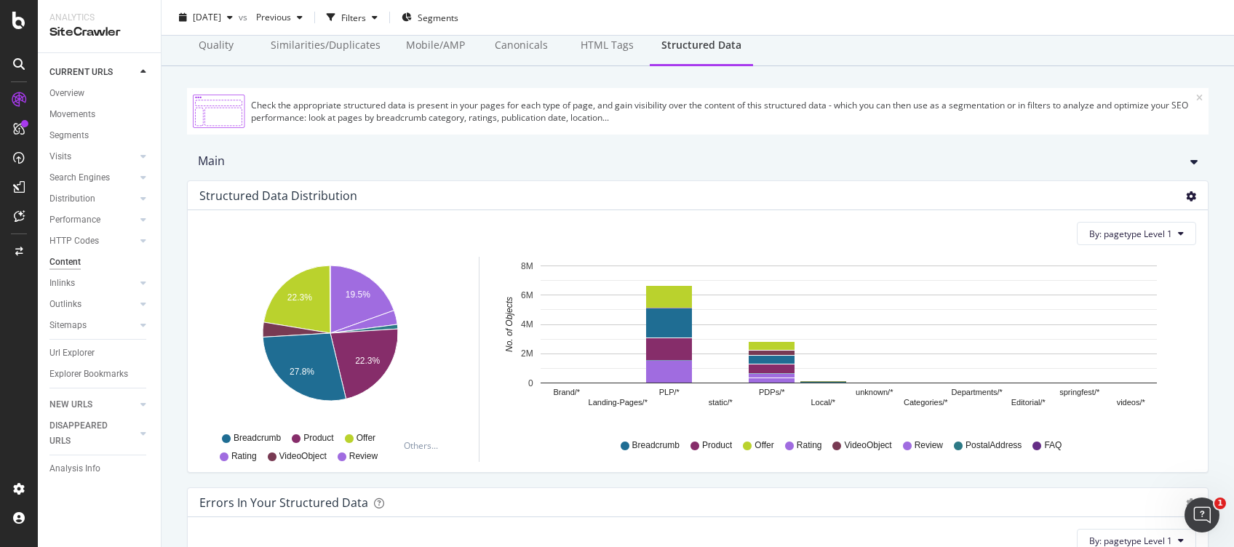
click at [925, 194] on icon "gear" at bounding box center [1191, 196] width 10 height 10
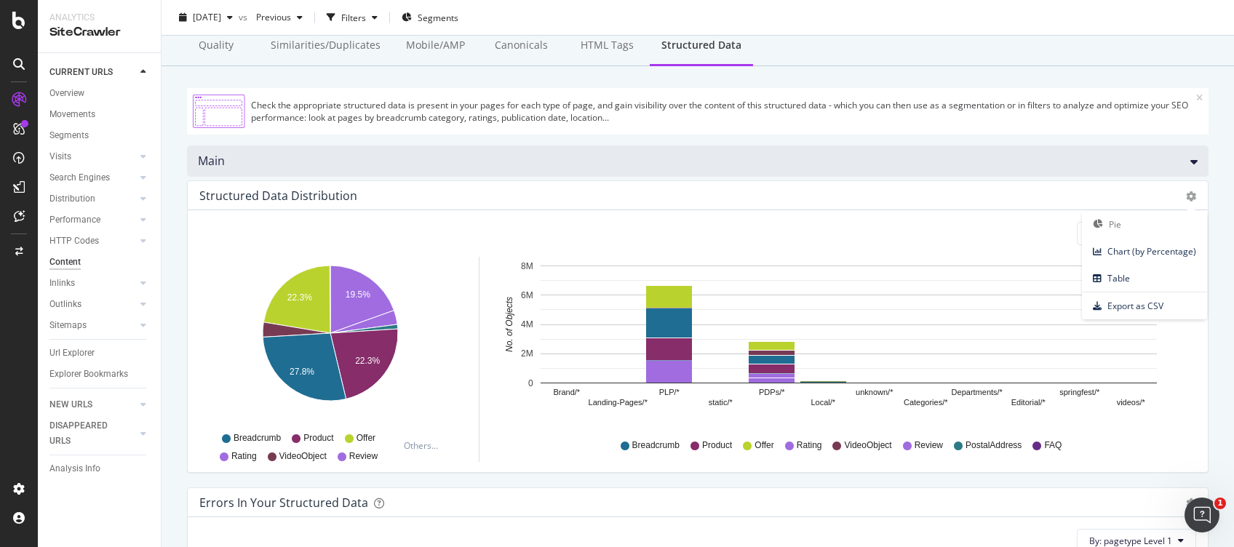
click at [925, 163] on icon at bounding box center [1193, 162] width 7 height 12
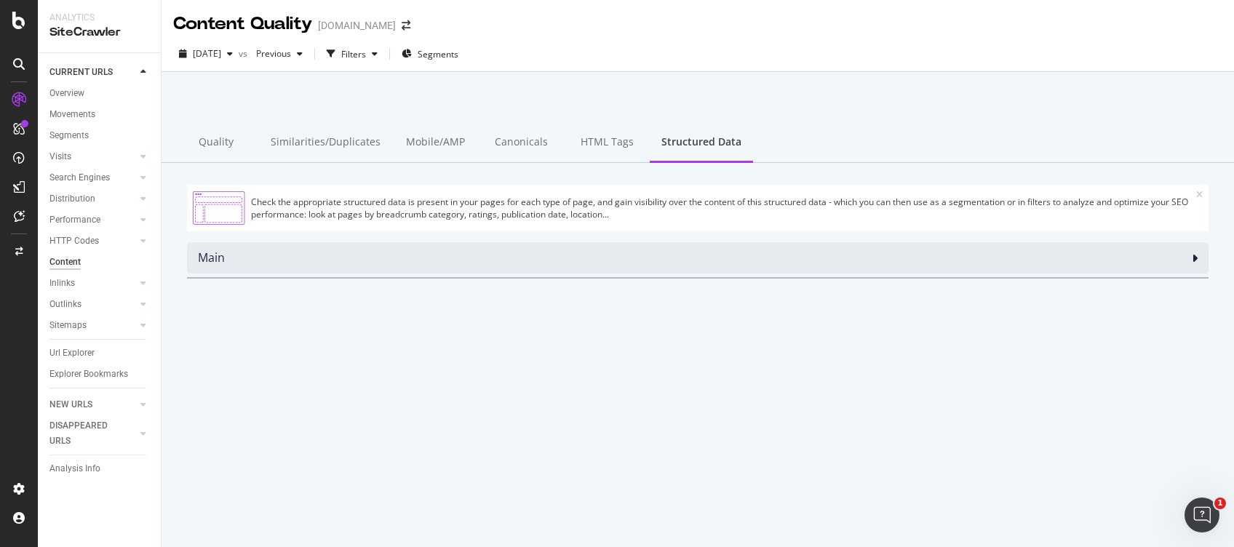
click at [925, 268] on div "Main" at bounding box center [698, 257] width 1022 height 31
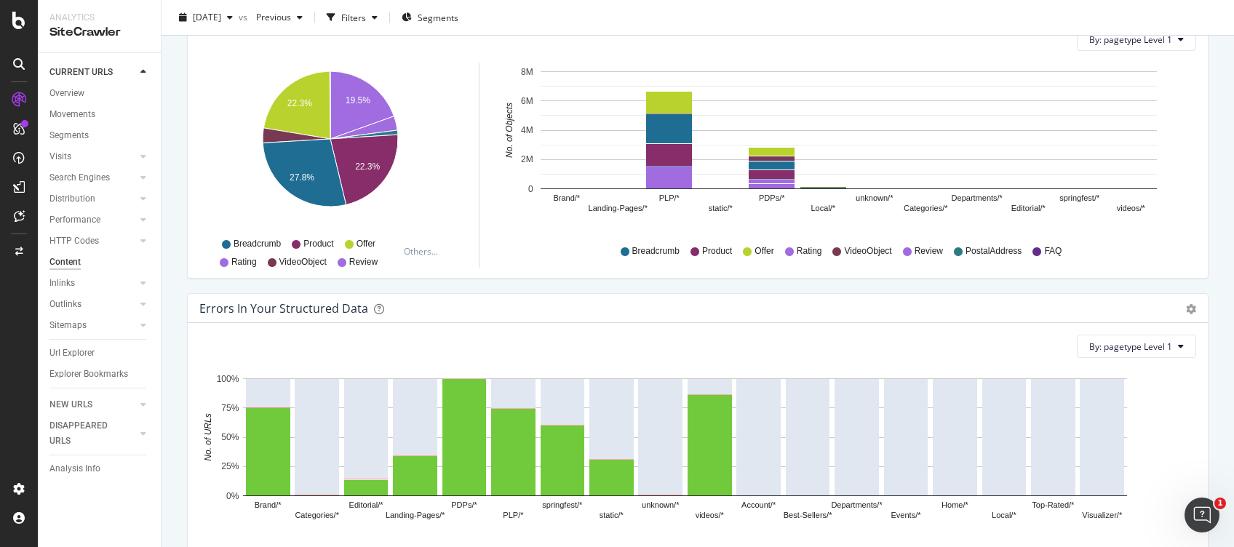
scroll to position [396, 0]
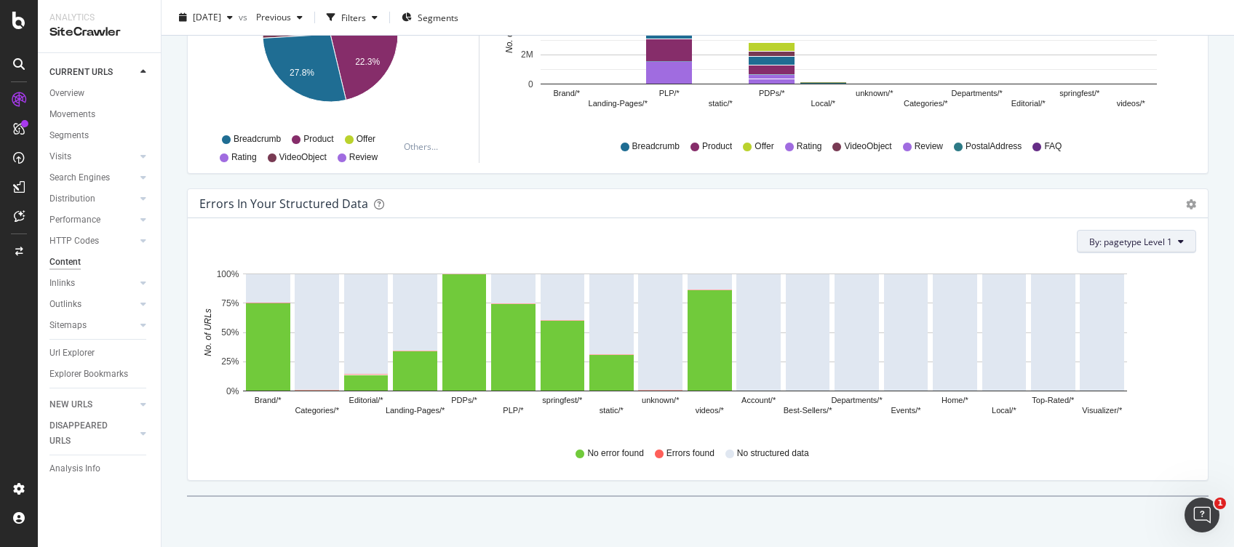
click at [925, 236] on button "By: pagetype Level 1" at bounding box center [1136, 241] width 119 height 23
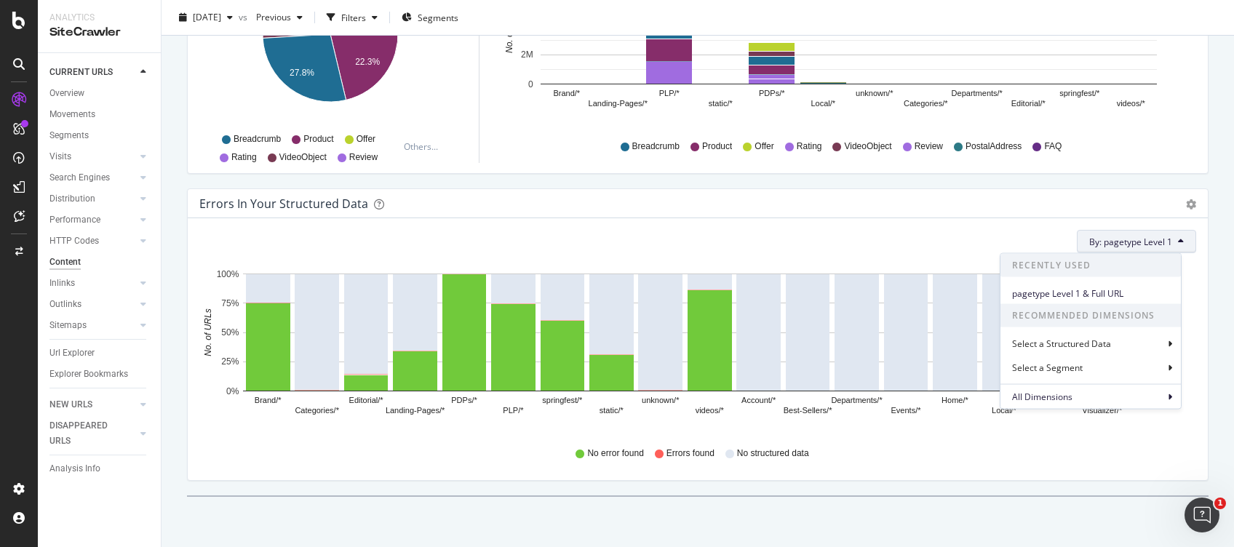
click at [925, 236] on button "By: pagetype Level 1" at bounding box center [1136, 241] width 119 height 23
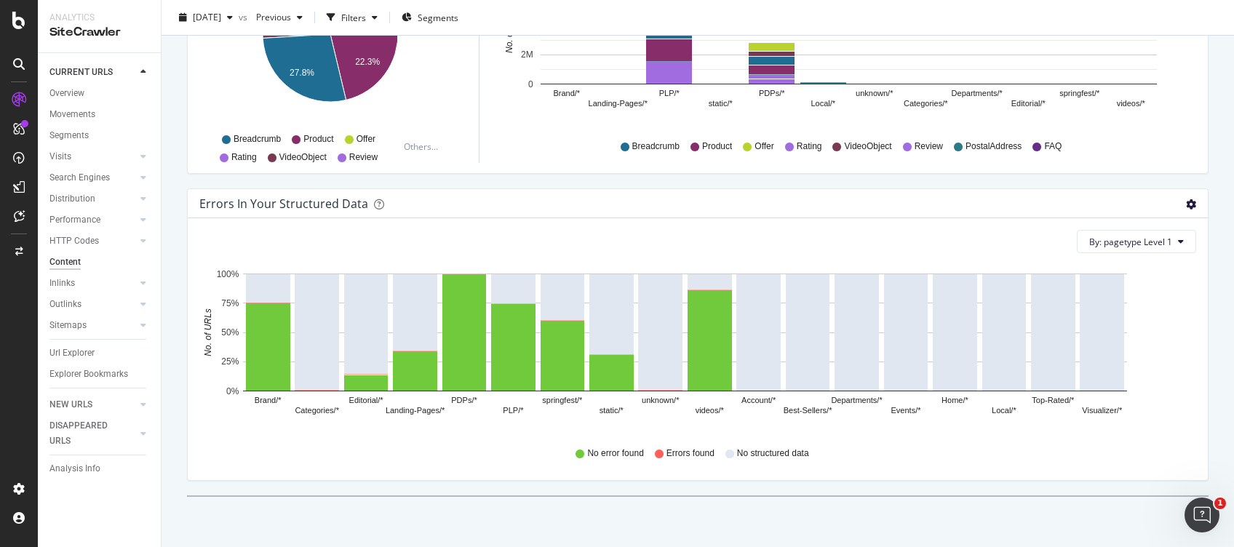
click at [925, 204] on icon "gear" at bounding box center [1191, 204] width 10 height 10
click at [925, 239] on div "By: pagetype Level 1" at bounding box center [697, 241] width 997 height 23
click at [925, 239] on span "By: pagetype Level 1" at bounding box center [1130, 242] width 83 height 12
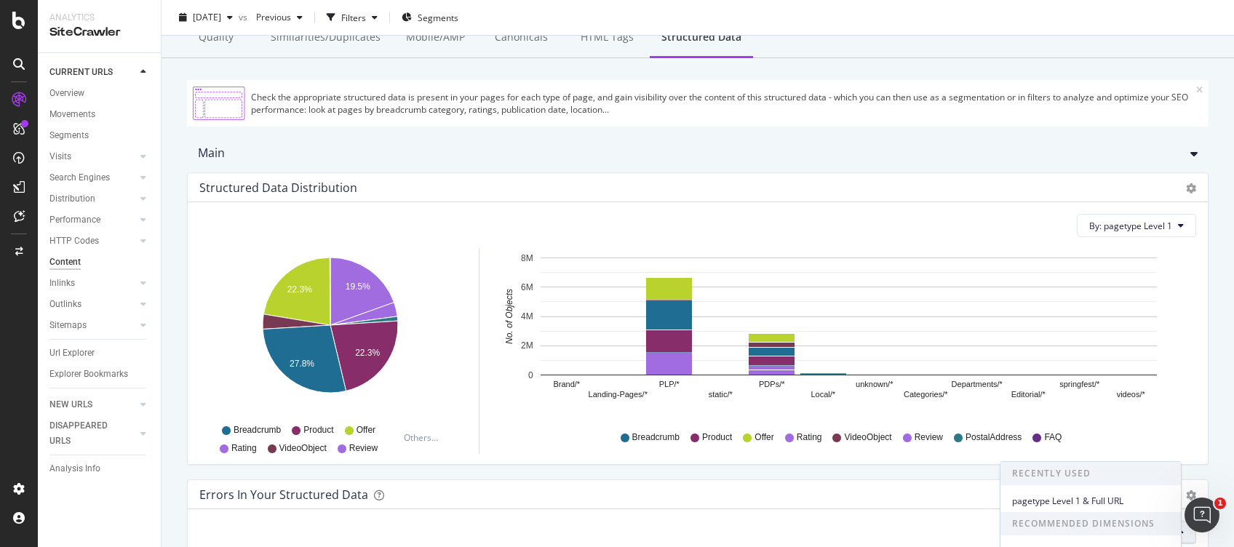
scroll to position [0, 0]
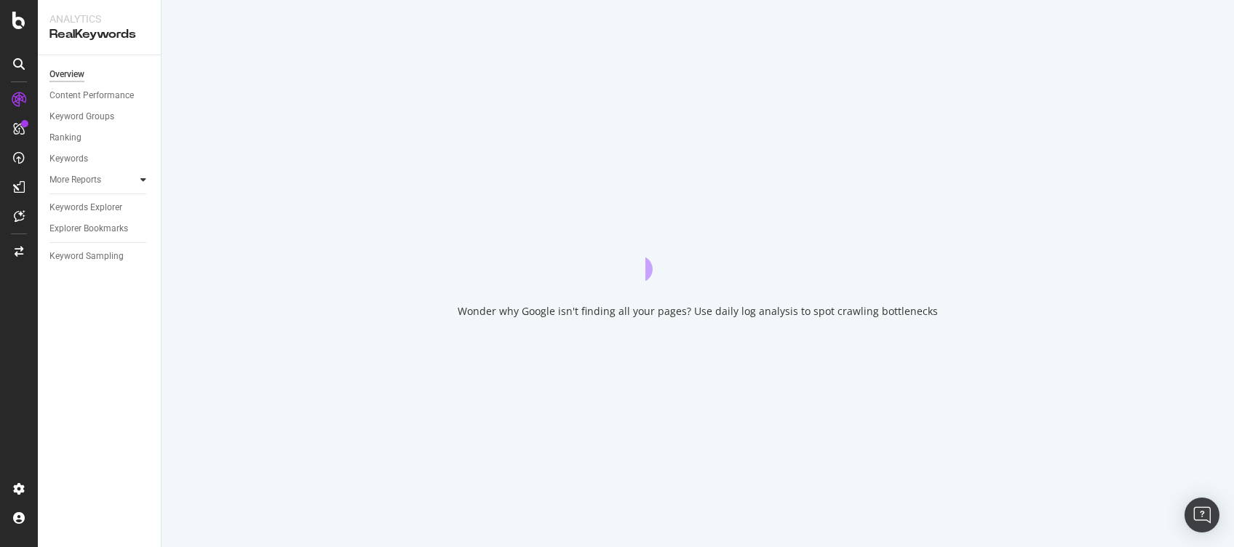
click at [146, 183] on icon at bounding box center [143, 179] width 6 height 9
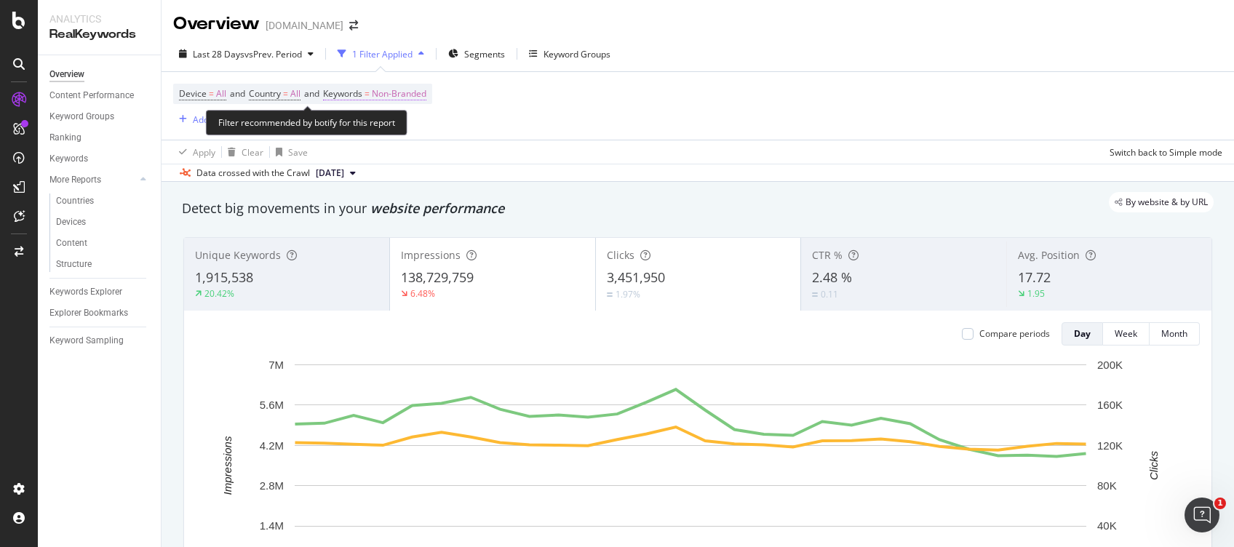
click at [416, 98] on span "Non-Branded" at bounding box center [399, 94] width 55 height 20
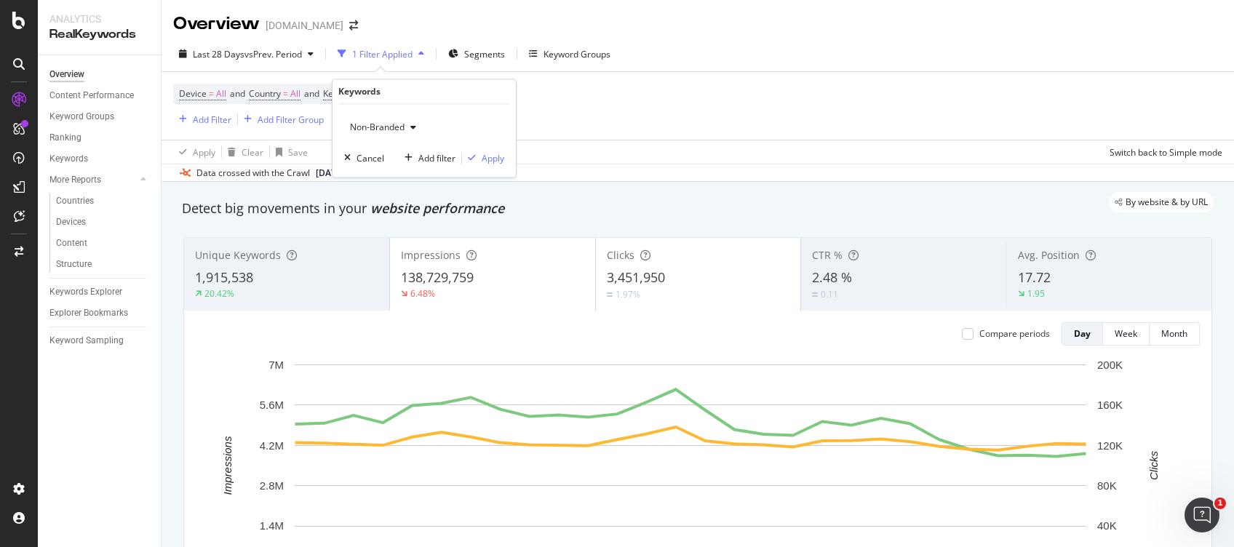
click at [386, 130] on span "Non-Branded" at bounding box center [374, 128] width 60 height 12
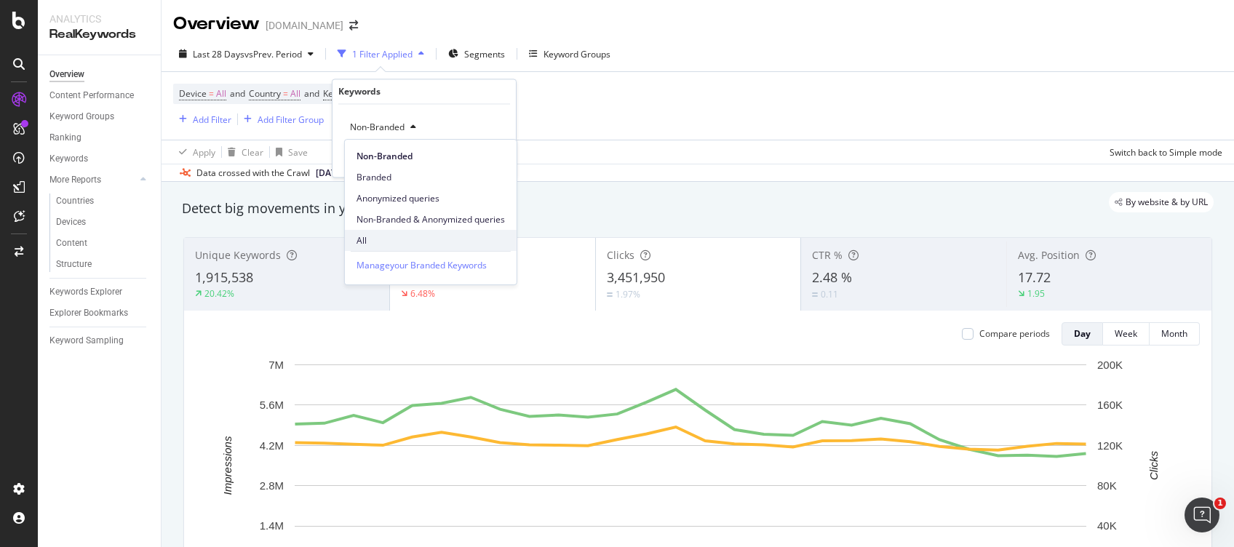
click at [366, 240] on span "All" at bounding box center [431, 240] width 148 height 13
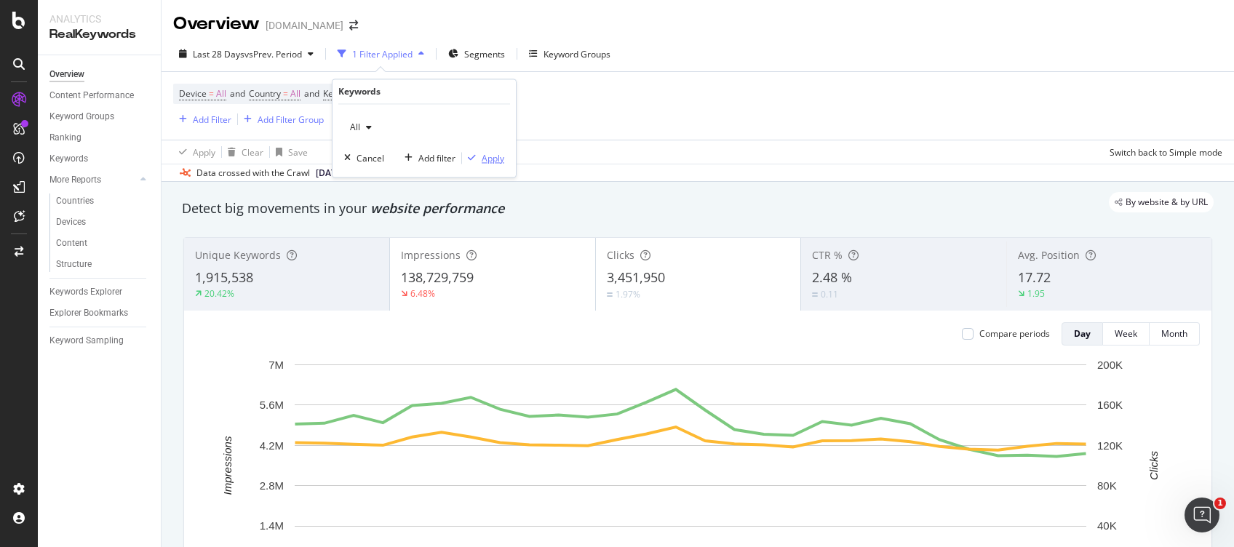
click at [486, 156] on div "Apply" at bounding box center [493, 158] width 23 height 12
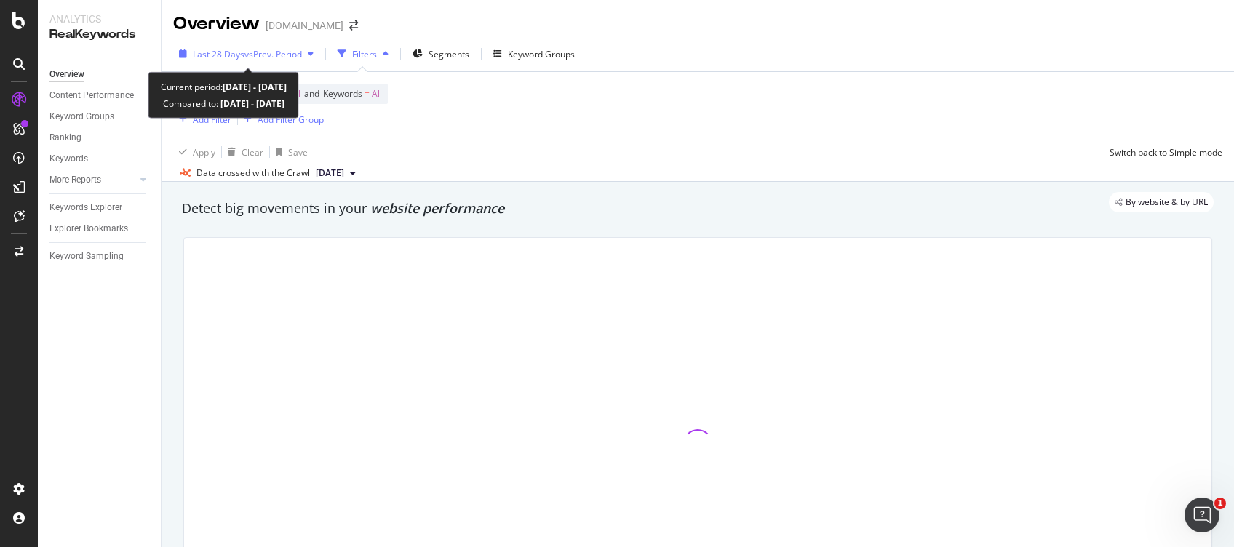
click at [283, 52] on span "vs Prev. Period" at bounding box center [272, 54] width 57 height 12
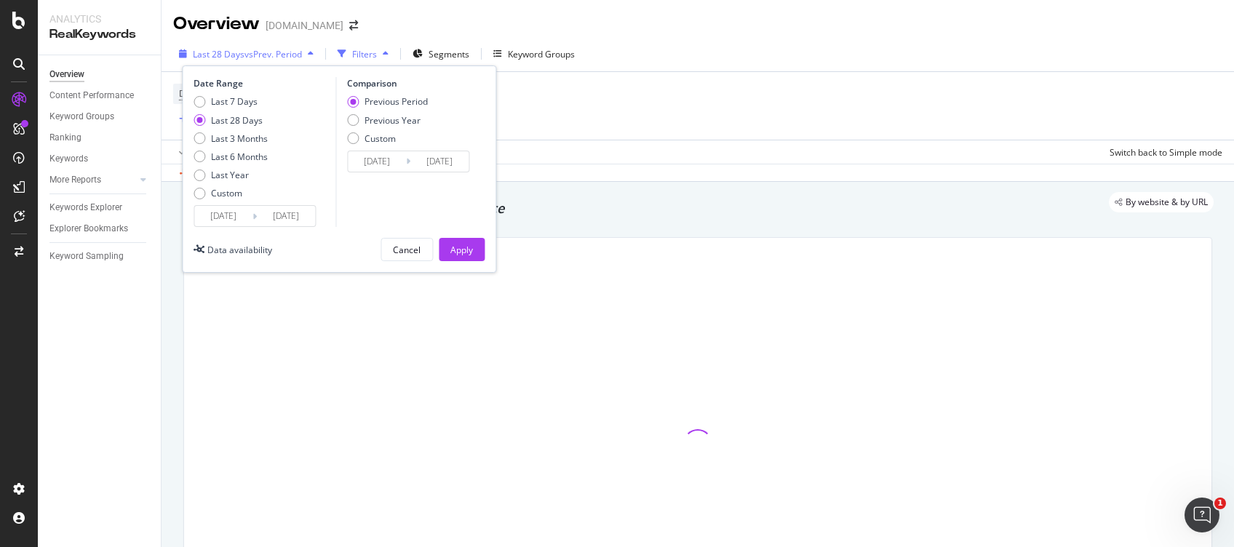
click at [279, 58] on span "vs Prev. Period" at bounding box center [272, 54] width 57 height 12
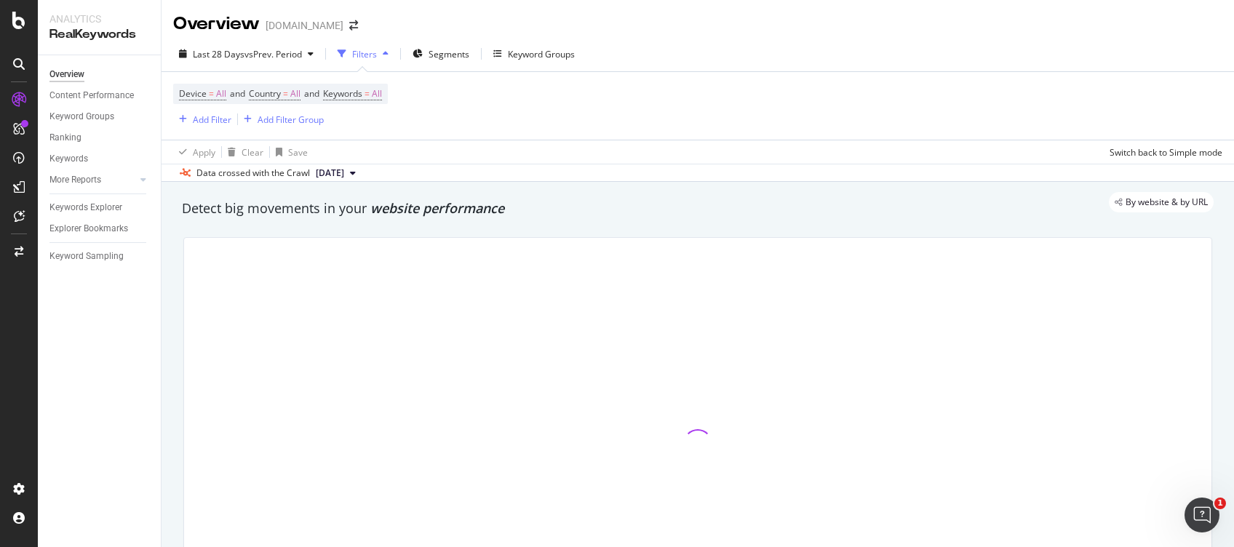
click at [344, 175] on span "[DATE]" at bounding box center [330, 173] width 28 height 13
click at [354, 216] on div "[DATE]" at bounding box center [465, 221] width 303 height 13
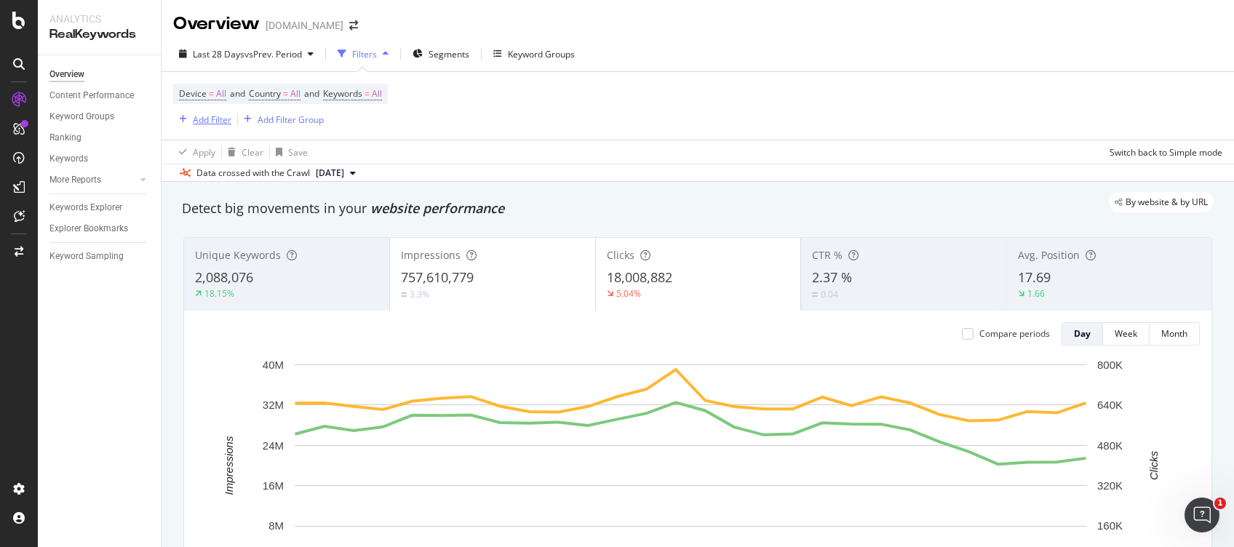
click at [220, 112] on div "Add Filter" at bounding box center [202, 119] width 58 height 16
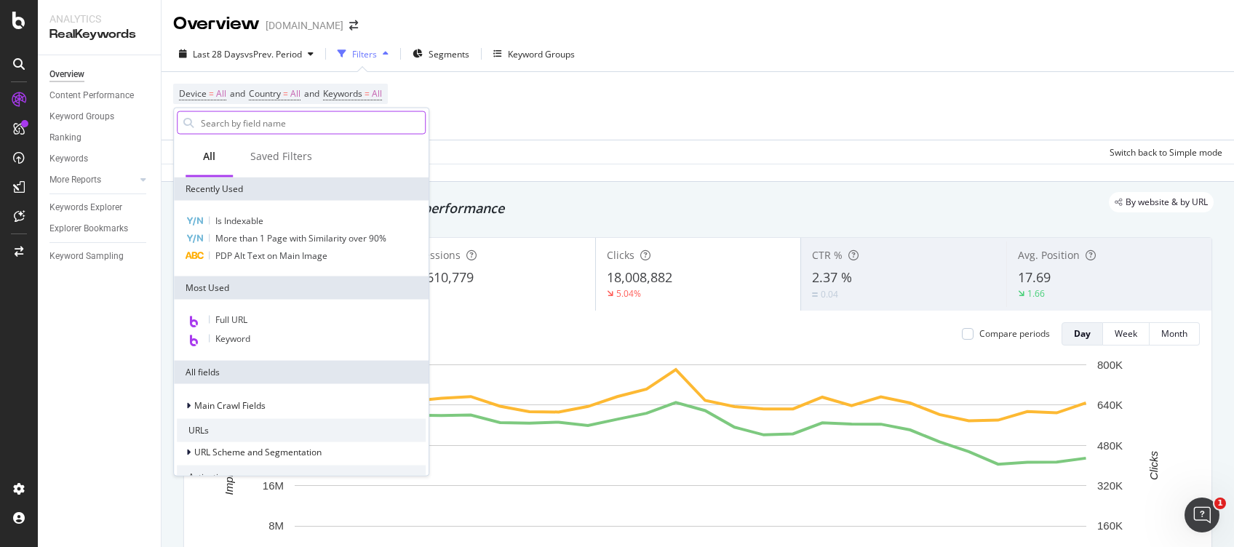
click at [258, 127] on input "text" at bounding box center [312, 123] width 226 height 22
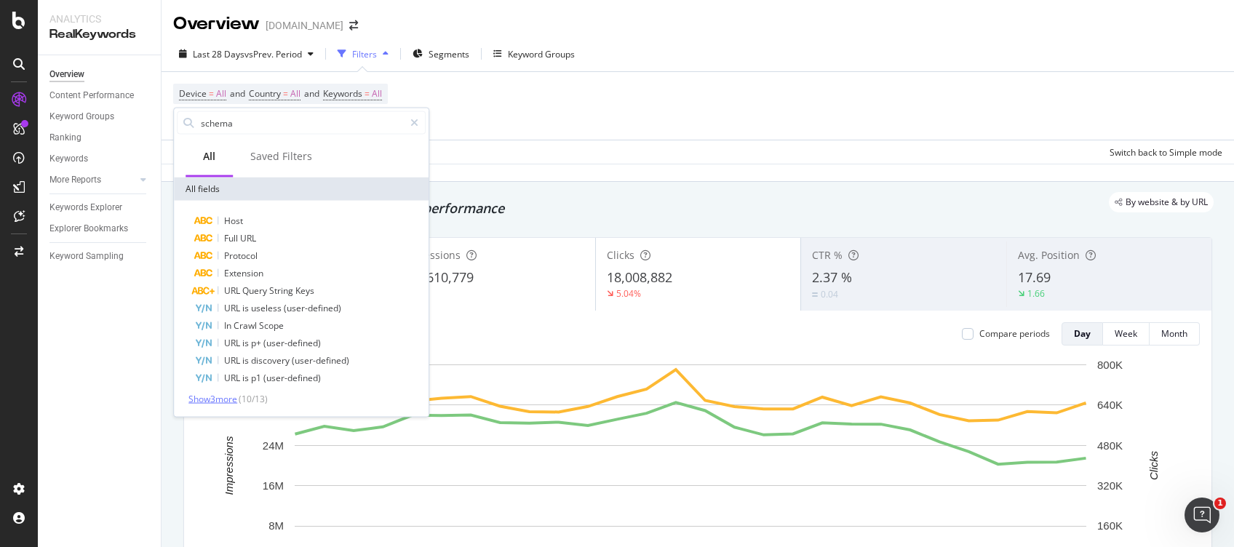
click at [229, 397] on span "Show 3 more" at bounding box center [212, 399] width 49 height 12
click at [248, 128] on input "schema" at bounding box center [301, 123] width 204 height 22
type input "structured data"
click at [228, 400] on span "Show 10 more" at bounding box center [215, 399] width 54 height 12
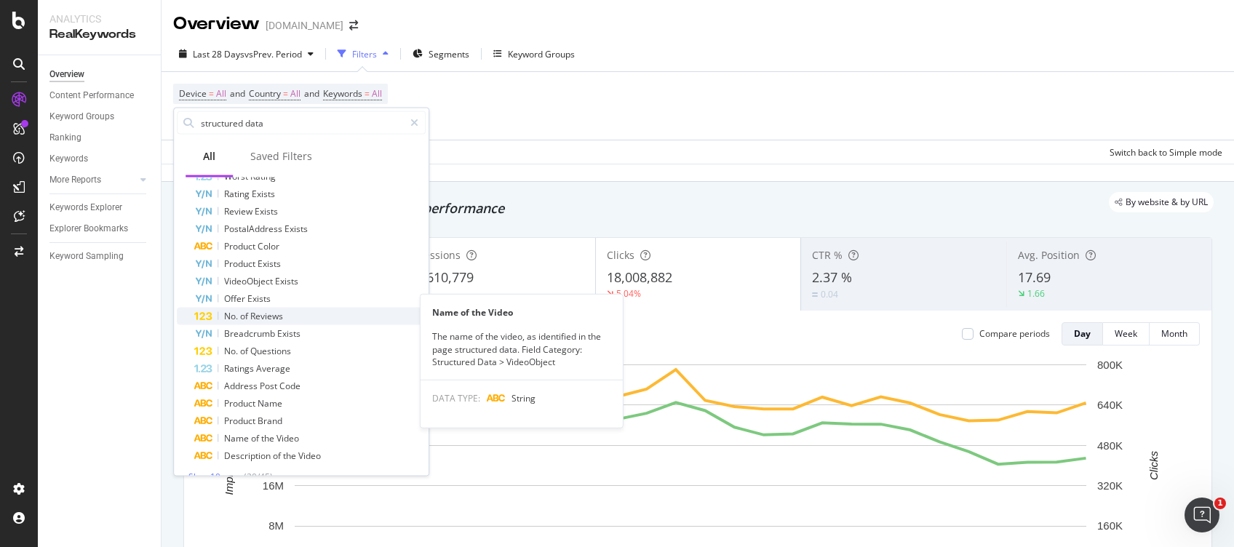
scroll to position [115, 0]
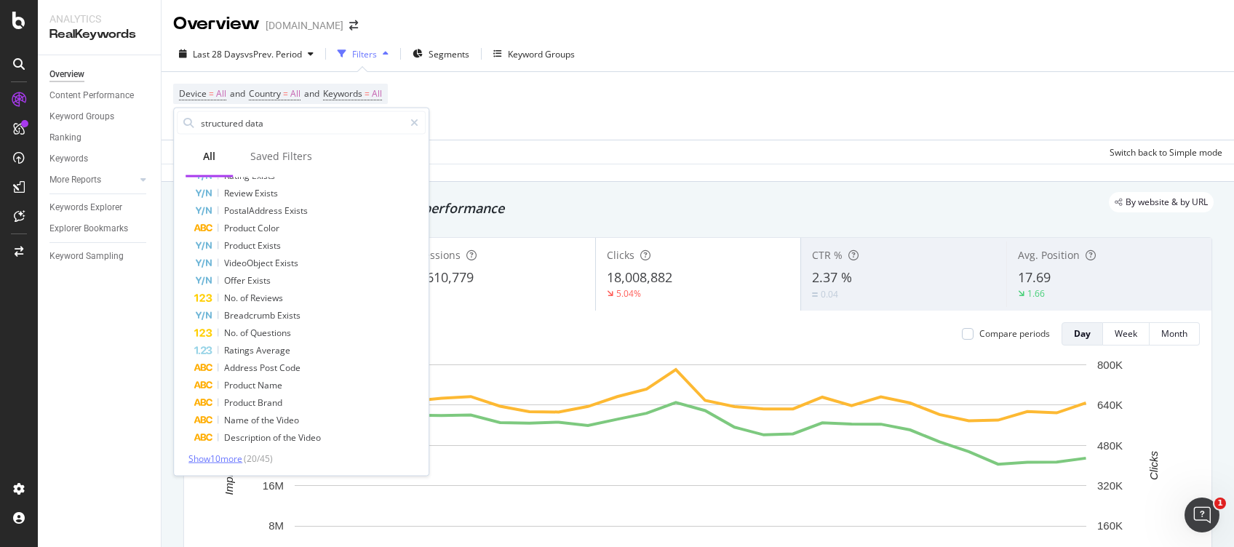
click at [221, 453] on span "Show 10 more" at bounding box center [215, 459] width 54 height 12
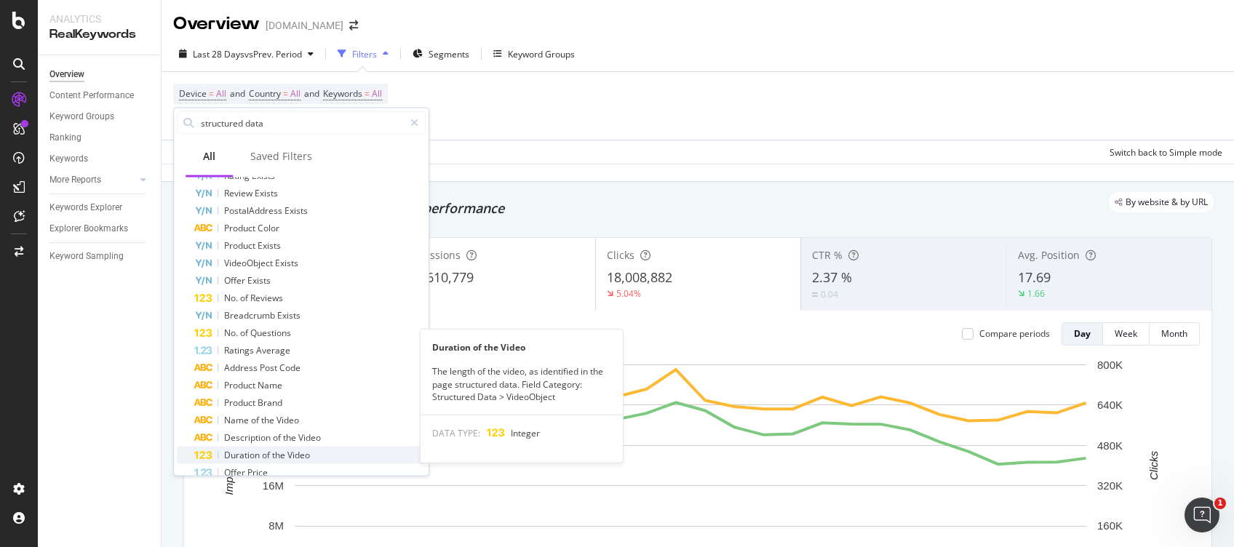
scroll to position [290, 0]
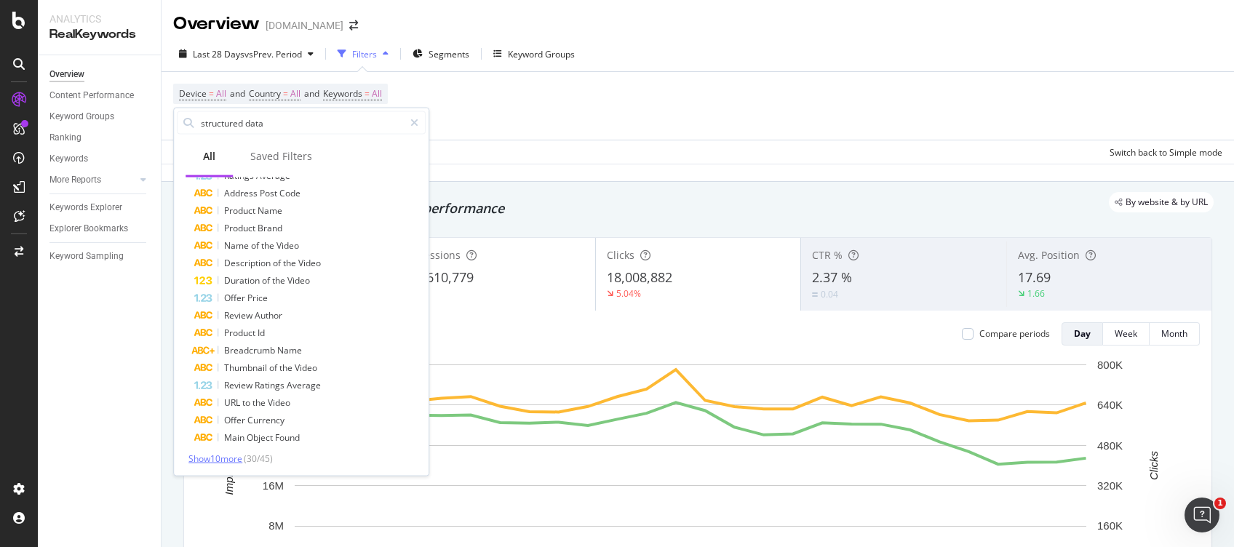
click at [227, 457] on span "Show 10 more" at bounding box center [215, 459] width 54 height 12
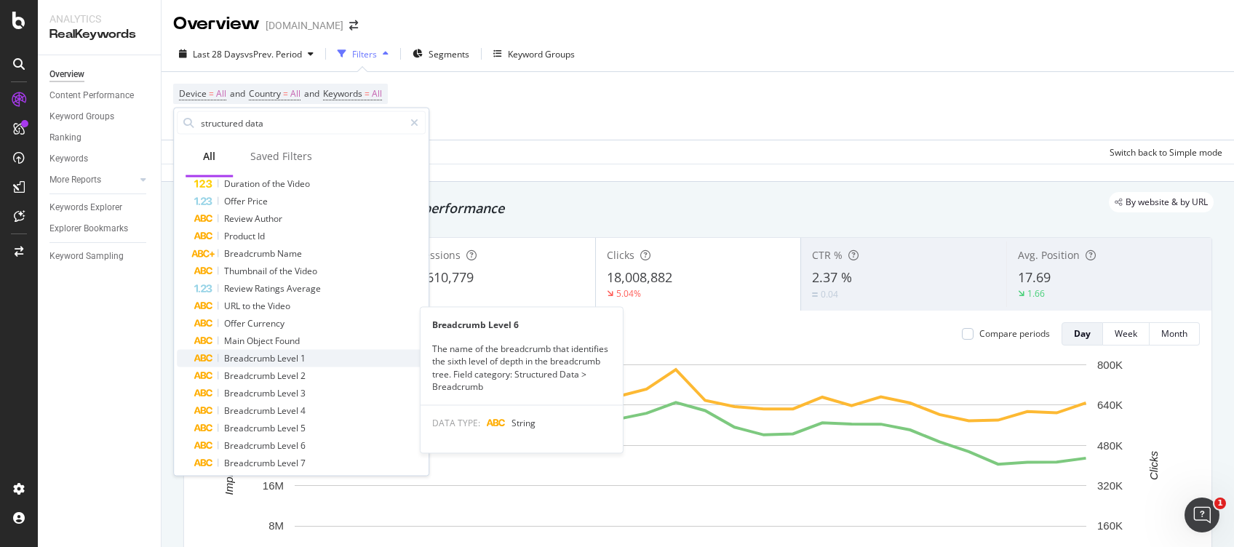
scroll to position [466, 0]
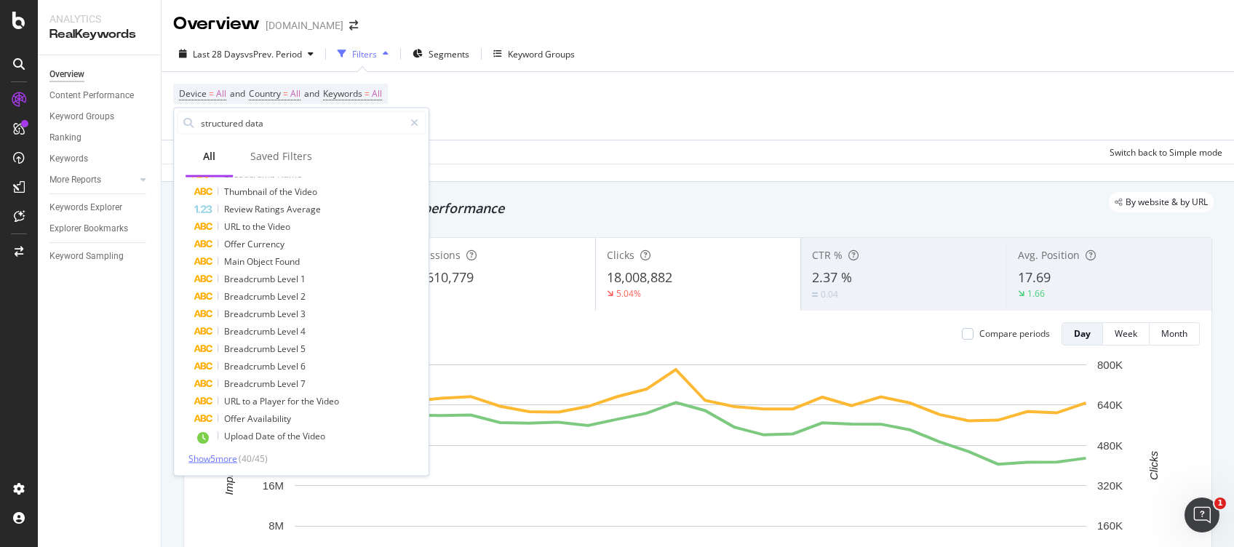
click at [222, 460] on span "Show 5 more" at bounding box center [212, 459] width 49 height 12
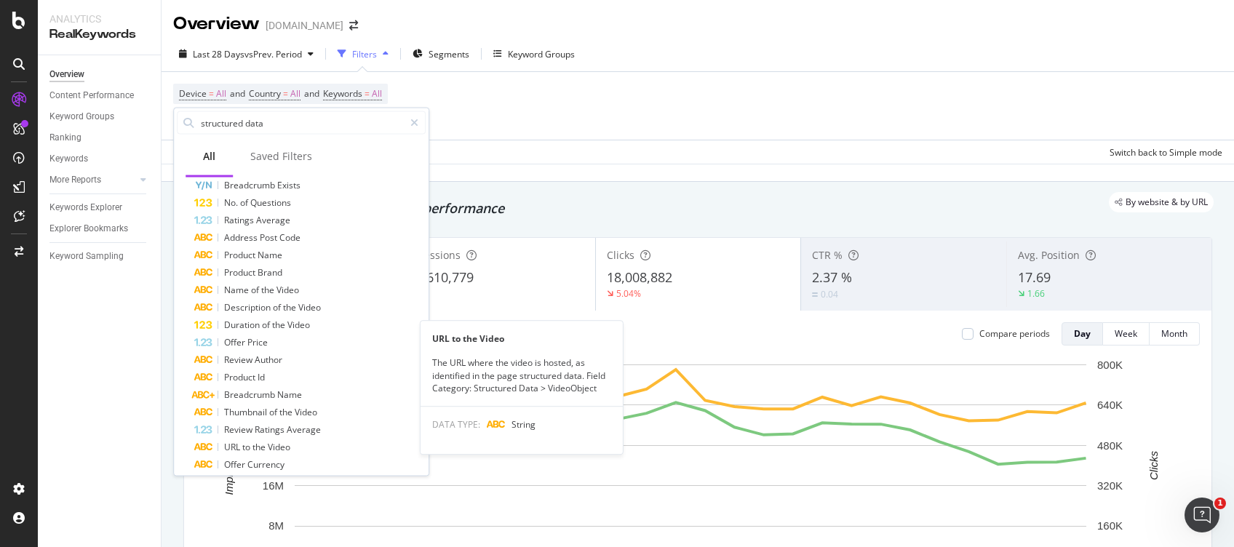
scroll to position [0, 0]
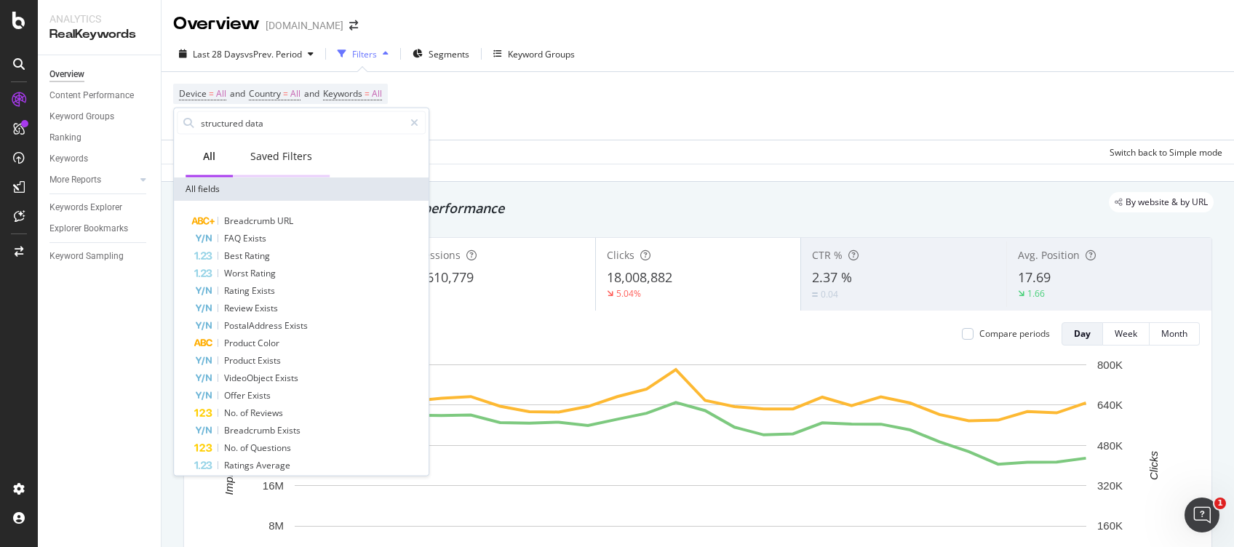
click at [290, 143] on div "Saved Filters" at bounding box center [281, 158] width 97 height 40
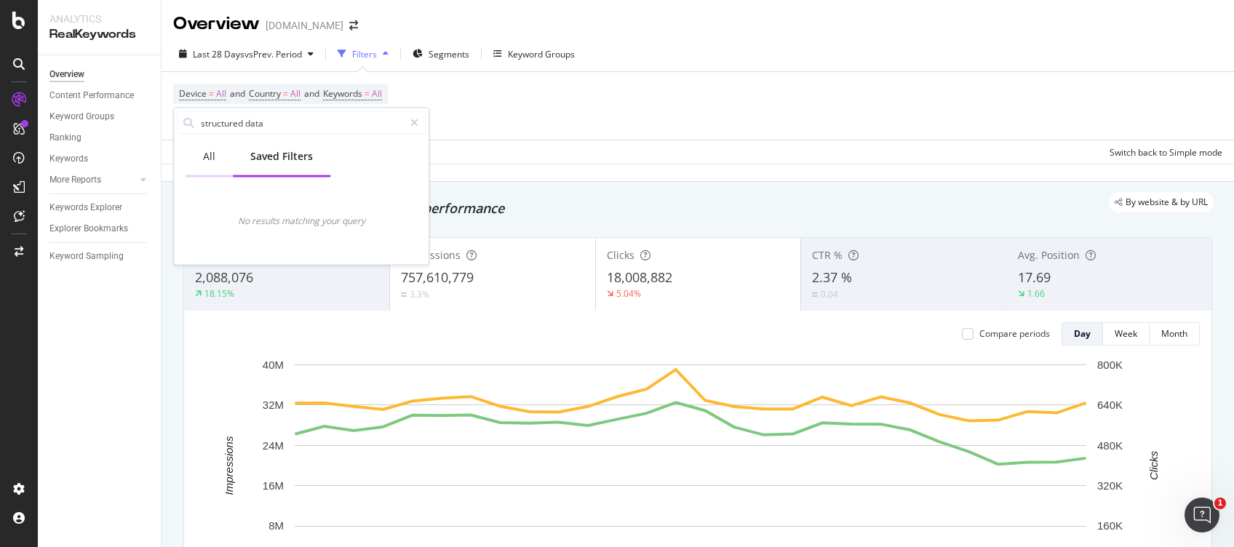
click at [204, 154] on div "All" at bounding box center [209, 156] width 12 height 15
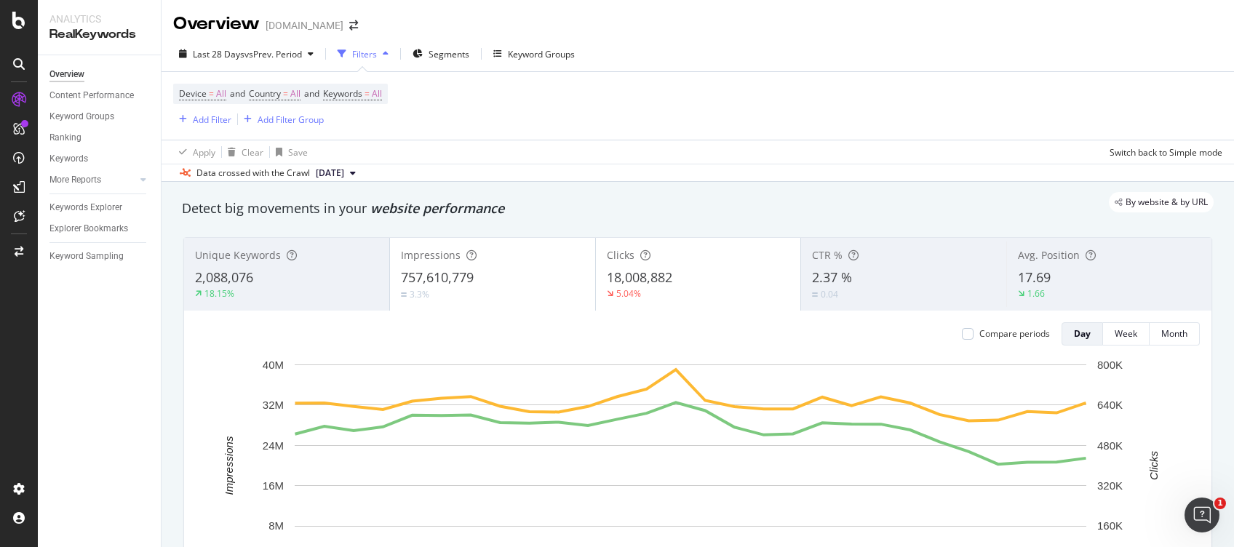
click at [757, 120] on div "Device = All and Country = All and Keywords = All Add Filter Add Filter Group" at bounding box center [697, 106] width 1049 height 68
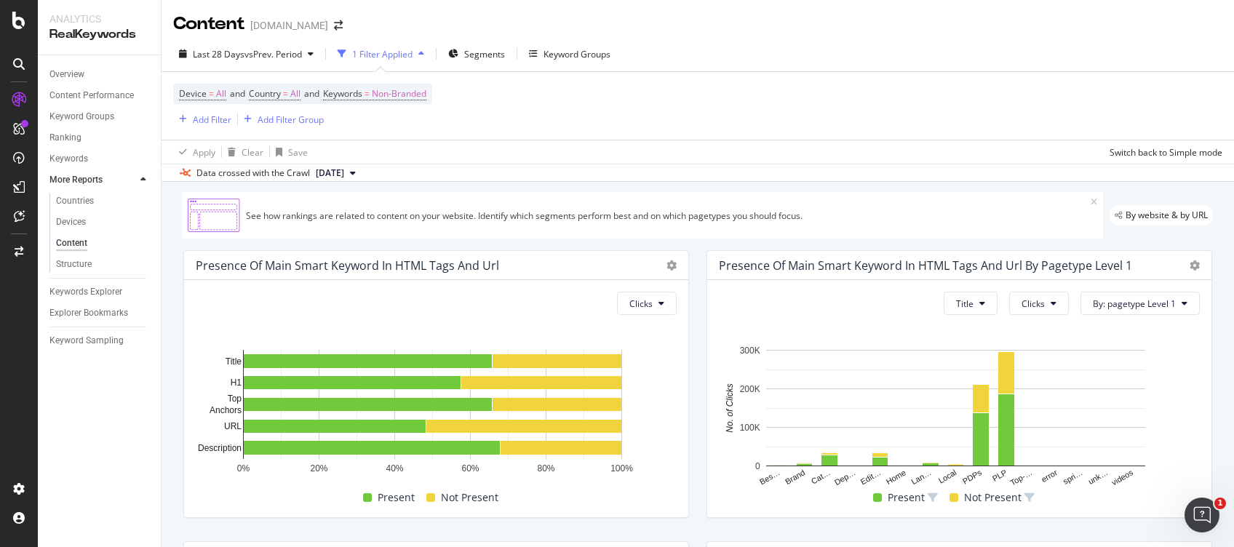
click at [432, 95] on div "Device = All and Country = All and Keywords = Non-Branded" at bounding box center [302, 94] width 259 height 20
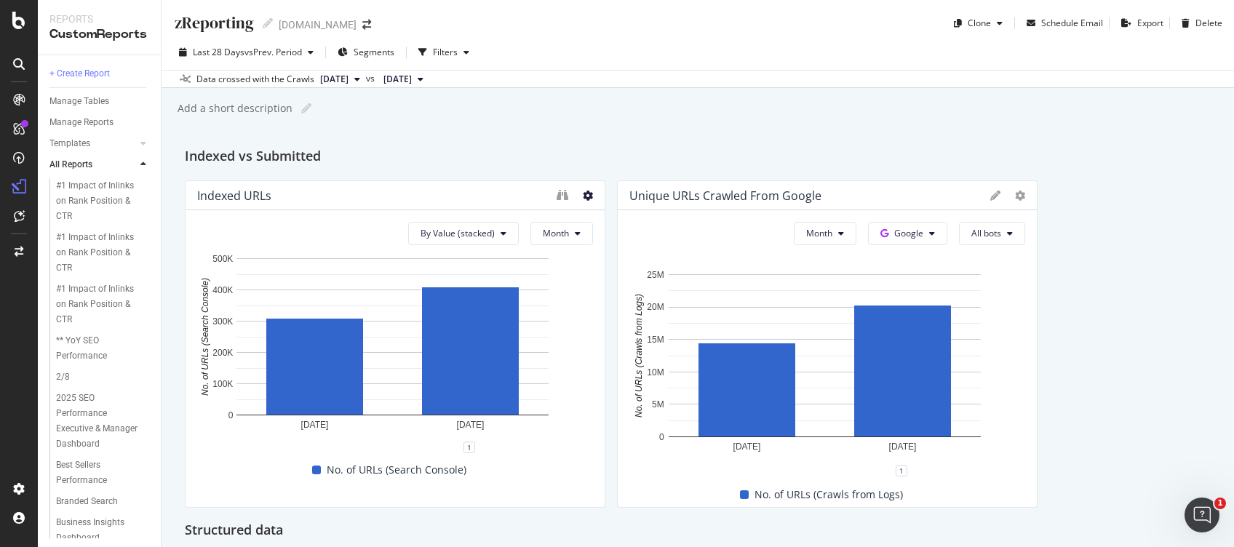
click at [591, 197] on div at bounding box center [598, 343] width 15 height 327
click at [554, 233] on span "Month" at bounding box center [556, 233] width 26 height 12
click at [898, 228] on span "Google" at bounding box center [908, 233] width 29 height 12
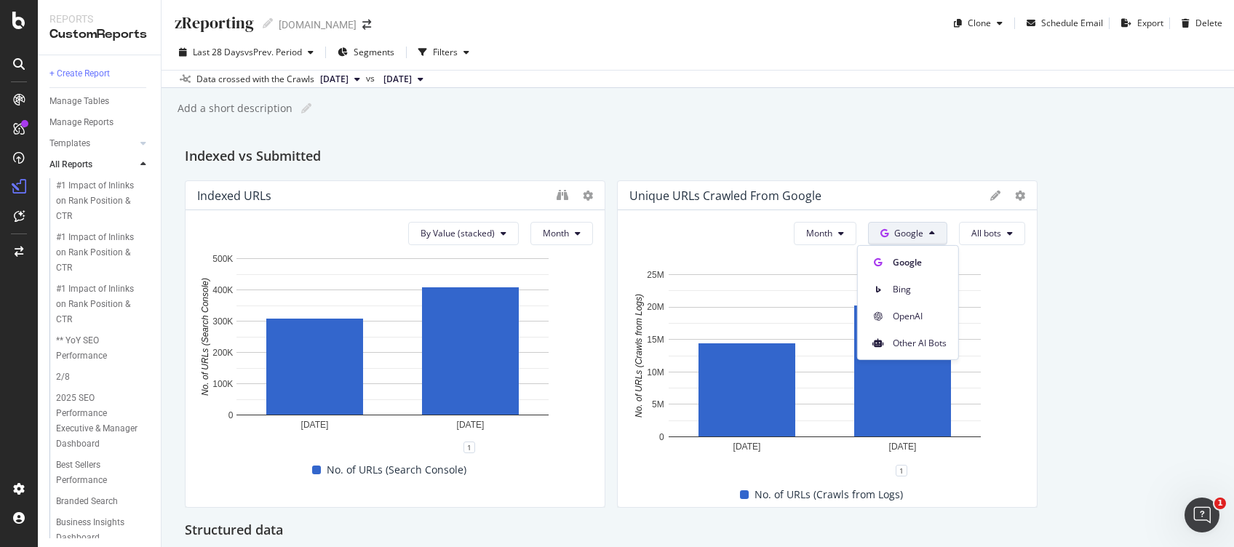
click at [898, 228] on span "Google" at bounding box center [908, 233] width 29 height 12
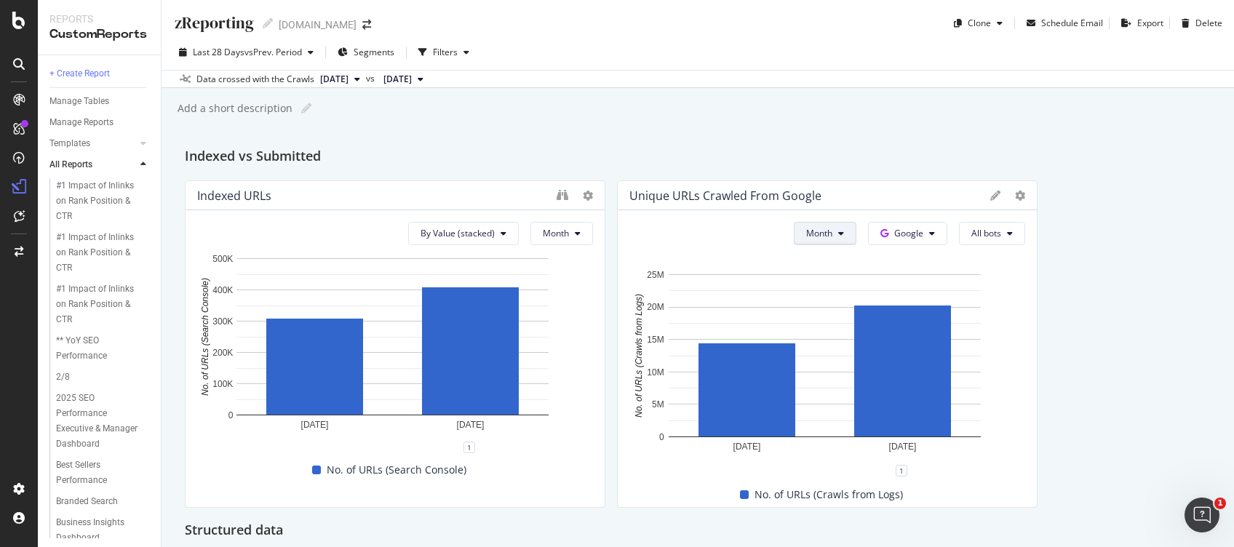
click at [822, 235] on button "Month" at bounding box center [825, 233] width 63 height 23
click at [971, 235] on span "All bots" at bounding box center [986, 233] width 30 height 12
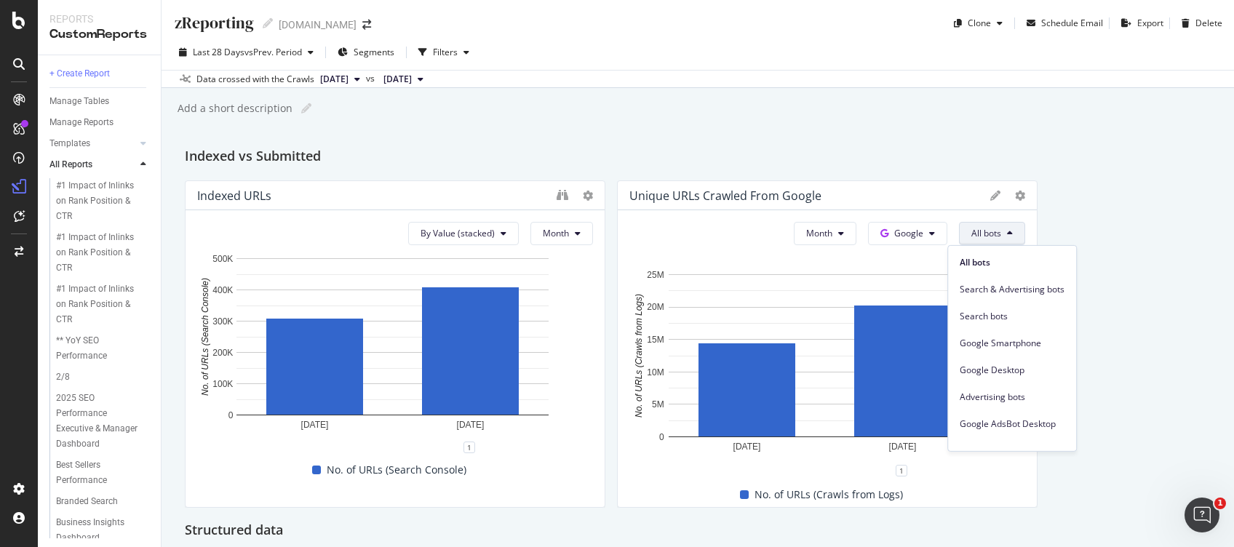
click at [971, 235] on span "All bots" at bounding box center [986, 233] width 30 height 12
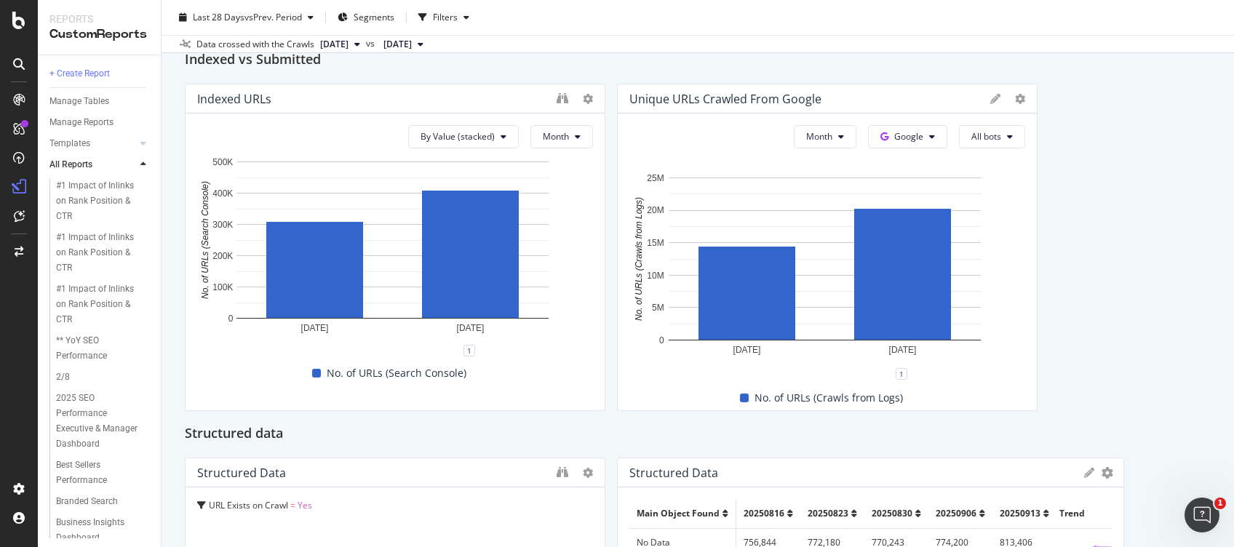
scroll to position [291, 0]
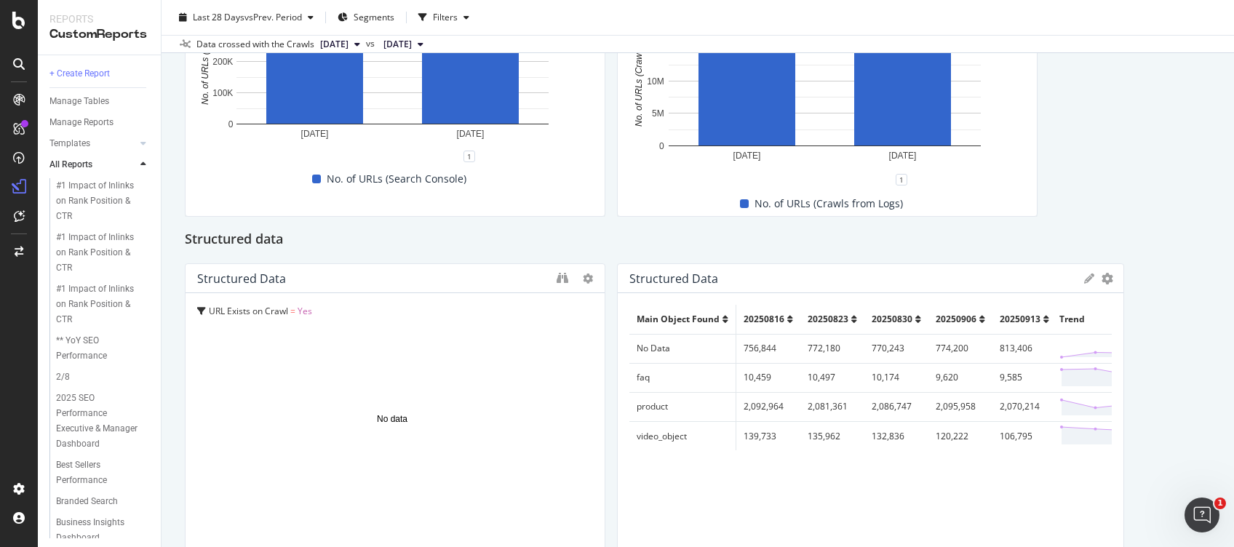
click at [676, 431] on td "video_object" at bounding box center [682, 435] width 107 height 29
click at [677, 405] on td "product" at bounding box center [682, 406] width 107 height 29
click at [963, 402] on td "2,095,958" at bounding box center [960, 406] width 64 height 29
drag, startPoint x: 1078, startPoint y: 352, endPoint x: 1065, endPoint y: 361, distance: 15.7
click at [1065, 359] on div "[DATE] Total: 772,180" at bounding box center [1129, 349] width 140 height 22
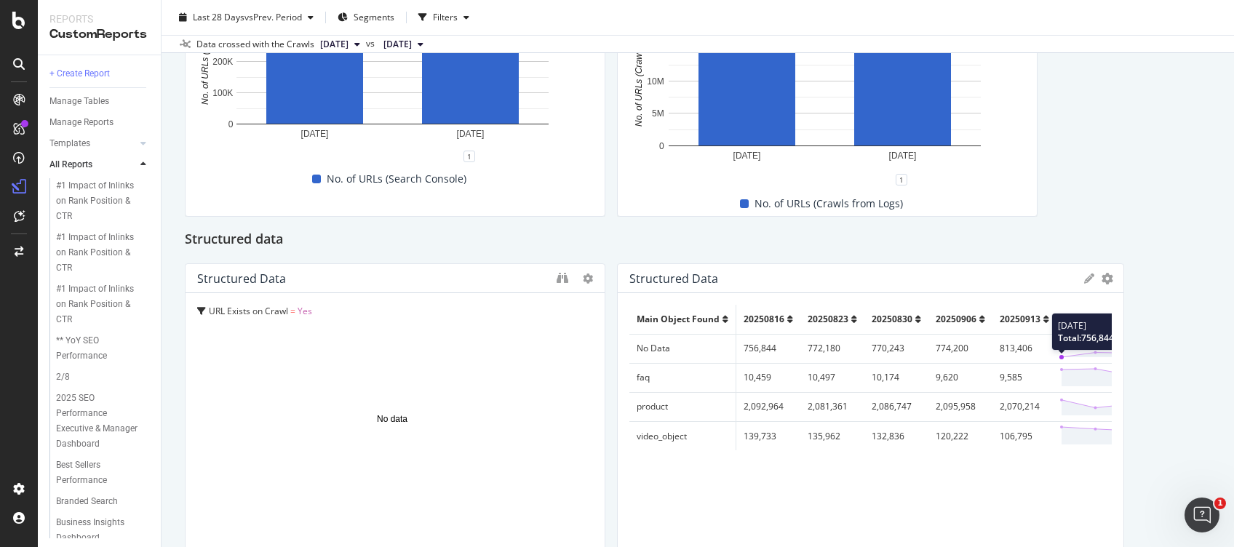
click at [1063, 354] on icon at bounding box center [1129, 349] width 140 height 22
click at [1102, 279] on icon "gear" at bounding box center [1108, 279] width 12 height 12
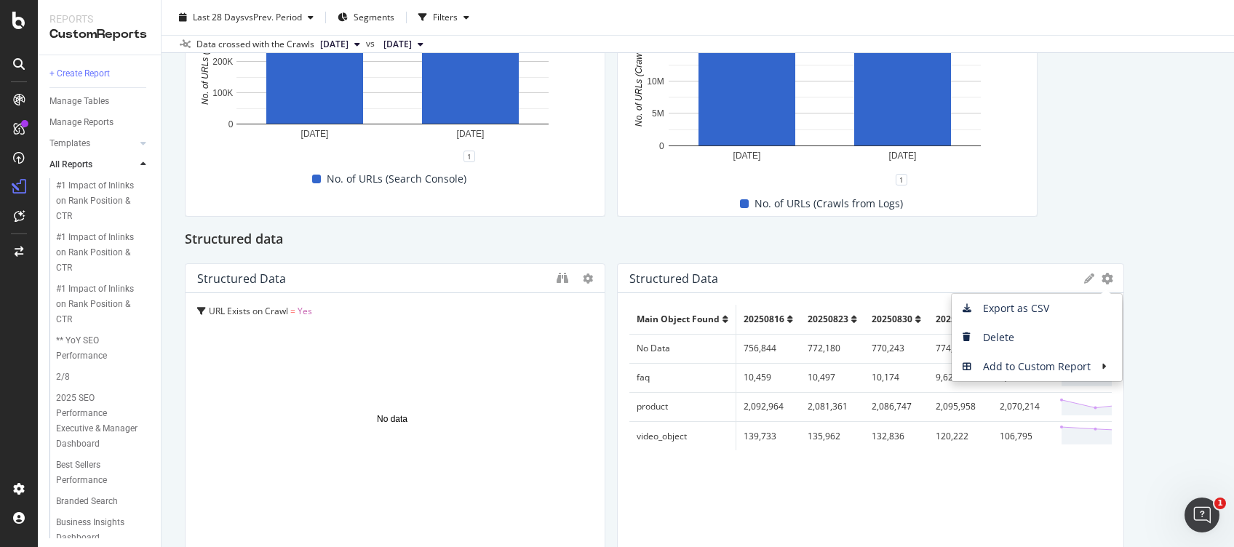
click at [944, 495] on div "Main Object Found 20250816 20250823 20250830 20250906 20250913 Trend No Data 75…" at bounding box center [870, 442] width 482 height 274
click at [644, 342] on td "No Data" at bounding box center [682, 348] width 107 height 29
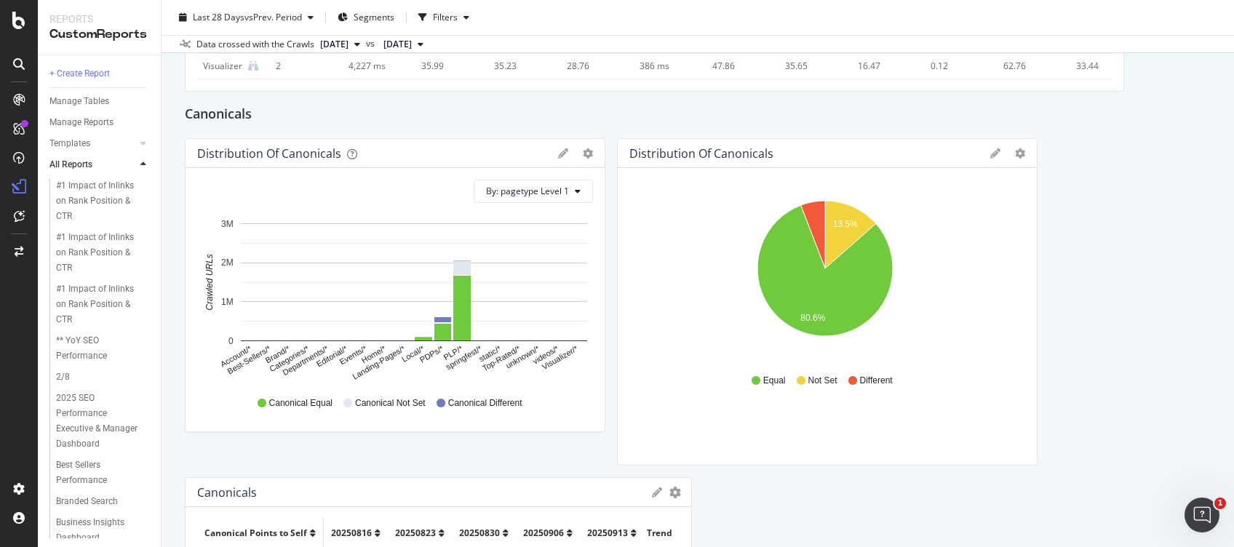
scroll to position [0, 0]
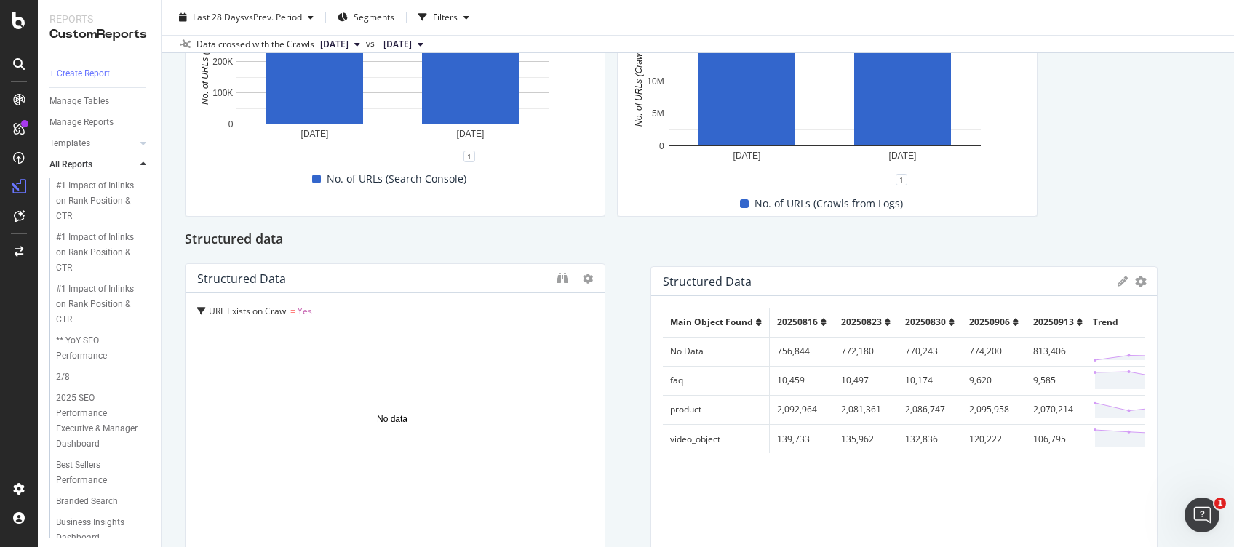
drag, startPoint x: 734, startPoint y: 348, endPoint x: 768, endPoint y: 350, distance: 34.3
click at [770, 350] on td "756,844" at bounding box center [802, 351] width 65 height 29
click at [1019, 349] on td "774,200" at bounding box center [1000, 352] width 64 height 29
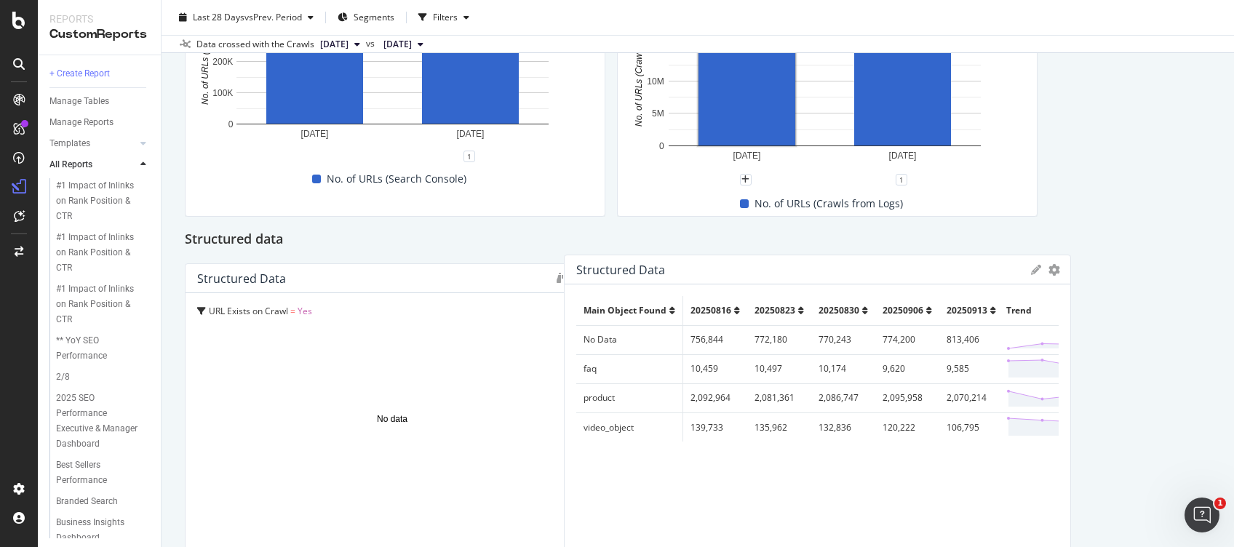
drag, startPoint x: 1013, startPoint y: 343, endPoint x: 979, endPoint y: 338, distance: 34.0
click at [979, 338] on td "813,406" at bounding box center [971, 339] width 64 height 29
